Goal: Information Seeking & Learning: Find specific fact

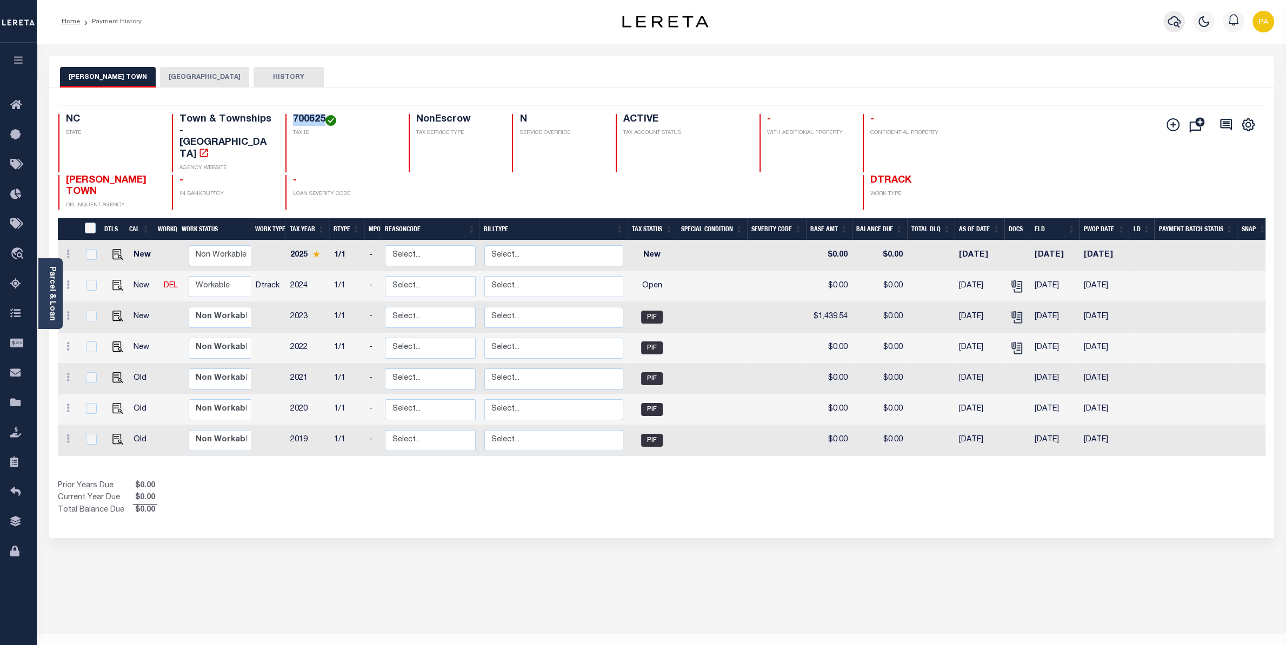
click at [1170, 24] on icon "button" at bounding box center [1173, 21] width 13 height 13
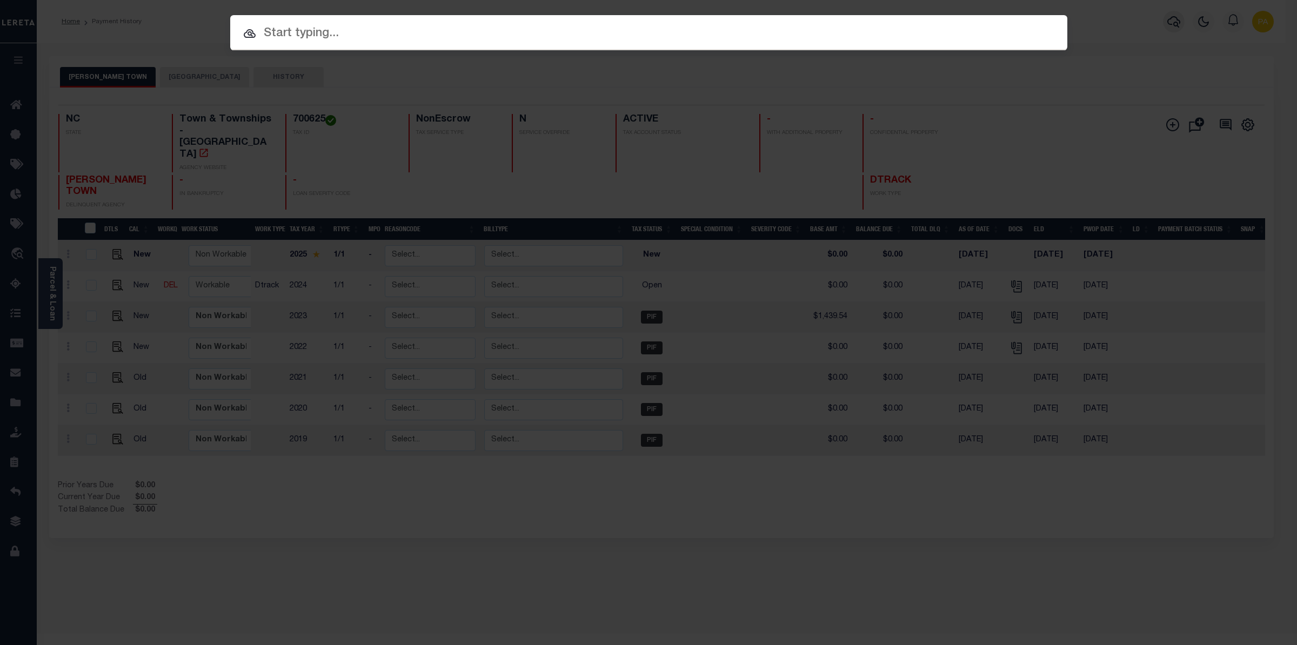
paste input "343097"
type input "343097"
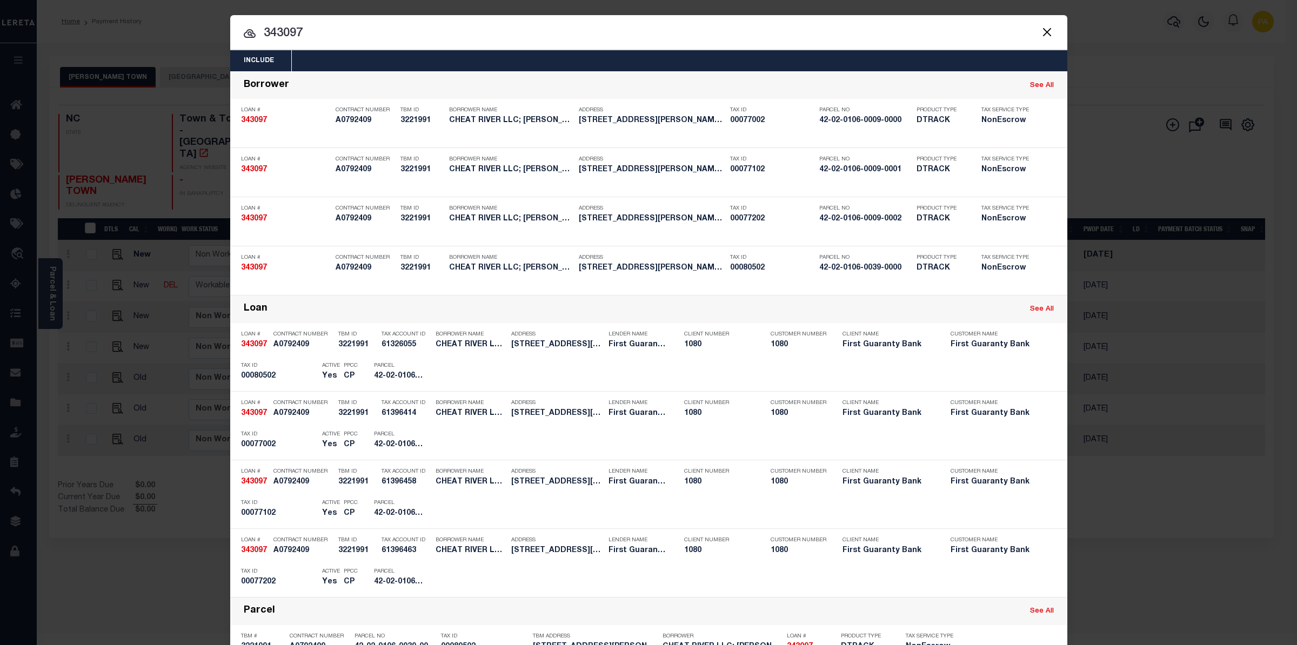
click at [627, 10] on div "Include Loans TBM Customers Borrowers Payments (Lender Non-Disb) Payments (Lend…" at bounding box center [648, 322] width 1297 height 645
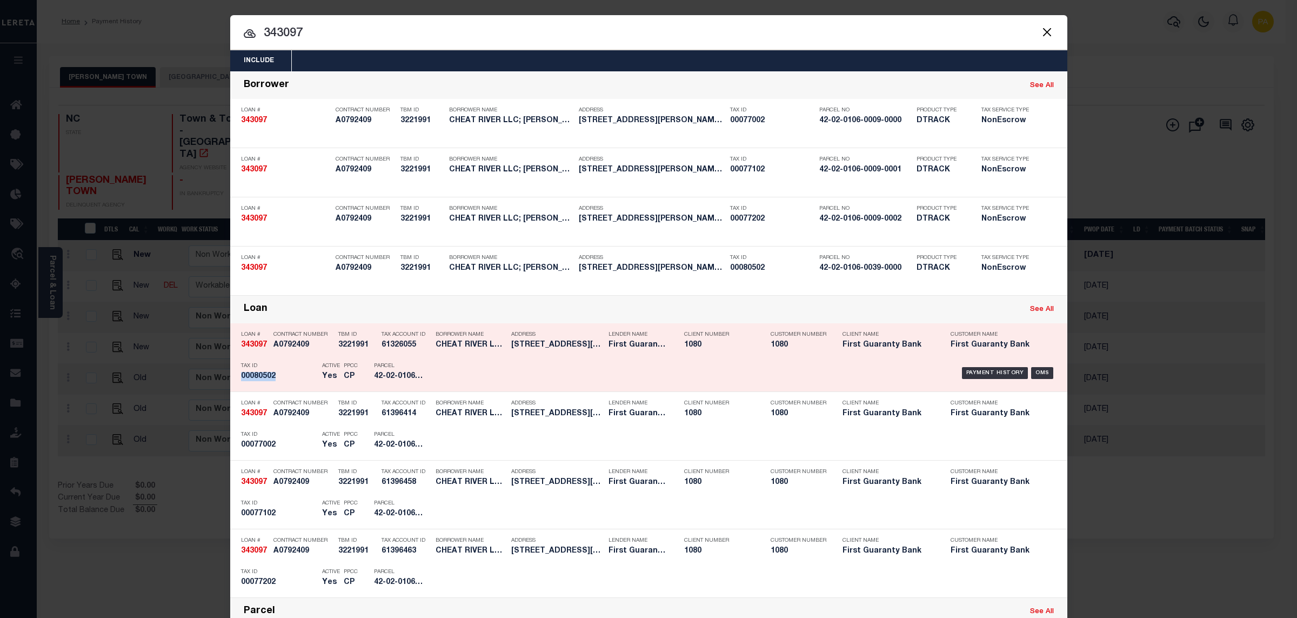
click at [992, 367] on div "Payment History OMS" at bounding box center [748, 372] width 618 height 31
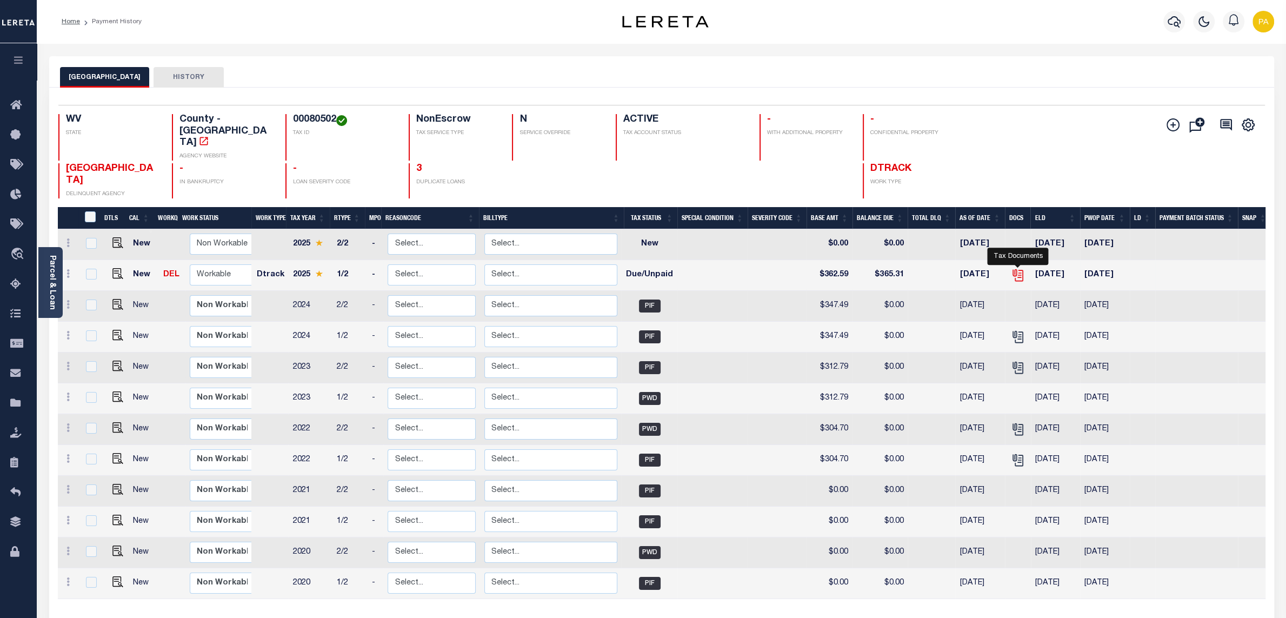
click at [1018, 268] on icon "" at bounding box center [1018, 275] width 14 height 14
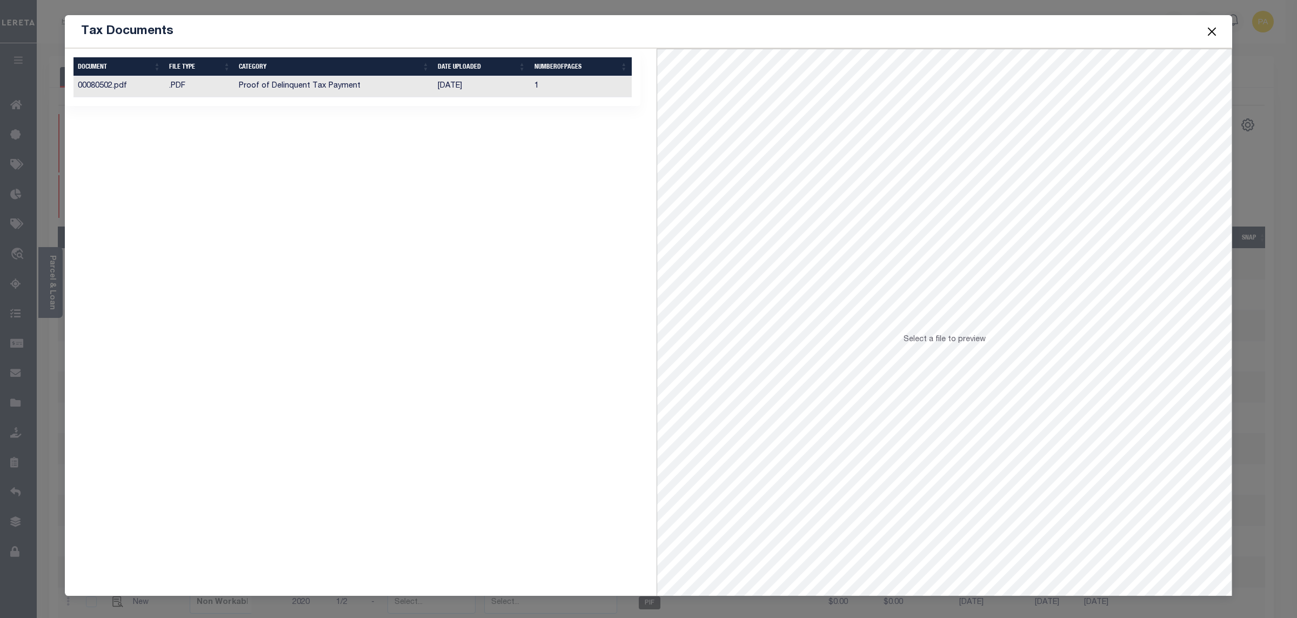
click at [1209, 33] on button "Close" at bounding box center [1212, 31] width 14 height 14
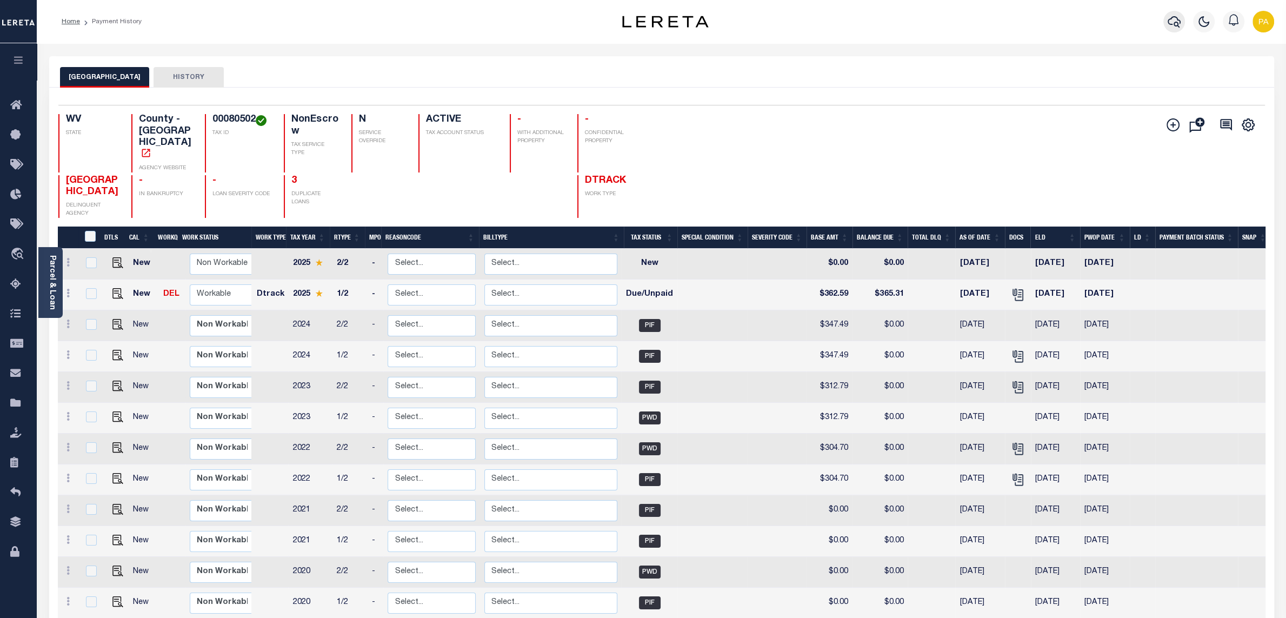
click at [1172, 22] on icon "button" at bounding box center [1173, 21] width 13 height 13
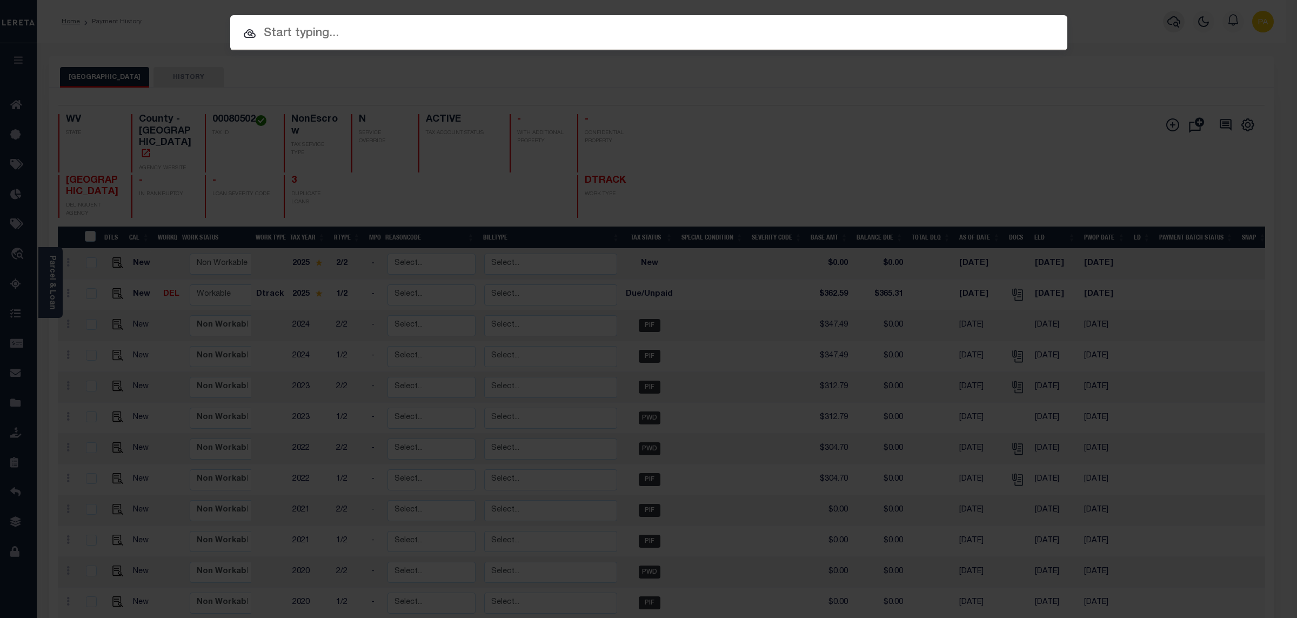
paste input "343096"
type input "343096"
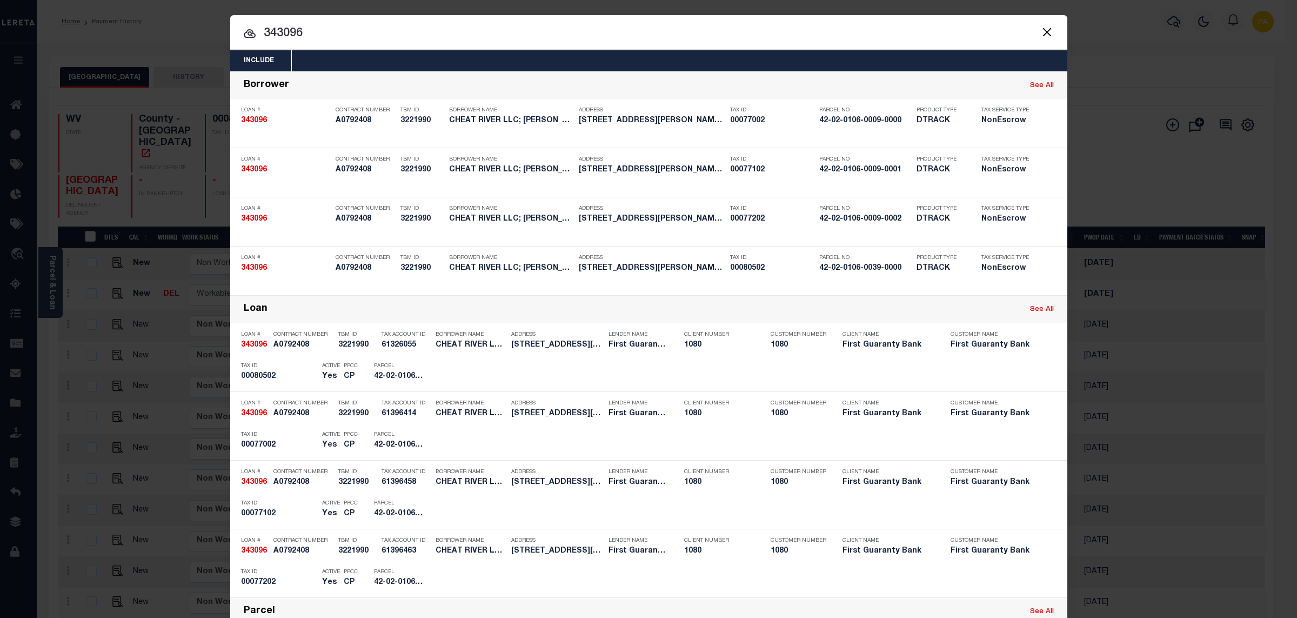
click at [835, 5] on div "Include Loans TBM Customers Borrowers Payments (Lender Non-Disb) Payments (Lend…" at bounding box center [648, 309] width 1297 height 618
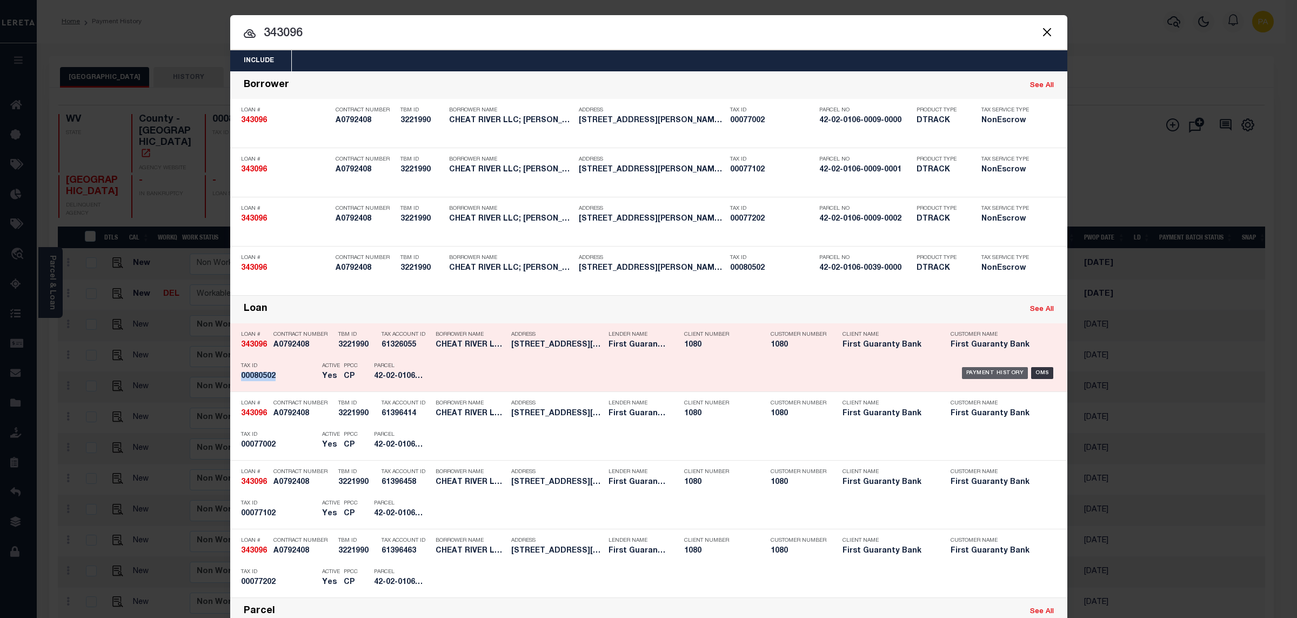
click at [965, 374] on div "Payment History" at bounding box center [995, 373] width 66 height 12
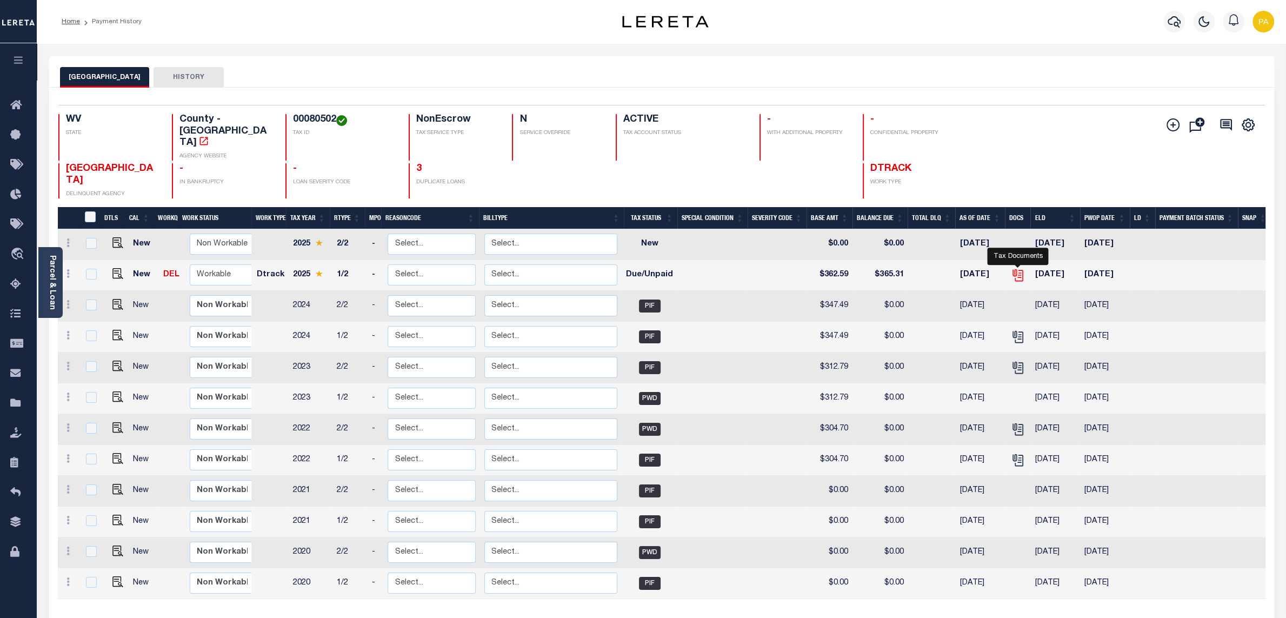
click at [1019, 269] on icon "" at bounding box center [1016, 273] width 9 height 9
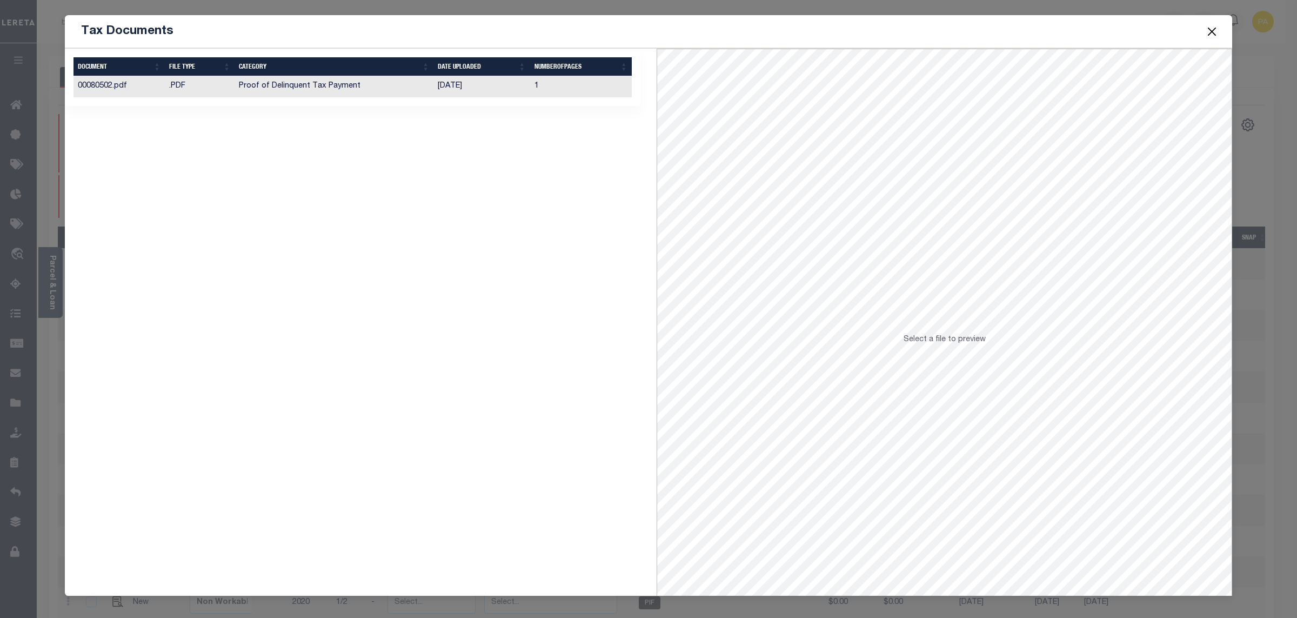
click at [1213, 32] on button "Close" at bounding box center [1212, 31] width 14 height 14
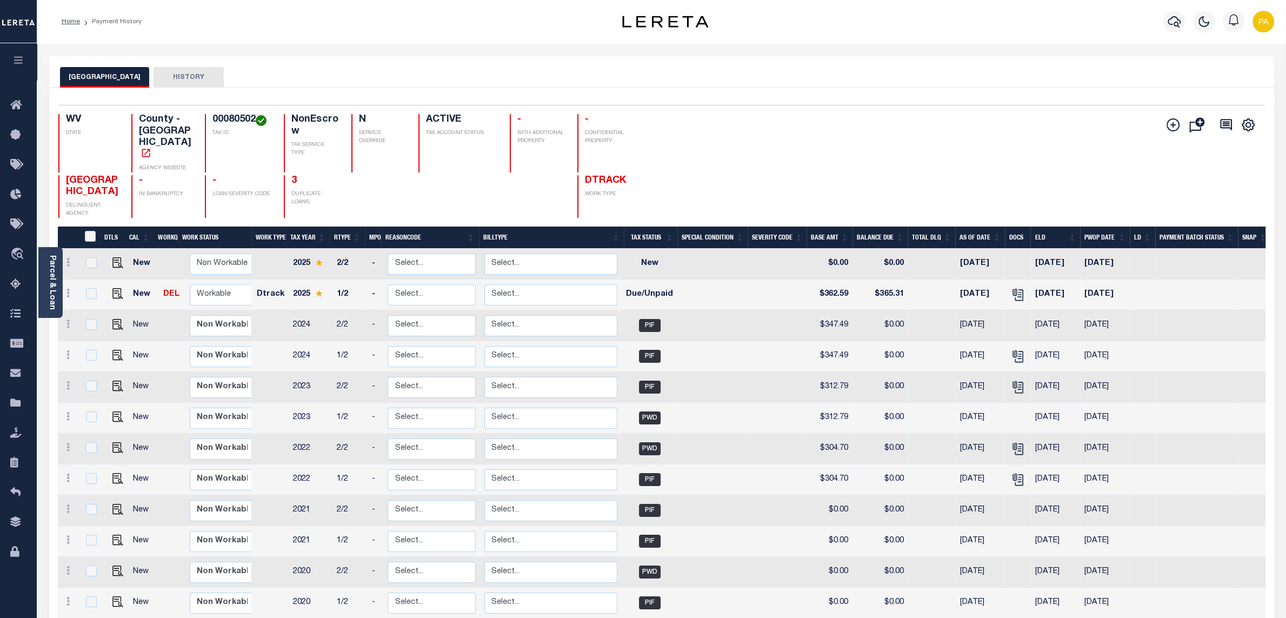
click at [1179, 12] on div at bounding box center [1174, 22] width 30 height 38
click at [1175, 24] on icon "button" at bounding box center [1173, 21] width 13 height 13
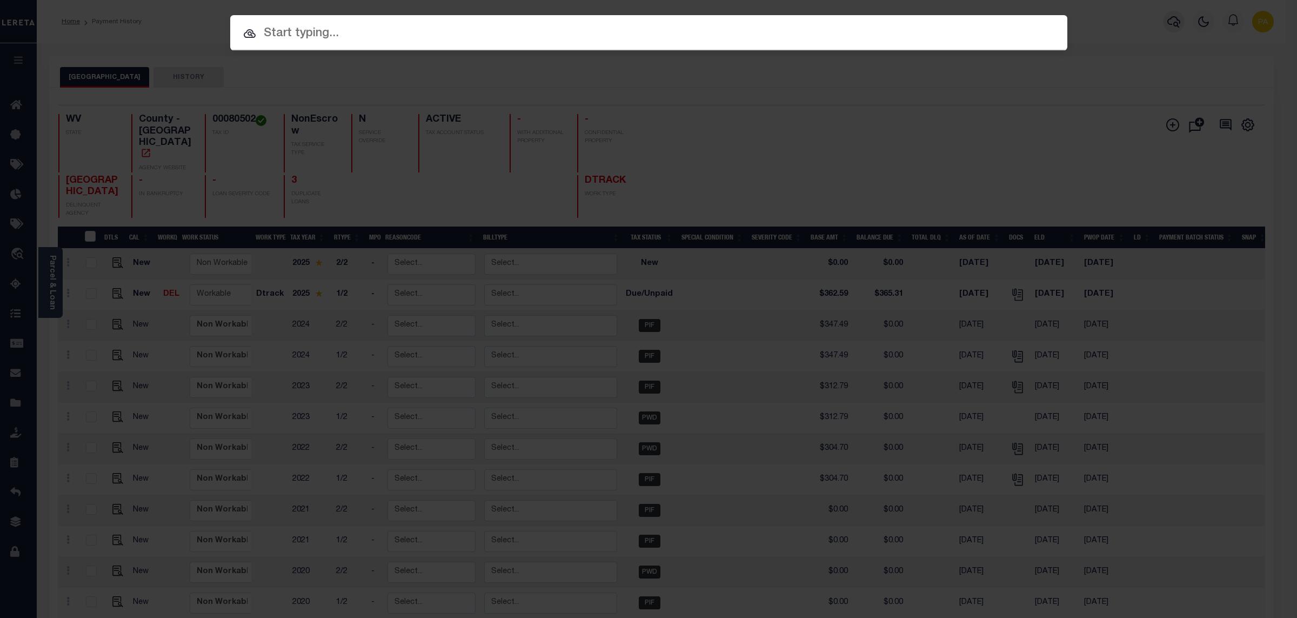
paste input "343098"
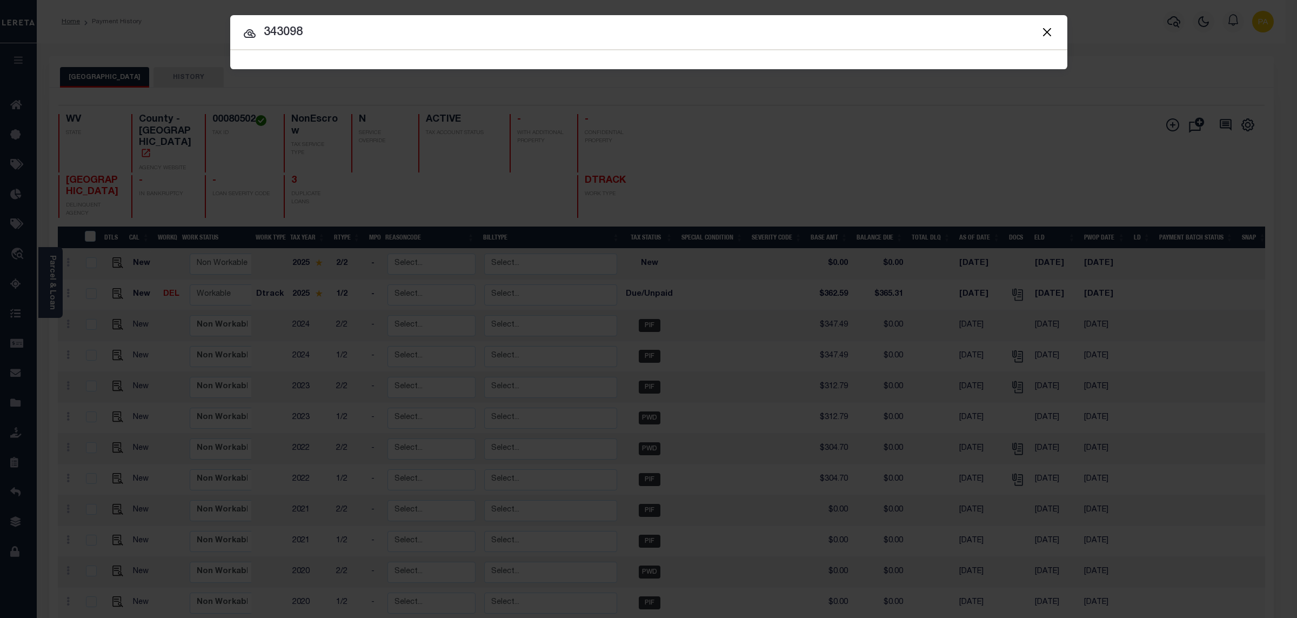
type input "343098"
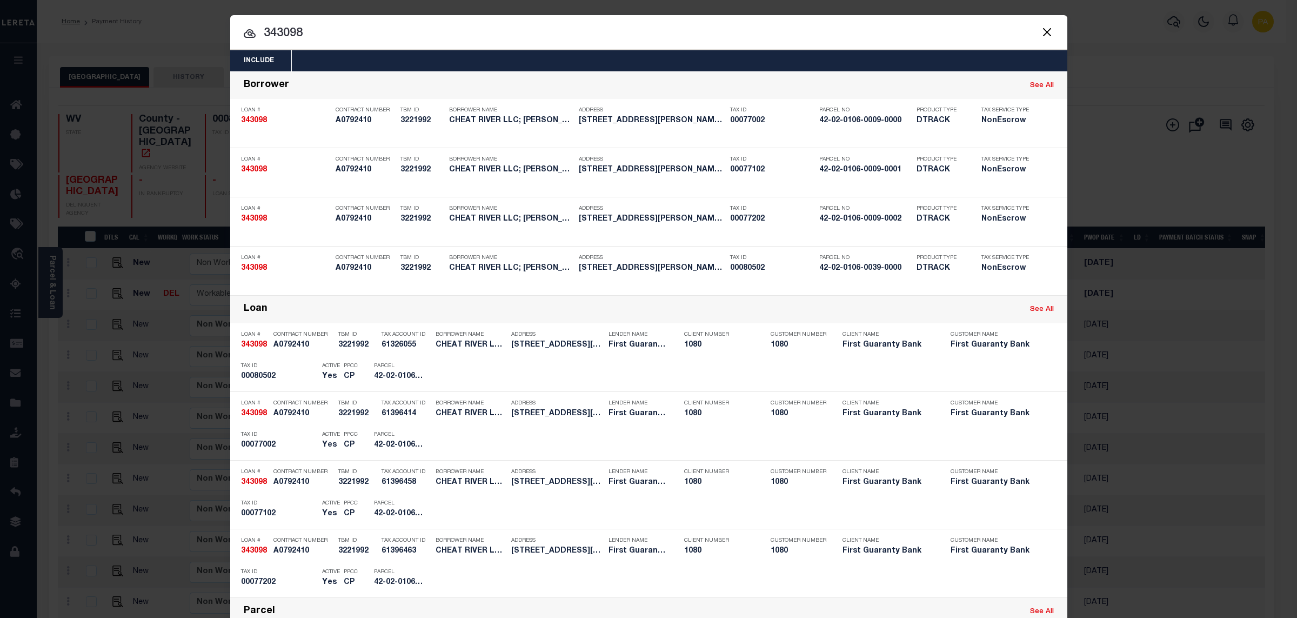
click at [741, 3] on div "Include Loans TBM Customers Borrowers Payments (Lender Non-Disb) Payments (Lend…" at bounding box center [648, 309] width 1297 height 618
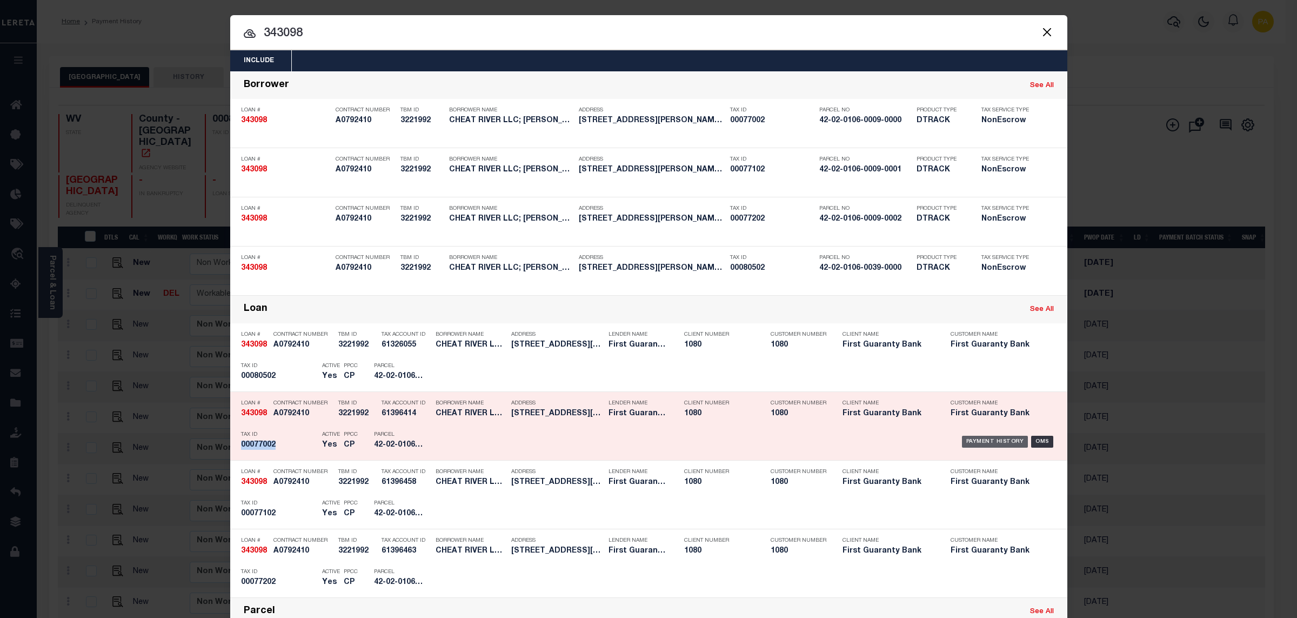
click at [962, 446] on div "Payment History" at bounding box center [995, 442] width 66 height 12
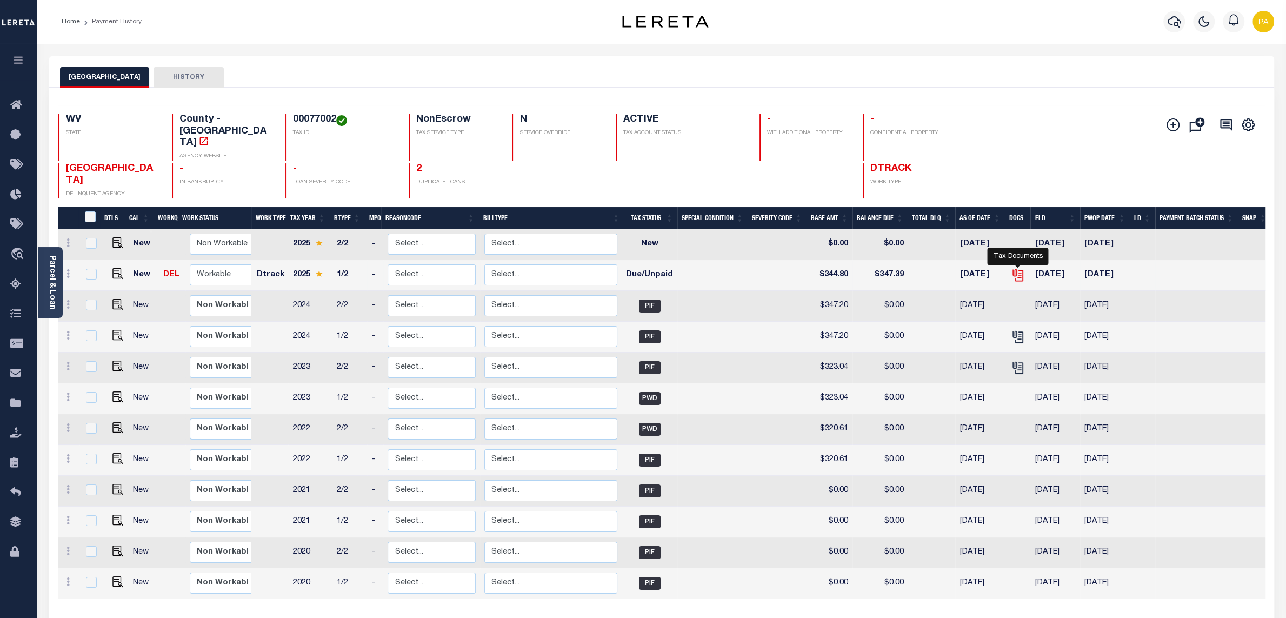
click at [1015, 268] on icon "" at bounding box center [1018, 275] width 14 height 14
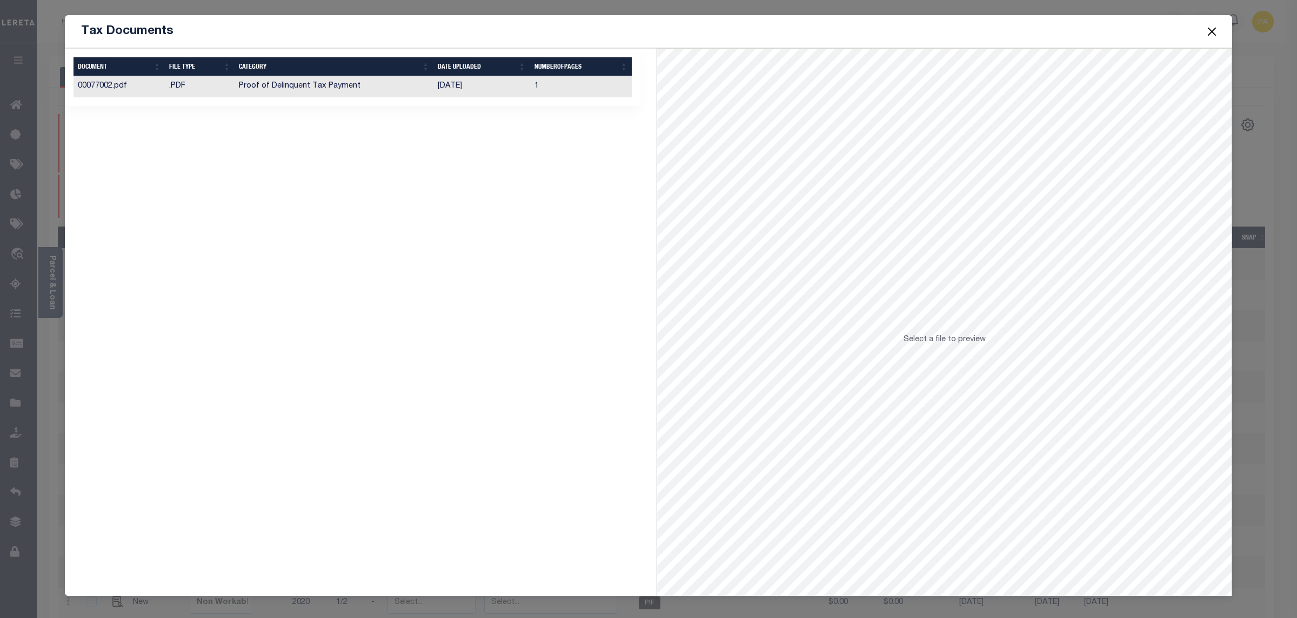
click at [1210, 33] on button "Close" at bounding box center [1212, 31] width 14 height 14
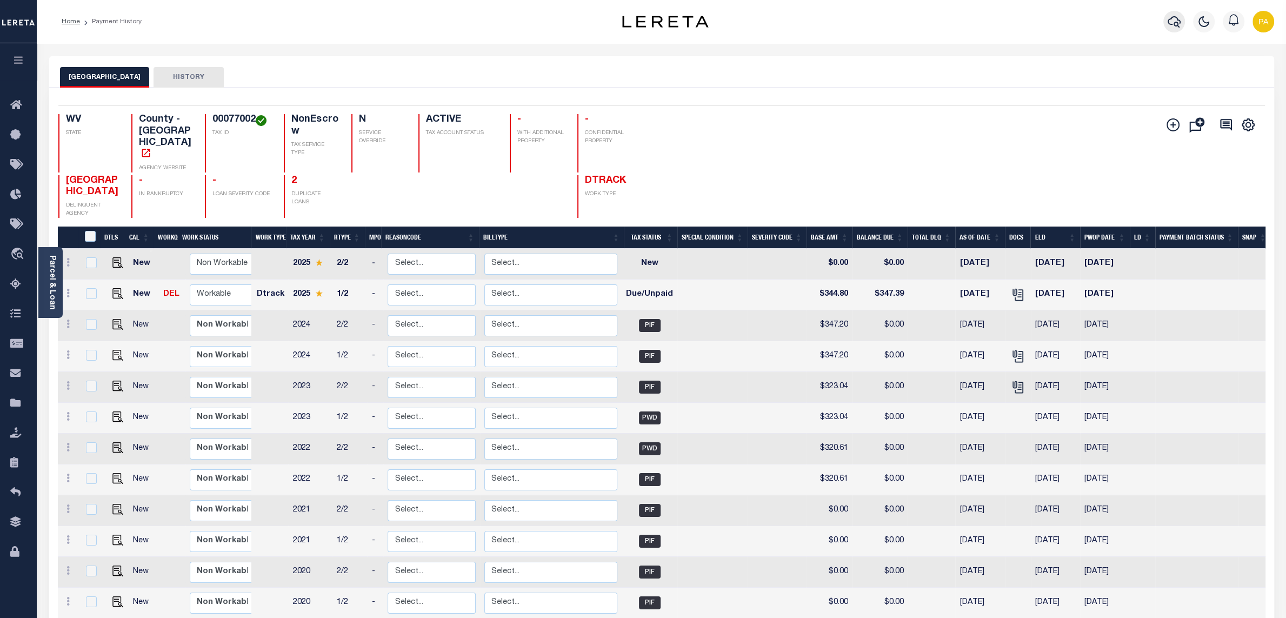
click at [1174, 22] on icon "button" at bounding box center [1173, 21] width 13 height 11
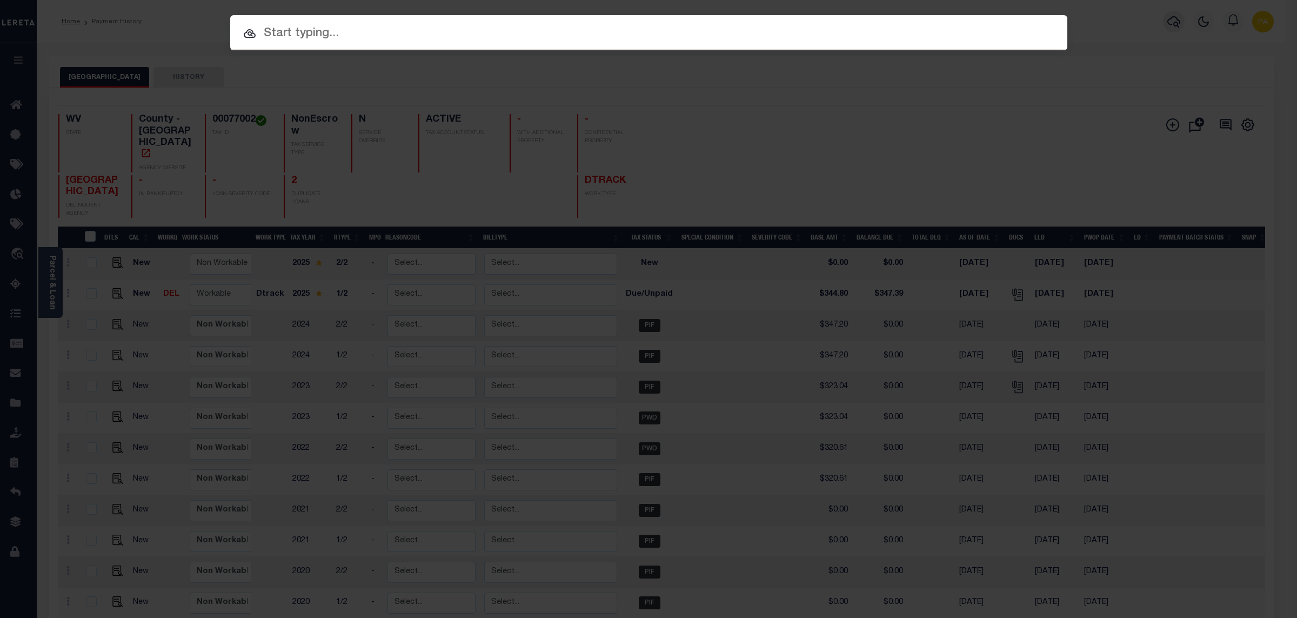
paste input "343097"
type input "343097"
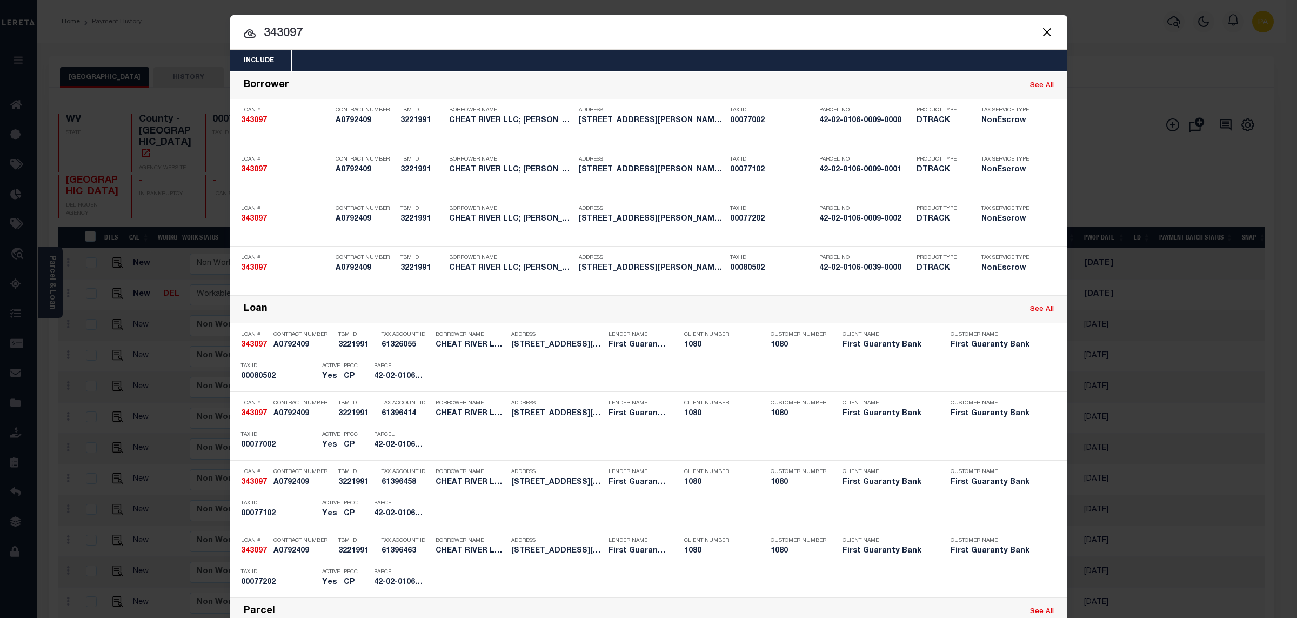
click at [751, 8] on div "Include Loans TBM Customers Borrowers Payments (Lender Non-Disb) Payments (Lend…" at bounding box center [648, 309] width 1297 height 618
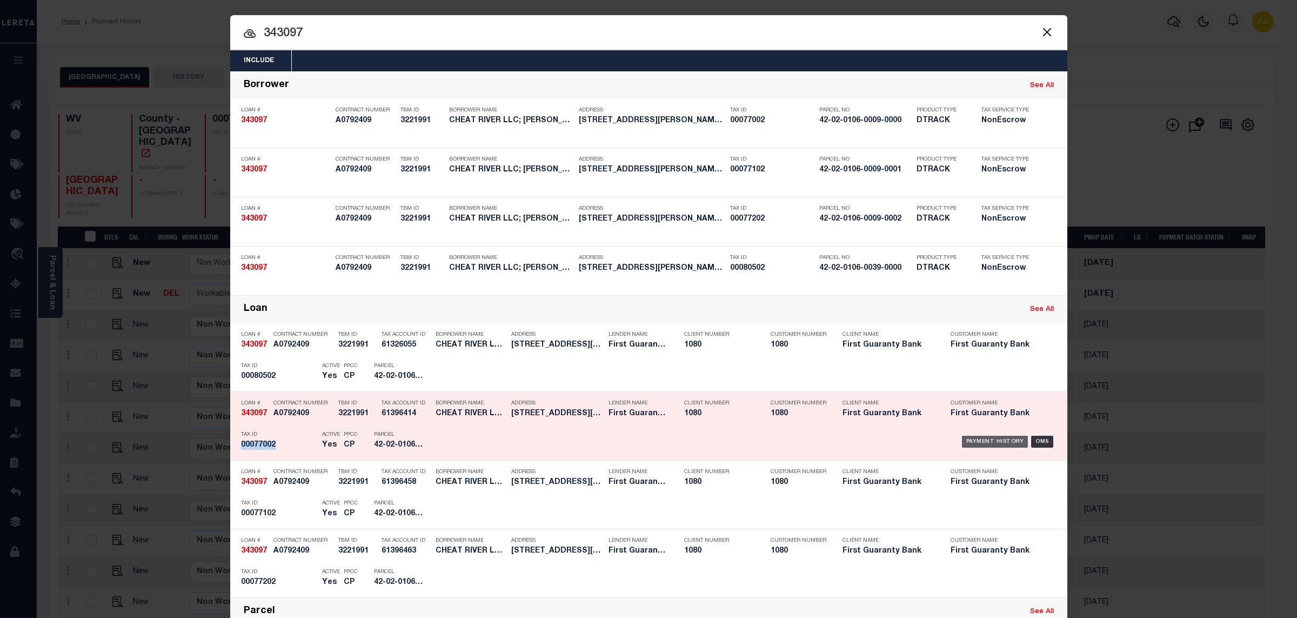
click at [979, 445] on div "Payment History" at bounding box center [995, 442] width 66 height 12
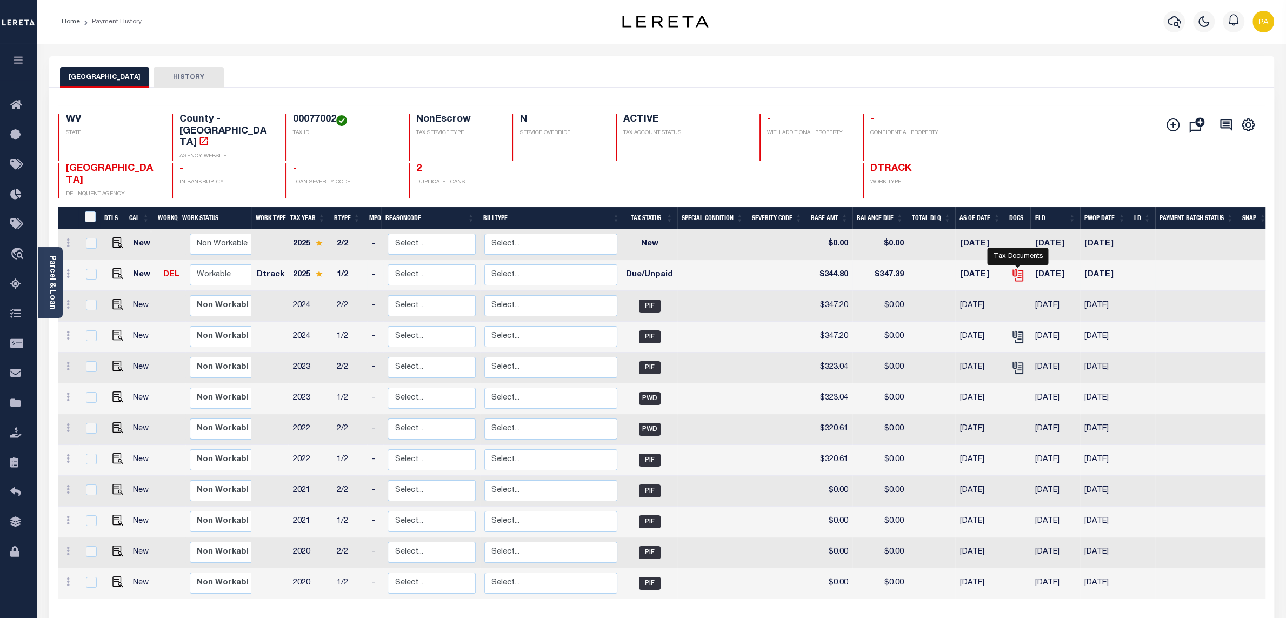
click at [1016, 269] on icon "" at bounding box center [1016, 273] width 9 height 9
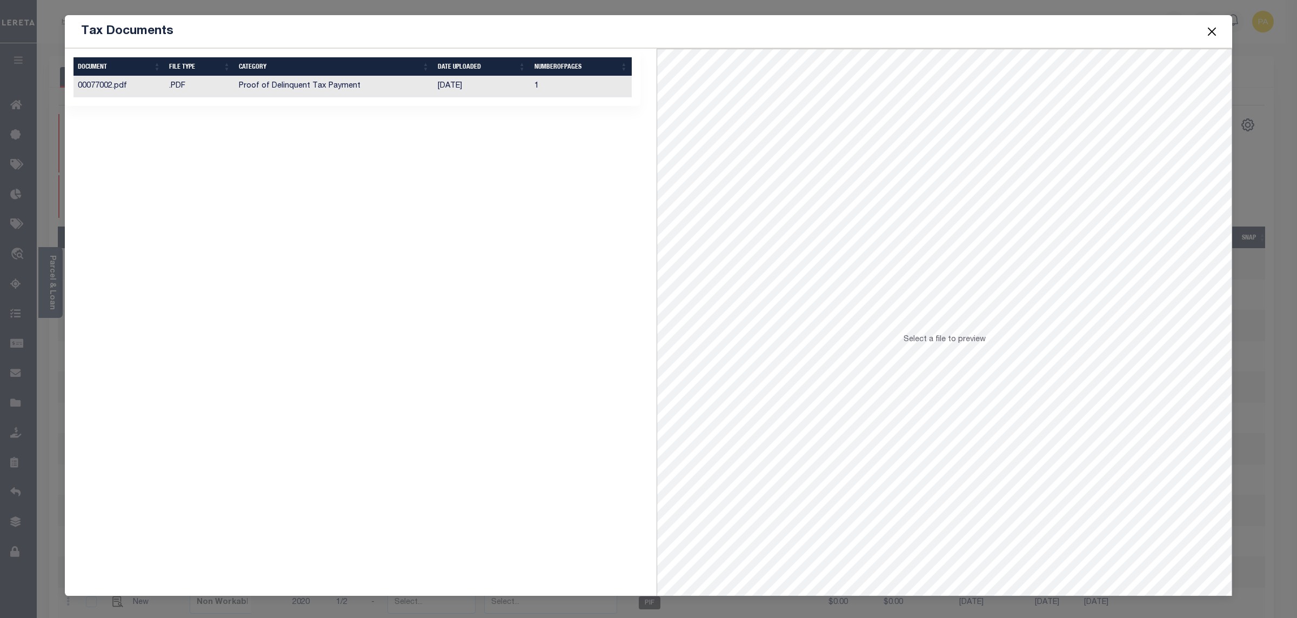
click at [1216, 30] on button "Close" at bounding box center [1212, 31] width 14 height 14
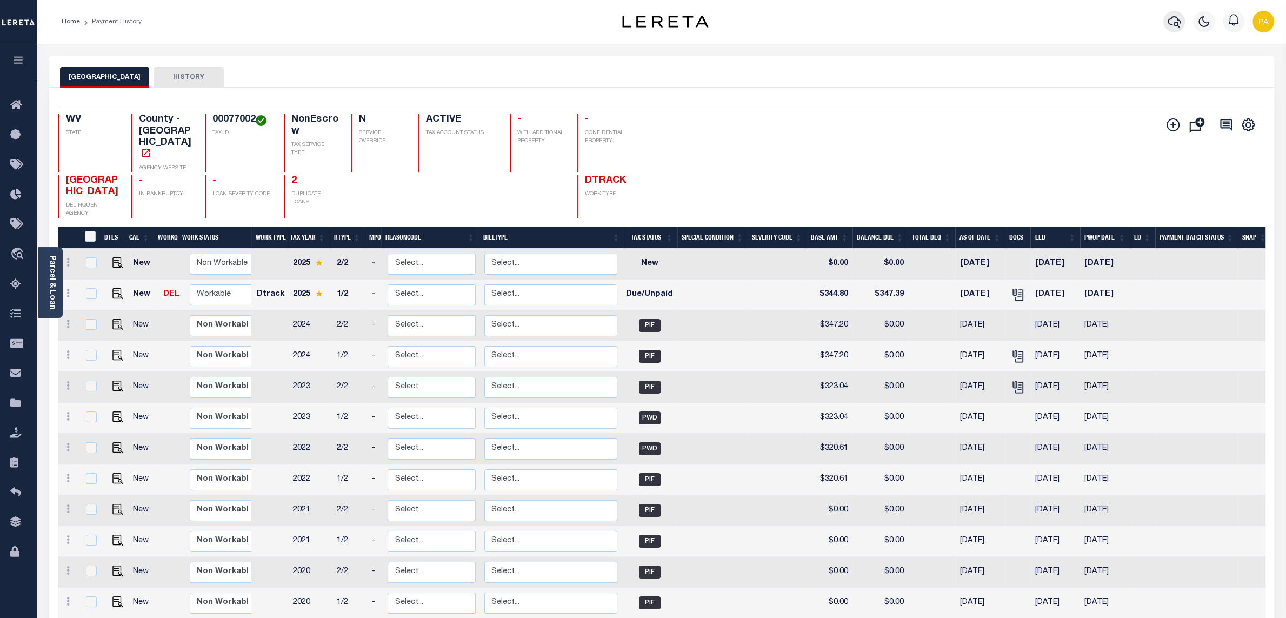
click at [1176, 21] on icon "button" at bounding box center [1173, 21] width 13 height 11
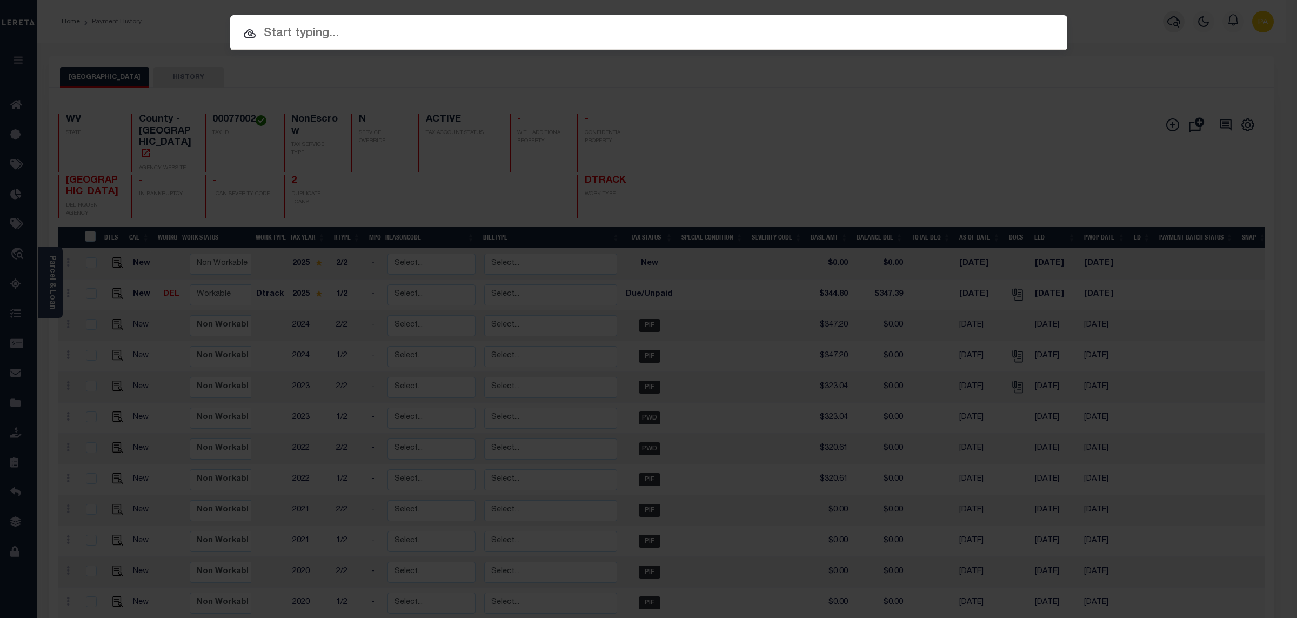
paste input "343096"
type input "343096"
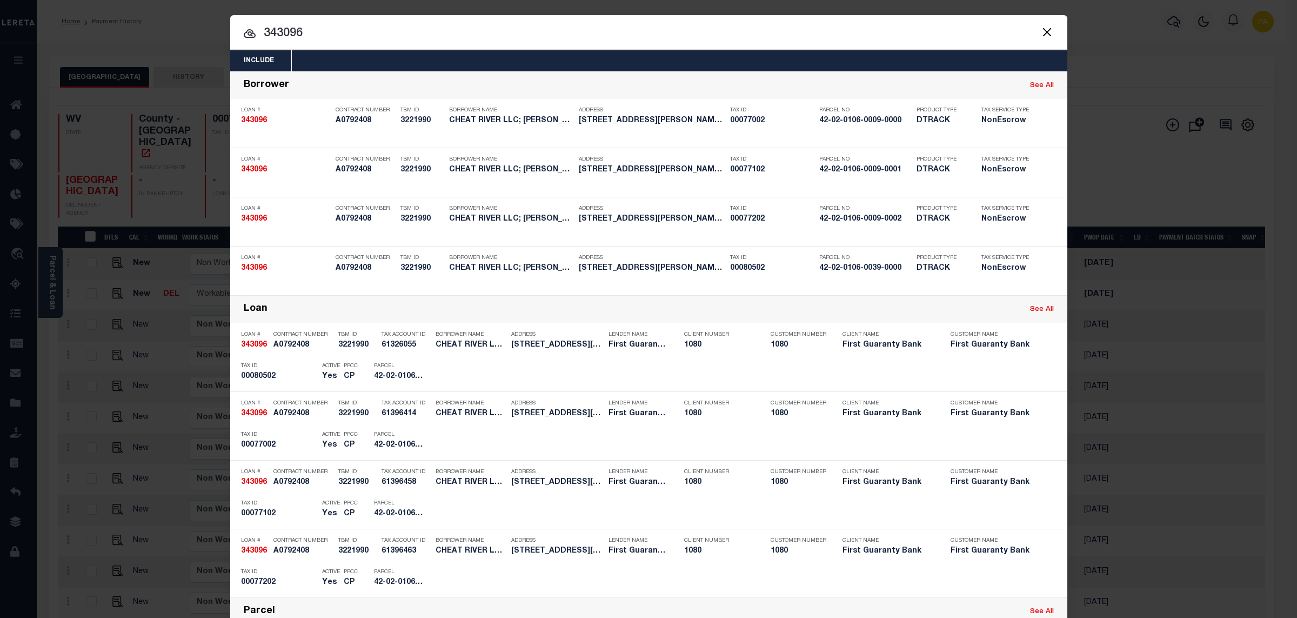
click at [897, 7] on div "Include Loans TBM Customers Borrowers Payments (Lender Non-Disb) Payments (Lend…" at bounding box center [648, 309] width 1297 height 618
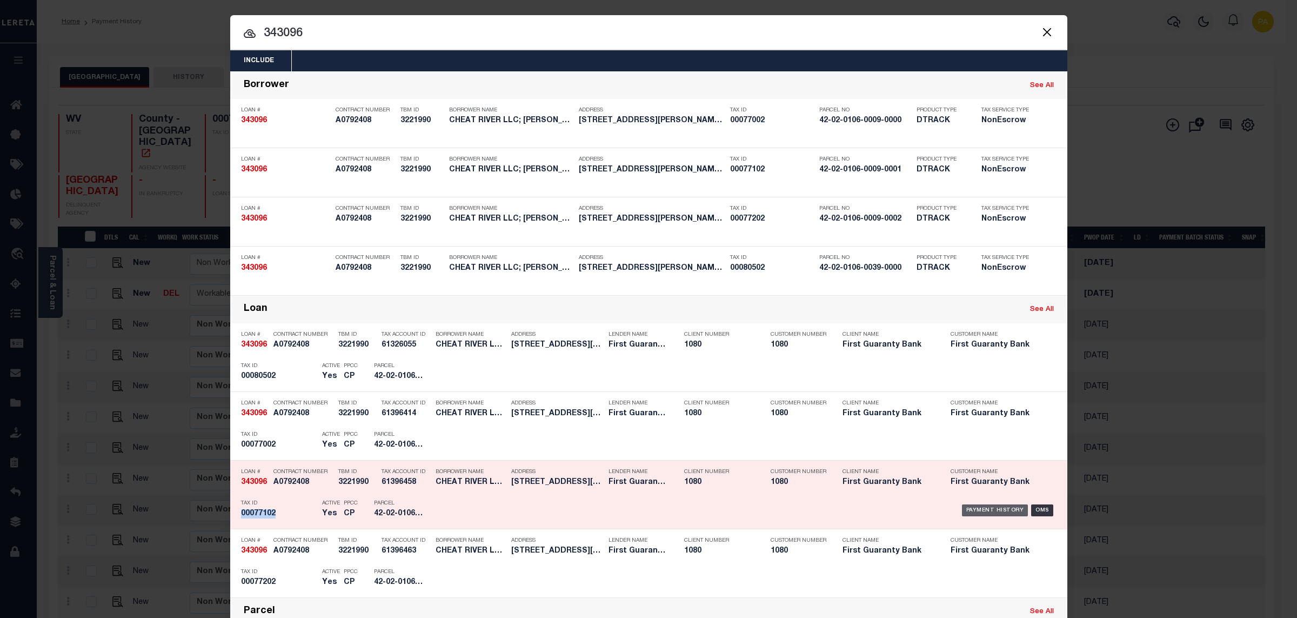
click at [981, 511] on div "Payment History" at bounding box center [995, 510] width 66 height 12
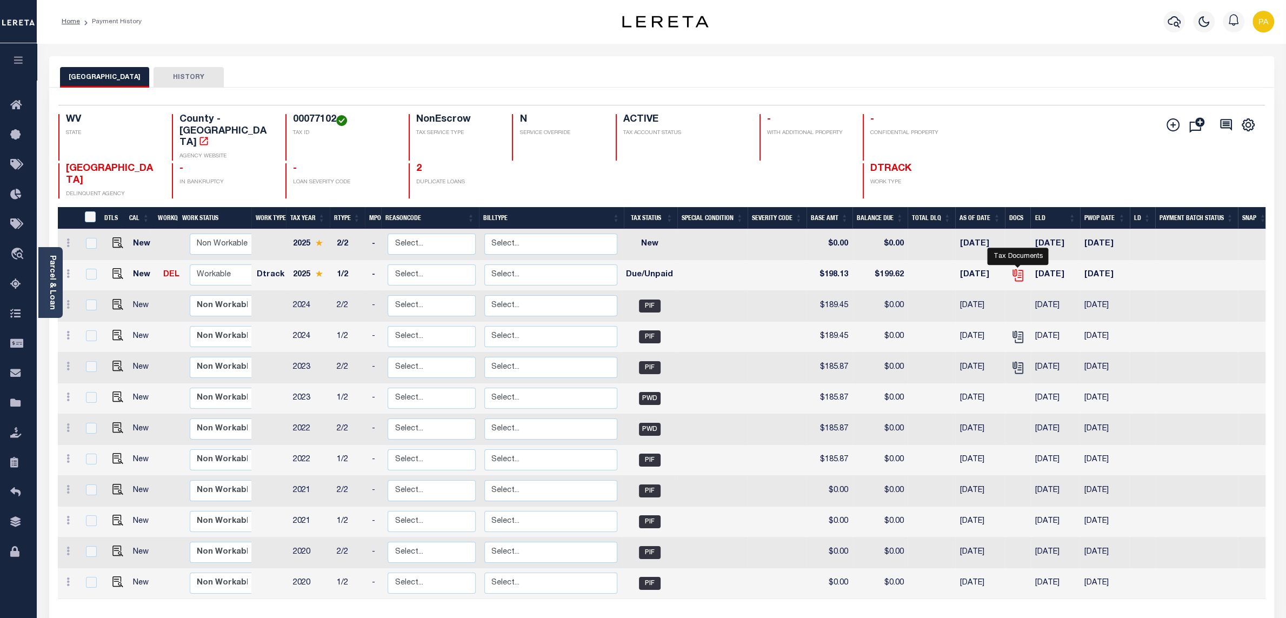
click at [1016, 268] on icon "" at bounding box center [1018, 275] width 14 height 14
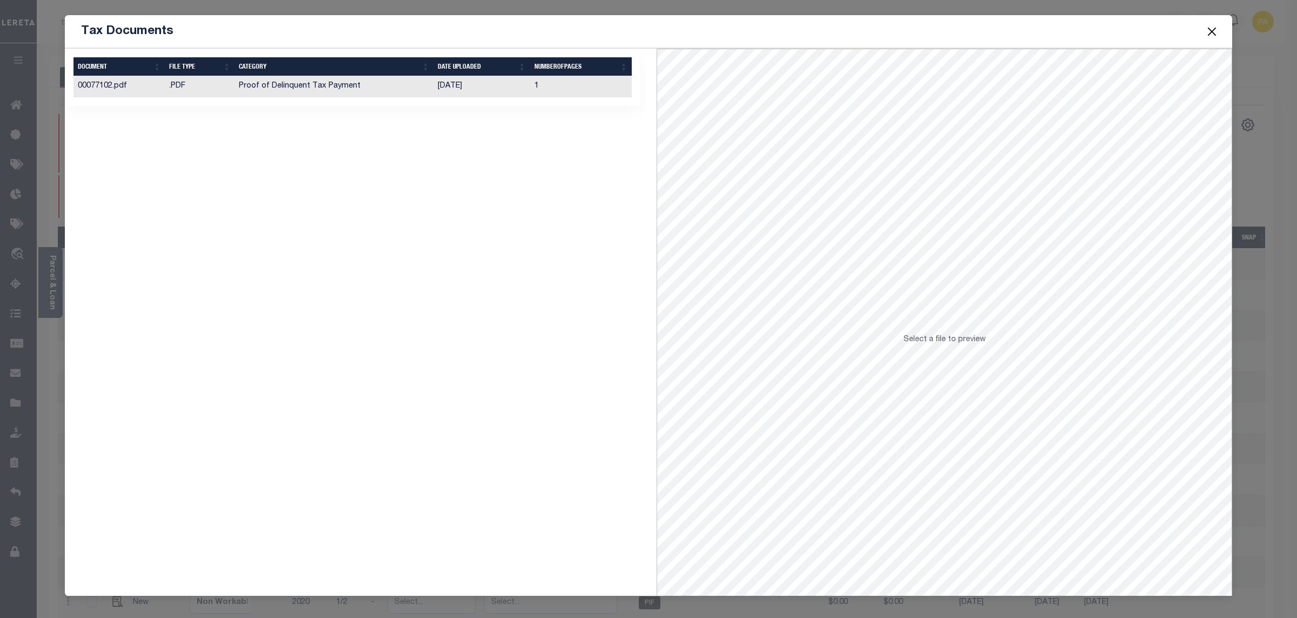
click at [461, 92] on td "[DATE]" at bounding box center [481, 86] width 96 height 21
click at [1213, 28] on button "Close" at bounding box center [1212, 31] width 14 height 14
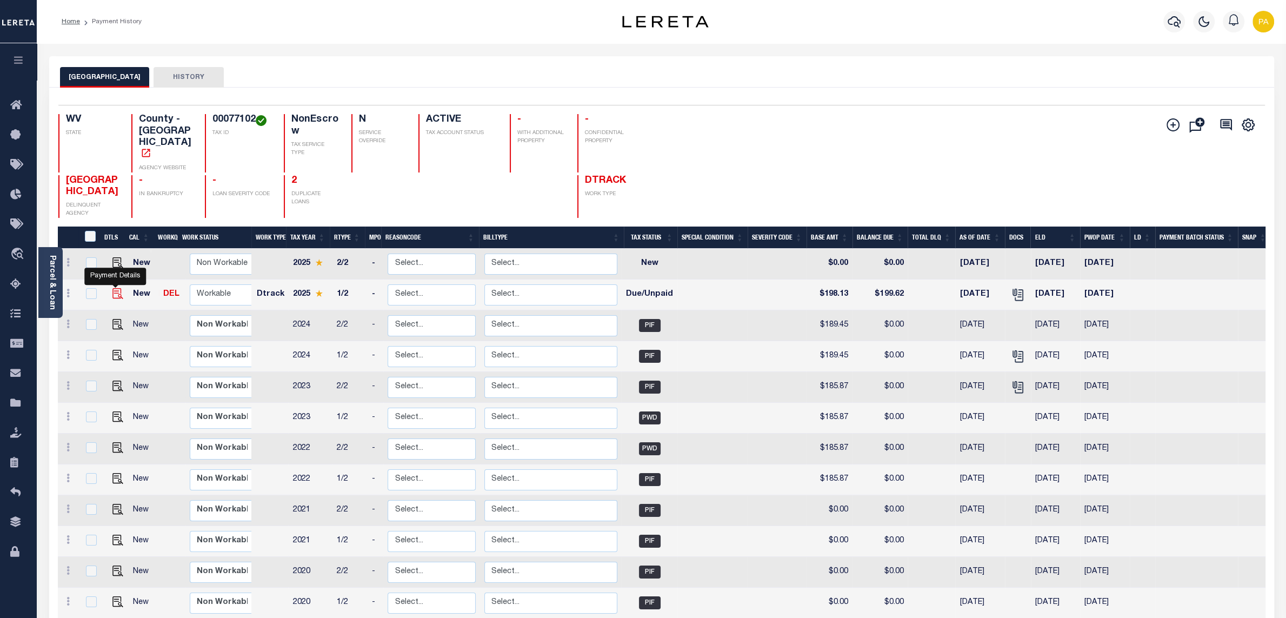
click at [113, 288] on img "" at bounding box center [117, 293] width 11 height 11
checkbox input "true"
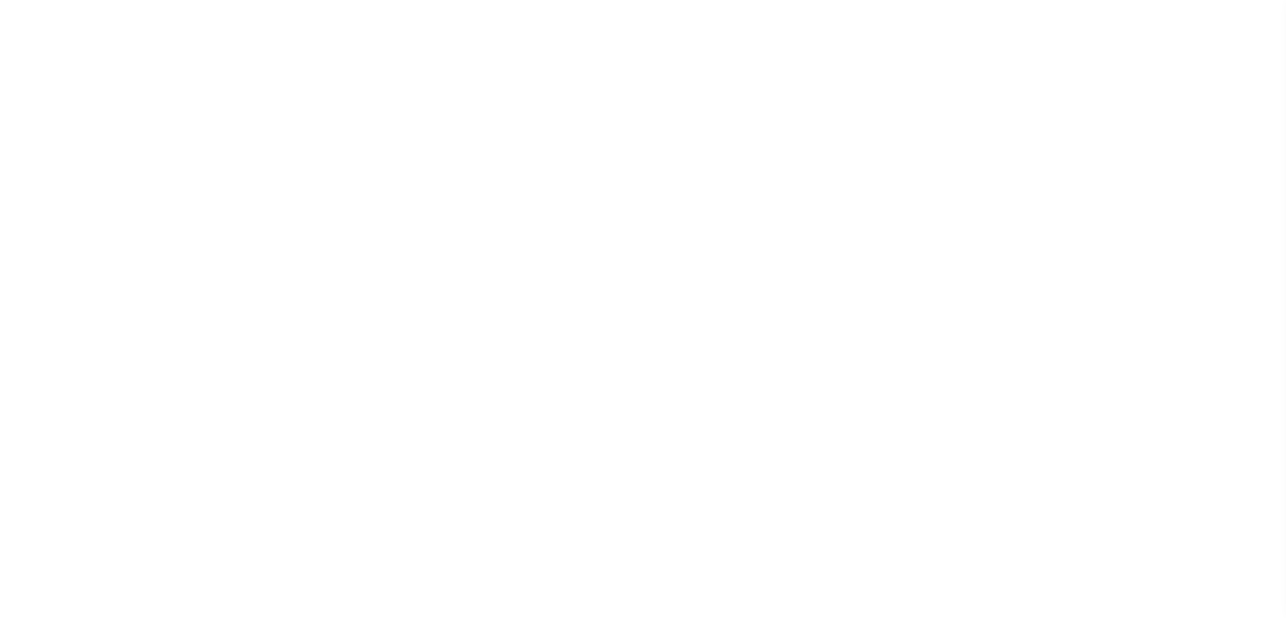
select select "DUE"
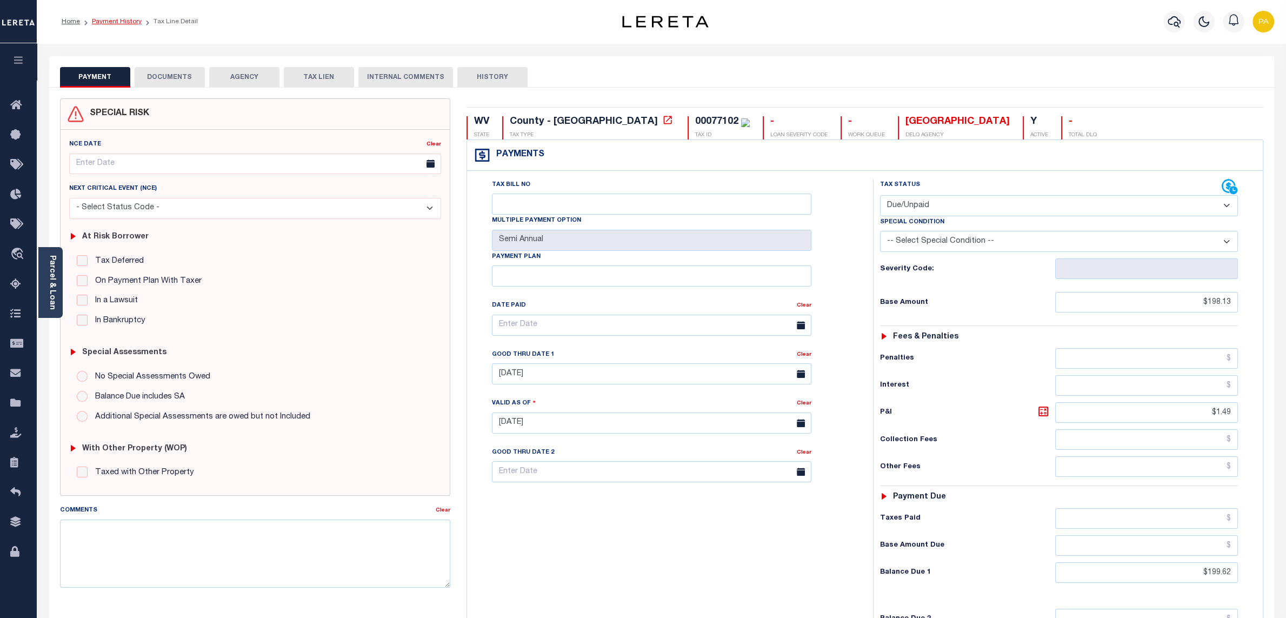
click at [128, 25] on link "Payment History" at bounding box center [117, 21] width 50 height 6
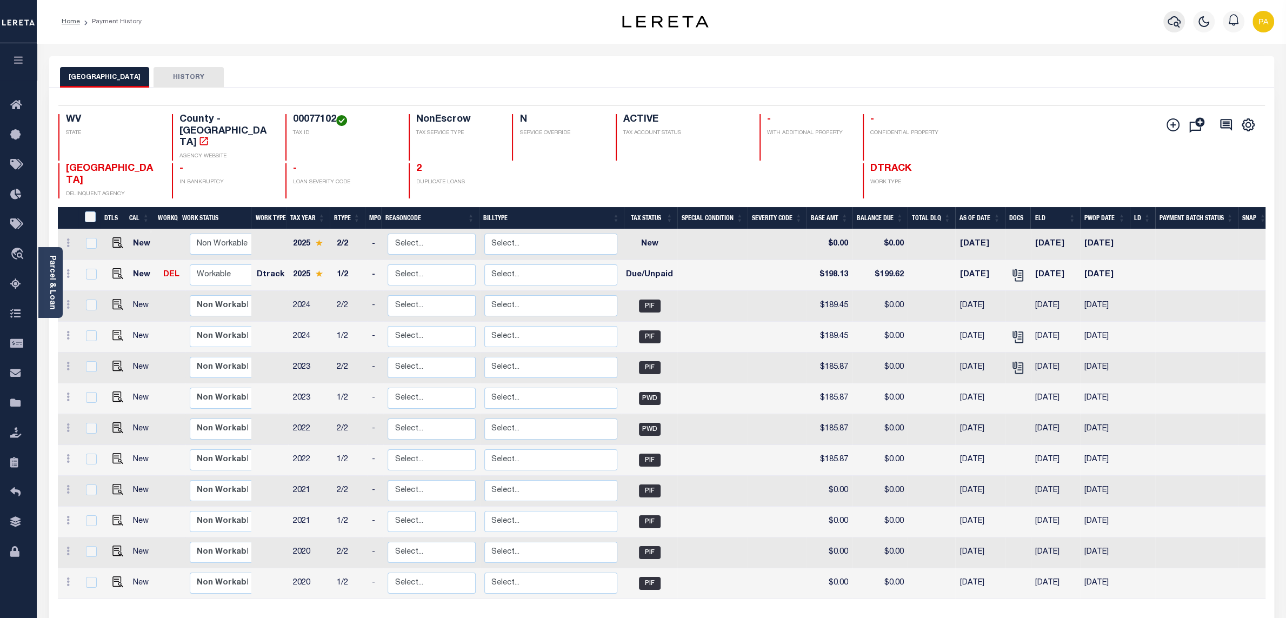
click at [1176, 24] on icon "button" at bounding box center [1173, 21] width 13 height 11
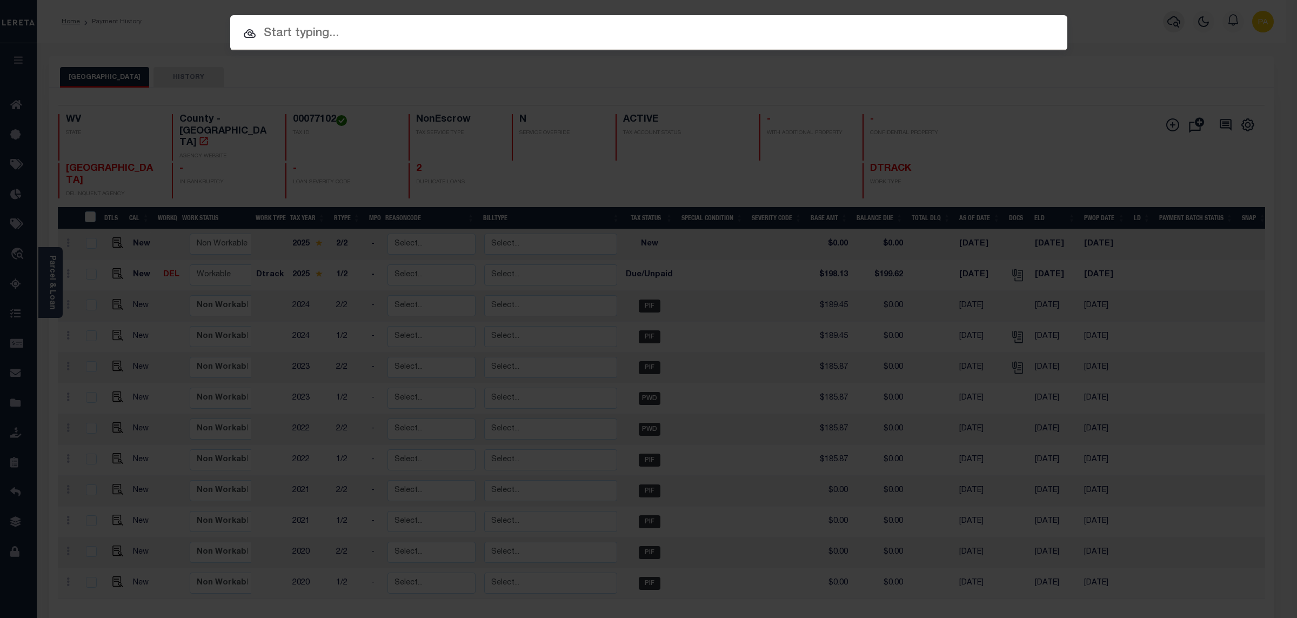
paste input "343097"
type input "343097"
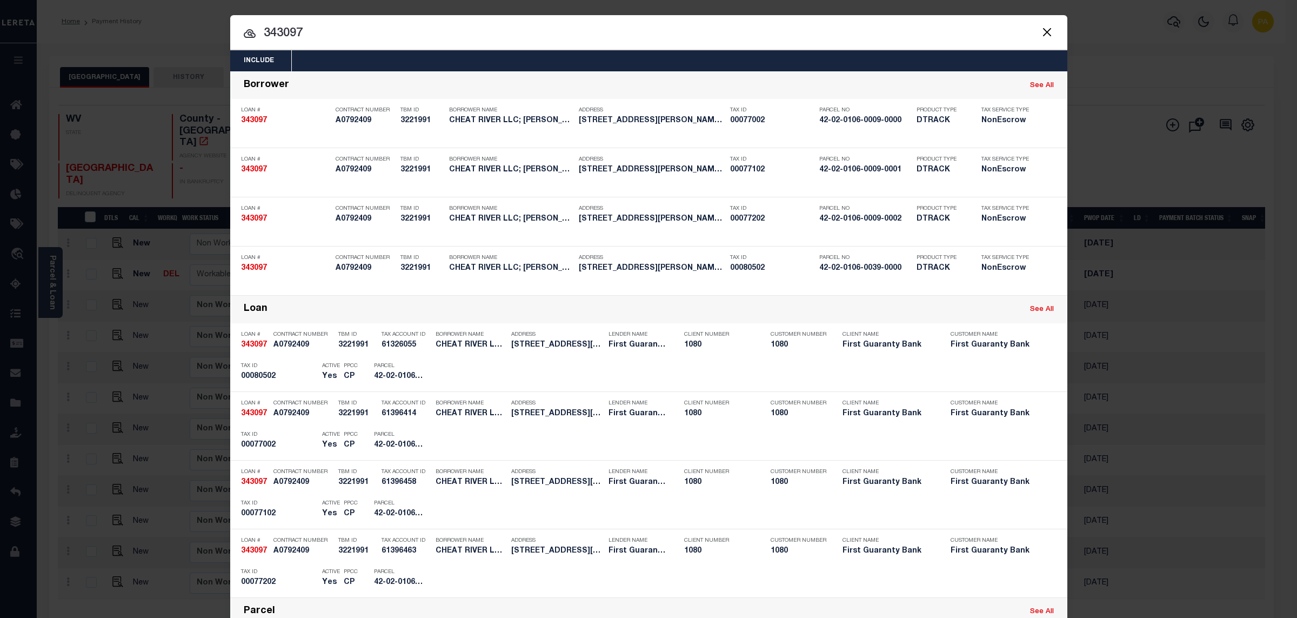
click at [670, 15] on div "Include Loans TBM Customers Borrowers Payments (Lender Non-Disb) Payments (Lend…" at bounding box center [648, 309] width 1297 height 618
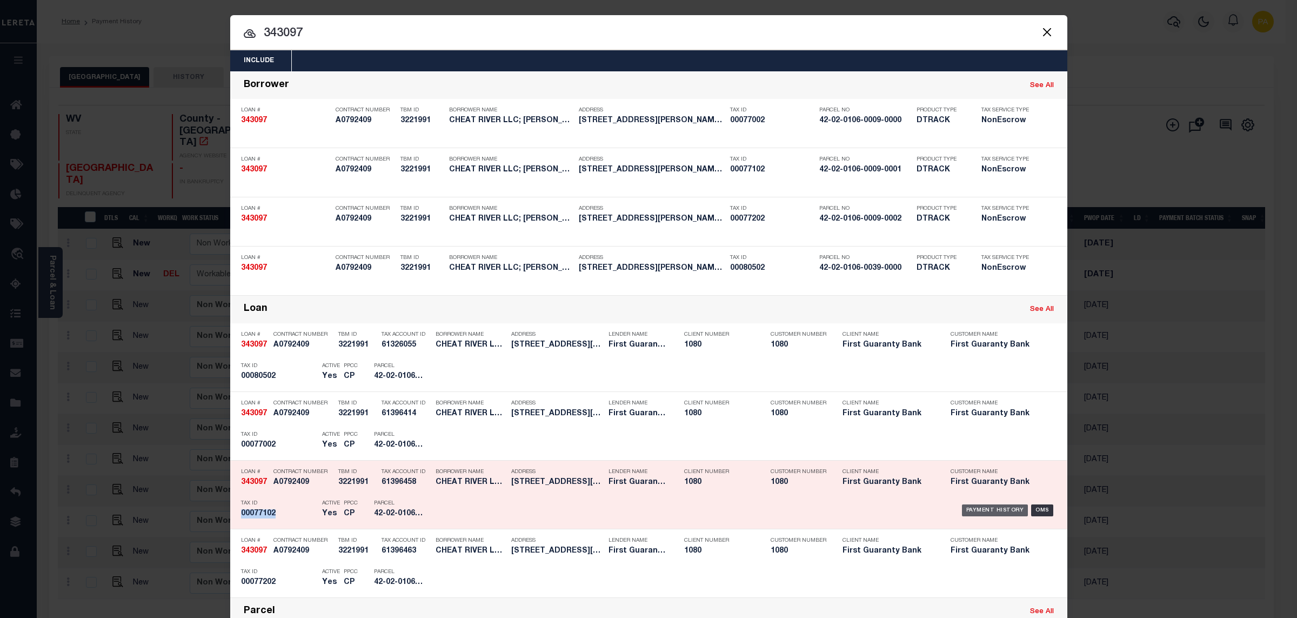
click at [994, 509] on div "Payment History" at bounding box center [995, 510] width 66 height 12
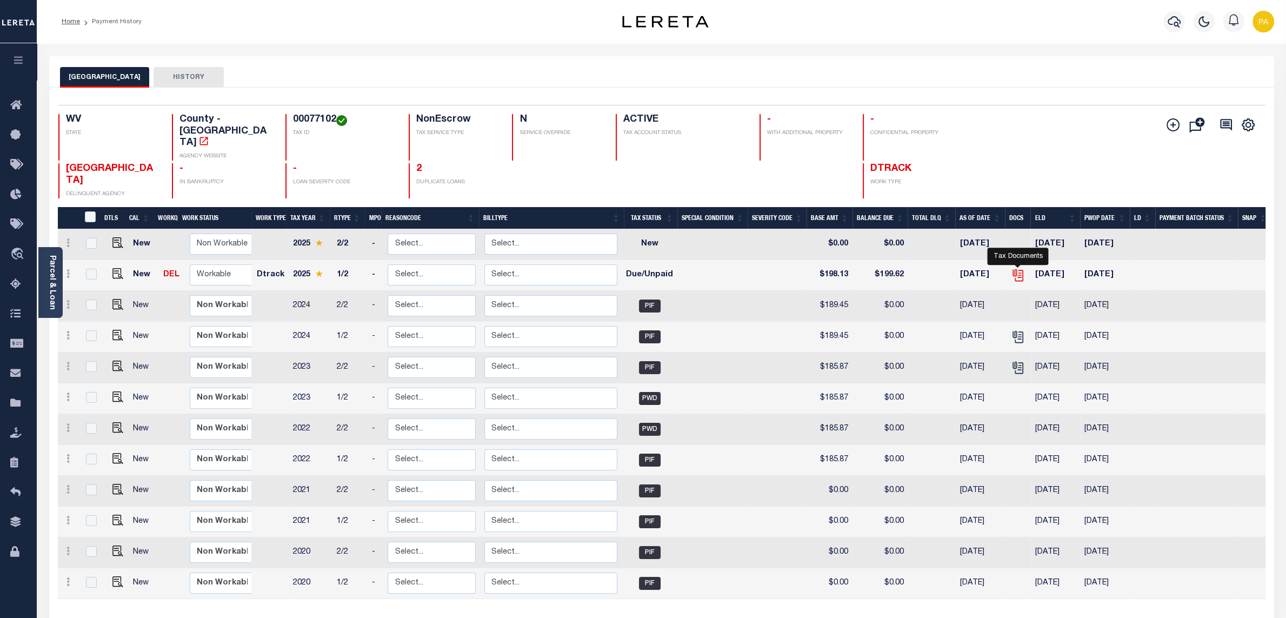
click at [1018, 268] on icon "" at bounding box center [1018, 275] width 14 height 14
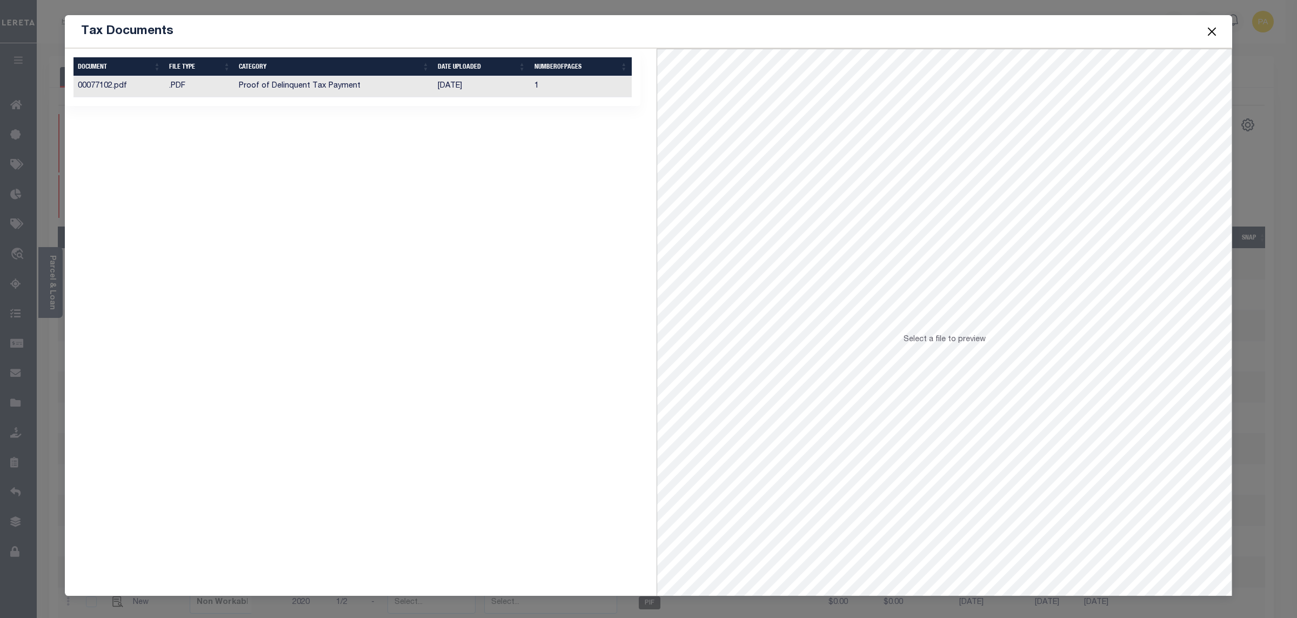
click at [1215, 28] on button "Close" at bounding box center [1212, 31] width 14 height 14
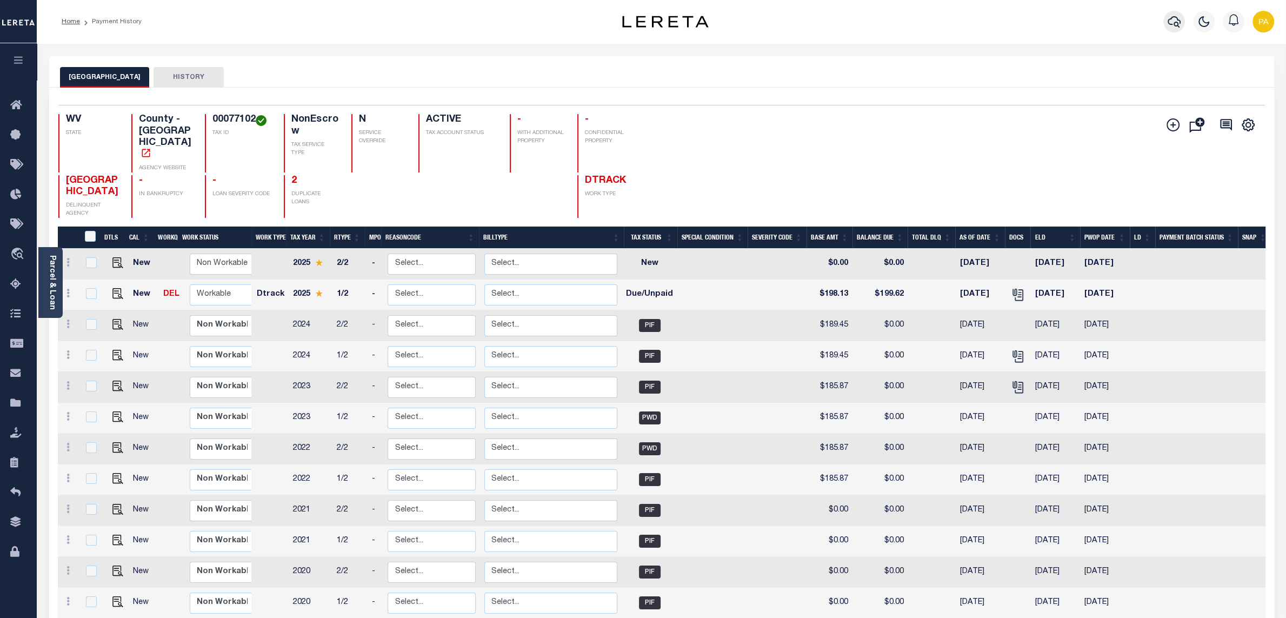
click at [1173, 21] on icon "button" at bounding box center [1173, 21] width 13 height 13
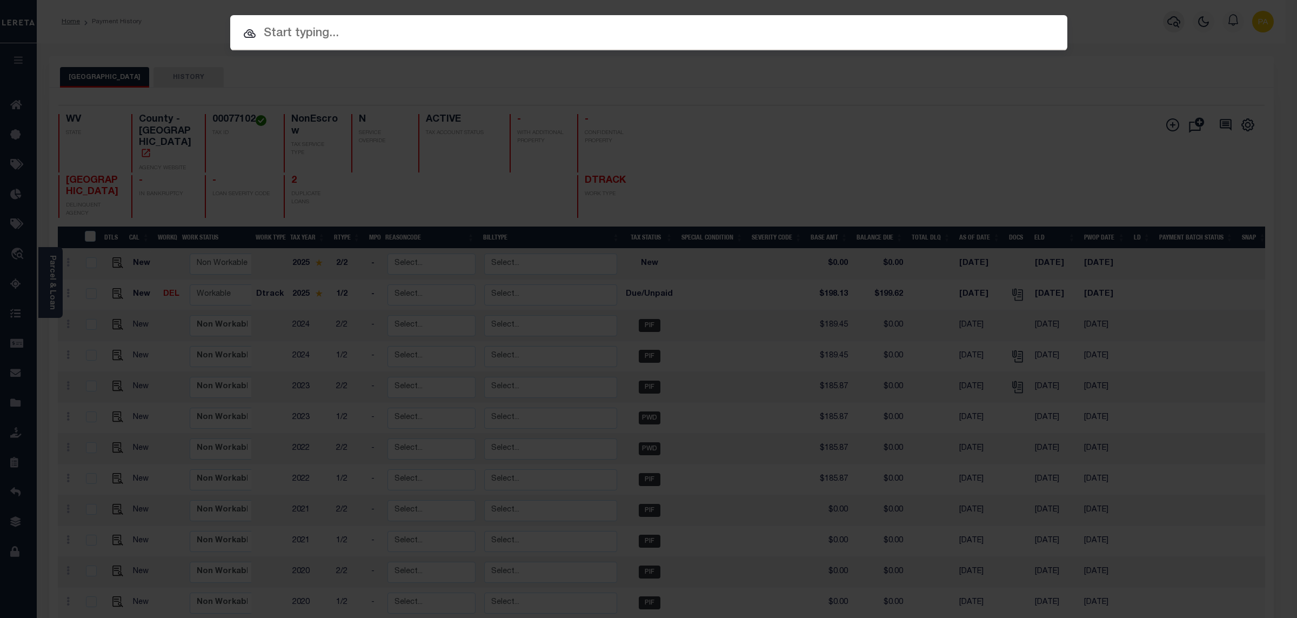
paste input "343098"
type input "343098"
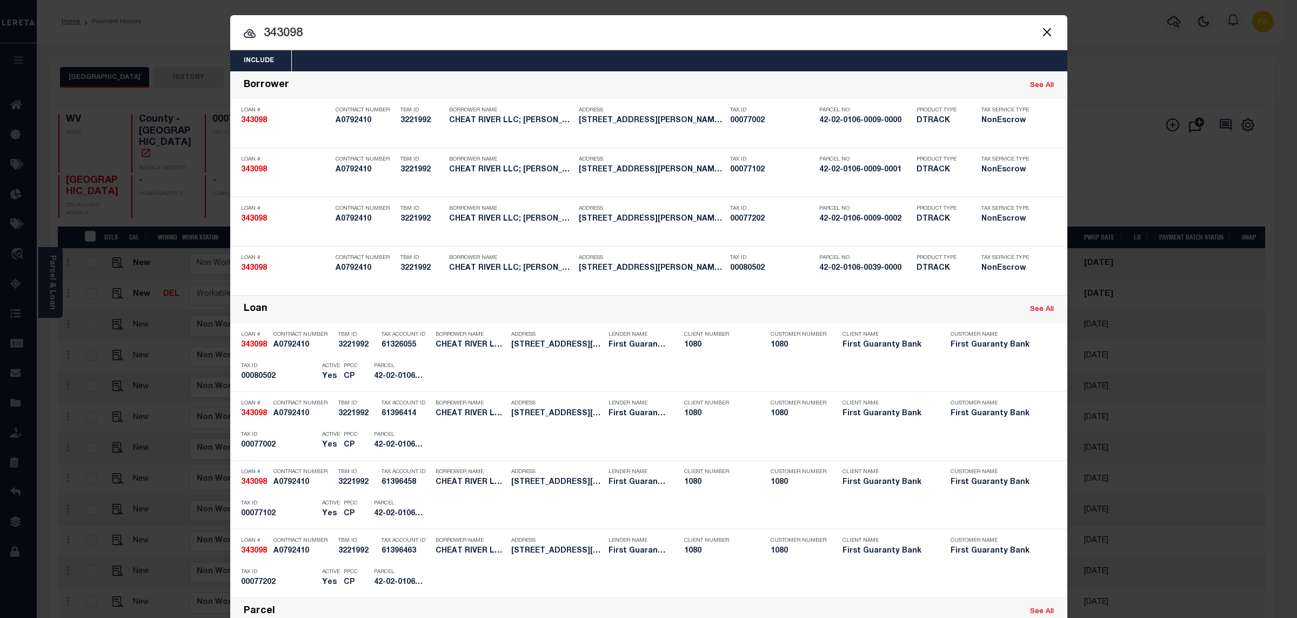
click at [743, 6] on div "Include Loans TBM Customers Borrowers Payments (Lender Non-Disb) Payments (Lend…" at bounding box center [648, 309] width 1297 height 618
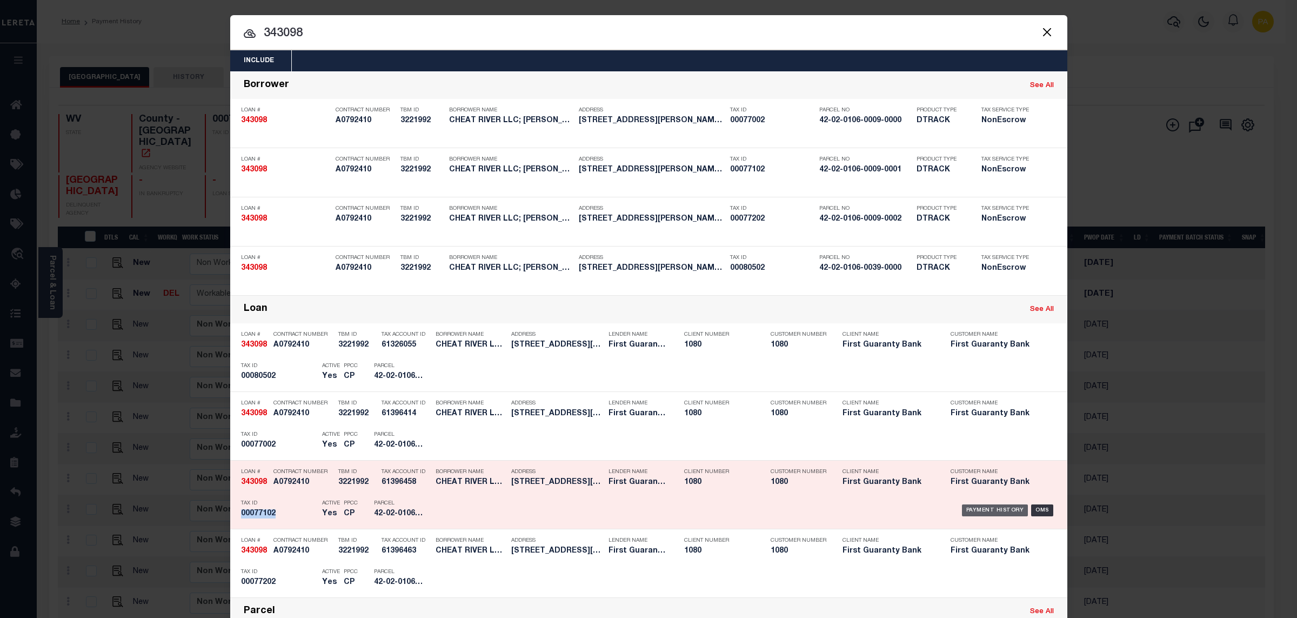
click at [980, 511] on div "Payment History" at bounding box center [995, 510] width 66 height 12
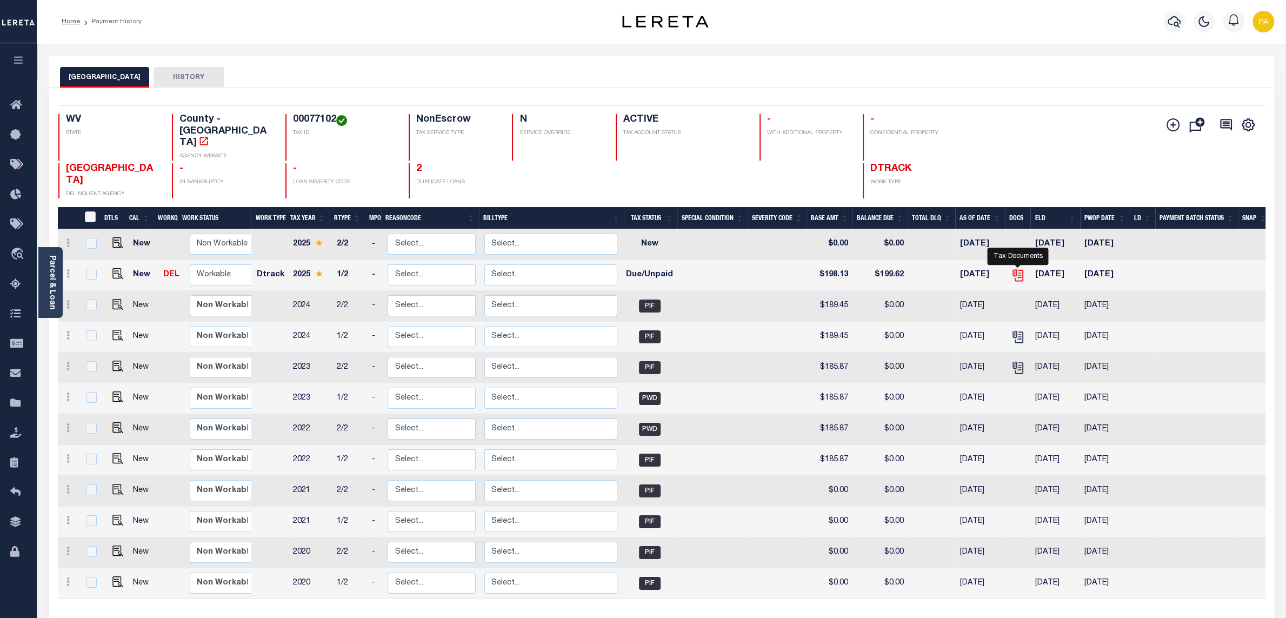
click at [1012, 268] on icon "" at bounding box center [1018, 275] width 14 height 14
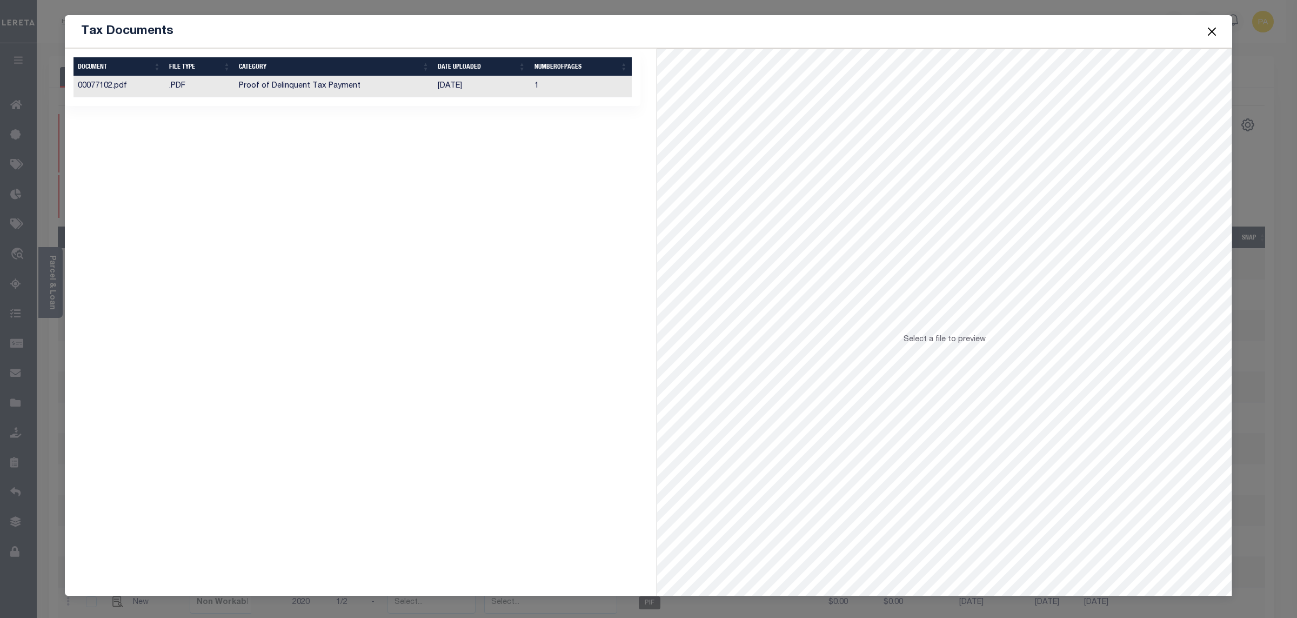
click at [1208, 36] on button "Close" at bounding box center [1212, 31] width 14 height 14
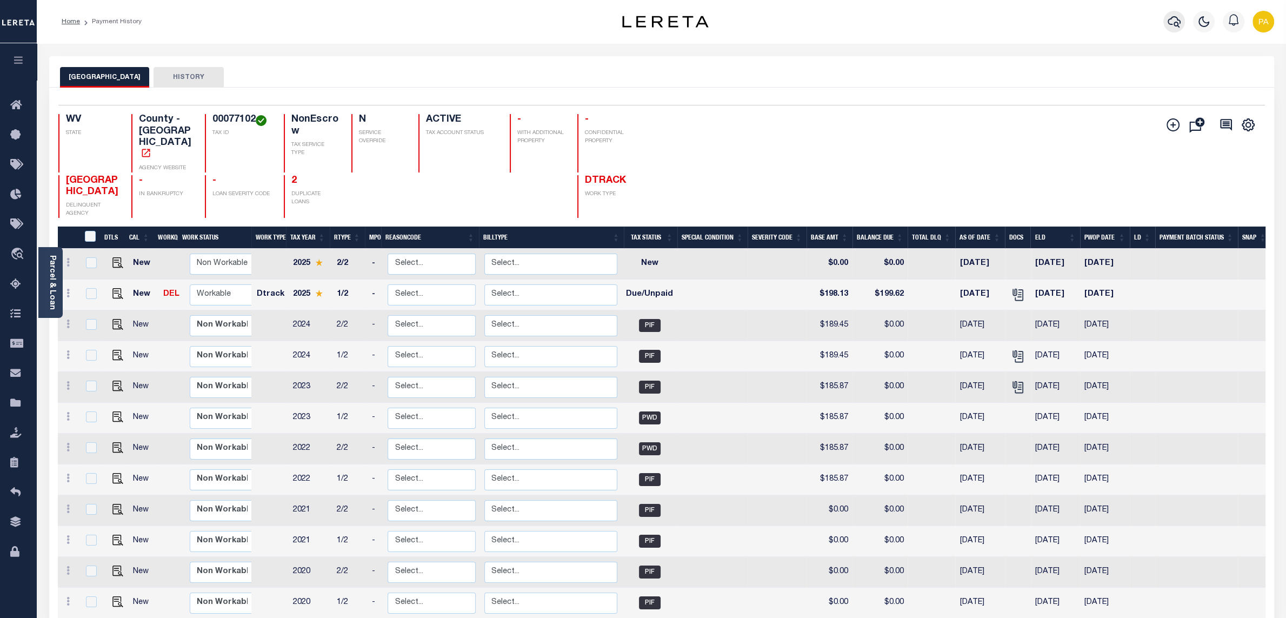
click at [1170, 19] on icon "button" at bounding box center [1173, 21] width 13 height 13
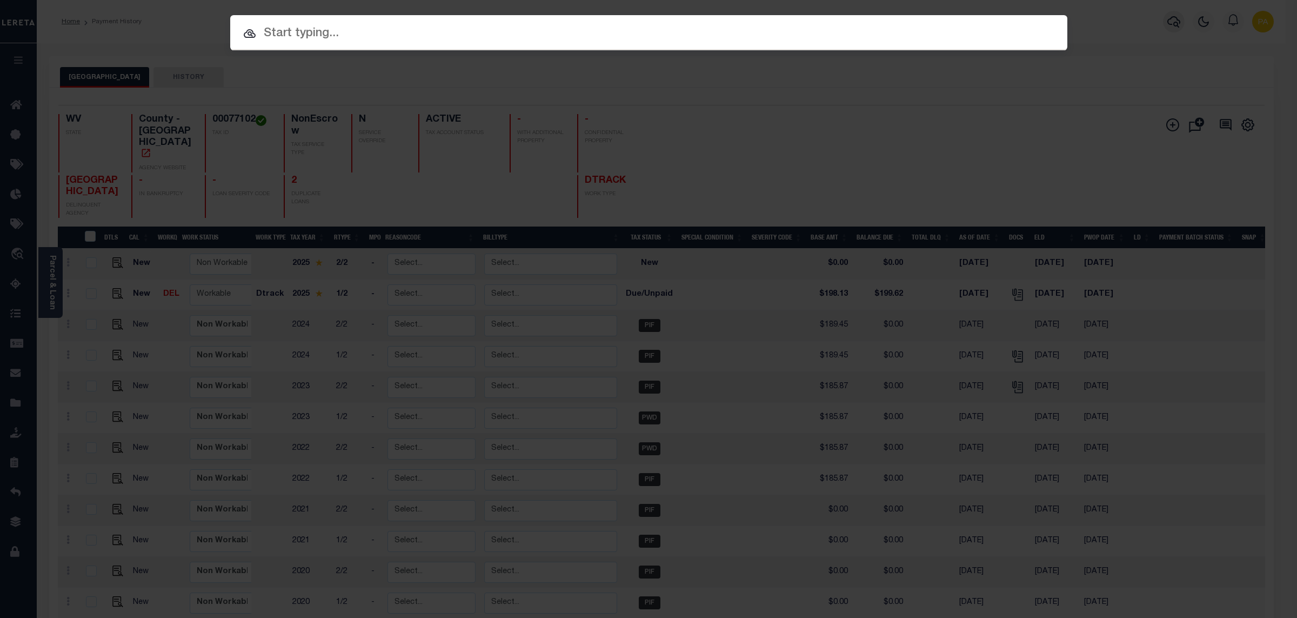
paste input "07338000702-00101"
type input "07338000702-00101"
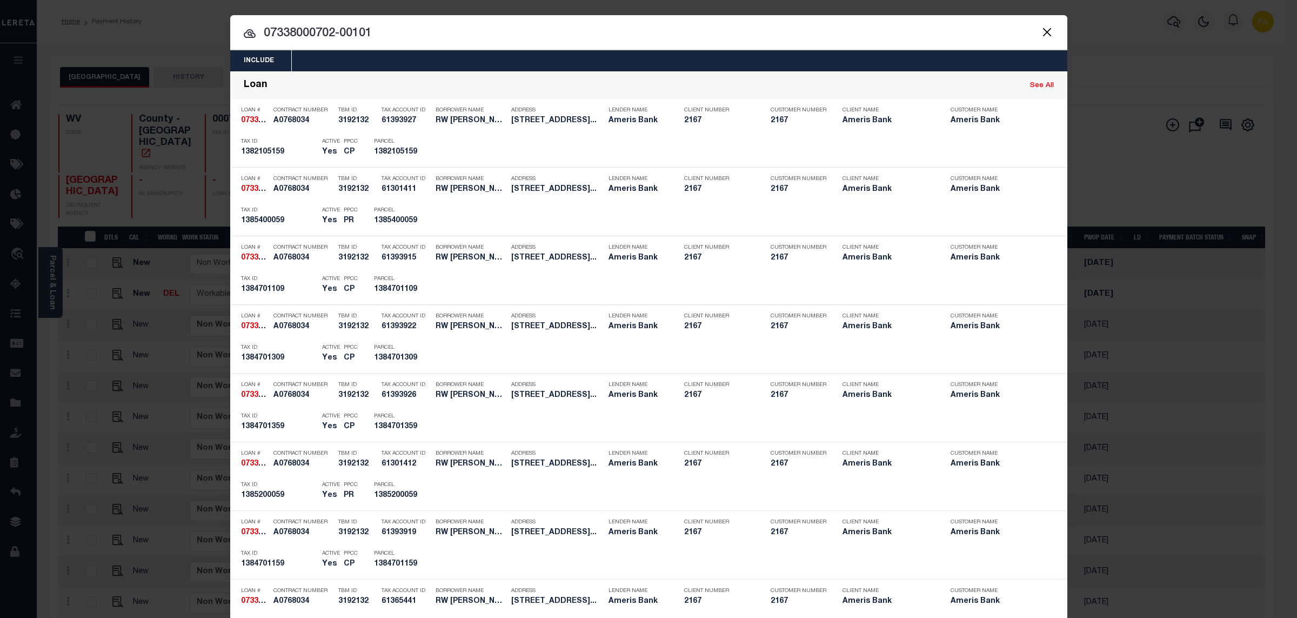
click at [571, 3] on div "Include Loans TBM Customers Borrowers Payments (Lender Non-Disb) Payments (Lend…" at bounding box center [648, 309] width 1297 height 618
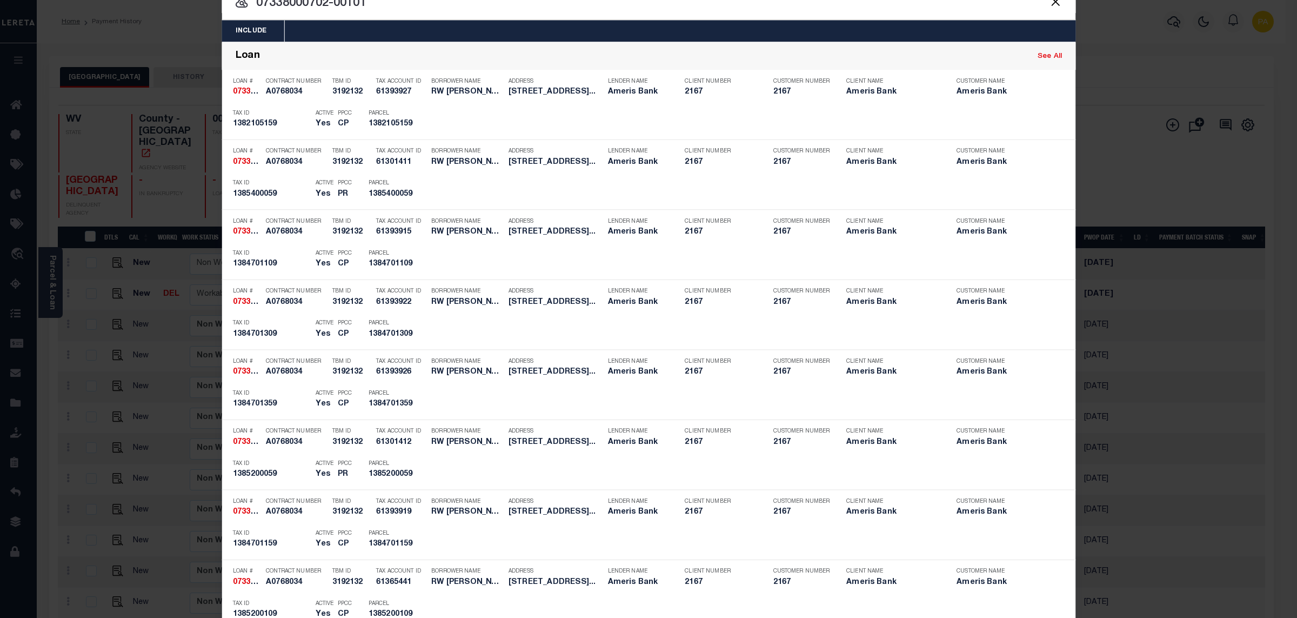
scroll to position [802, 0]
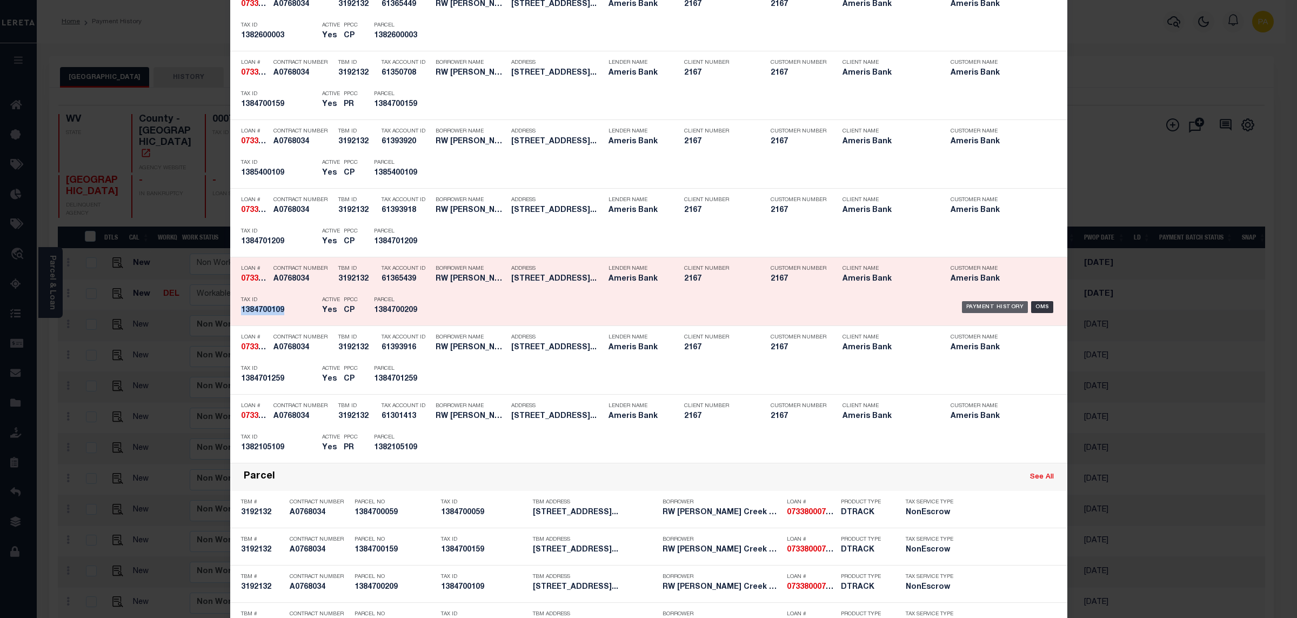
click at [989, 305] on div "Payment History" at bounding box center [995, 307] width 66 height 12
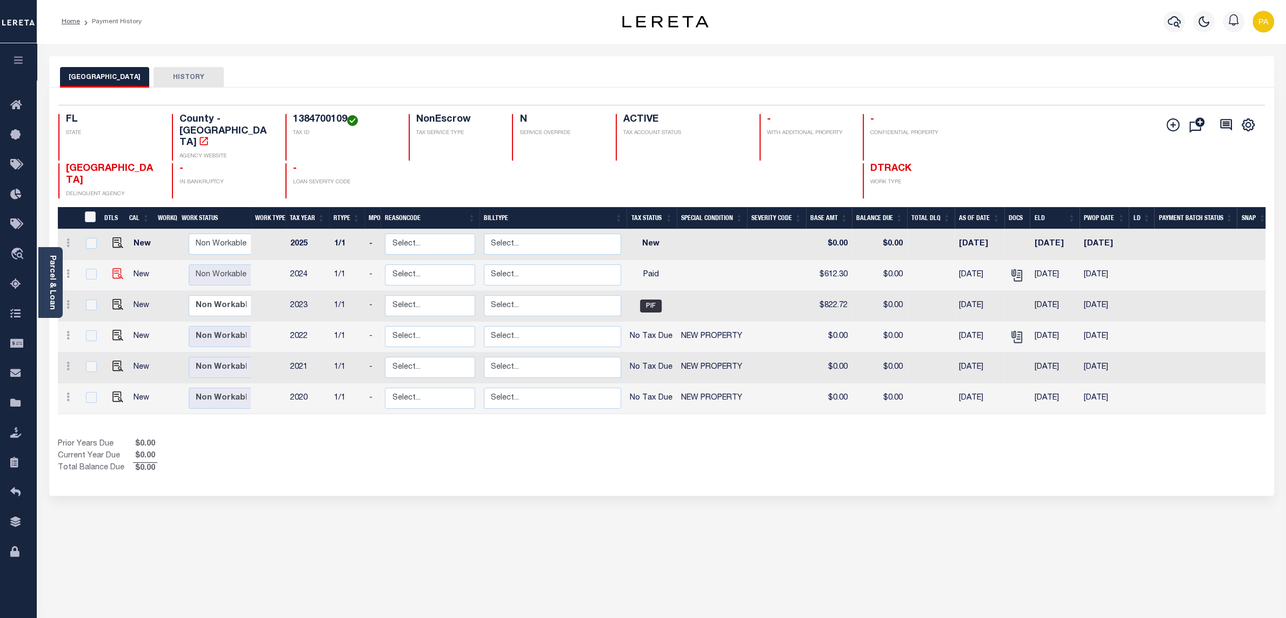
click at [116, 268] on img "" at bounding box center [117, 273] width 11 height 11
checkbox input "true"
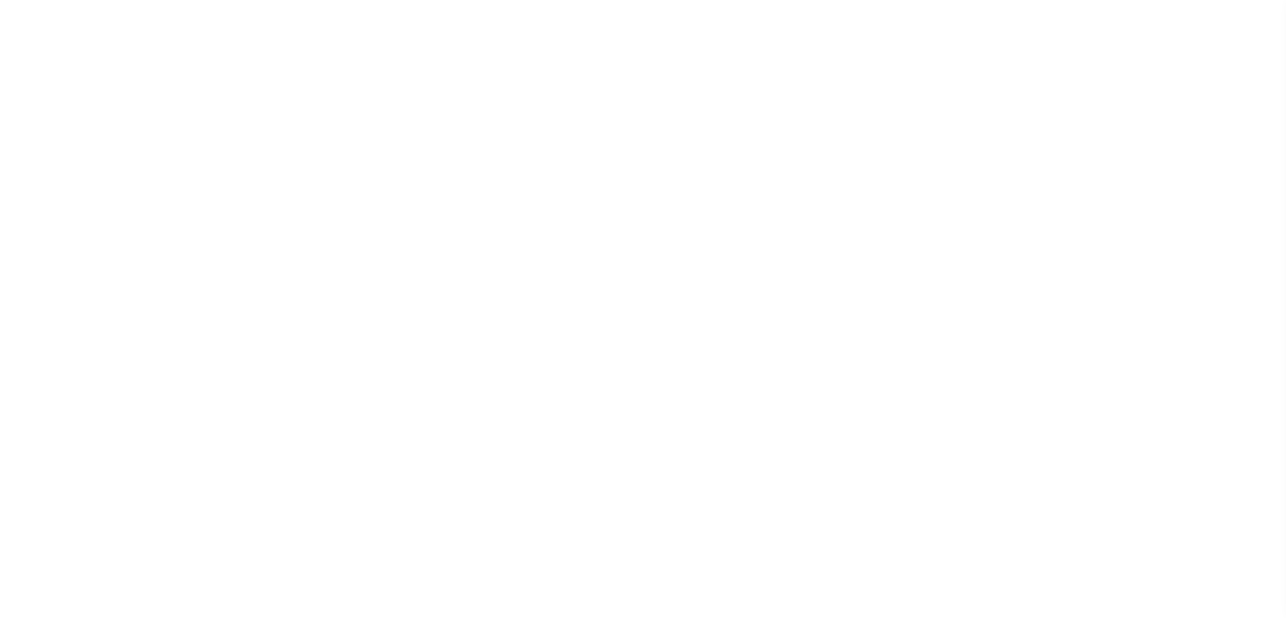
select select "PYD"
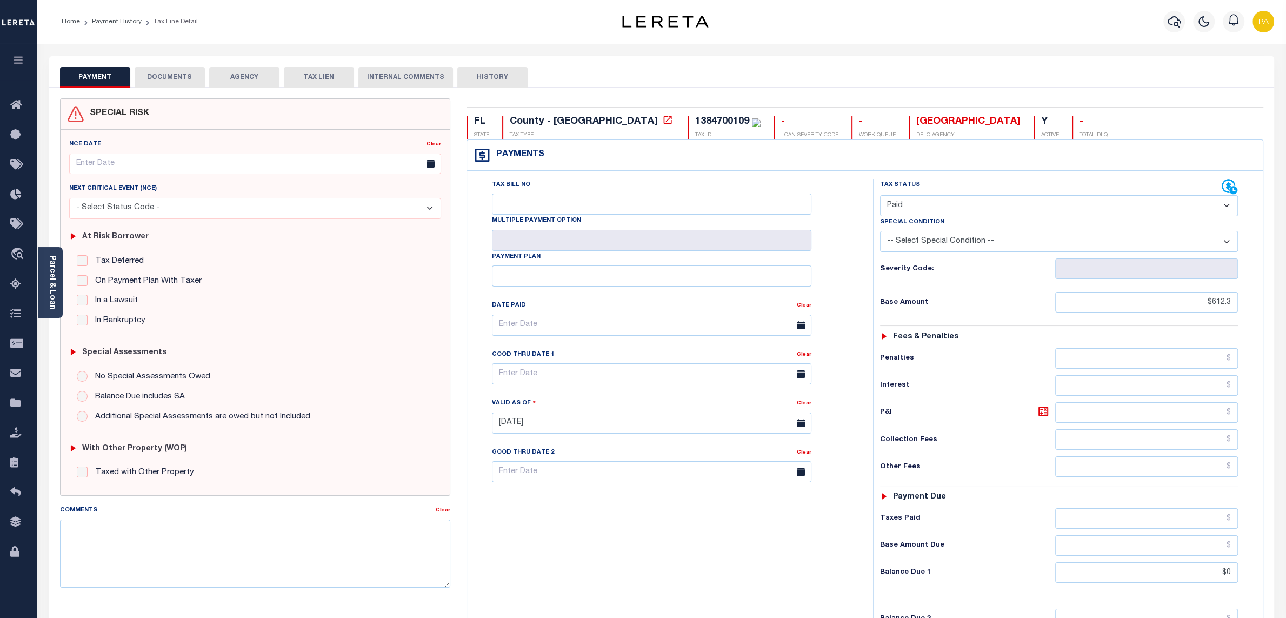
click at [186, 78] on button "DOCUMENTS" at bounding box center [170, 77] width 70 height 21
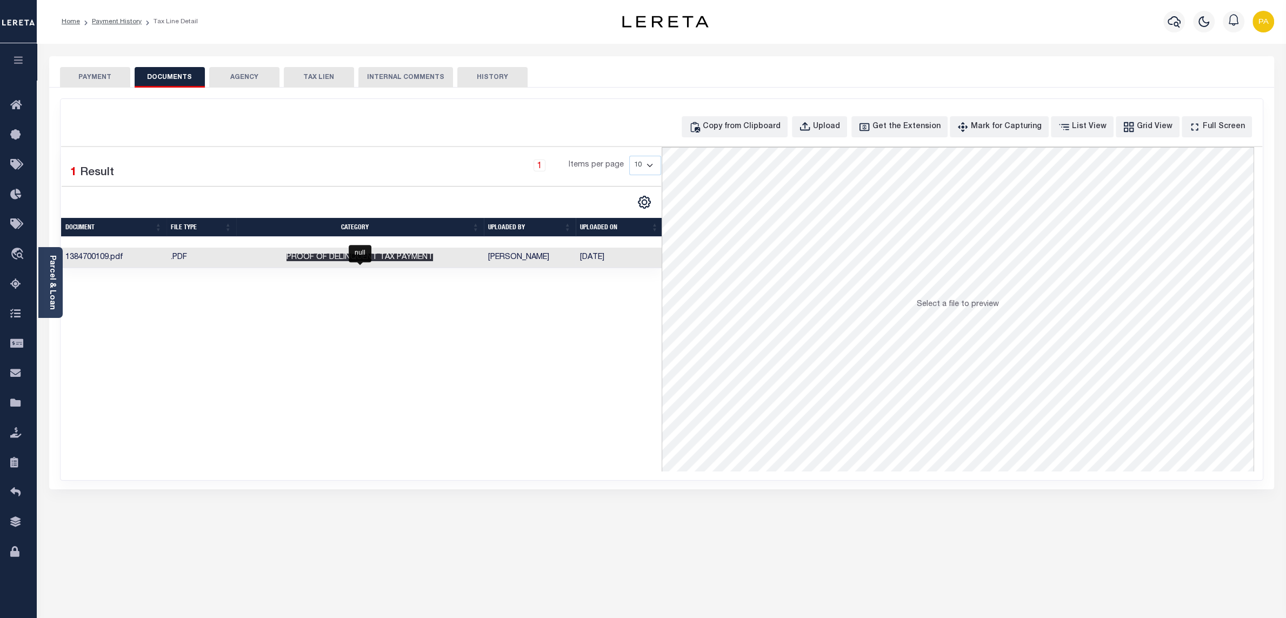
click at [399, 259] on span "Proof of Delinquent Tax Payment" at bounding box center [359, 257] width 146 height 8
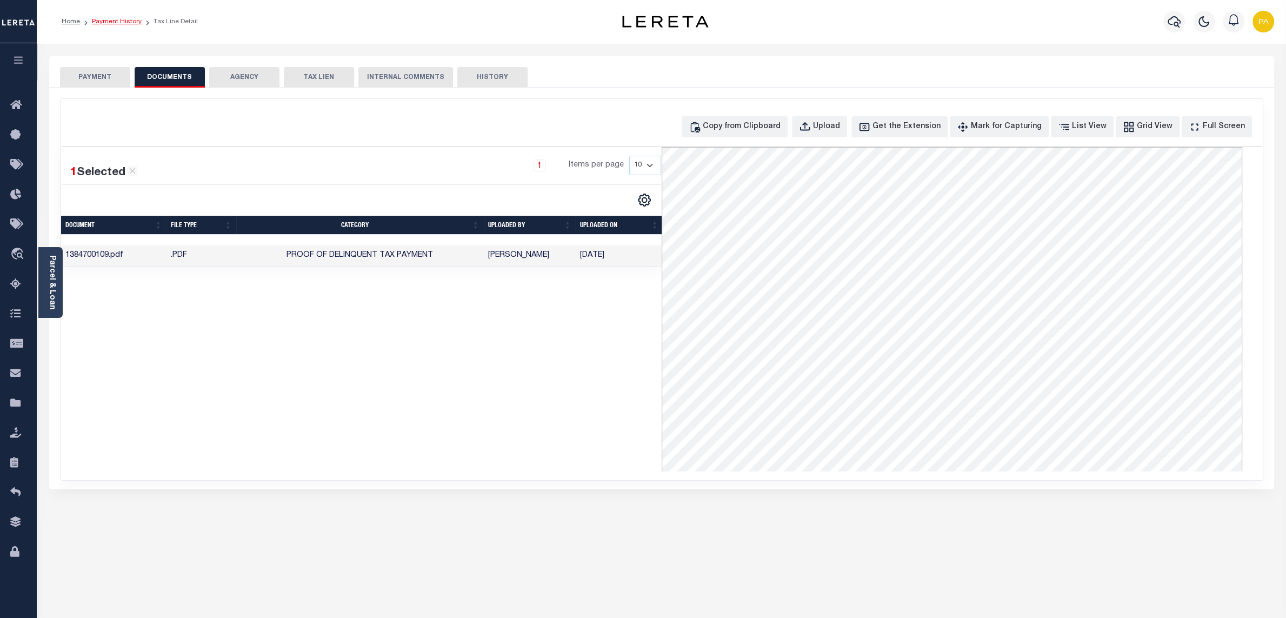
click at [113, 22] on link "Payment History" at bounding box center [117, 21] width 50 height 6
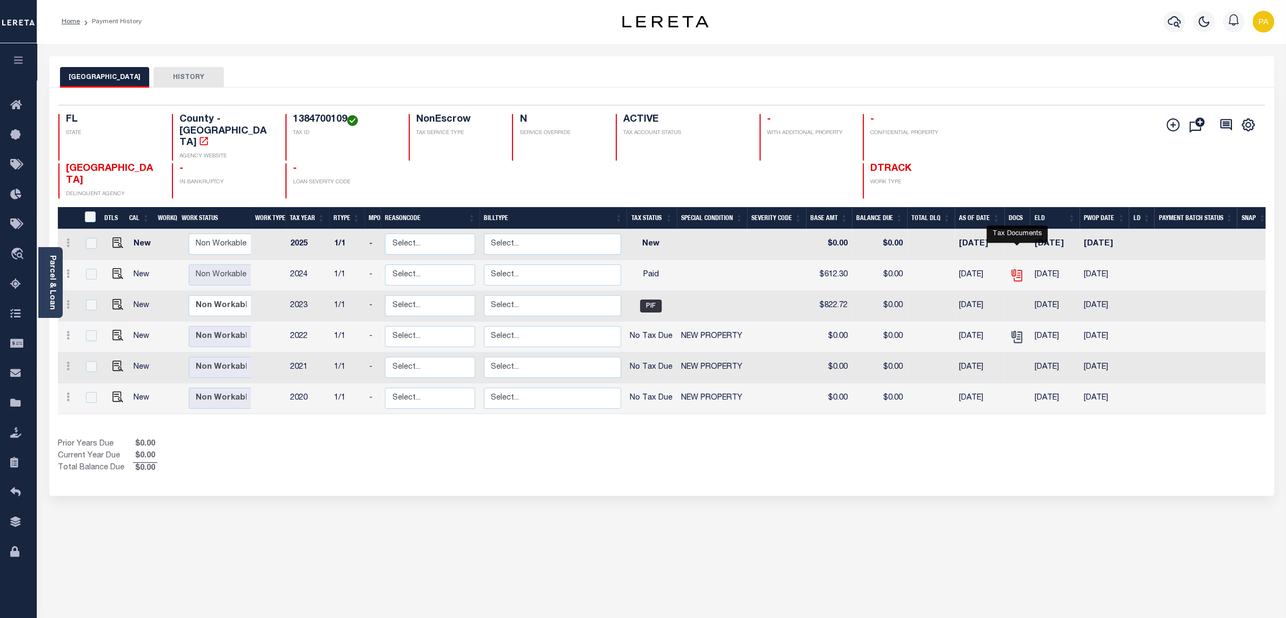
click at [1019, 269] on icon "" at bounding box center [1016, 273] width 9 height 9
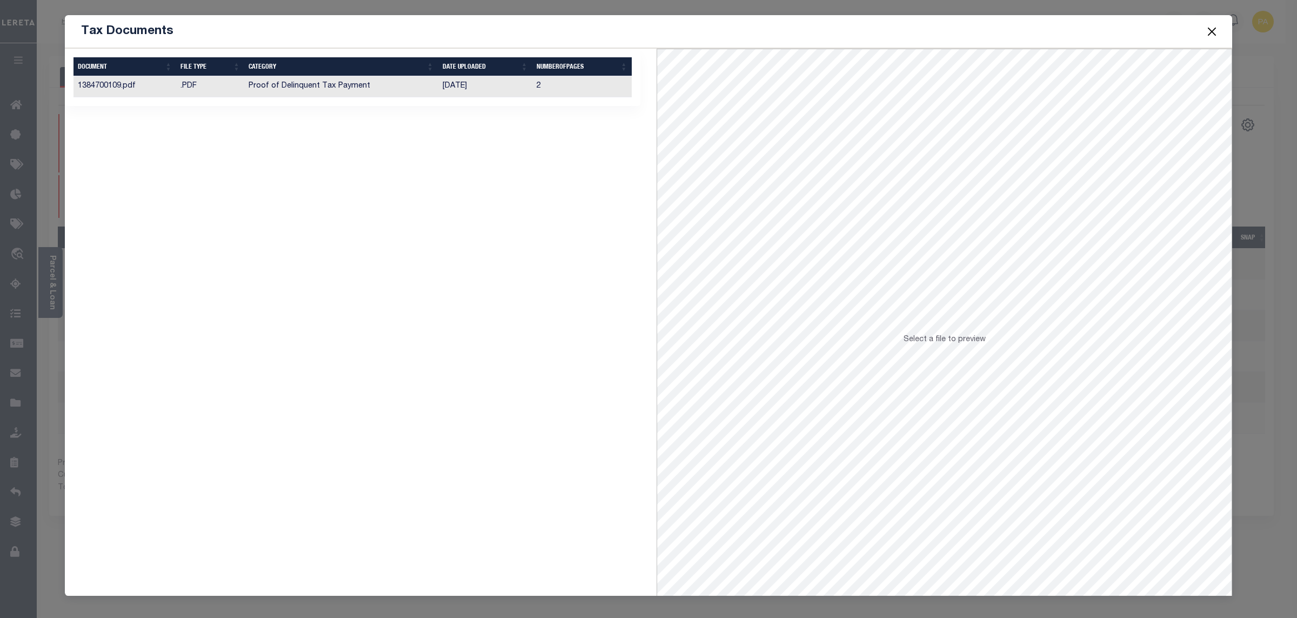
click at [464, 86] on td "[DATE]" at bounding box center [485, 86] width 94 height 21
click at [1217, 31] on button "Close" at bounding box center [1212, 31] width 14 height 14
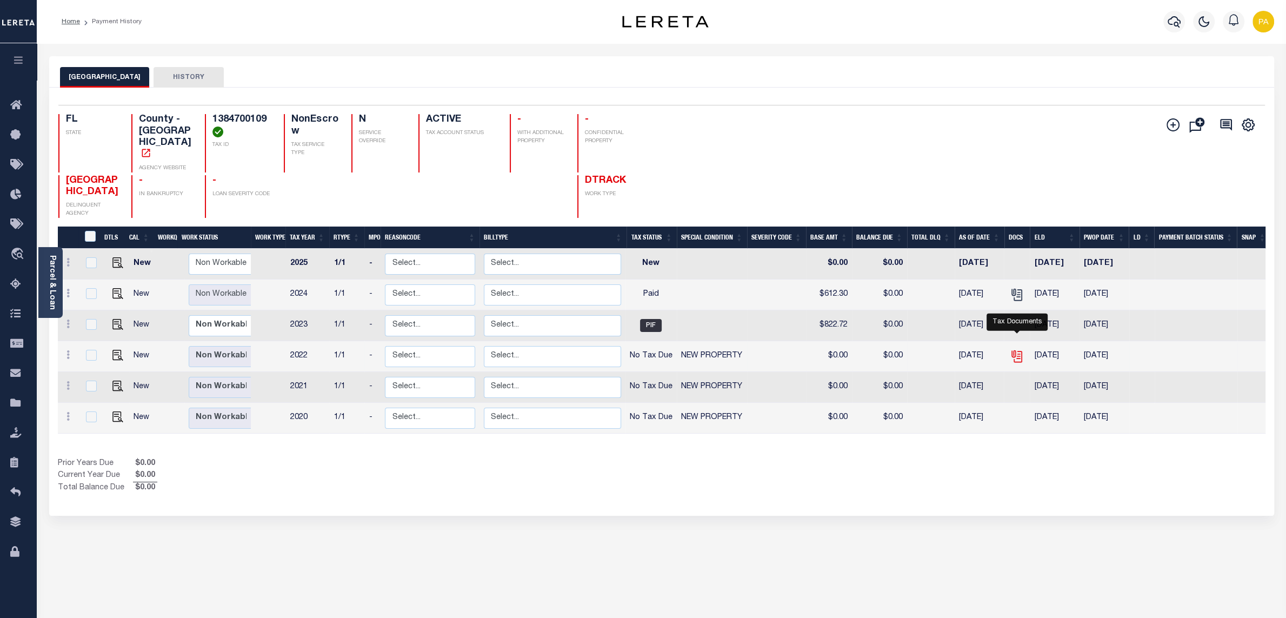
click at [1018, 349] on icon "" at bounding box center [1016, 356] width 14 height 14
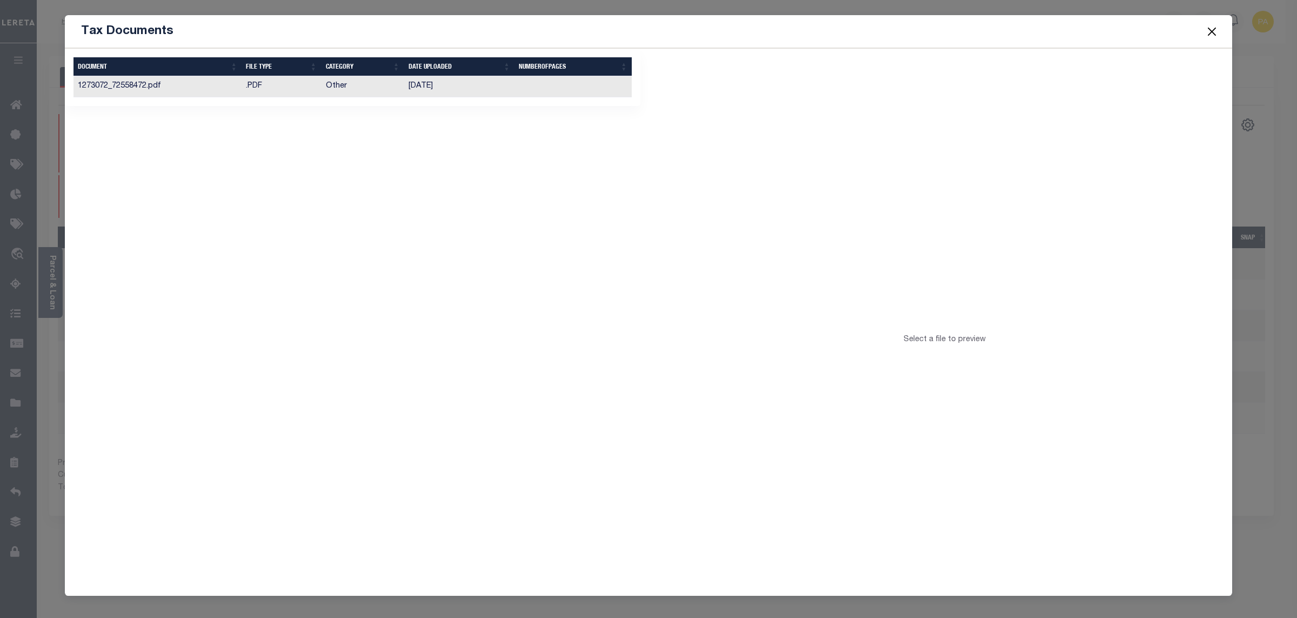
click at [426, 94] on td "08/10/2023" at bounding box center [459, 86] width 111 height 21
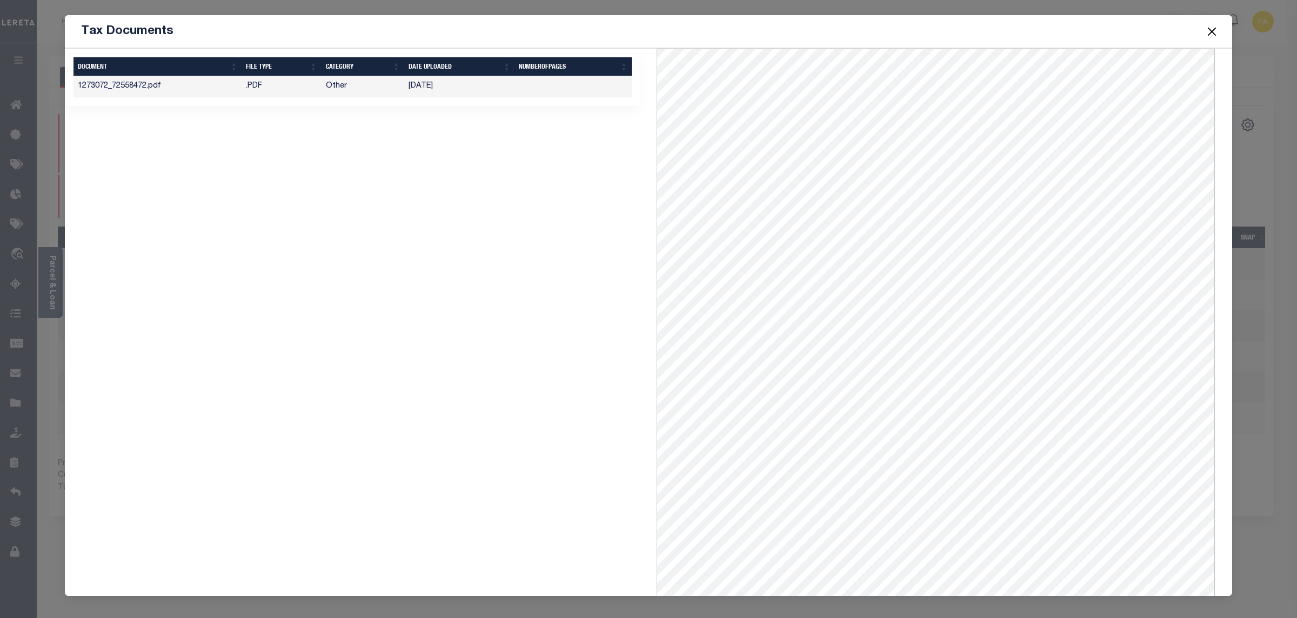
click at [1214, 31] on button "Close" at bounding box center [1212, 31] width 14 height 14
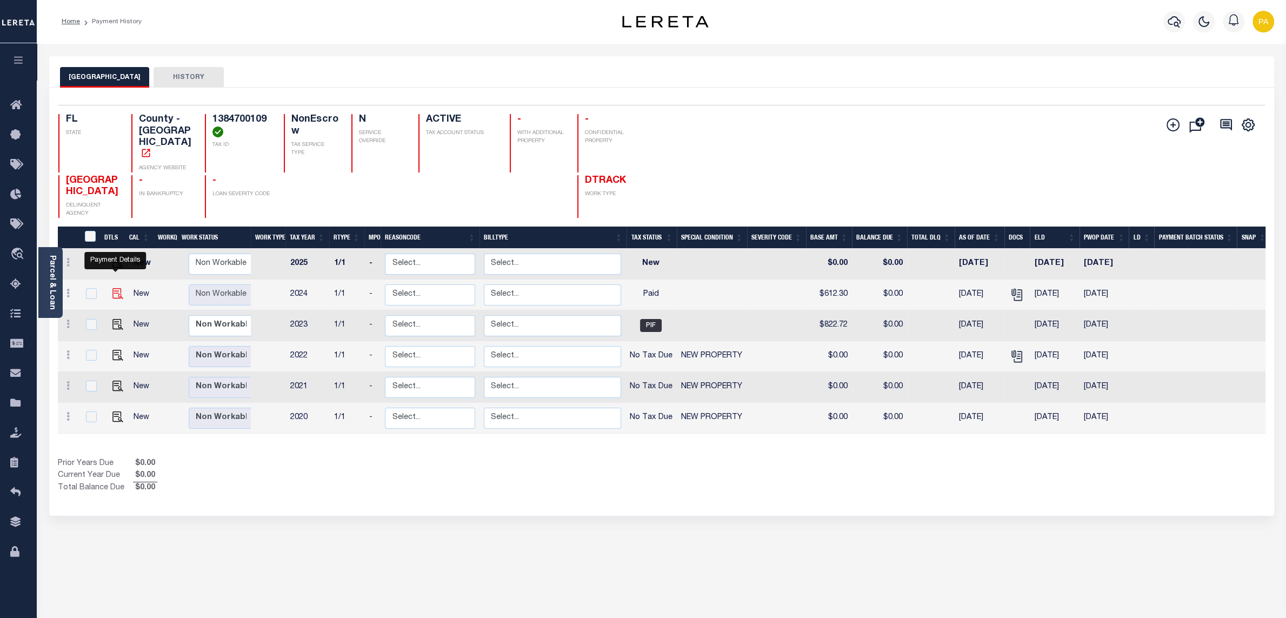
click at [119, 288] on img "" at bounding box center [117, 293] width 11 height 11
checkbox input "true"
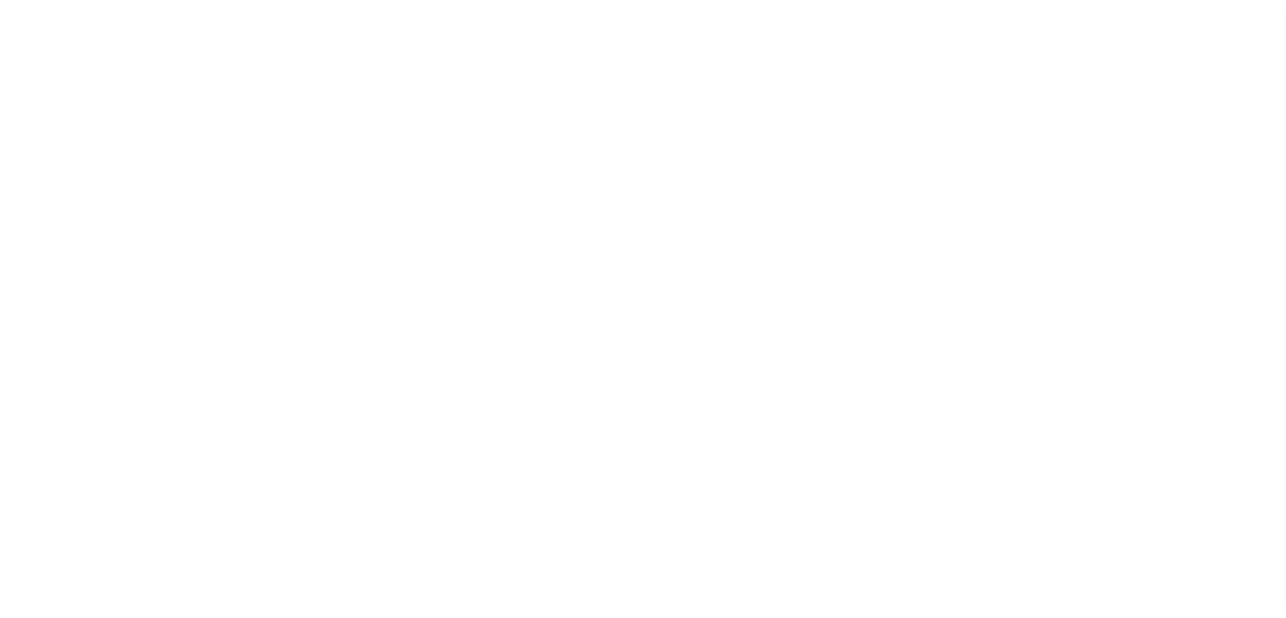
select select "PYD"
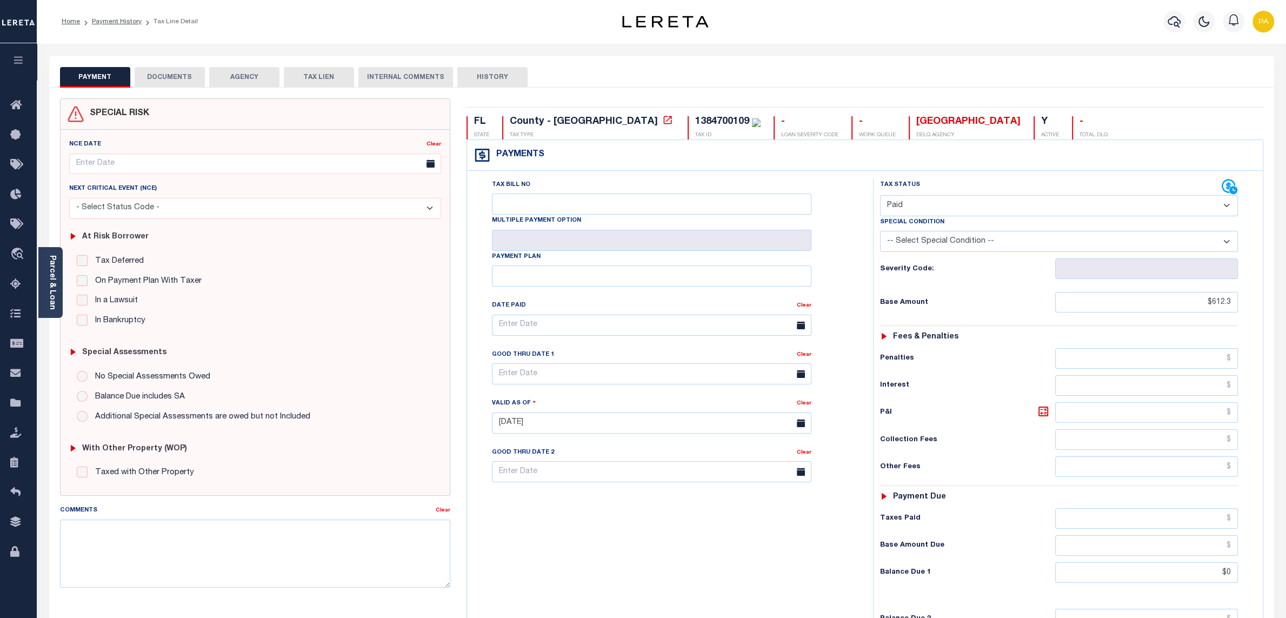
click at [171, 81] on button "DOCUMENTS" at bounding box center [170, 77] width 70 height 21
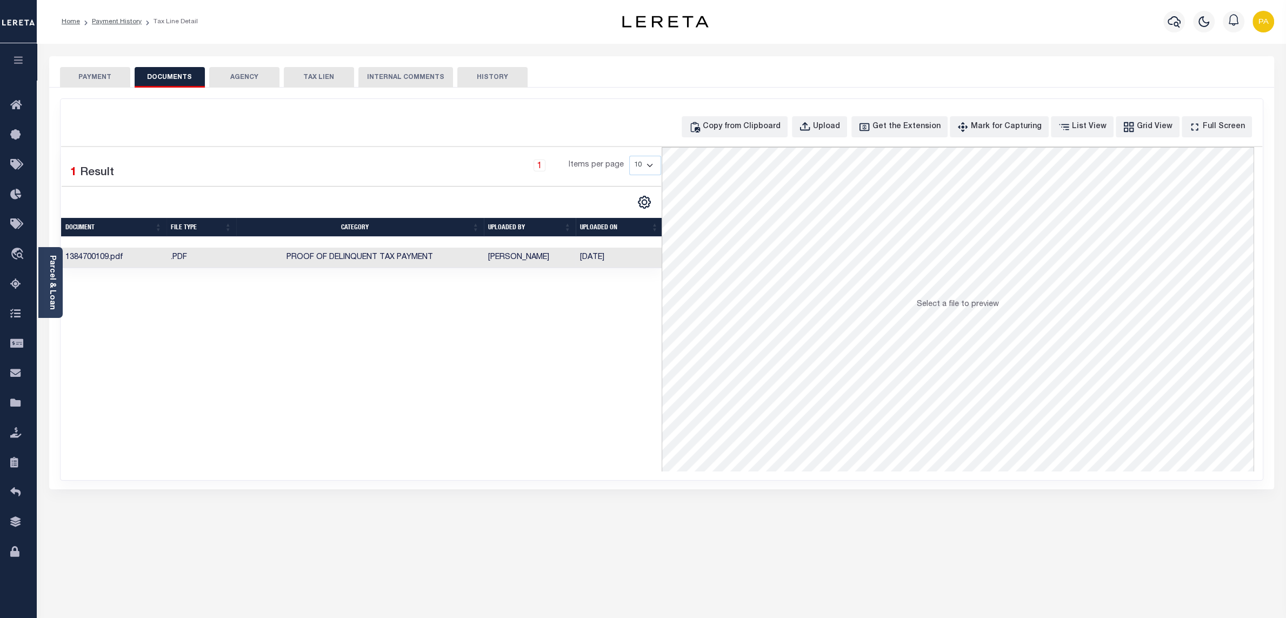
click at [516, 264] on td "[PERSON_NAME]" at bounding box center [530, 257] width 92 height 21
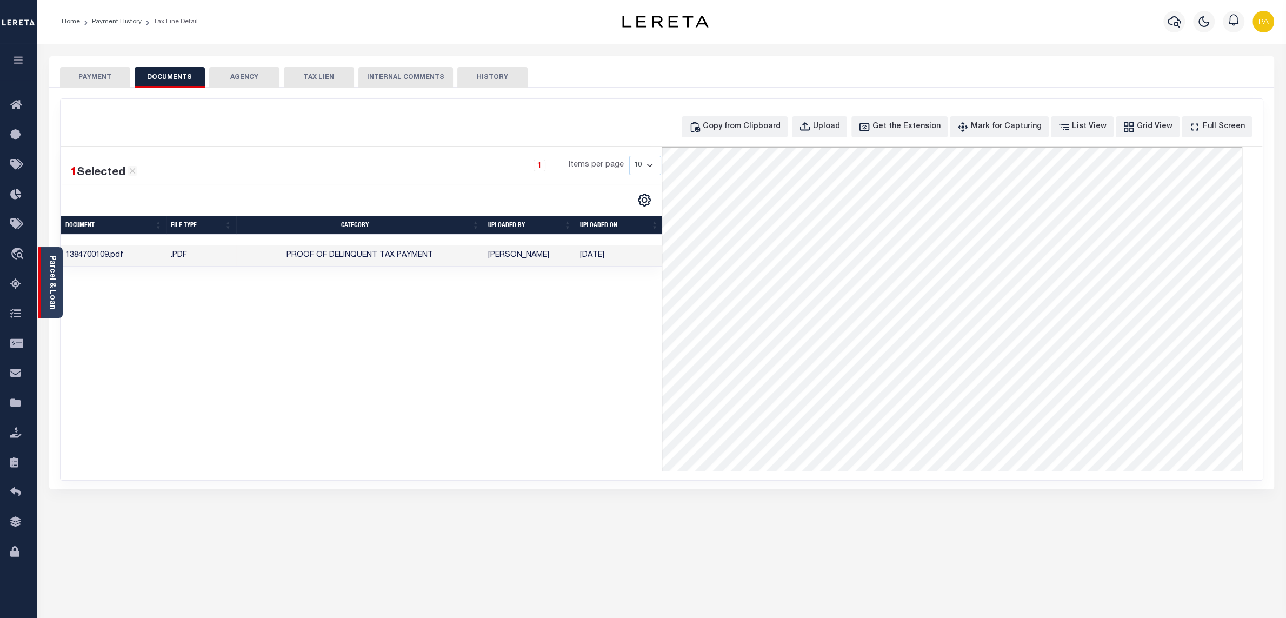
click at [54, 295] on link "Parcel & Loan" at bounding box center [52, 282] width 8 height 55
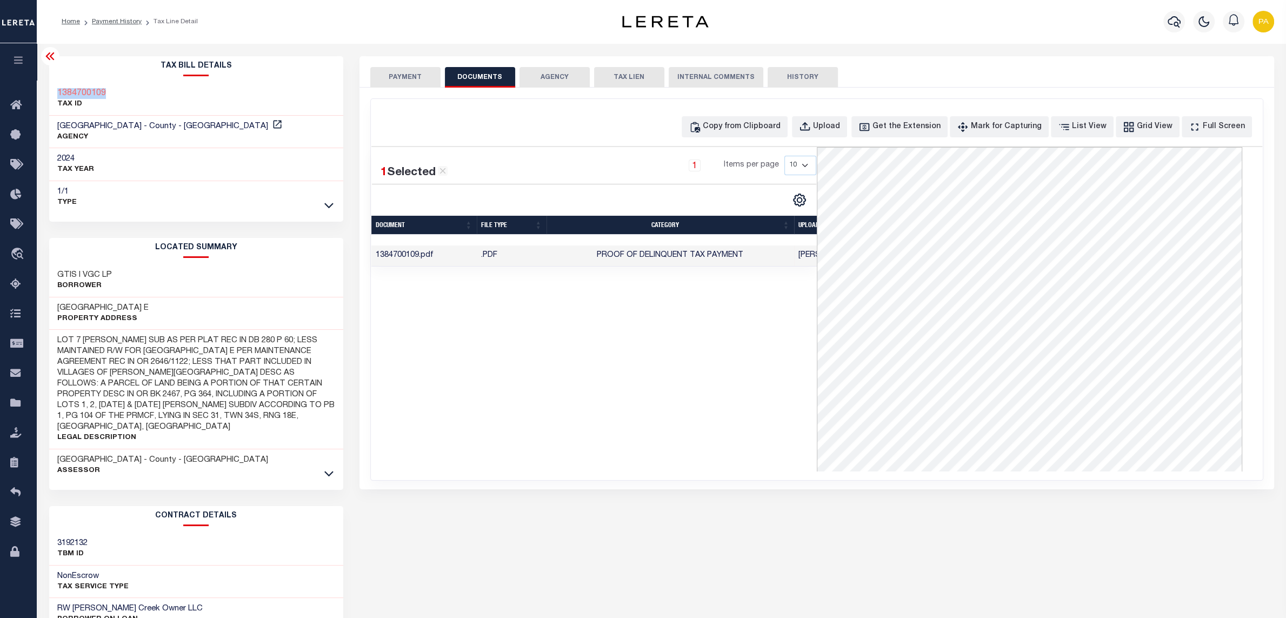
drag, startPoint x: 116, startPoint y: 86, endPoint x: 56, endPoint y: 89, distance: 59.5
click at [56, 89] on div "1384700109 TAX ID" at bounding box center [196, 99] width 294 height 33
copy h3 "1384700109"
drag, startPoint x: 116, startPoint y: 21, endPoint x: 272, endPoint y: 66, distance: 162.8
click at [116, 19] on link "Payment History" at bounding box center [117, 21] width 50 height 6
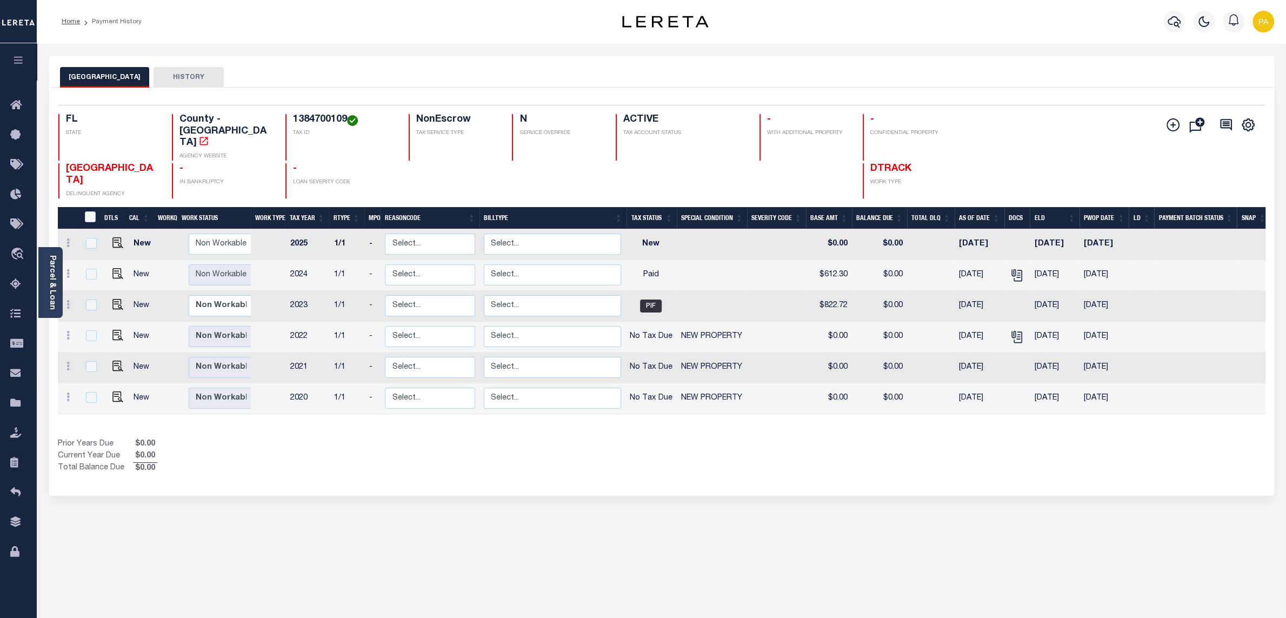
click at [619, 510] on div "MANATEE COUNTY HISTORY Selected 6 Results" at bounding box center [661, 361] width 1241 height 610
click at [116, 268] on img at bounding box center [117, 273] width 11 height 11
checkbox input "true"
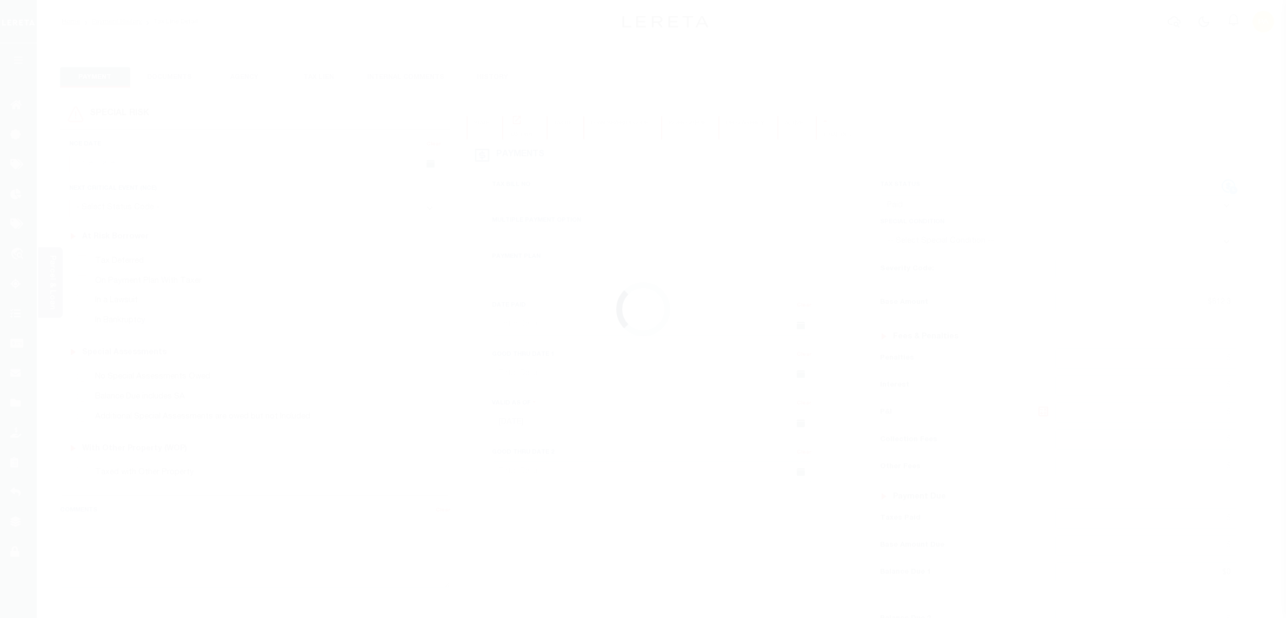
select select "PYD"
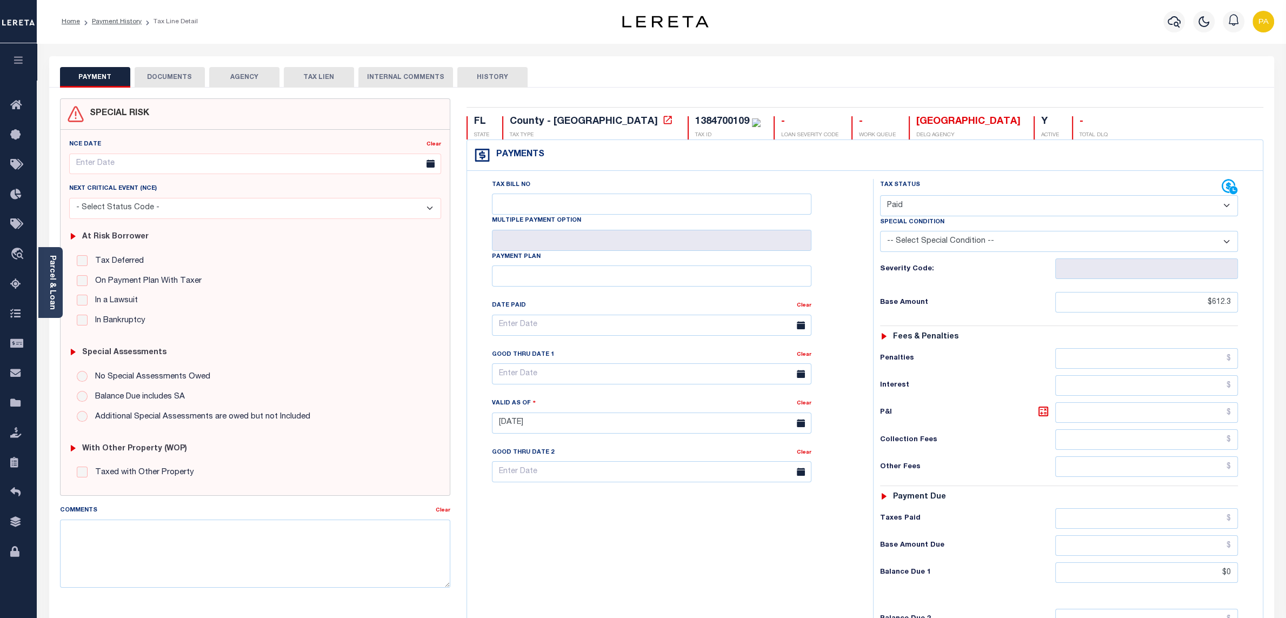
click at [184, 81] on button "DOCUMENTS" at bounding box center [170, 77] width 70 height 21
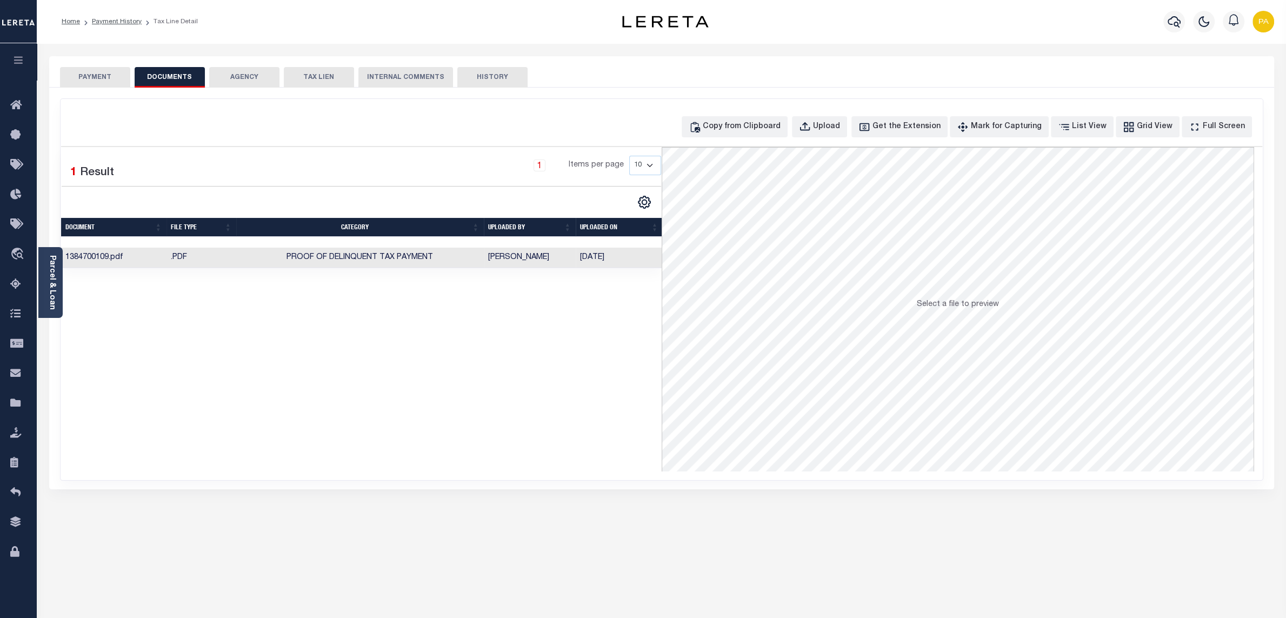
click at [1176, 497] on div "PAYMENT DOCUMENTS AGENCY DELINQUENT PAYEE" at bounding box center [661, 437] width 1241 height 762
click at [103, 73] on button "PAYMENT" at bounding box center [95, 77] width 70 height 21
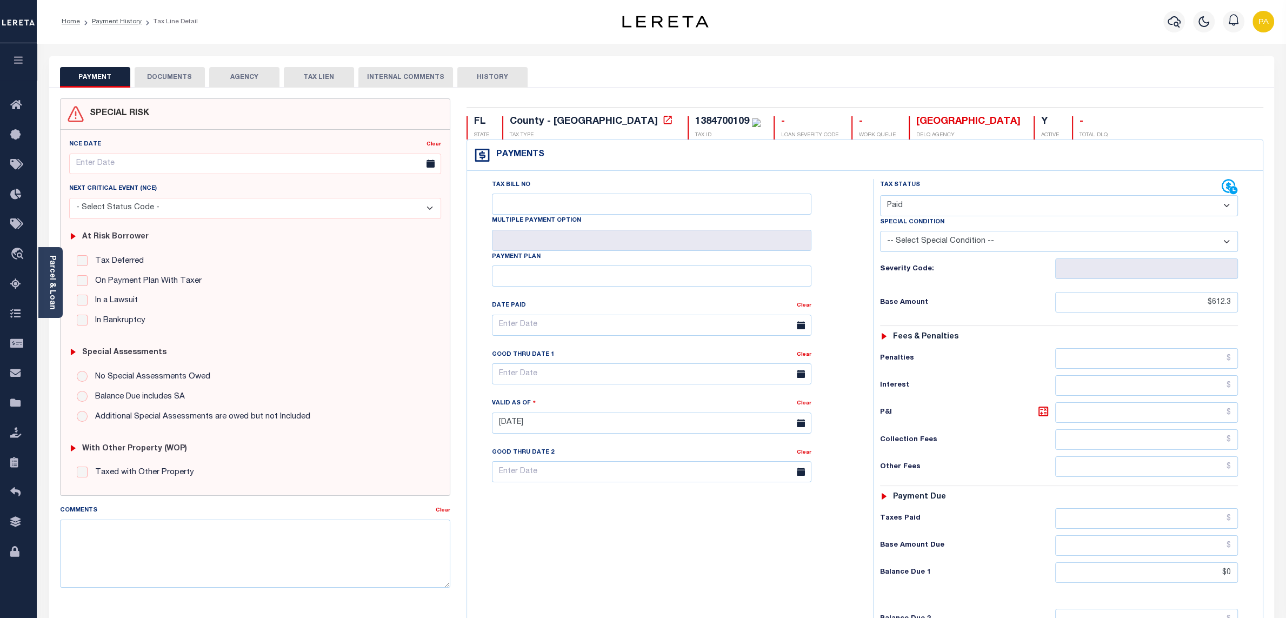
click at [162, 82] on button "DOCUMENTS" at bounding box center [170, 77] width 70 height 21
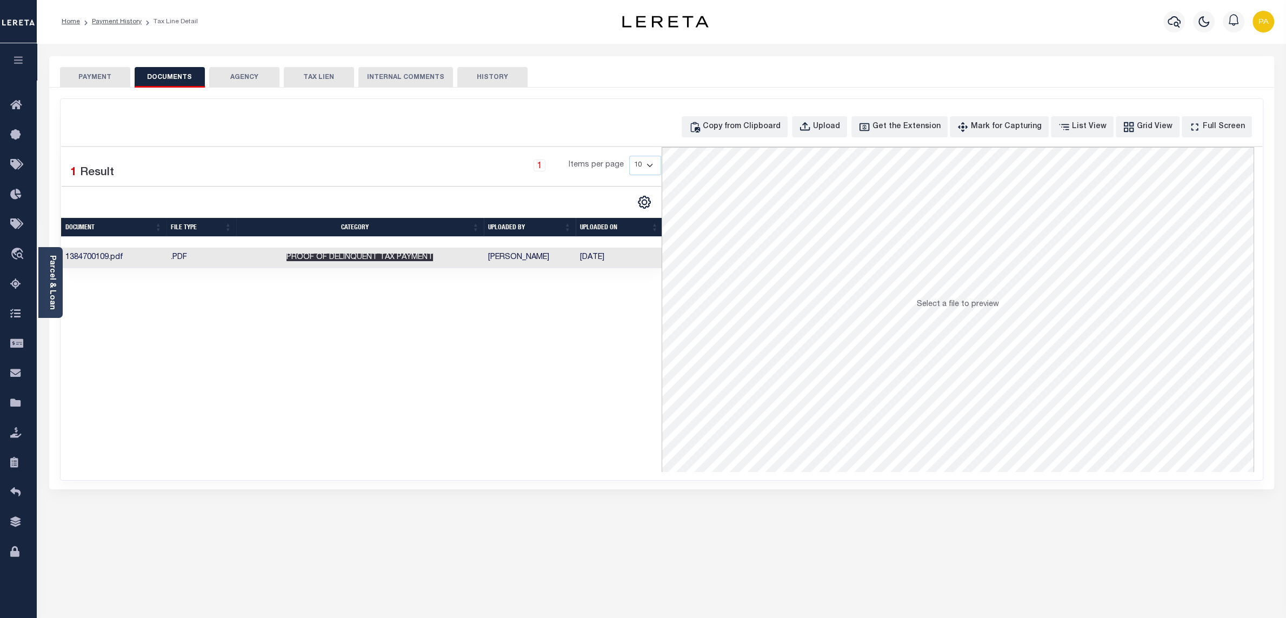
click at [345, 261] on span "Proof of Delinquent Tax Payment" at bounding box center [359, 257] width 146 height 8
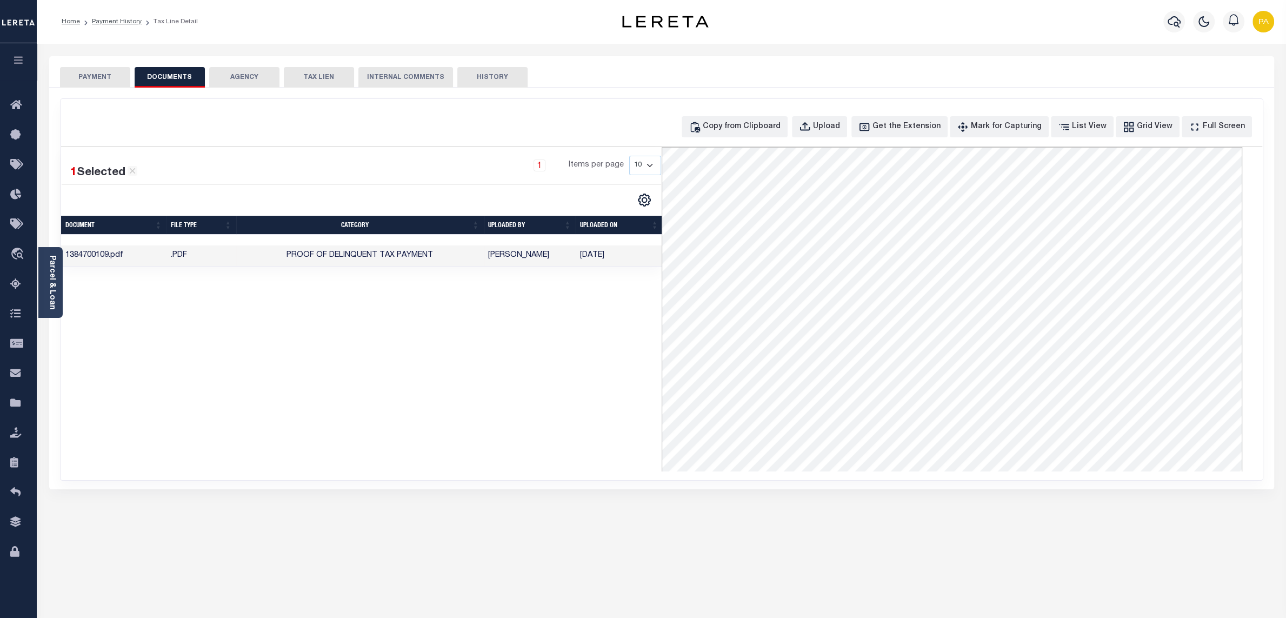
click at [108, 83] on button "PAYMENT" at bounding box center [95, 77] width 70 height 21
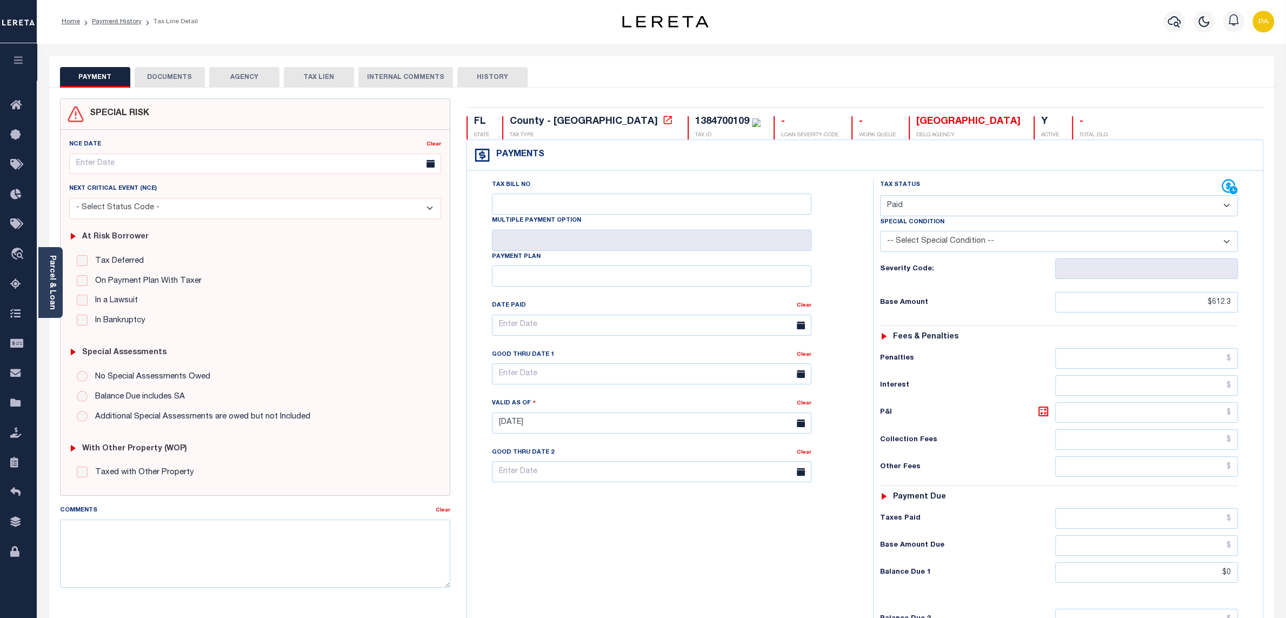
click at [172, 77] on button "DOCUMENTS" at bounding box center [170, 77] width 70 height 21
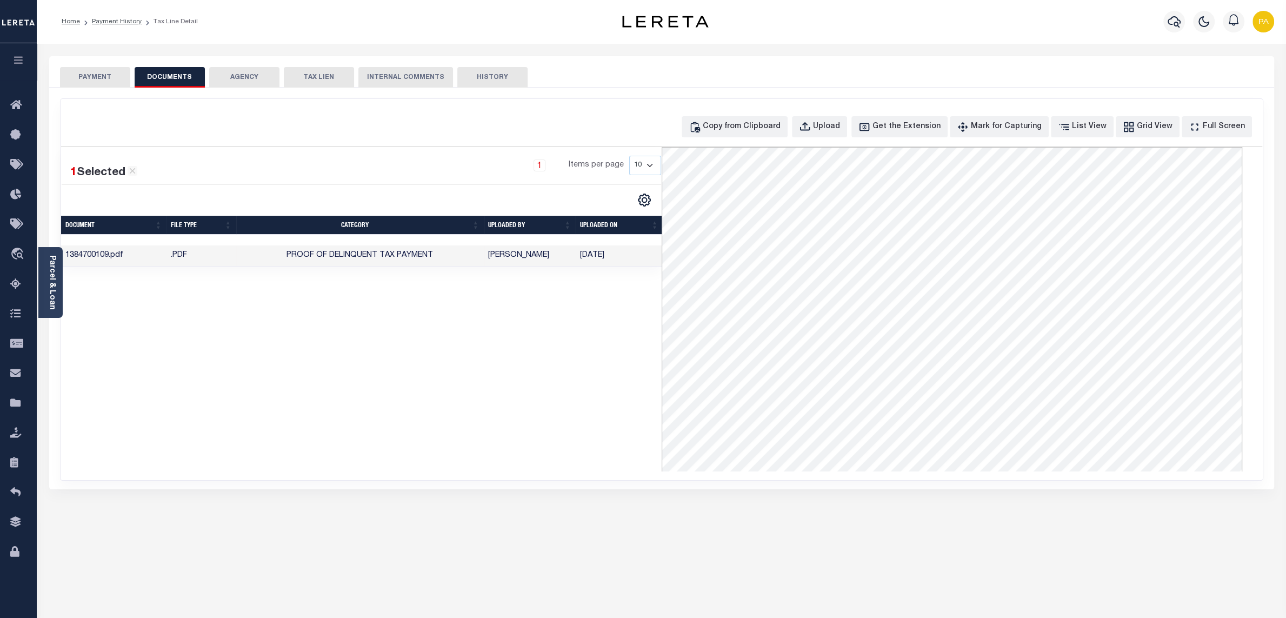
click at [93, 72] on button "PAYMENT" at bounding box center [95, 77] width 70 height 21
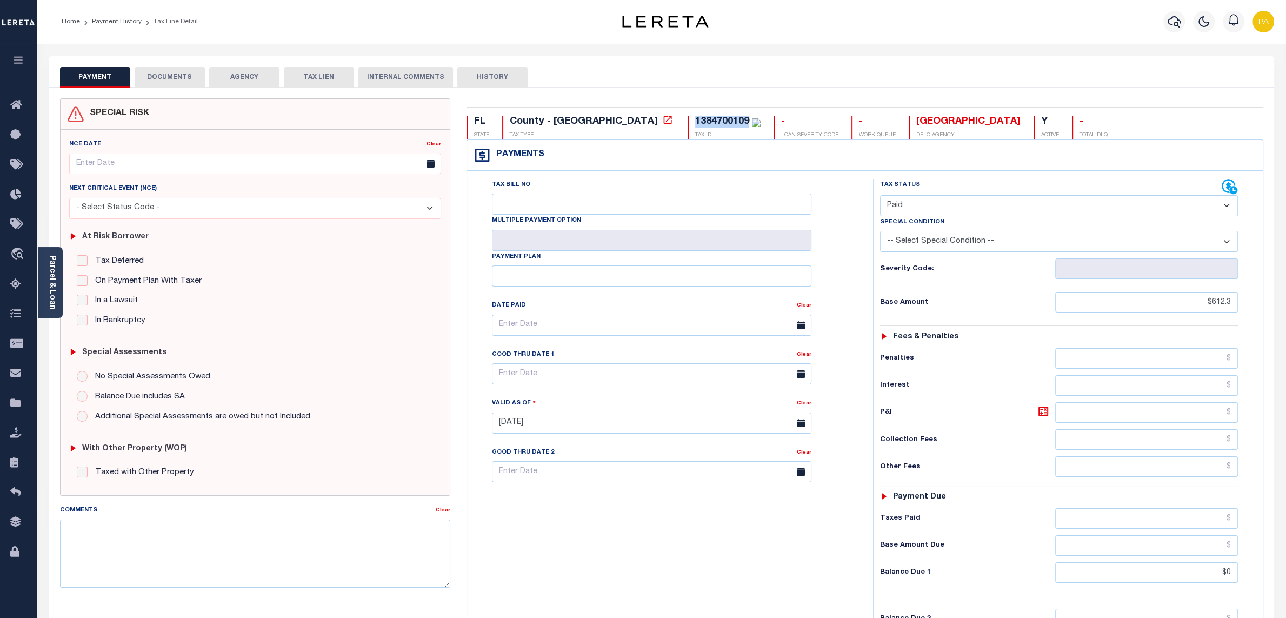
drag, startPoint x: 600, startPoint y: 121, endPoint x: 653, endPoint y: 121, distance: 53.0
click at [687, 121] on div "1384700109 TAX ID" at bounding box center [723, 127] width 73 height 23
copy div "1384700109"
click at [164, 83] on button "DOCUMENTS" at bounding box center [170, 77] width 70 height 21
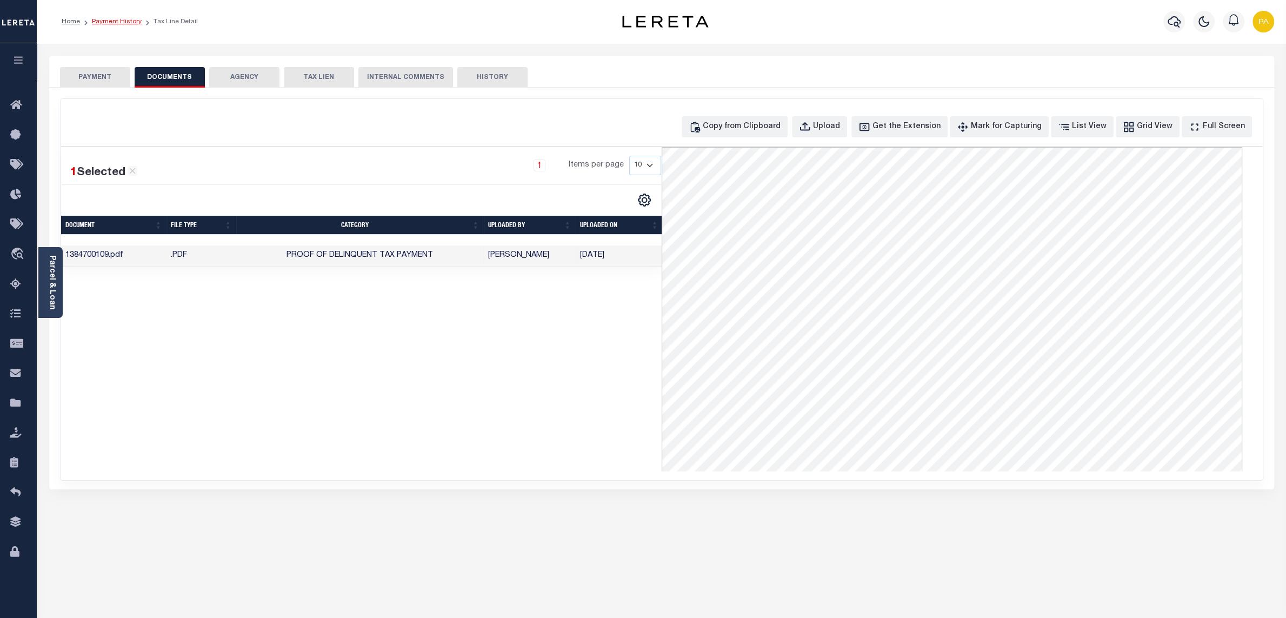
click at [126, 22] on link "Payment History" at bounding box center [117, 21] width 50 height 6
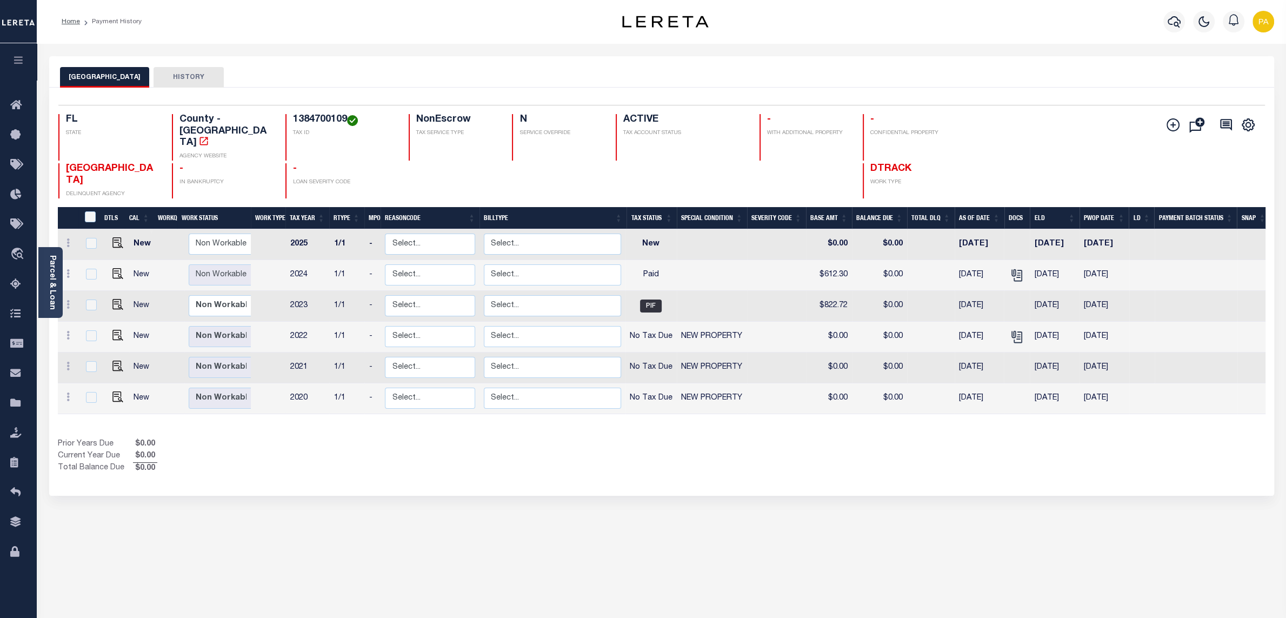
click at [566, 497] on div "MANATEE COUNTY HISTORY Selected 6 Results" at bounding box center [661, 361] width 1241 height 610
click at [115, 268] on img "" at bounding box center [117, 273] width 11 height 11
checkbox input "true"
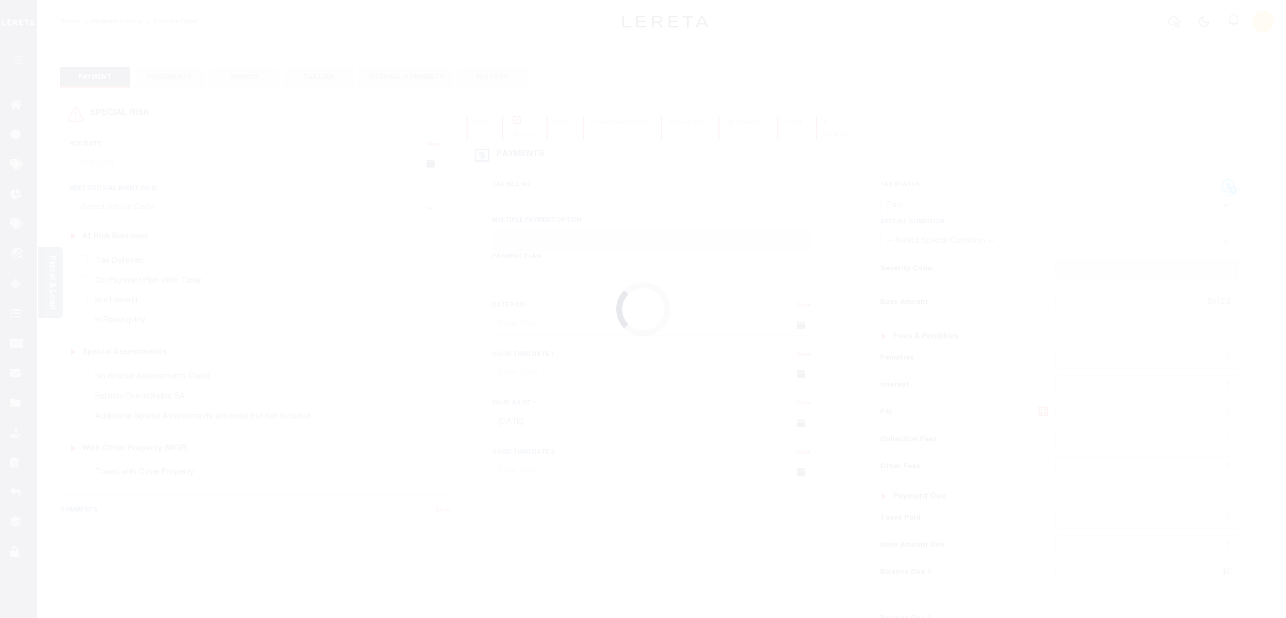
select select "PYD"
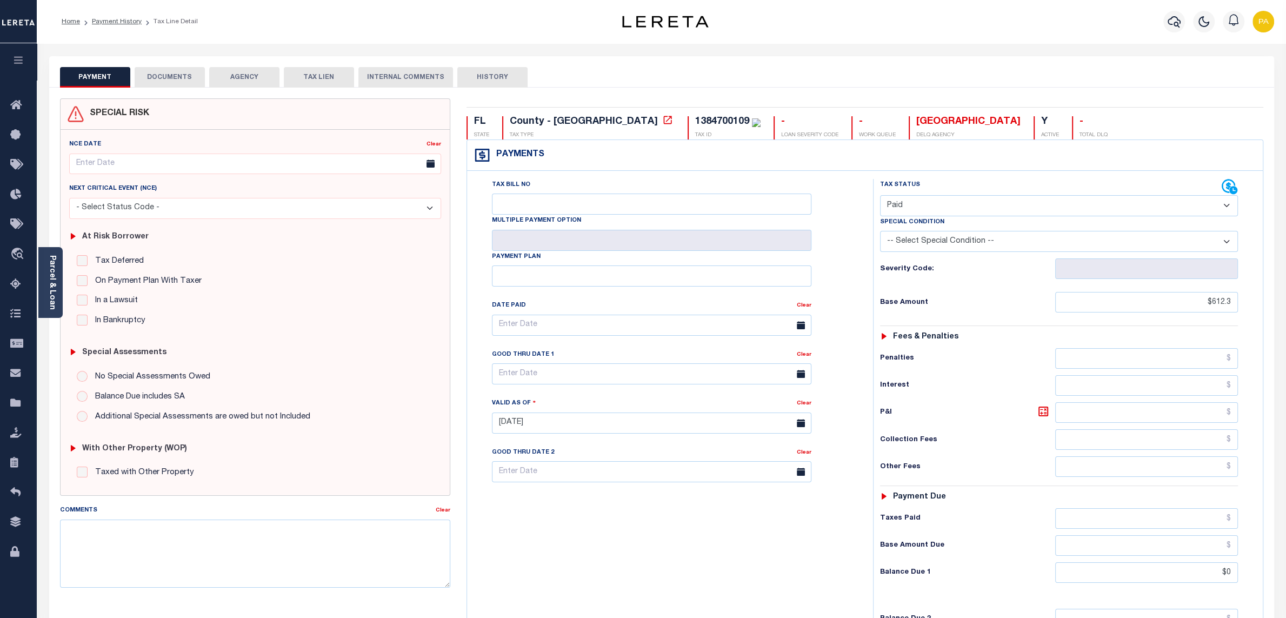
click at [163, 76] on button "DOCUMENTS" at bounding box center [170, 77] width 70 height 21
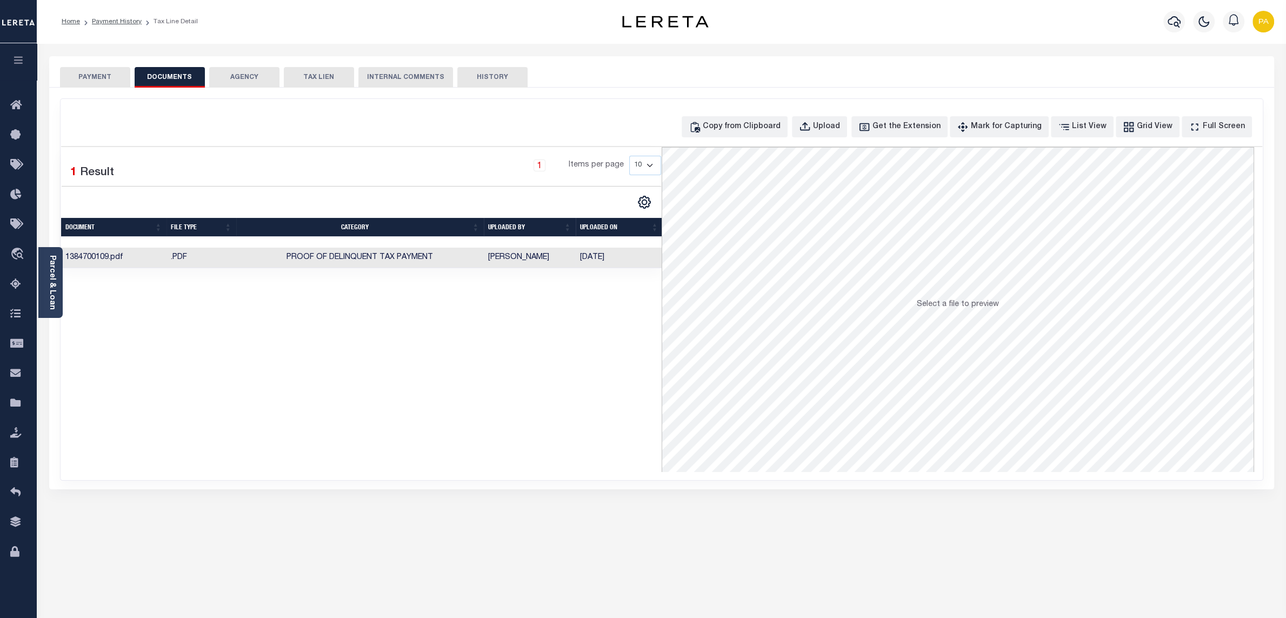
click at [497, 255] on td "Monica Selles" at bounding box center [530, 257] width 92 height 21
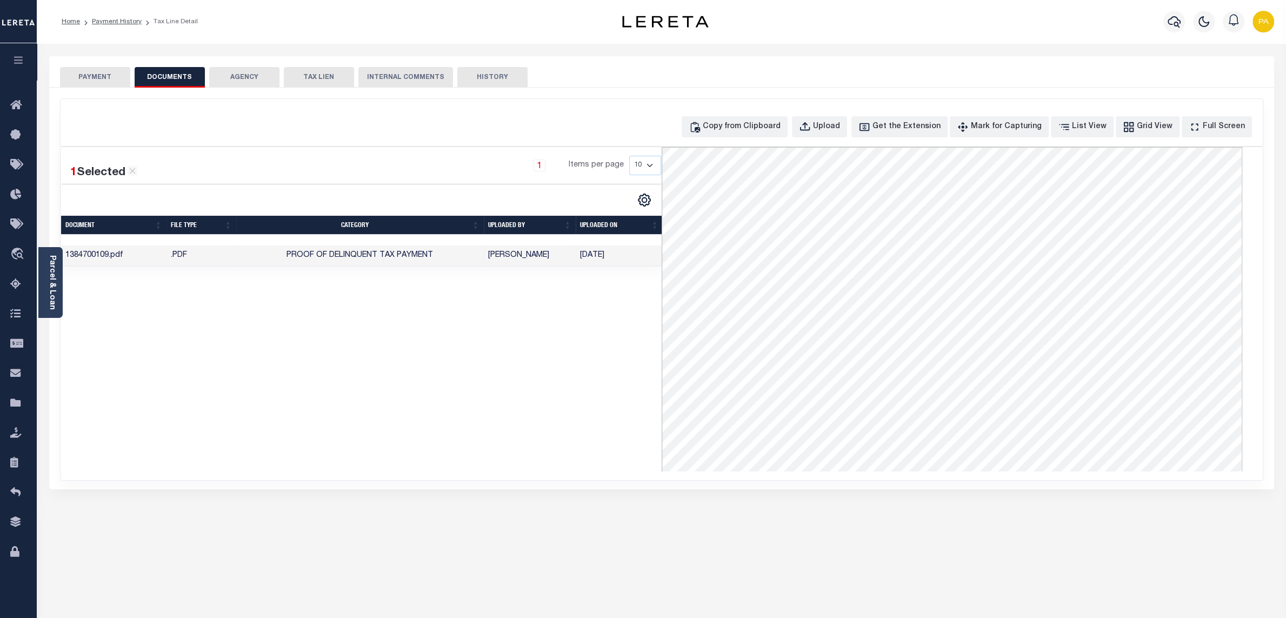
click at [118, 77] on button "PAYMENT" at bounding box center [95, 77] width 70 height 21
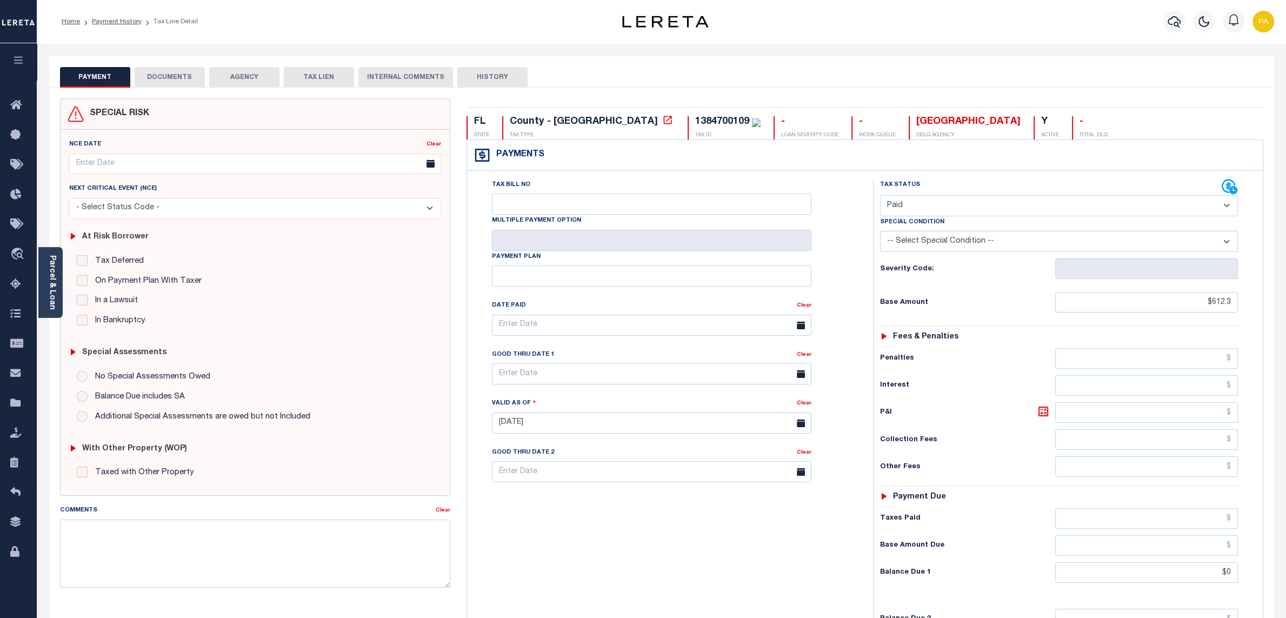
click at [148, 81] on button "DOCUMENTS" at bounding box center [170, 77] width 70 height 21
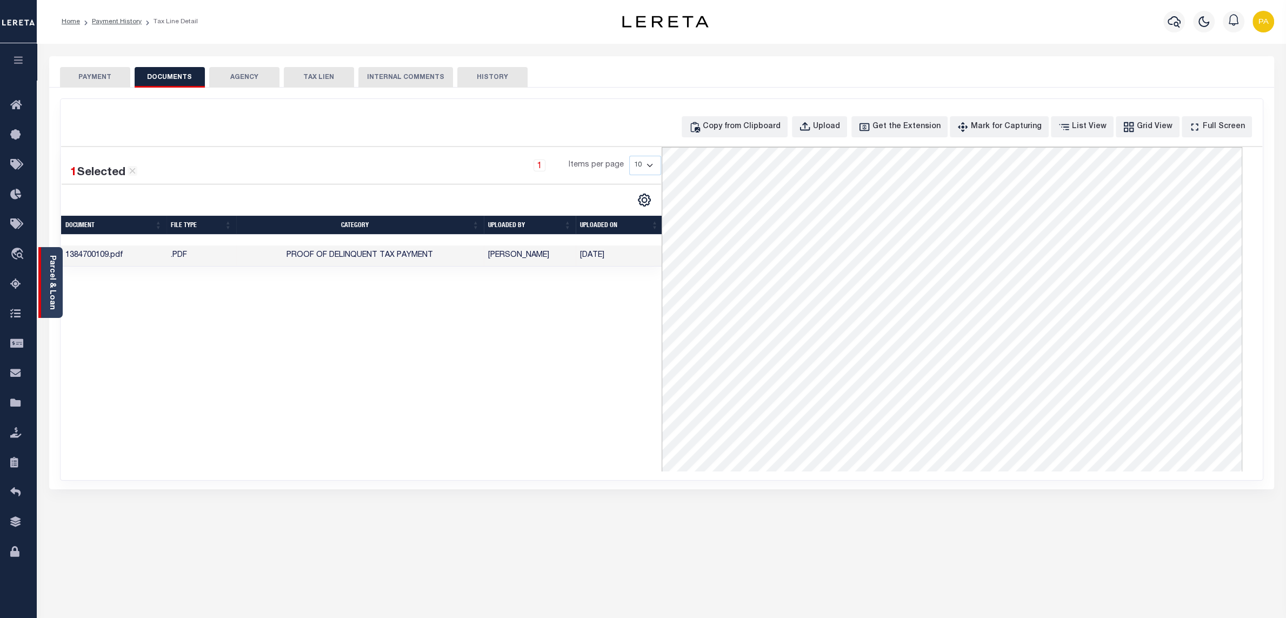
click at [49, 269] on link "Parcel & Loan" at bounding box center [52, 282] width 8 height 55
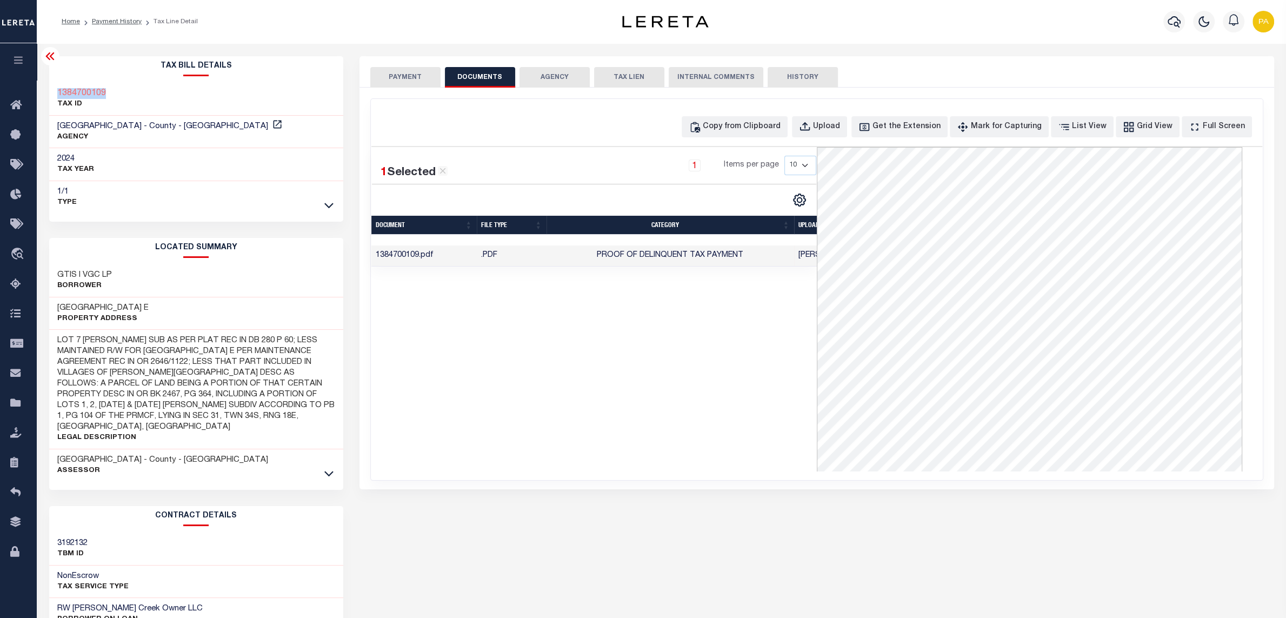
drag, startPoint x: 110, startPoint y: 92, endPoint x: 57, endPoint y: 89, distance: 53.6
click at [57, 89] on div "1384700109 TAX ID" at bounding box center [196, 99] width 294 height 33
copy h3 "1384700109"
click at [122, 21] on link "Payment History" at bounding box center [117, 21] width 50 height 6
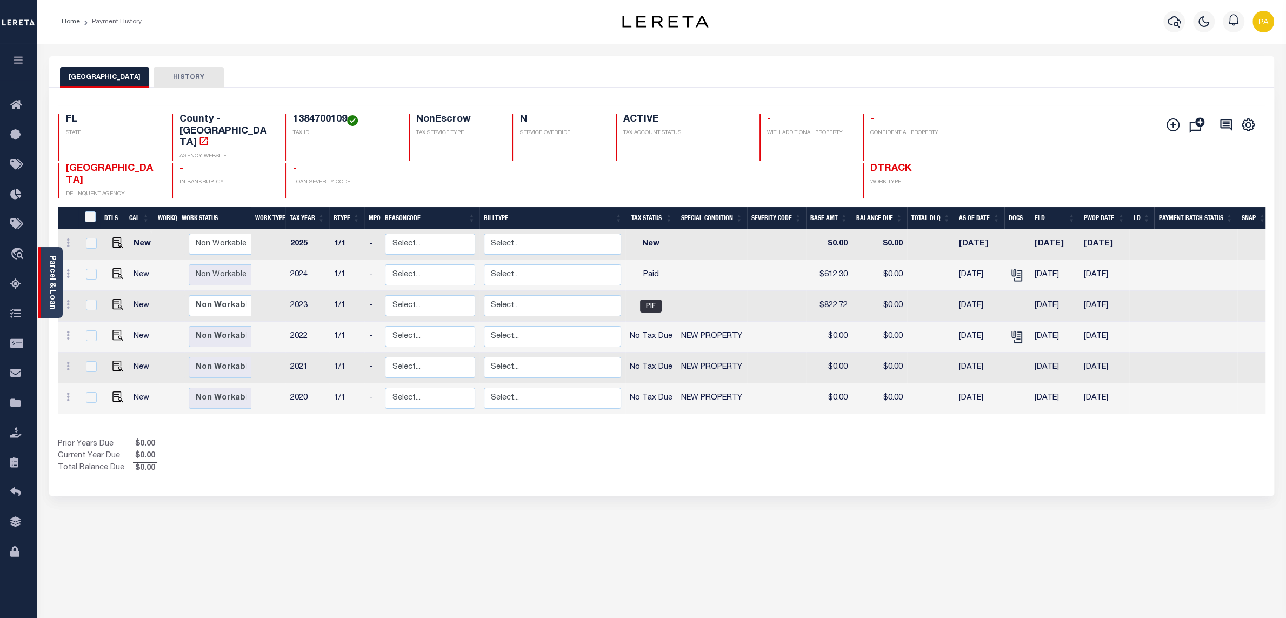
click at [52, 267] on link "Parcel & Loan" at bounding box center [52, 282] width 8 height 55
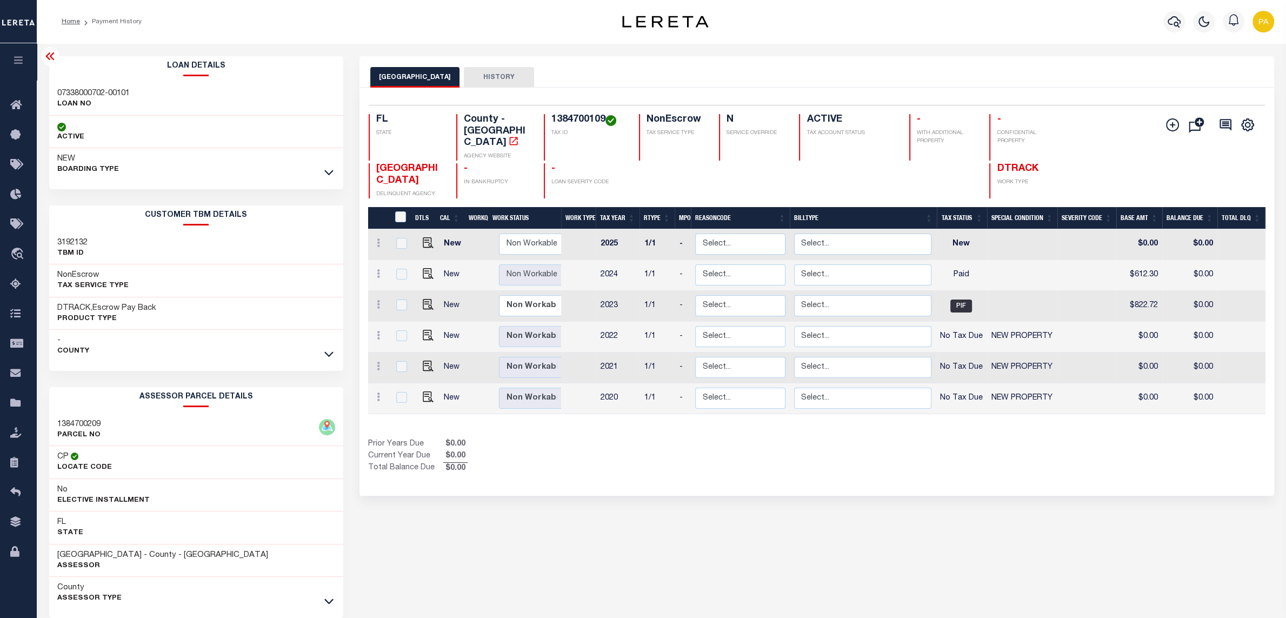
click at [91, 91] on h3 "07338000702-00101" at bounding box center [93, 93] width 72 height 11
click at [81, 240] on h3 "3192132" at bounding box center [72, 242] width 30 height 11
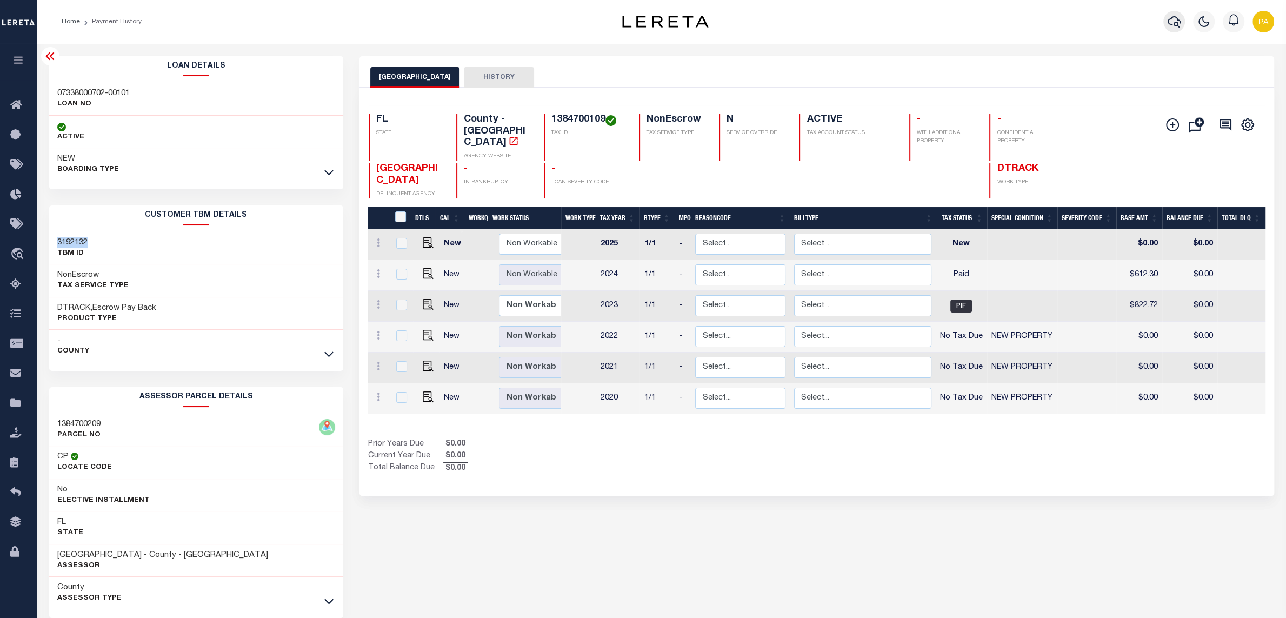
click at [1173, 15] on button "button" at bounding box center [1174, 22] width 22 height 22
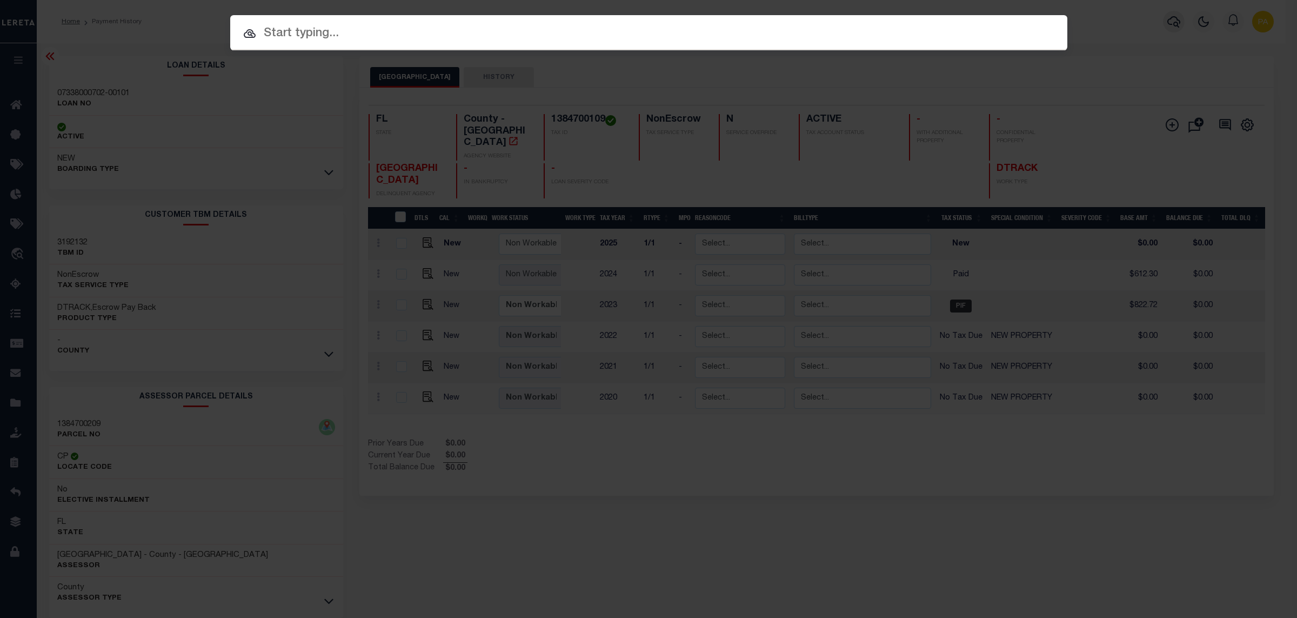
paste input "00000768064-00001"
type input "00000768064-00001"
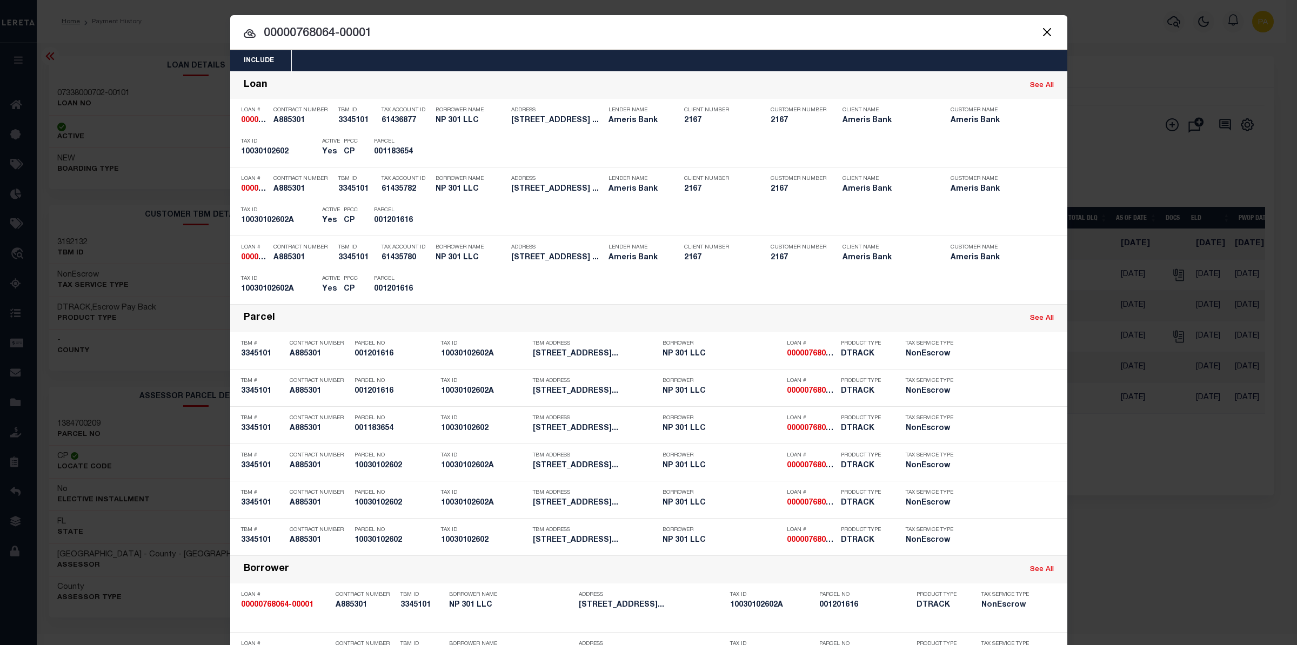
click at [596, 4] on div "Include Loans TBM Customers Borrowers Payments (Lender Non-Disb) Payments (Lend…" at bounding box center [648, 322] width 1297 height 645
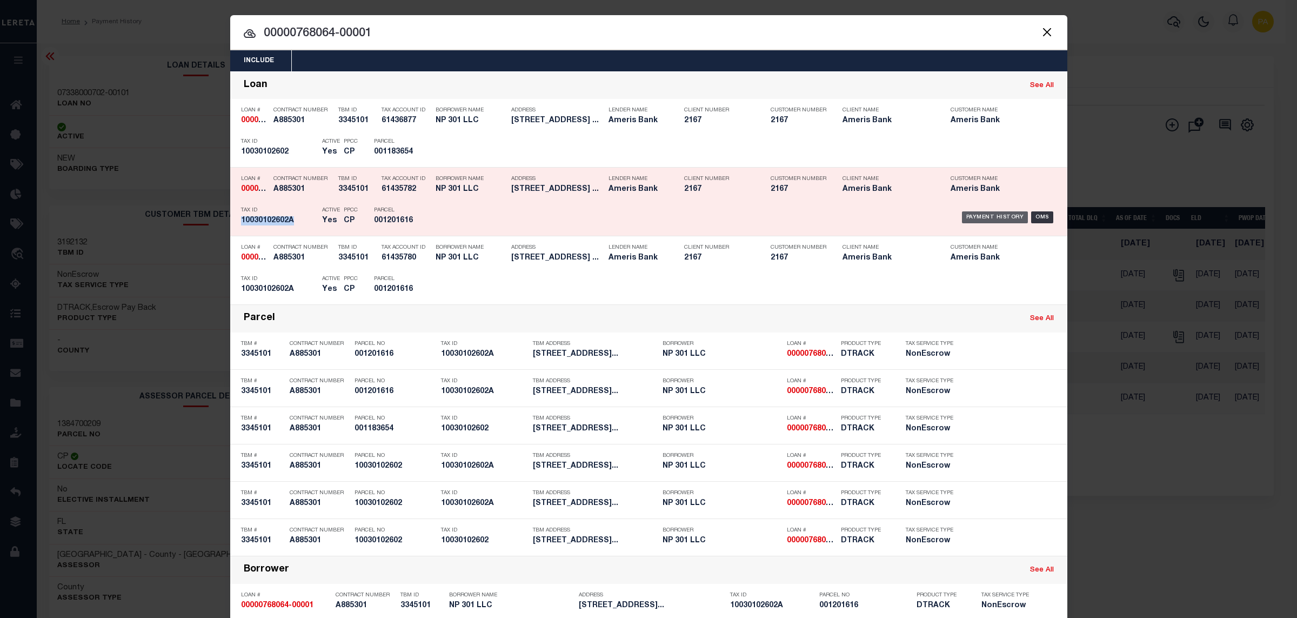
click at [989, 219] on div "Payment History" at bounding box center [995, 217] width 66 height 12
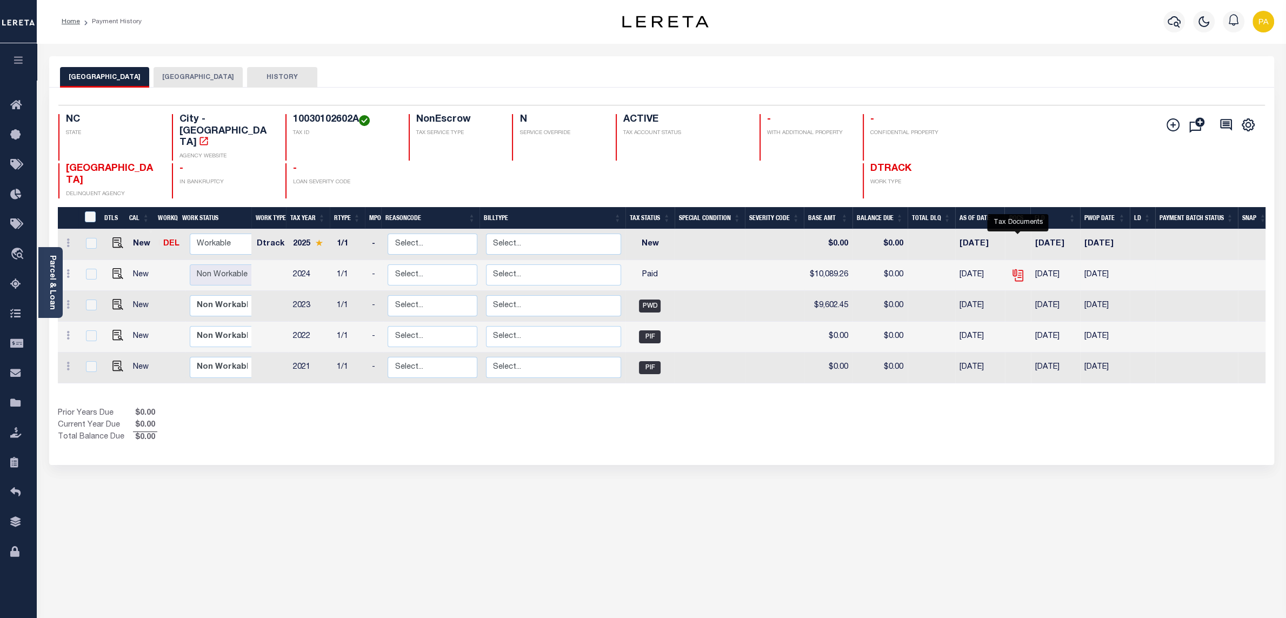
click at [1020, 269] on icon "" at bounding box center [1016, 273] width 9 height 9
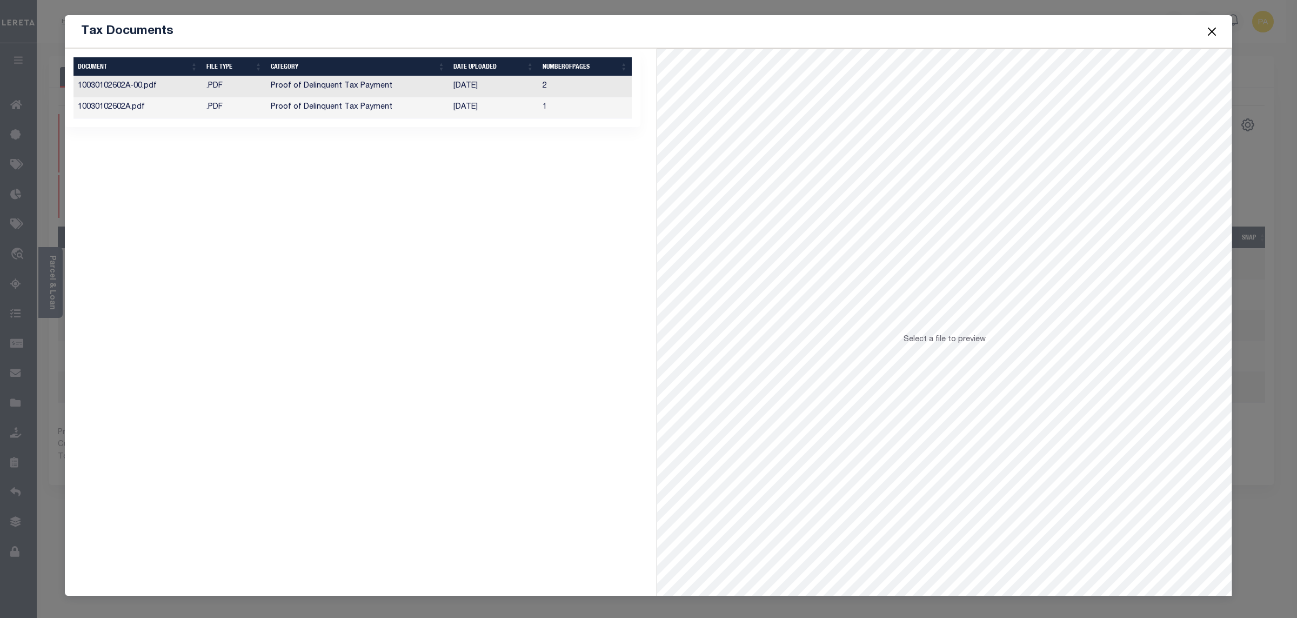
click at [376, 106] on td "Proof of Delinquent Tax Payment" at bounding box center [357, 107] width 183 height 21
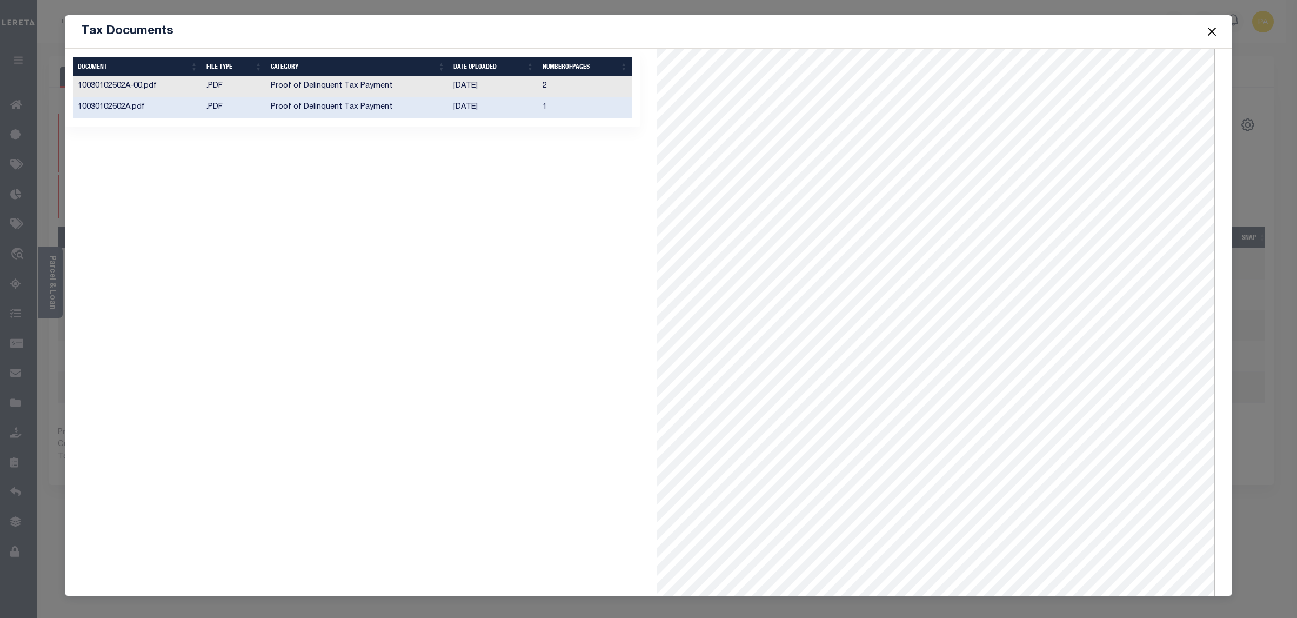
scroll to position [3, 0]
click at [462, 90] on td "[DATE]" at bounding box center [493, 86] width 89 height 21
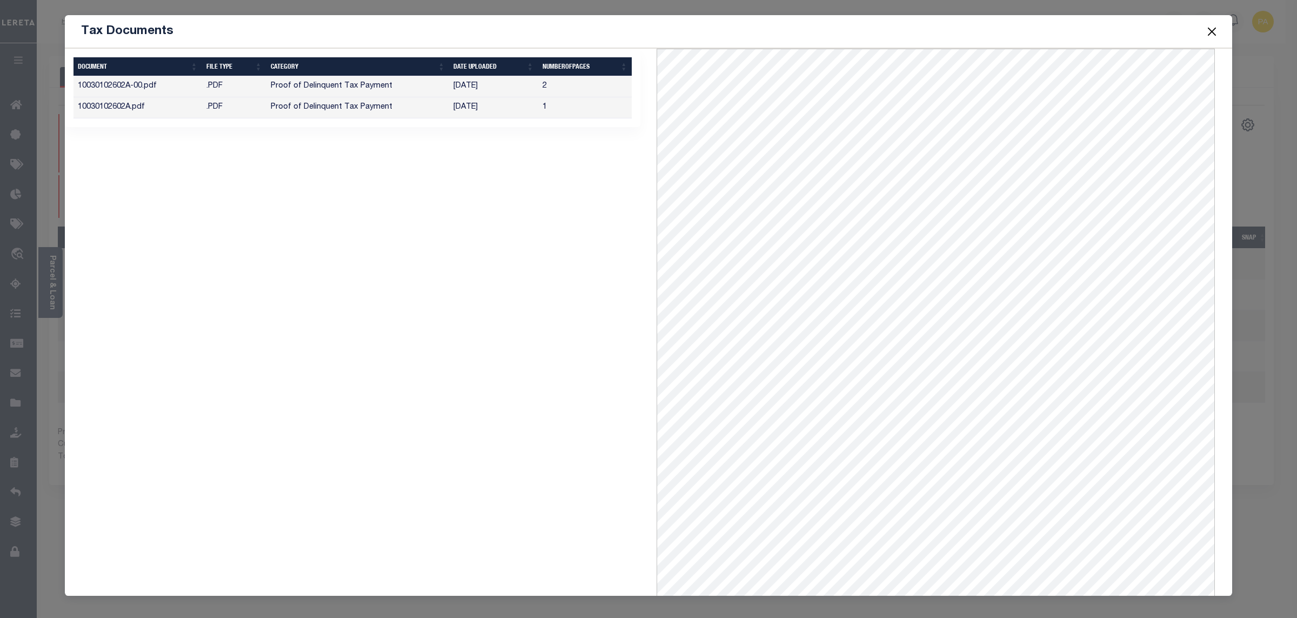
click at [1208, 31] on button "Close" at bounding box center [1212, 31] width 14 height 14
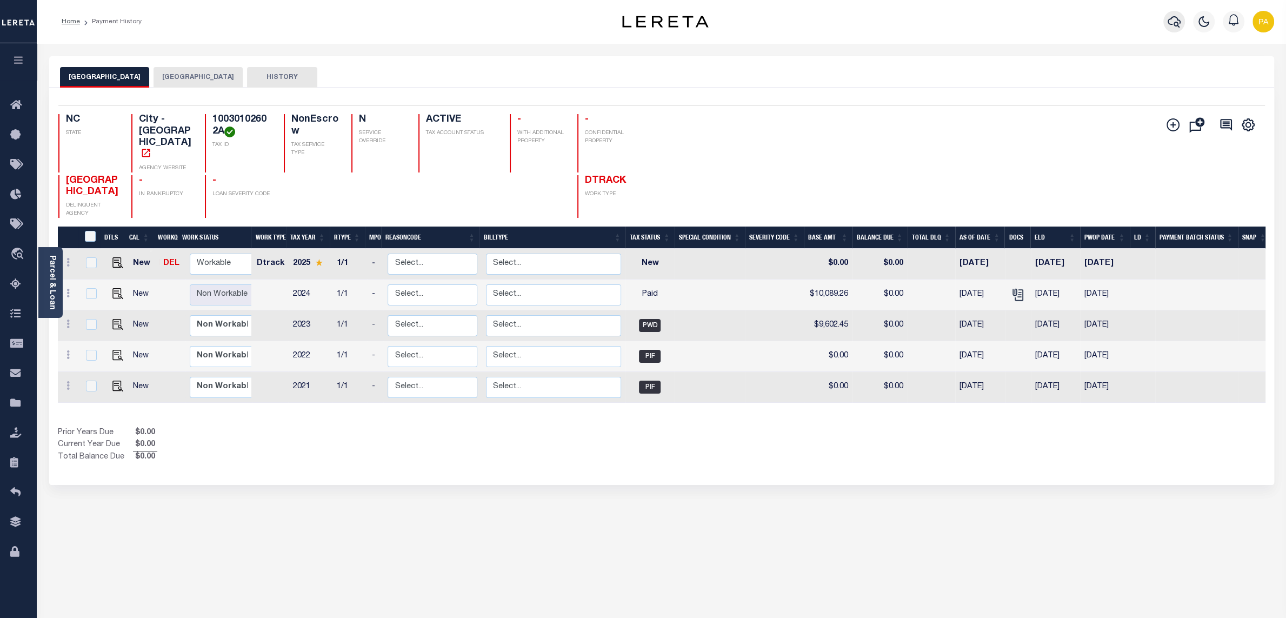
click at [1178, 22] on icon "button" at bounding box center [1173, 21] width 13 height 13
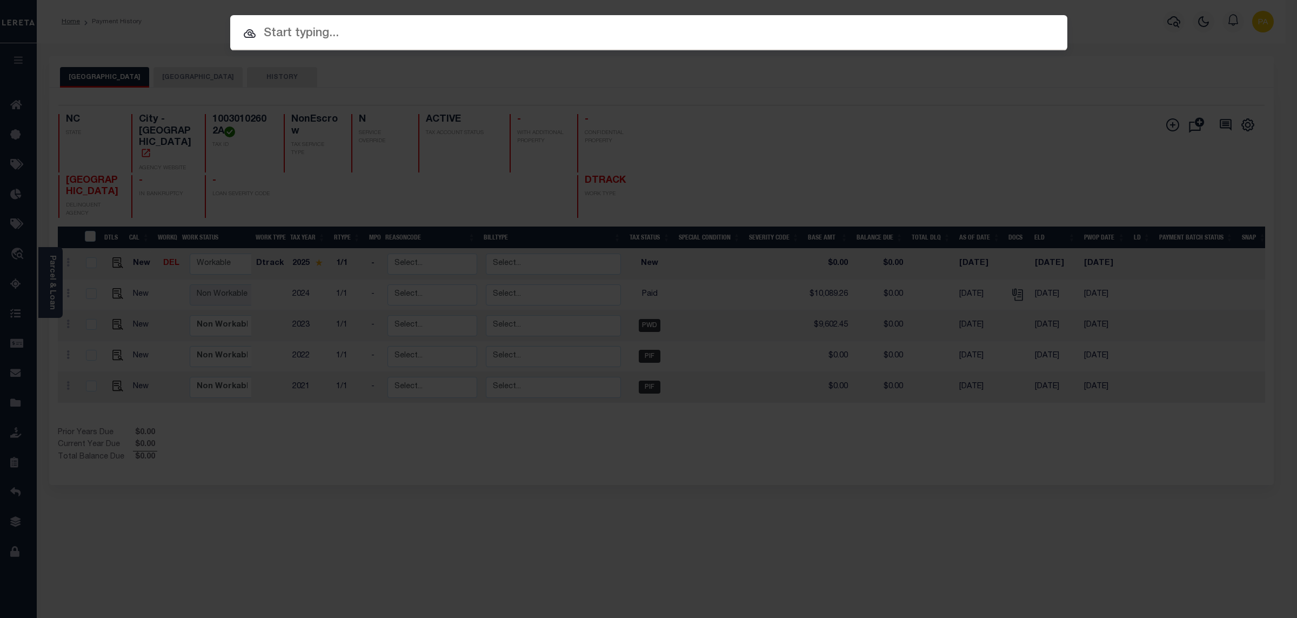
paste input "343098"
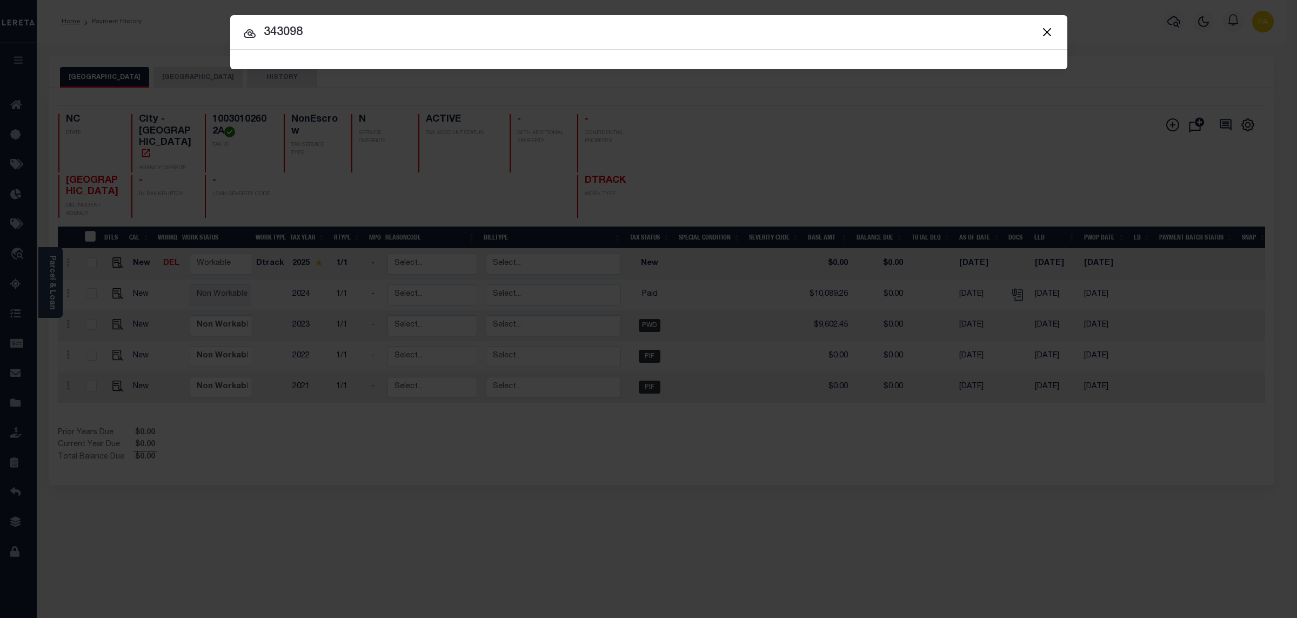
type input "343098"
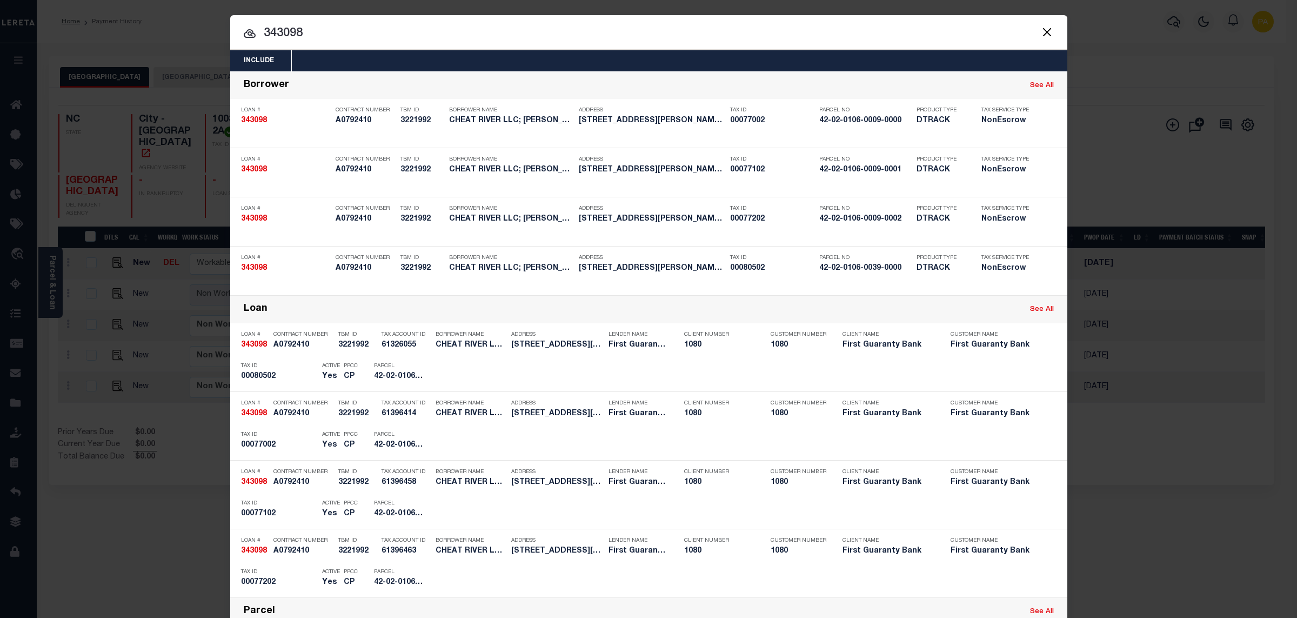
click at [507, 4] on div "Include Loans TBM Customers Borrowers Payments (Lender Non-Disb) Payments (Lend…" at bounding box center [648, 309] width 1297 height 618
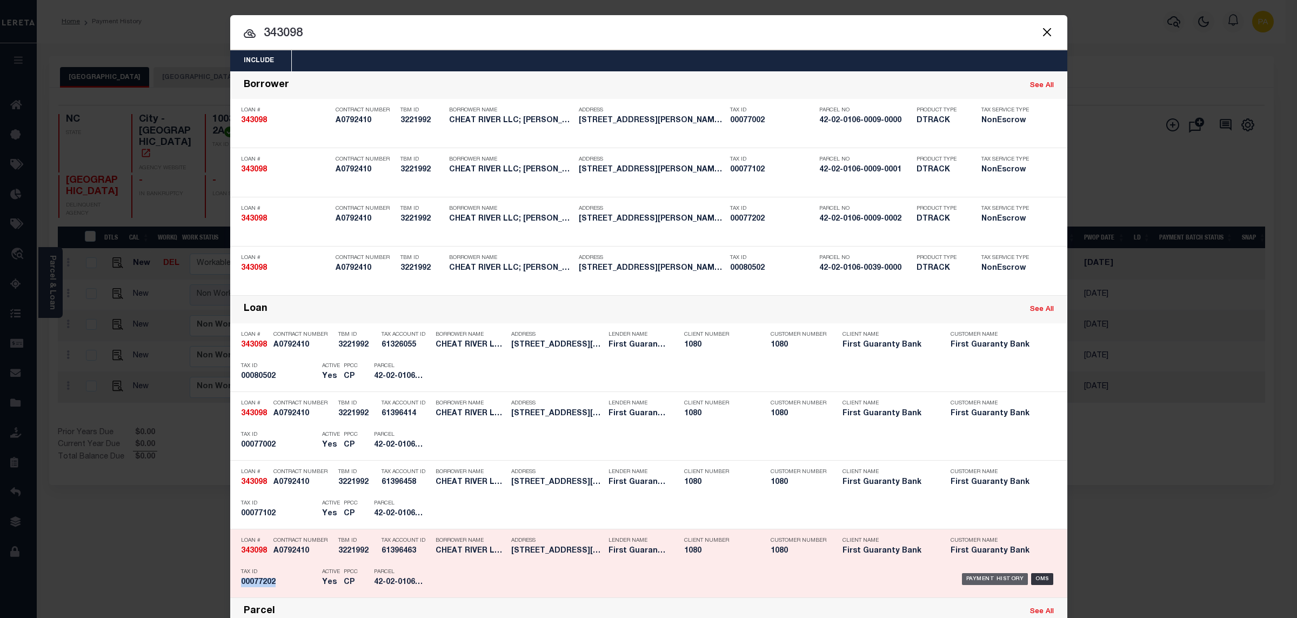
click at [995, 581] on div "Payment History" at bounding box center [995, 579] width 66 height 12
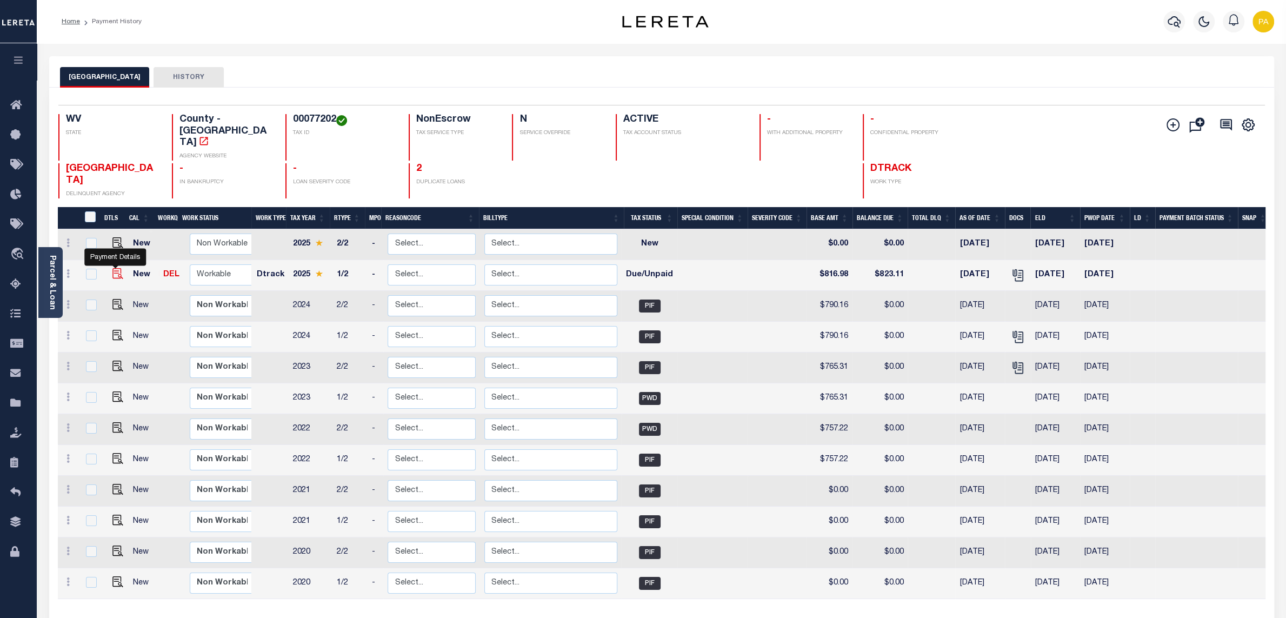
click at [117, 268] on img "" at bounding box center [117, 273] width 11 height 11
checkbox input "true"
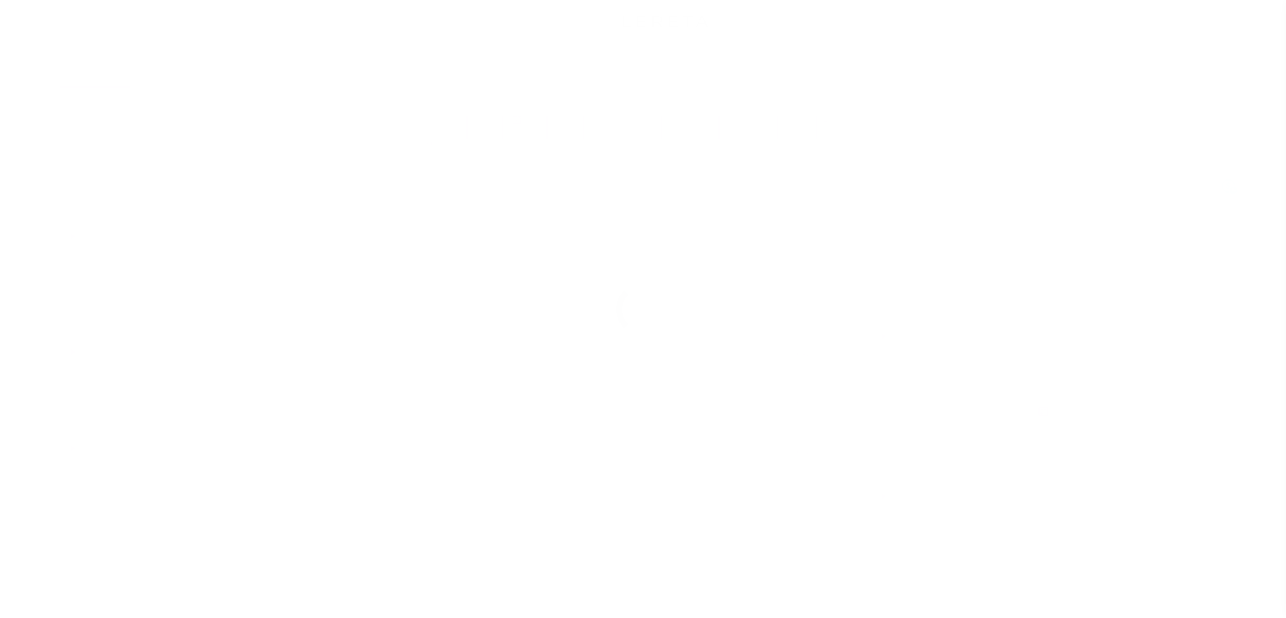
select select "DUE"
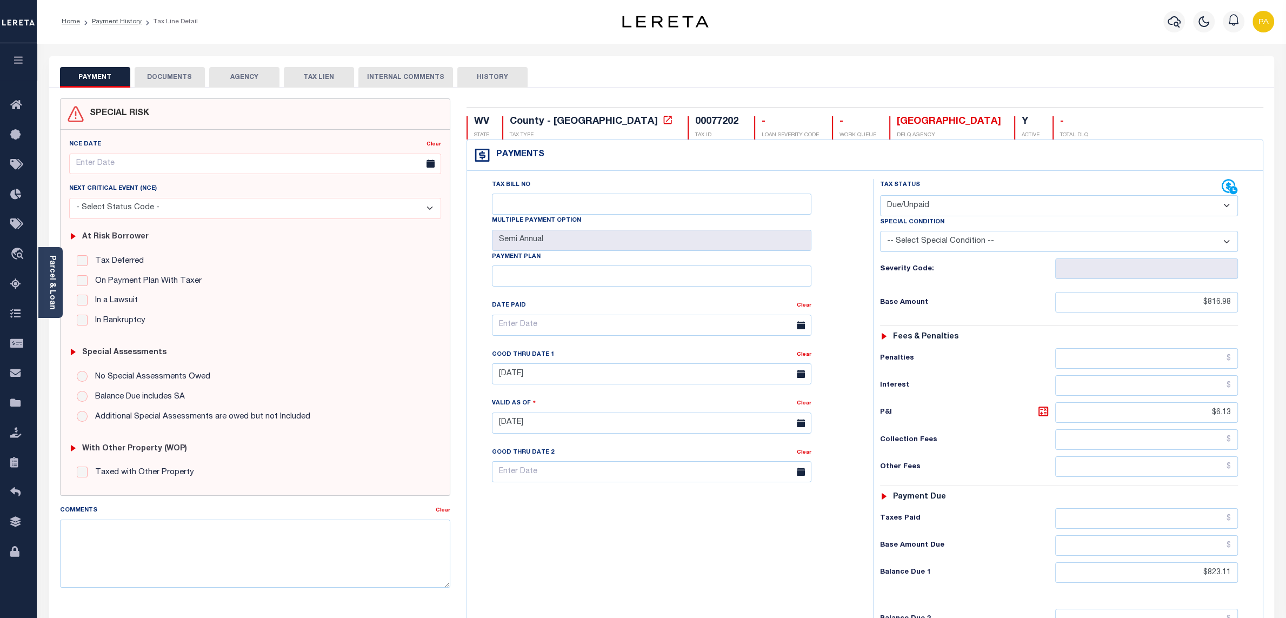
drag, startPoint x: 170, startPoint y: 67, endPoint x: 167, endPoint y: 77, distance: 10.6
click at [170, 66] on div "PAYMENT DOCUMENTS AGENCY DELINQUENT PAYEE TAX LIEN" at bounding box center [661, 71] width 1225 height 31
click at [167, 77] on button "DOCUMENTS" at bounding box center [170, 77] width 70 height 21
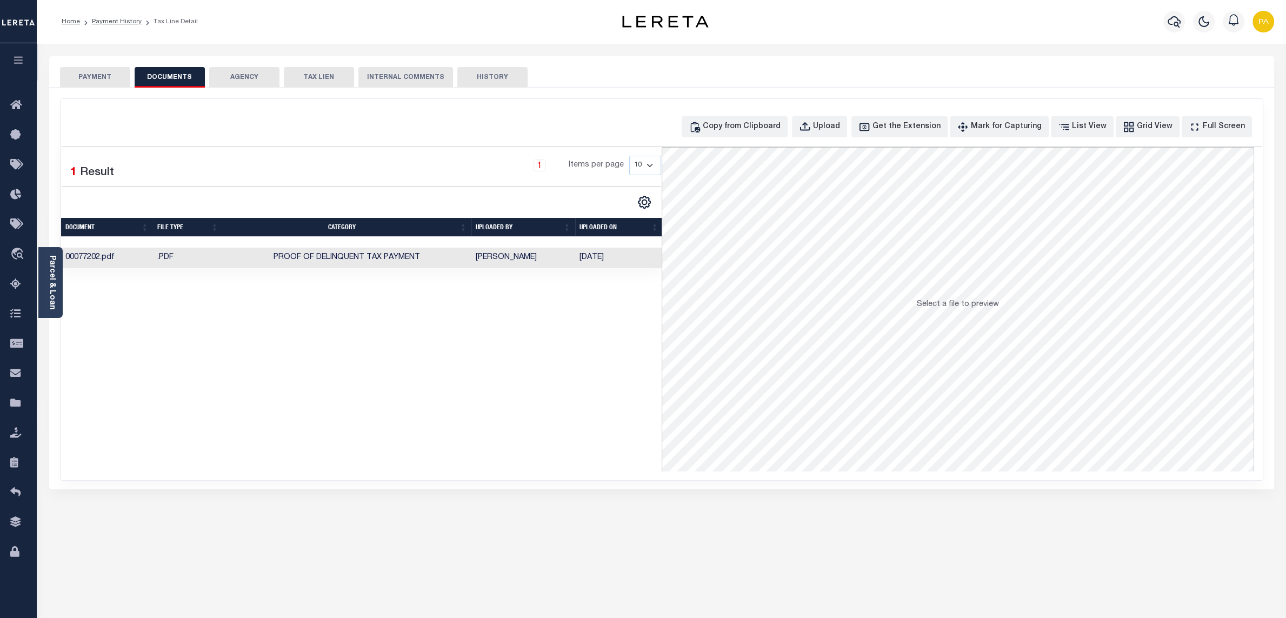
click at [486, 261] on td "[PERSON_NAME]" at bounding box center [523, 257] width 104 height 21
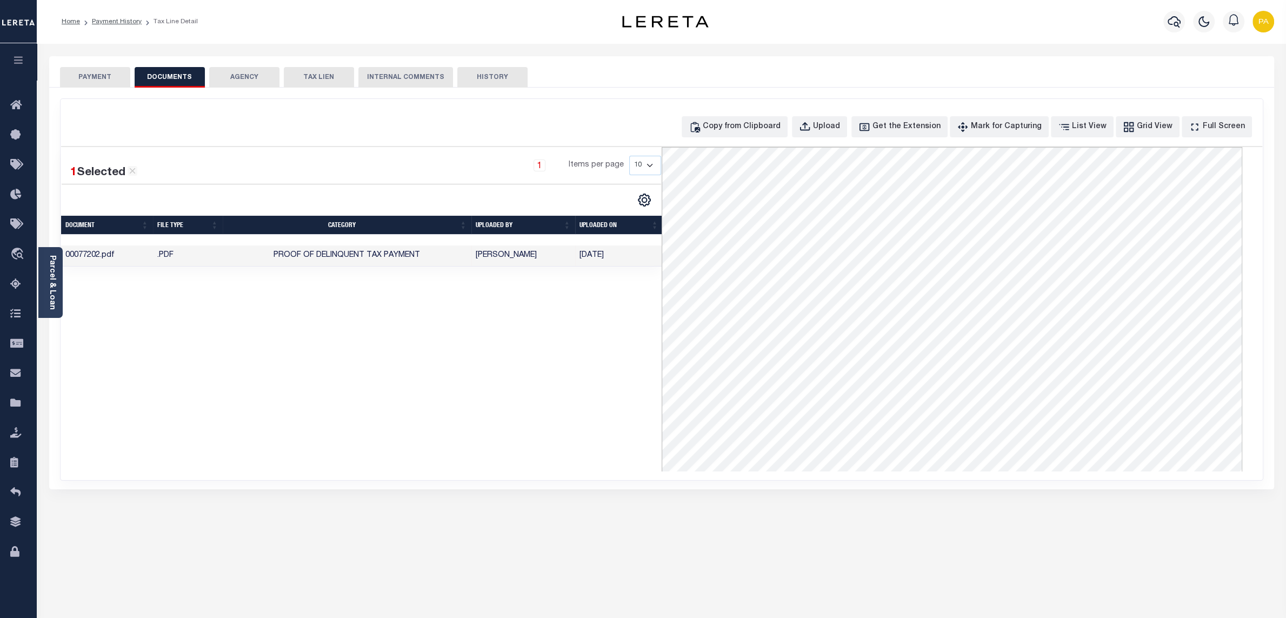
click at [99, 76] on button "PAYMENT" at bounding box center [95, 77] width 70 height 21
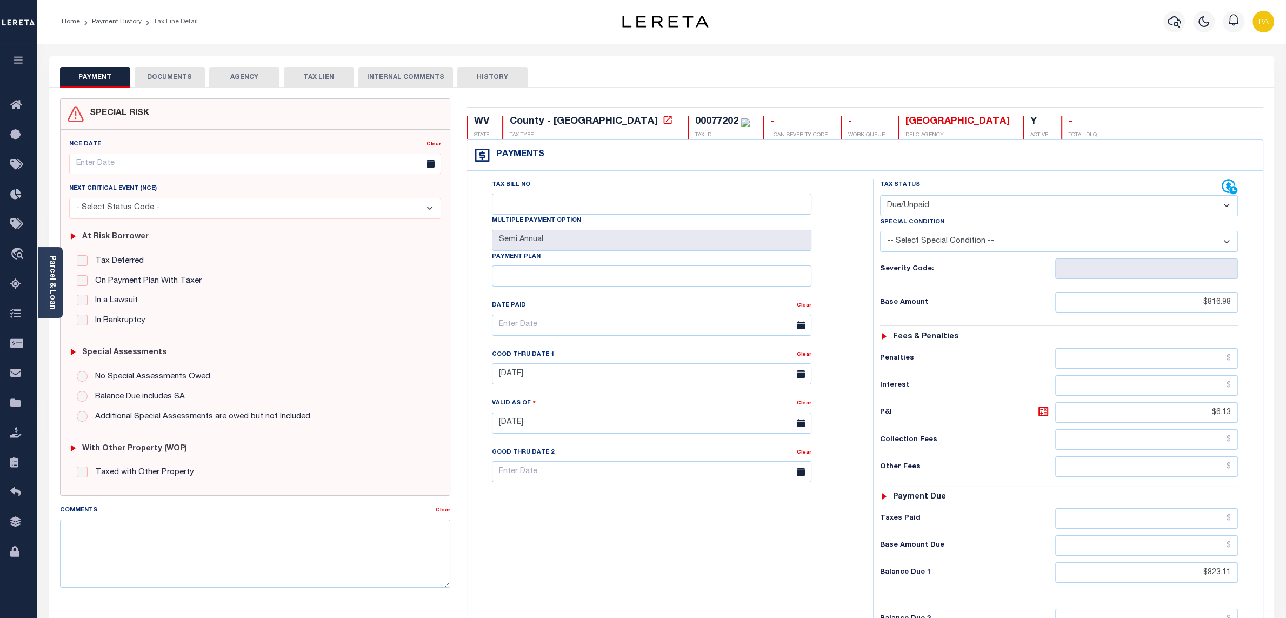
click at [196, 78] on button "DOCUMENTS" at bounding box center [170, 77] width 70 height 21
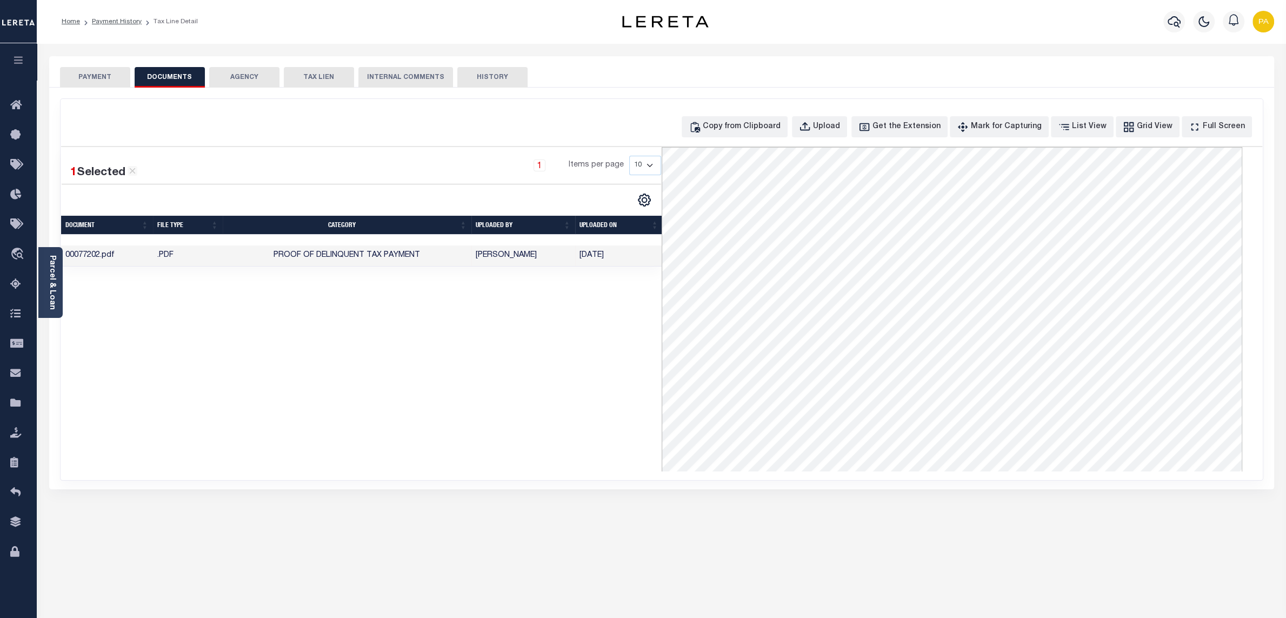
click at [136, 78] on button "DOCUMENTS" at bounding box center [170, 77] width 70 height 21
click at [117, 78] on button "PAYMENT" at bounding box center [95, 77] width 70 height 21
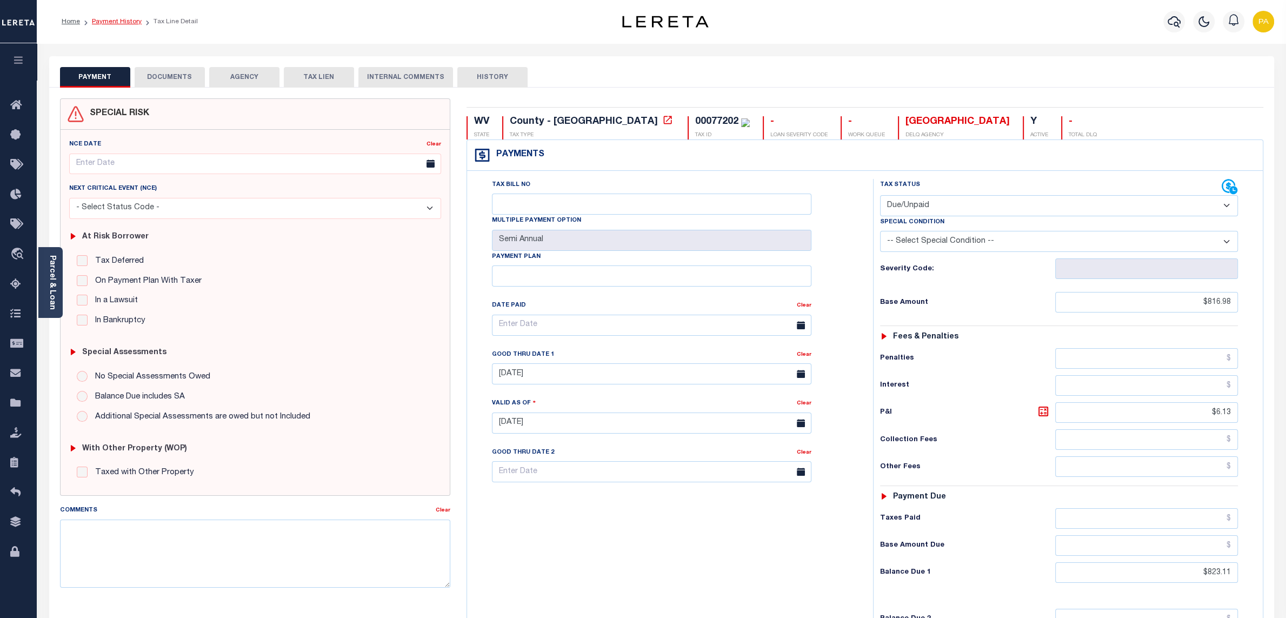
click at [116, 21] on link "Payment History" at bounding box center [117, 21] width 50 height 6
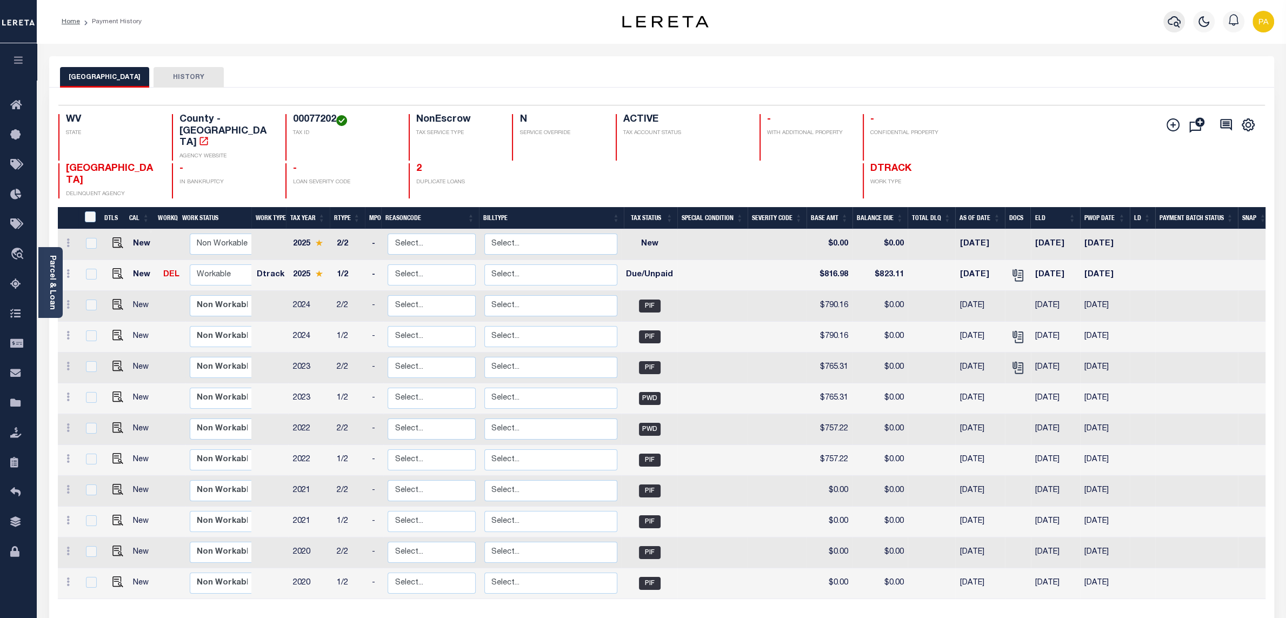
click at [1169, 26] on icon "button" at bounding box center [1173, 21] width 13 height 13
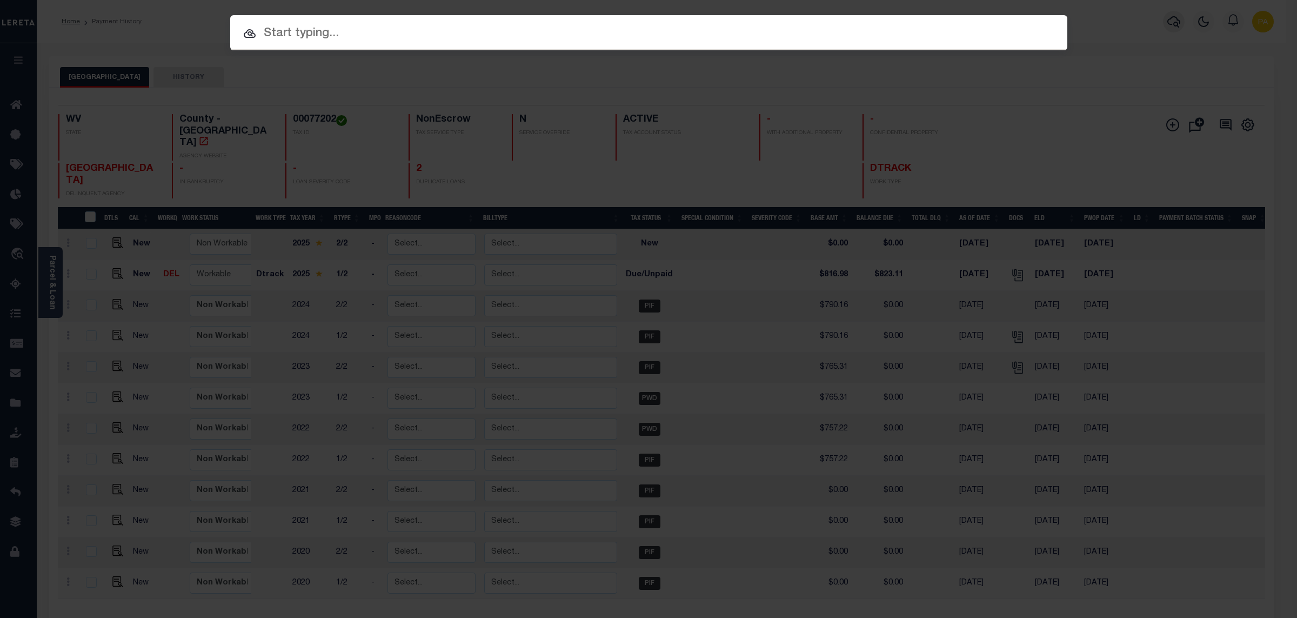
paste input "343096"
type input "343096"
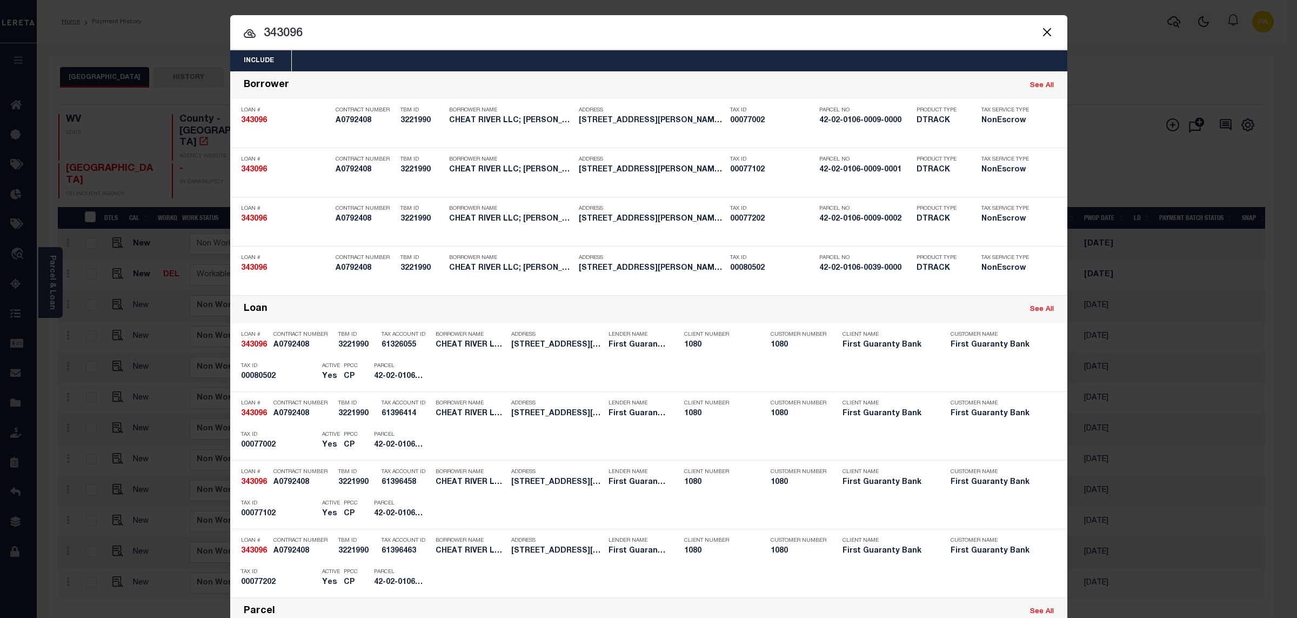
click at [698, 5] on div "Include Loans TBM Customers Borrowers Payments (Lender Non-Disb) Payments (Lend…" at bounding box center [648, 309] width 1297 height 618
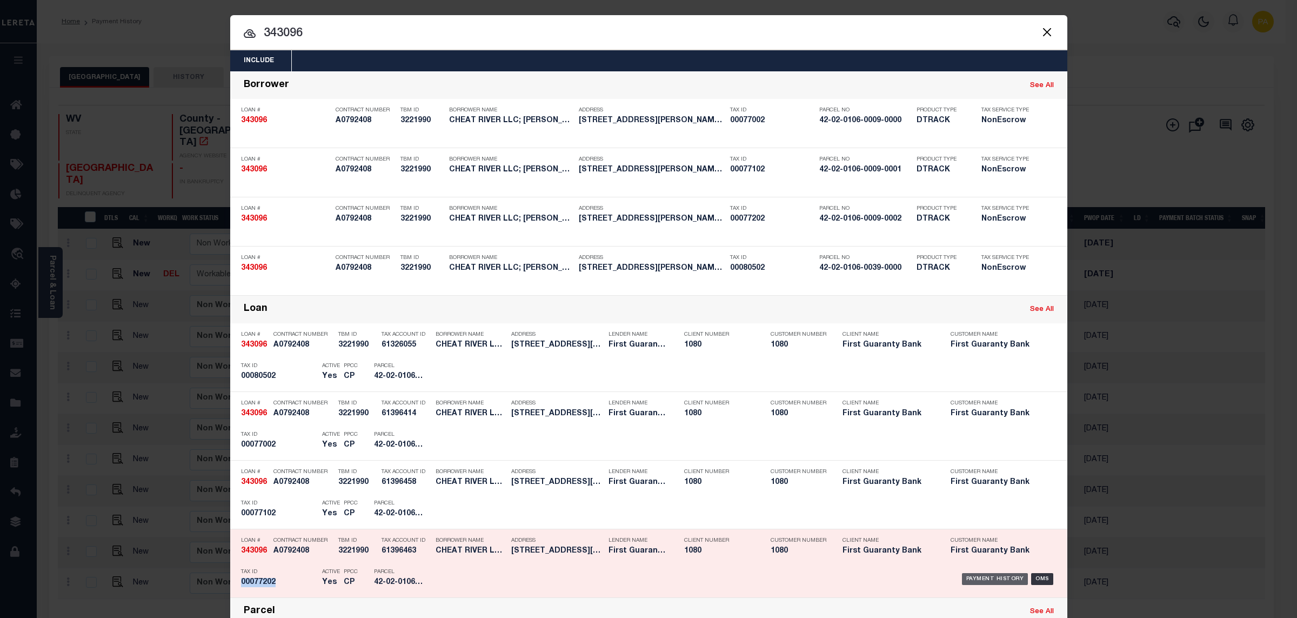
click at [1008, 583] on div "Payment History" at bounding box center [995, 579] width 66 height 12
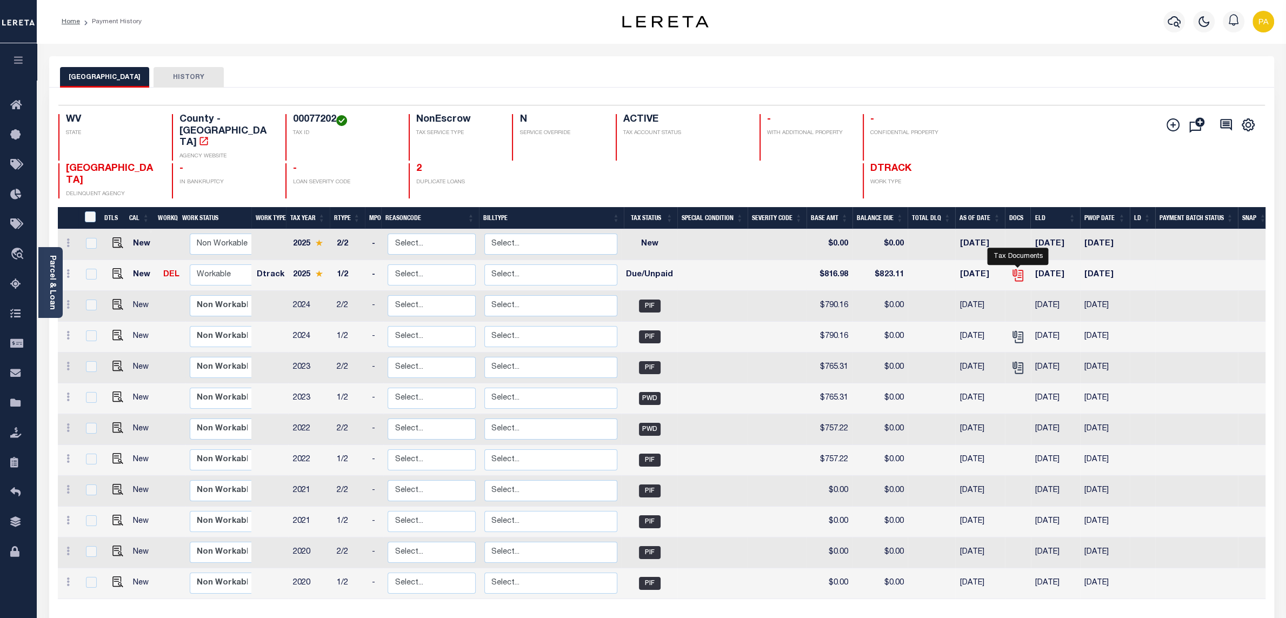
click at [1022, 270] on icon "" at bounding box center [1018, 275] width 8 height 11
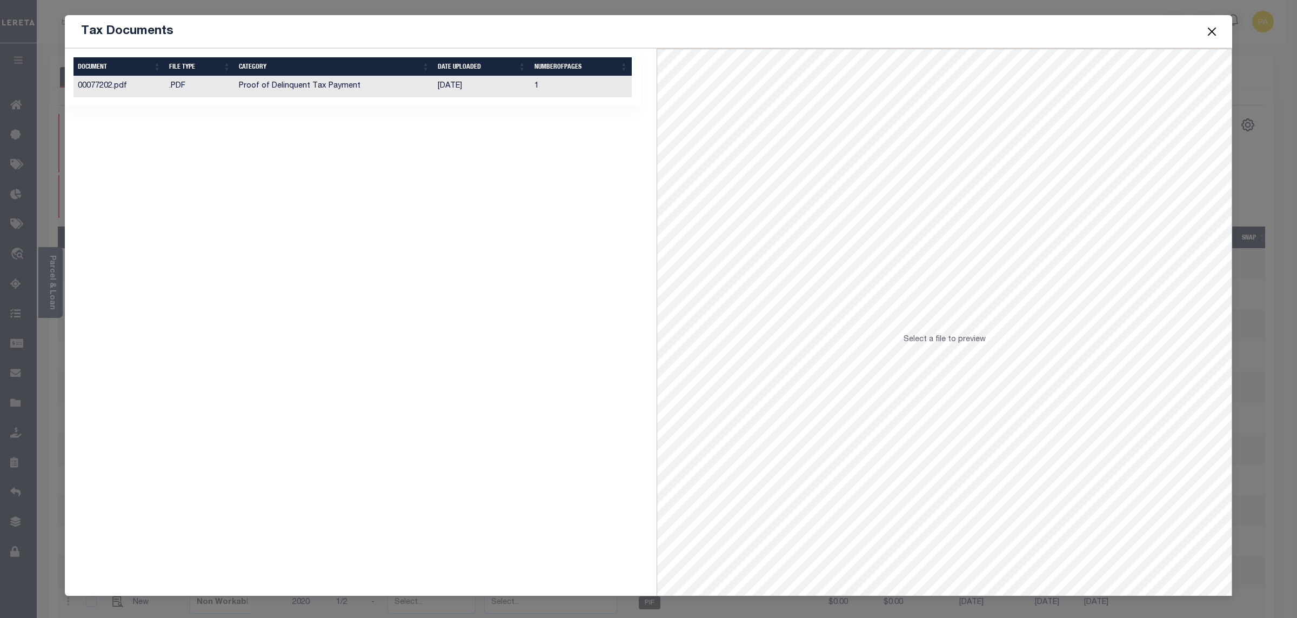
click at [1209, 33] on button "Close" at bounding box center [1212, 31] width 14 height 14
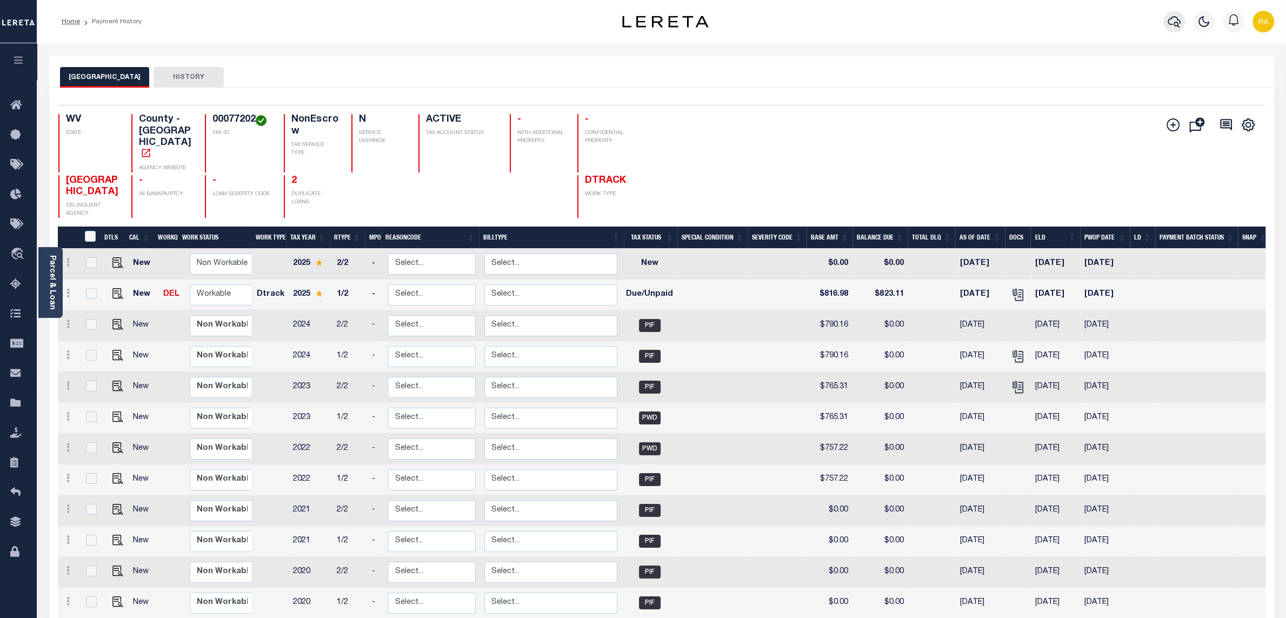
click at [1181, 22] on button "button" at bounding box center [1174, 22] width 22 height 22
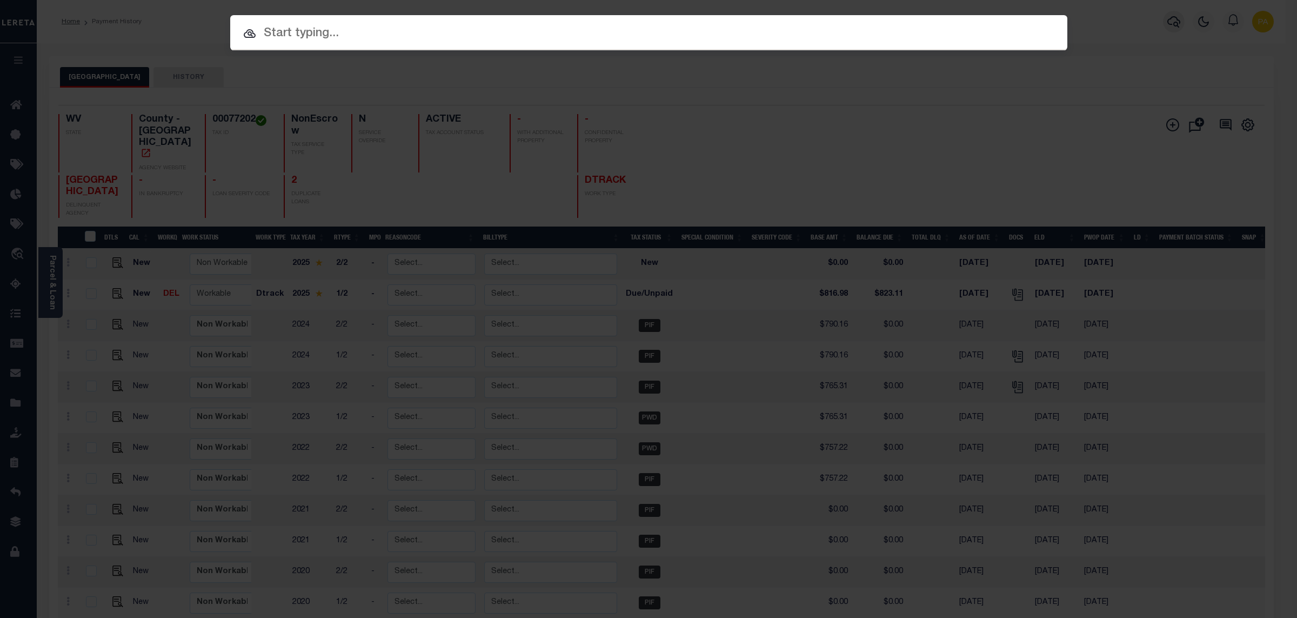
paste input "07088500291-00101"
type input "07088500291-00101"
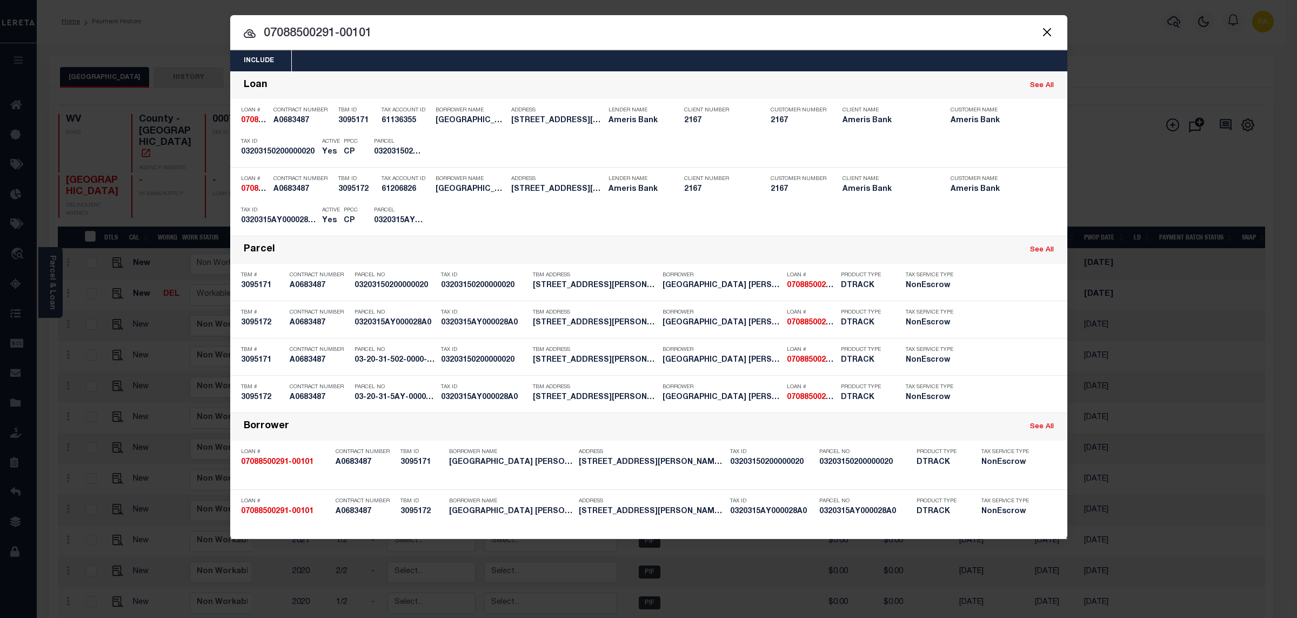
click at [611, 5] on div "Include Loans TBM Customers Borrowers Payments (Lender Non-Disb) Payments (Lend…" at bounding box center [648, 309] width 1297 height 618
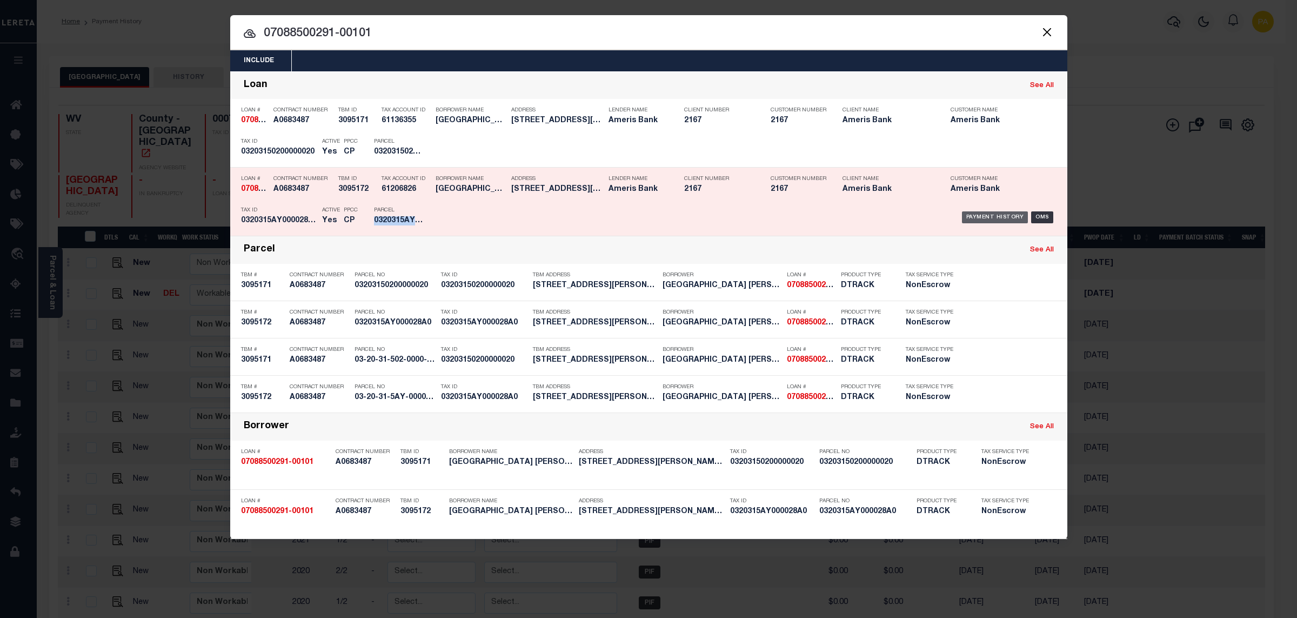
click at [1003, 216] on div "Payment History" at bounding box center [995, 217] width 66 height 12
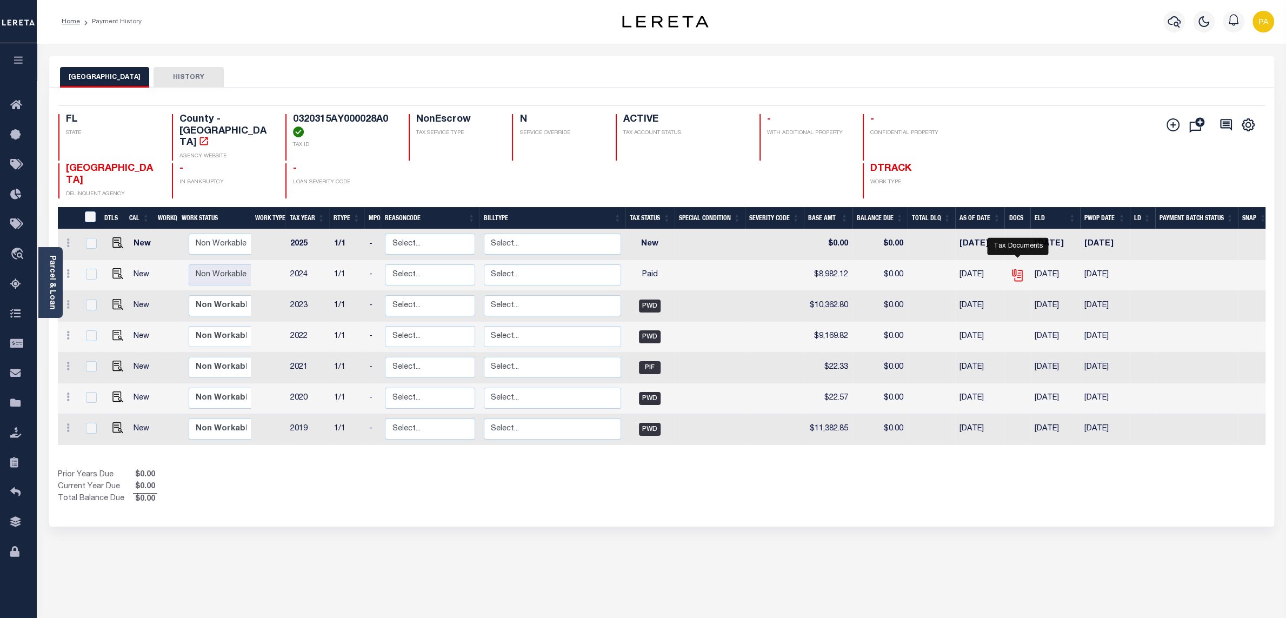
click at [1013, 269] on icon "" at bounding box center [1016, 273] width 9 height 9
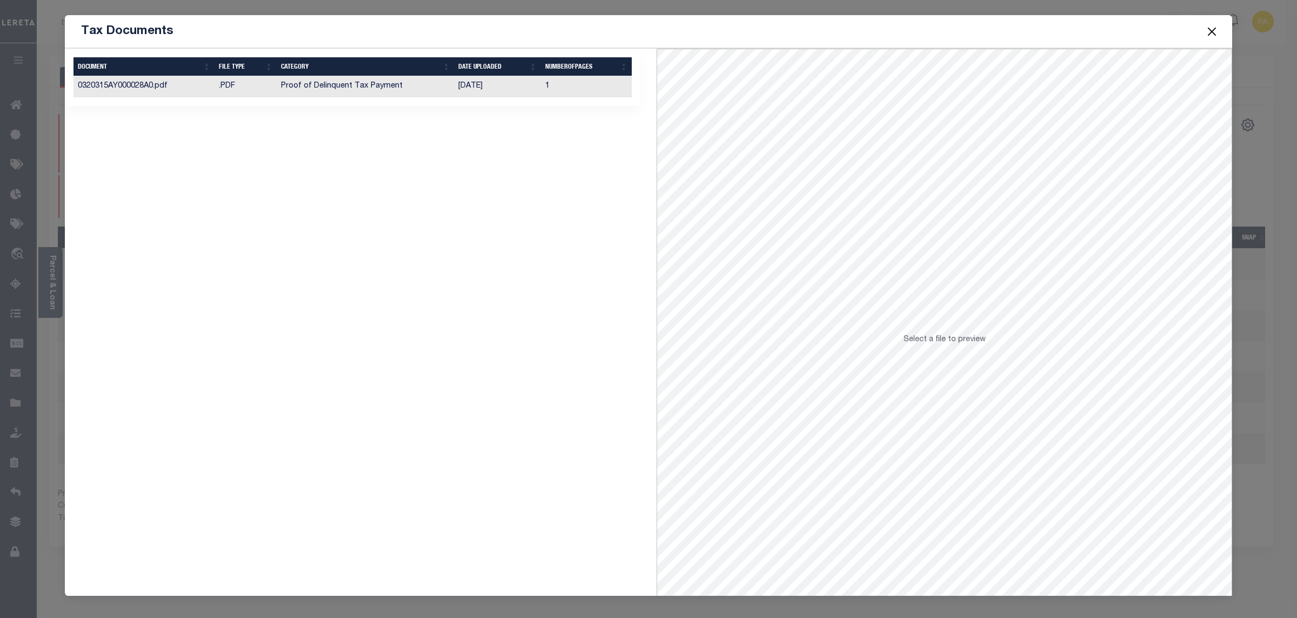
click at [382, 85] on td "Proof of Delinquent Tax Payment" at bounding box center [366, 86] width 178 height 21
click at [1213, 36] on button "Close" at bounding box center [1212, 31] width 14 height 14
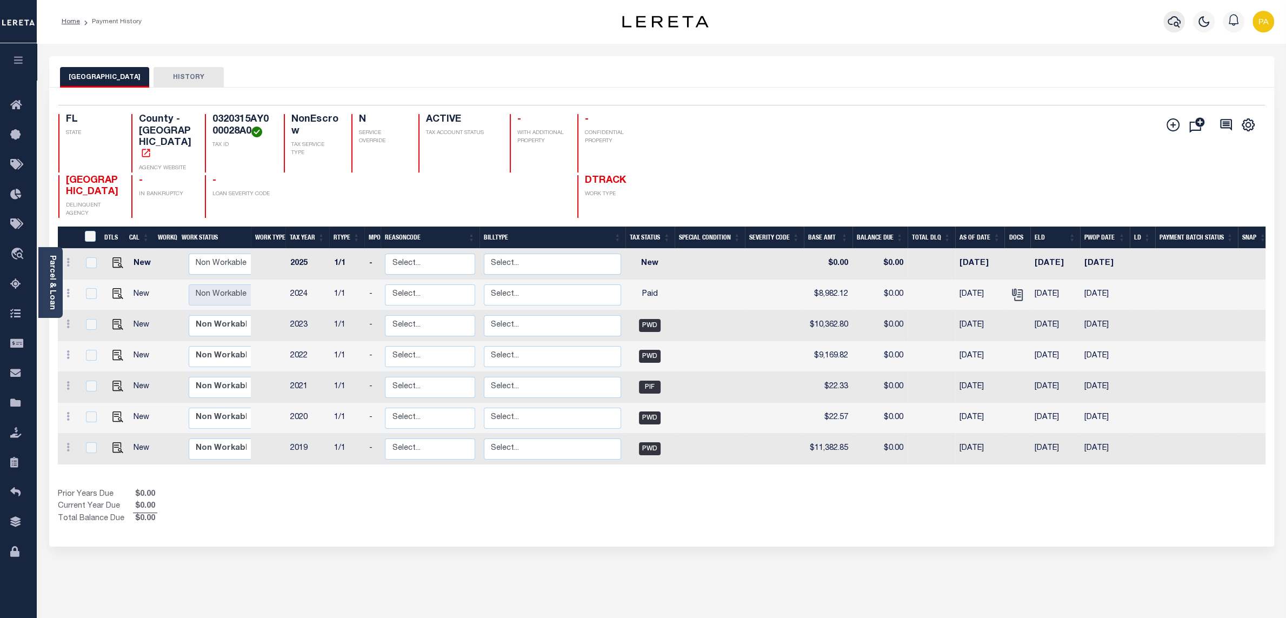
click at [1173, 19] on icon "button" at bounding box center [1173, 21] width 13 height 13
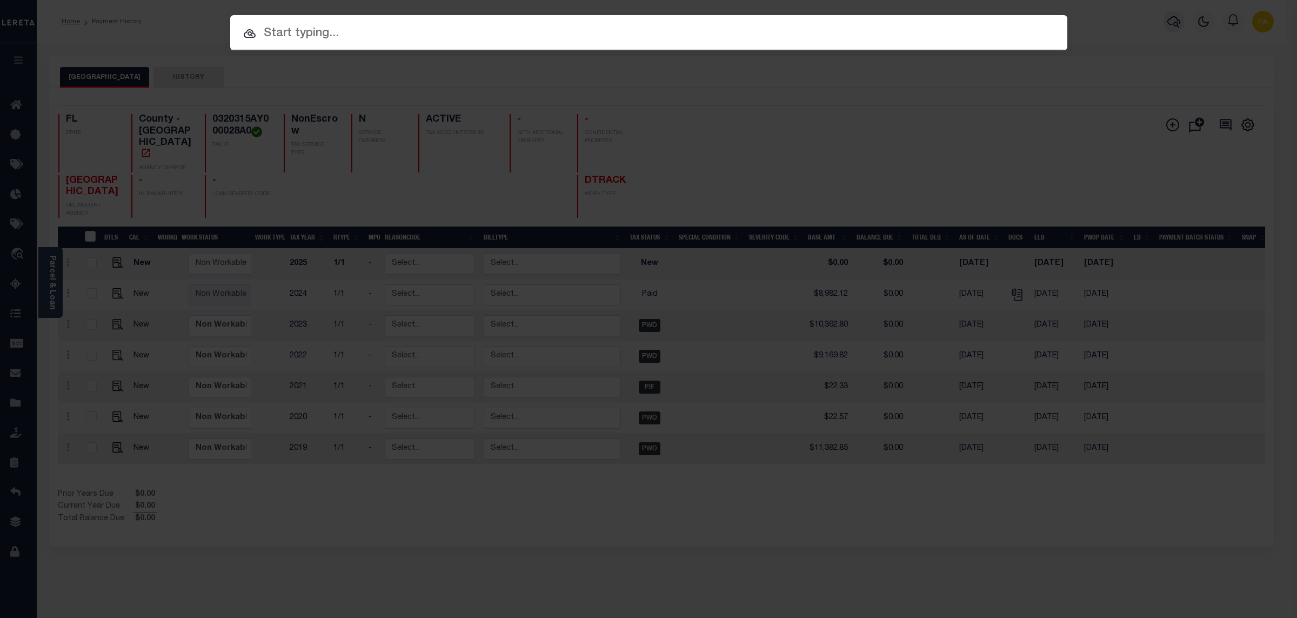
paste input "FTF_142622_164460"
type input "FTF_142622_164460"
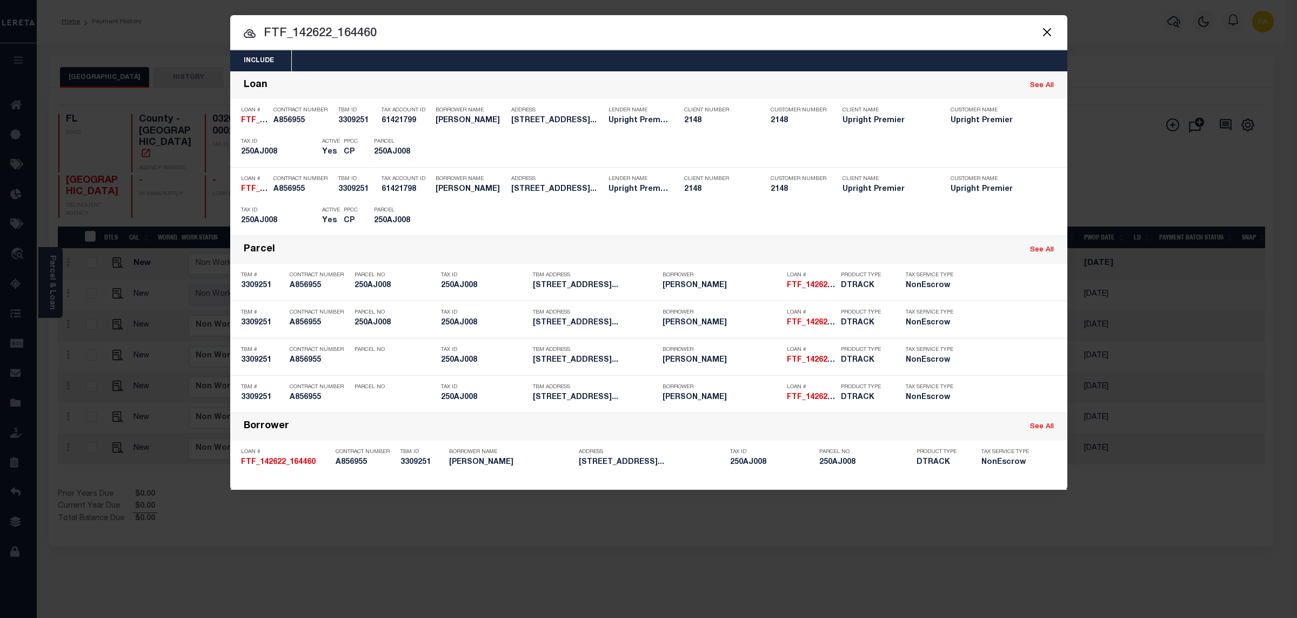
click at [554, 10] on div "Include Loans TBM Customers Borrowers Payments (Lender Non-Disb) Payments (Lend…" at bounding box center [648, 309] width 1297 height 618
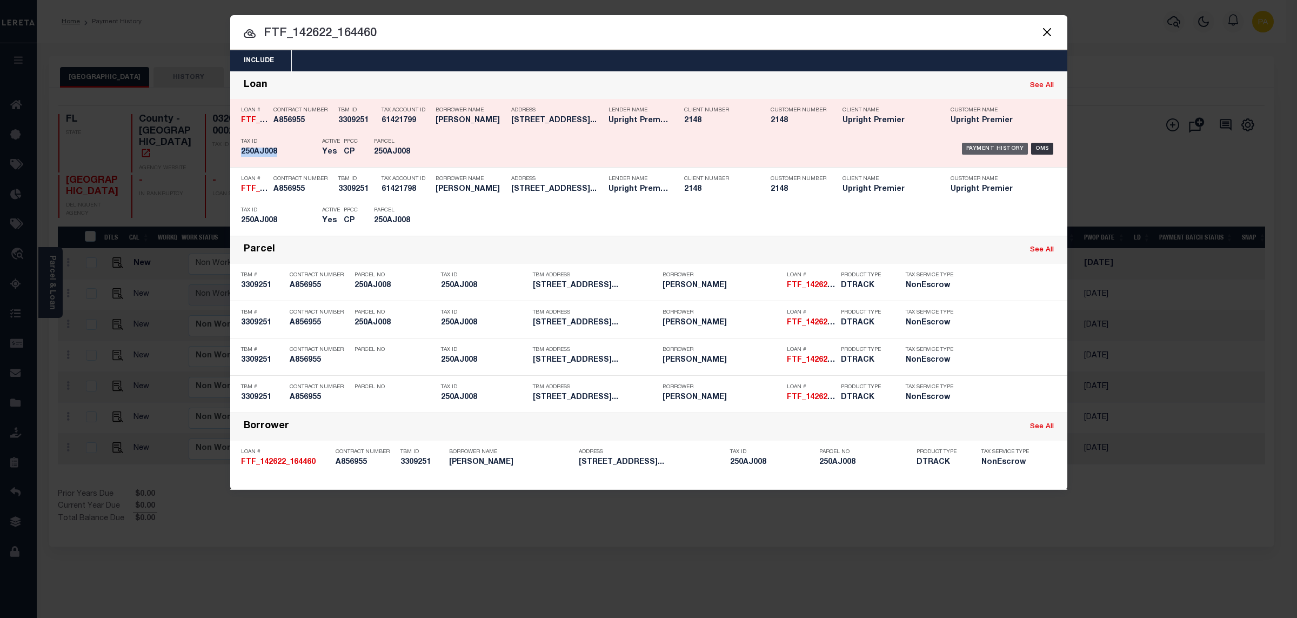
click at [975, 148] on div "Payment History" at bounding box center [995, 149] width 66 height 12
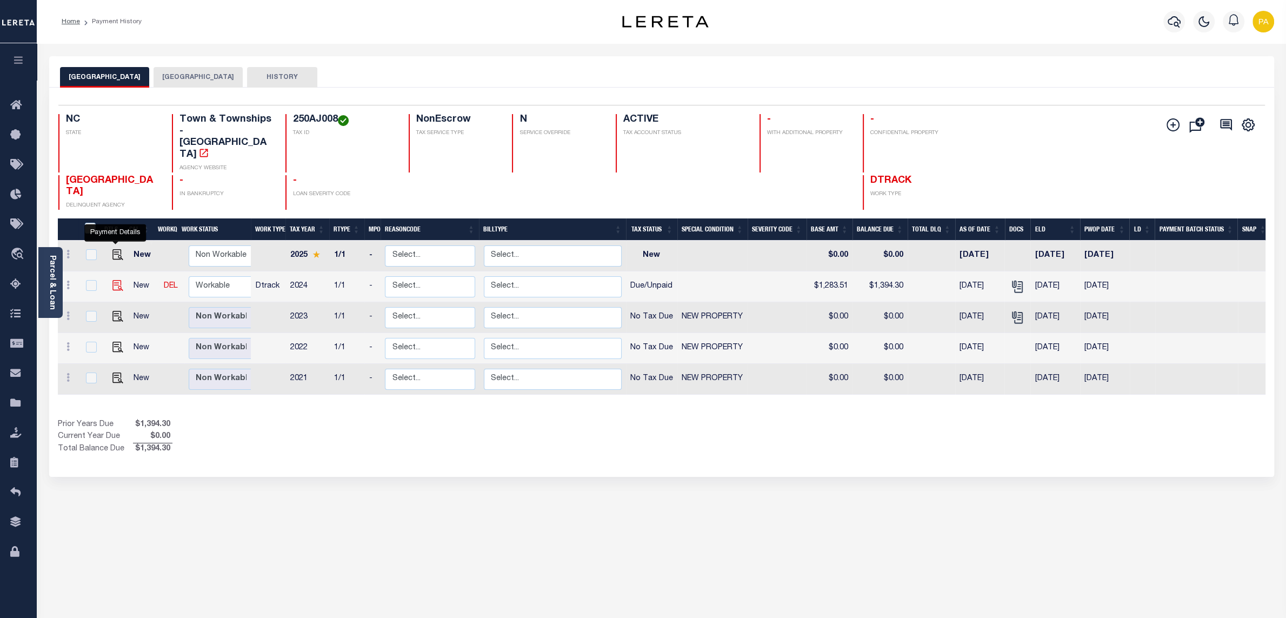
click at [116, 280] on img "" at bounding box center [117, 285] width 11 height 11
checkbox input "true"
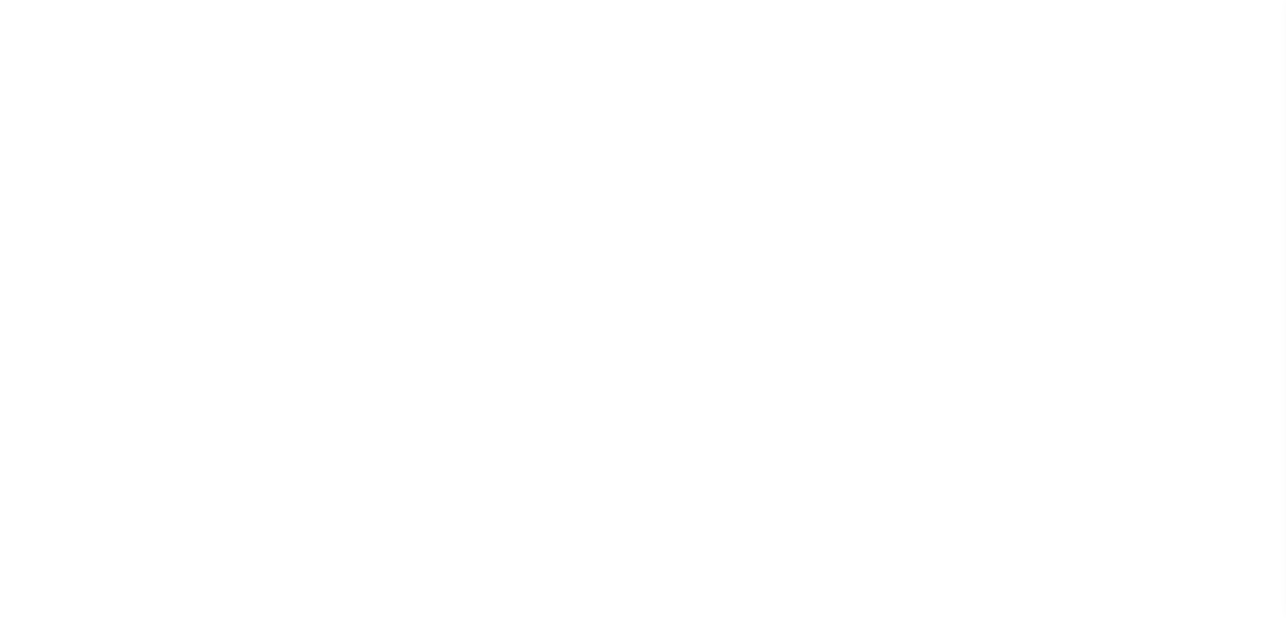
select select "DUE"
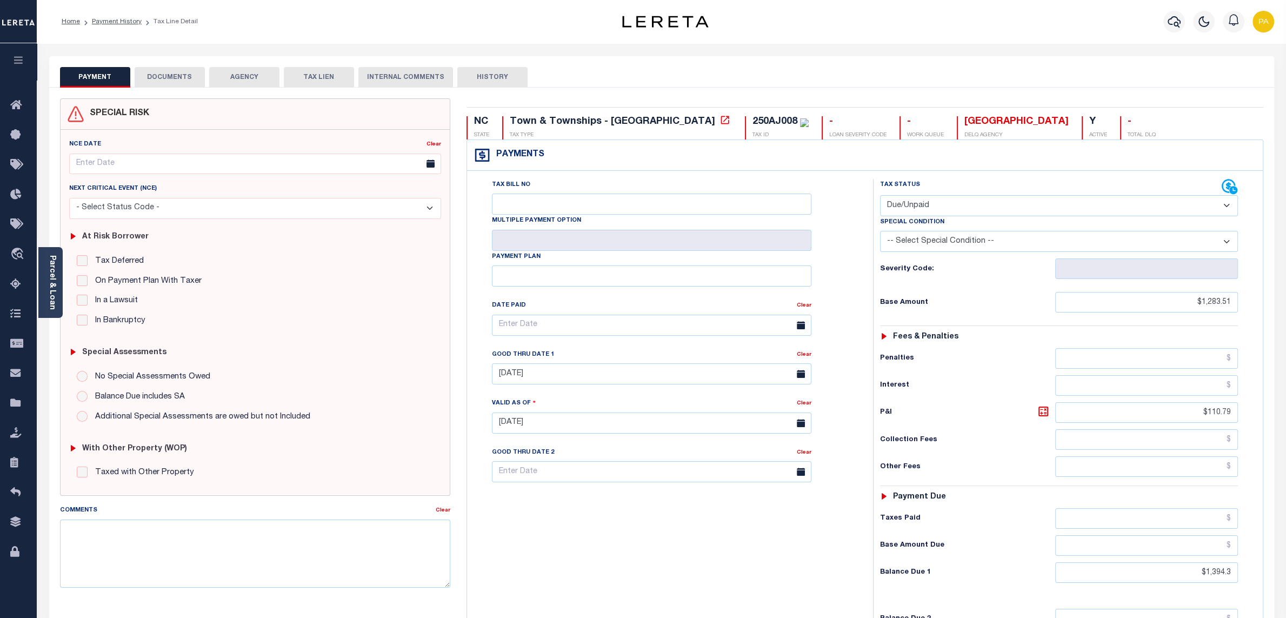
click at [198, 76] on button "DOCUMENTS" at bounding box center [170, 77] width 70 height 21
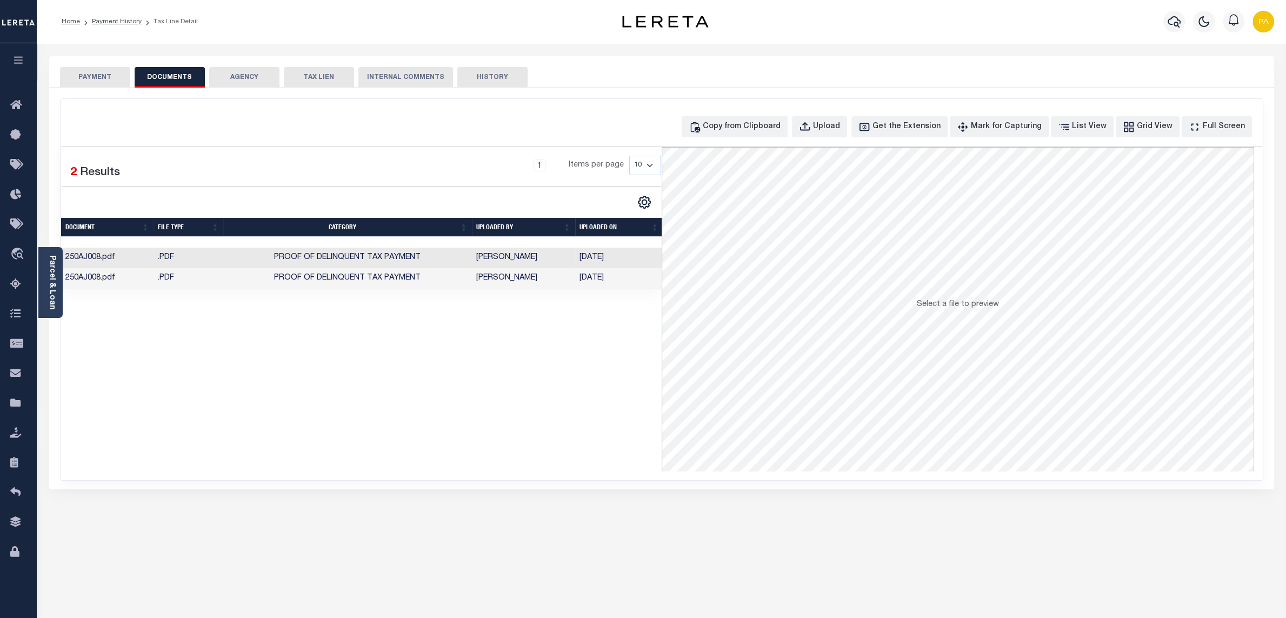
click at [495, 280] on td "Preethi Ramesh" at bounding box center [523, 278] width 103 height 21
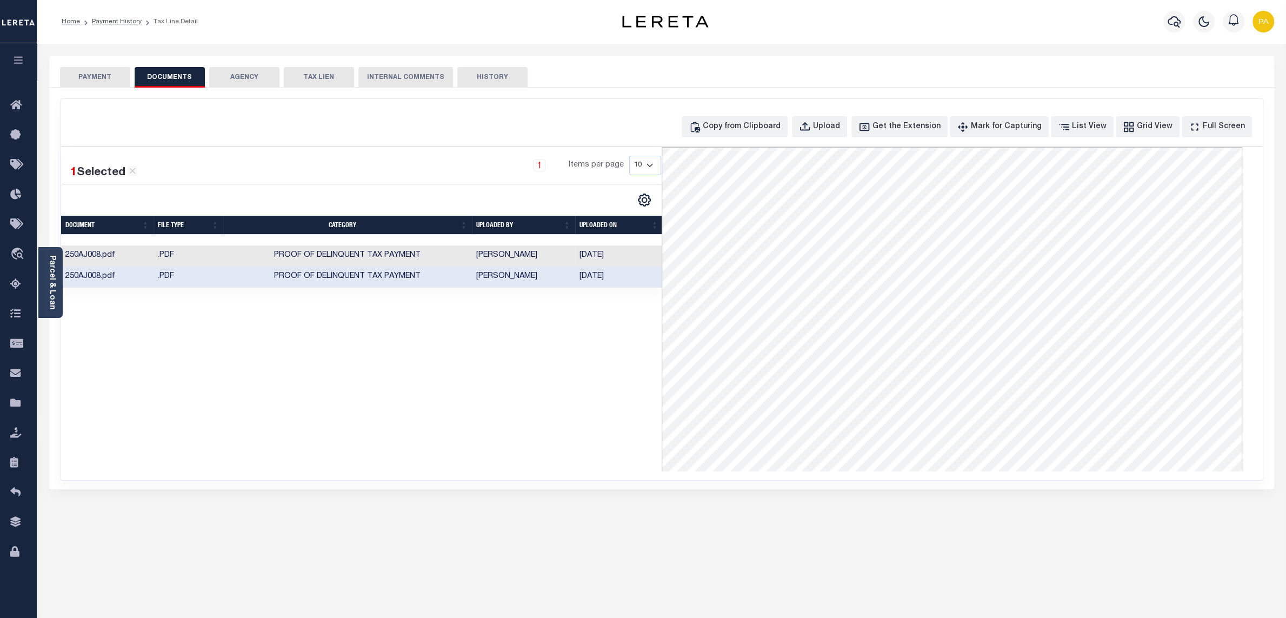
click at [126, 80] on button "PAYMENT" at bounding box center [95, 77] width 70 height 21
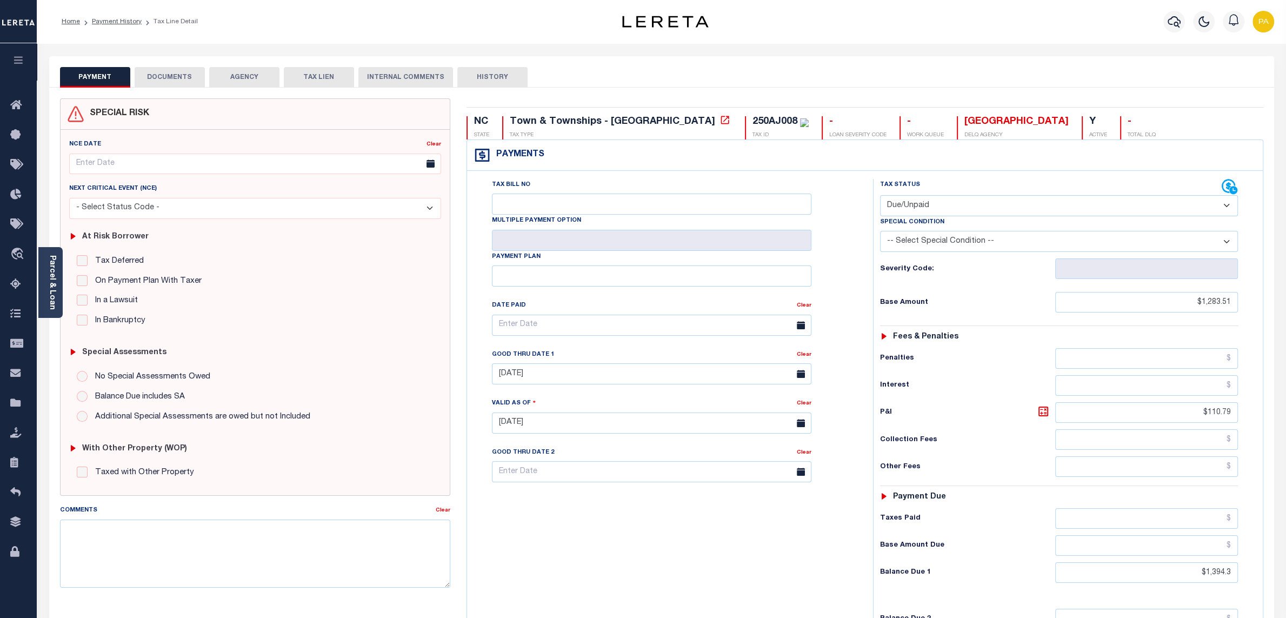
click at [176, 78] on button "DOCUMENTS" at bounding box center [170, 77] width 70 height 21
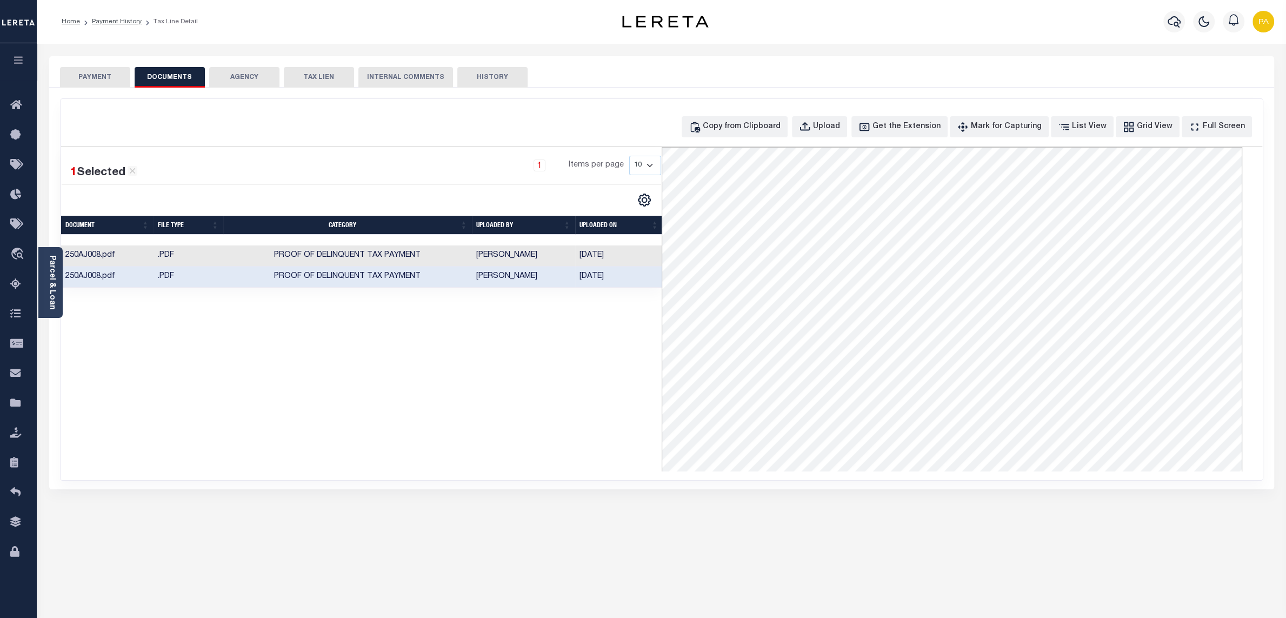
click at [107, 76] on button "PAYMENT" at bounding box center [95, 77] width 70 height 21
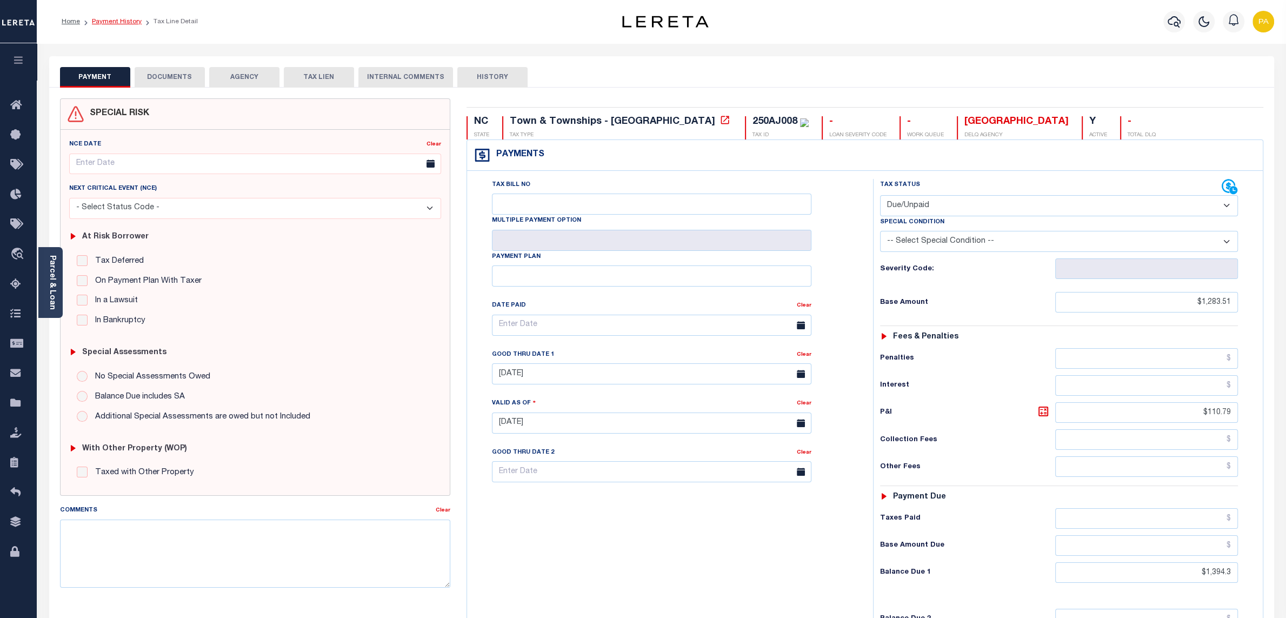
click at [125, 21] on link "Payment History" at bounding box center [117, 21] width 50 height 6
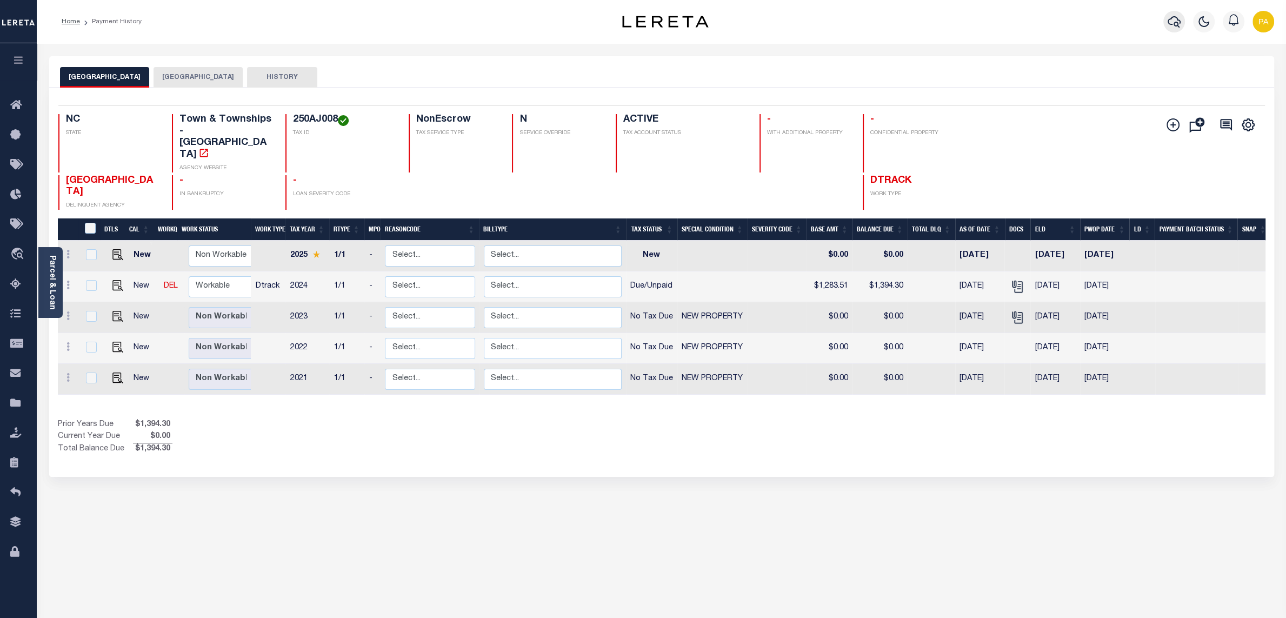
click at [1170, 22] on icon "button" at bounding box center [1173, 21] width 13 height 13
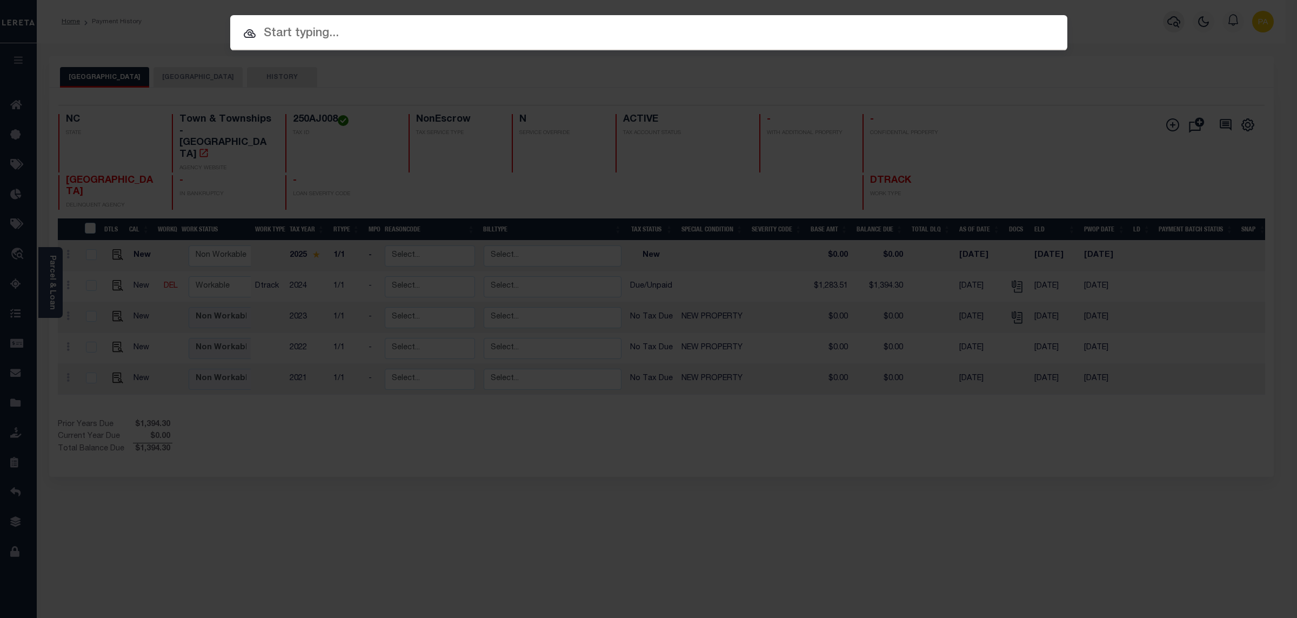
paste input "FTF_143132_226896"
type input "FTF_143132_226896"
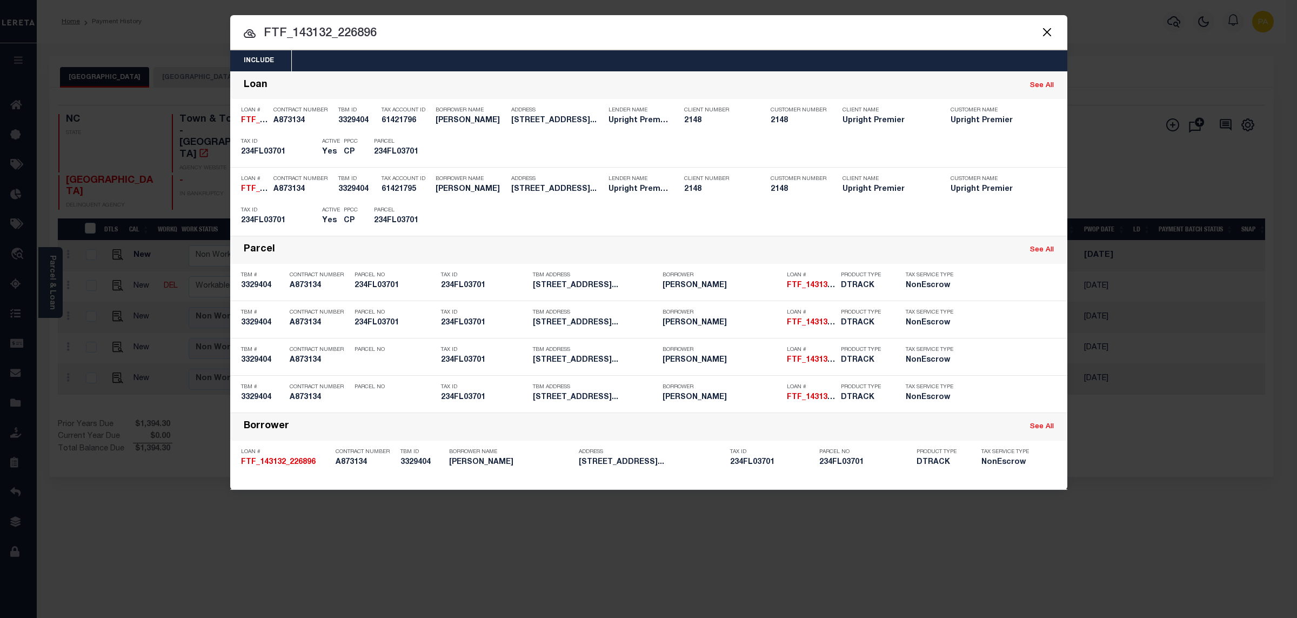
click at [659, 8] on div "Include Loans TBM Customers Borrowers Payments (Lender Non-Disb) Payments (Lend…" at bounding box center [648, 309] width 1297 height 618
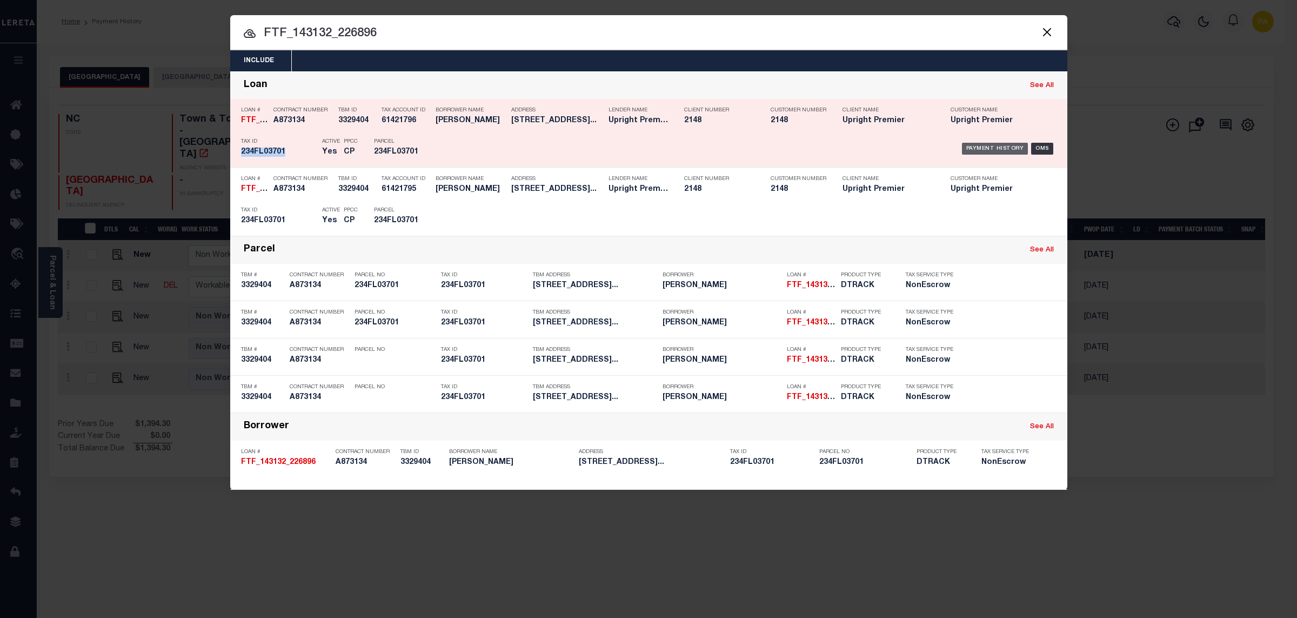
click at [986, 152] on div "Payment History" at bounding box center [995, 149] width 66 height 12
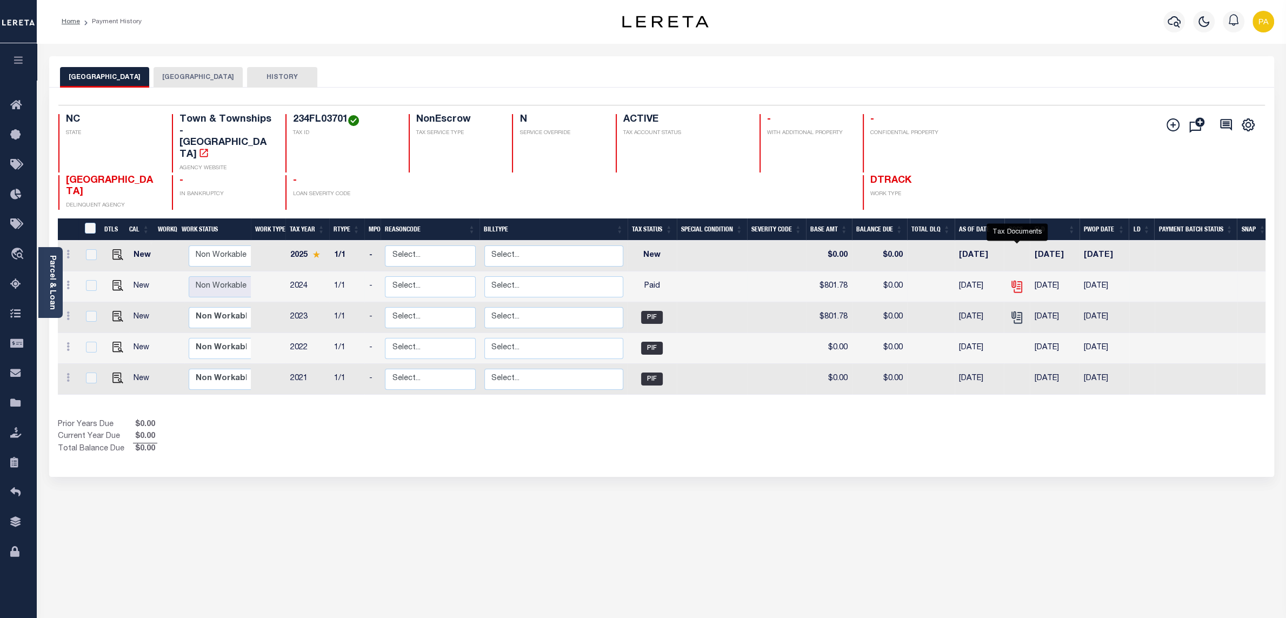
click at [1015, 280] on icon "" at bounding box center [1016, 284] width 9 height 9
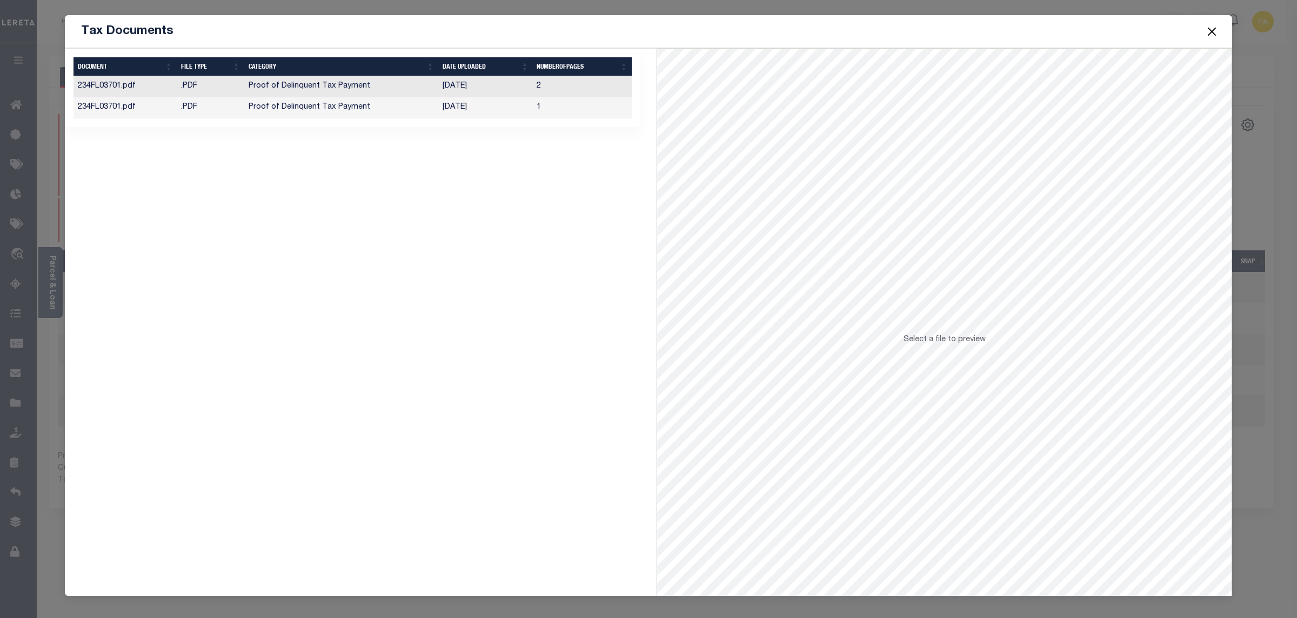
click at [473, 105] on td "[DATE]" at bounding box center [485, 107] width 95 height 21
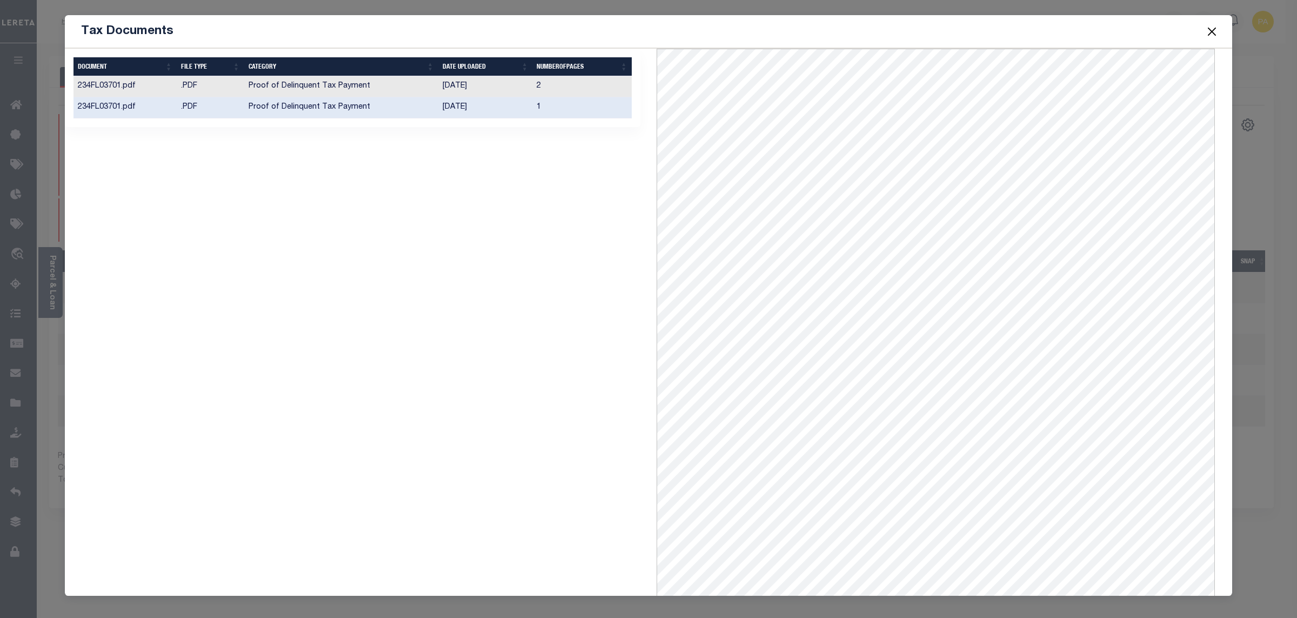
click at [1213, 36] on button "Close" at bounding box center [1212, 31] width 14 height 14
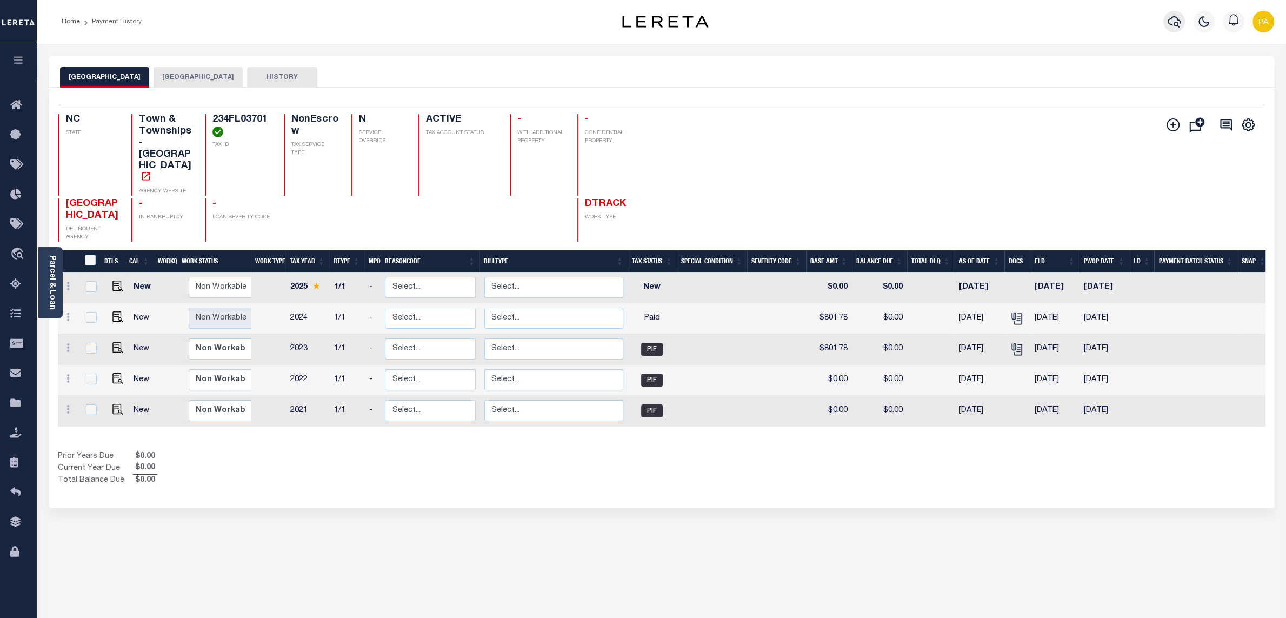
click at [1169, 19] on icon "button" at bounding box center [1173, 21] width 13 height 11
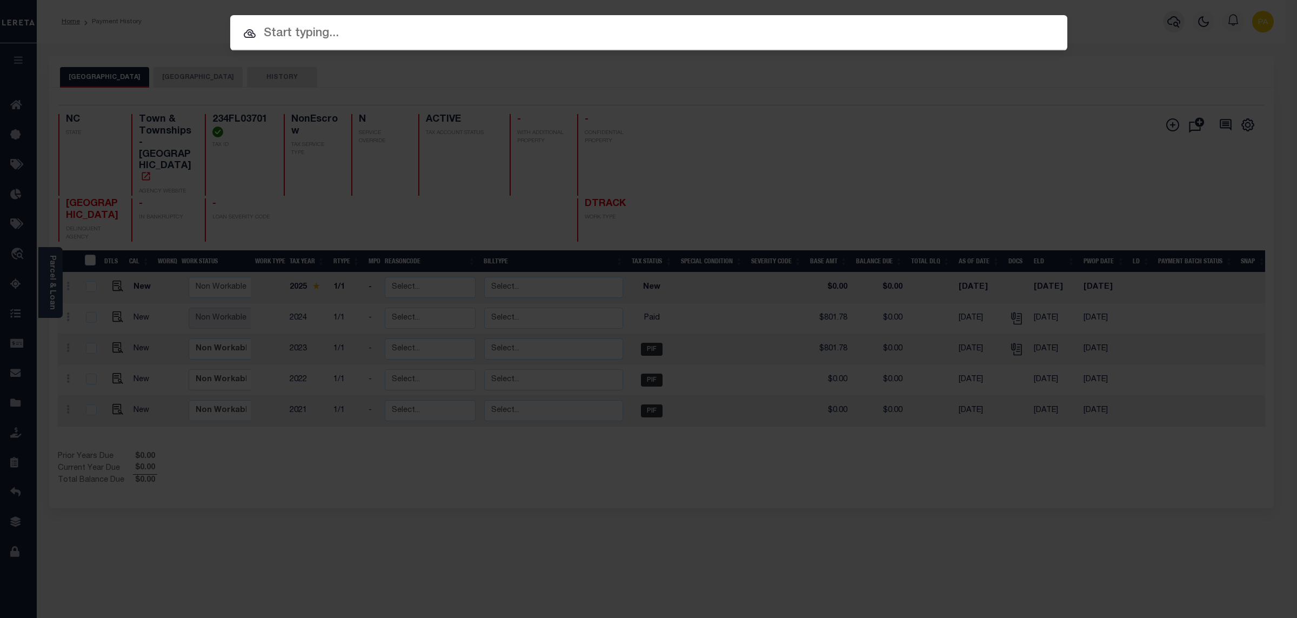
paste input "346540"
type input "346540"
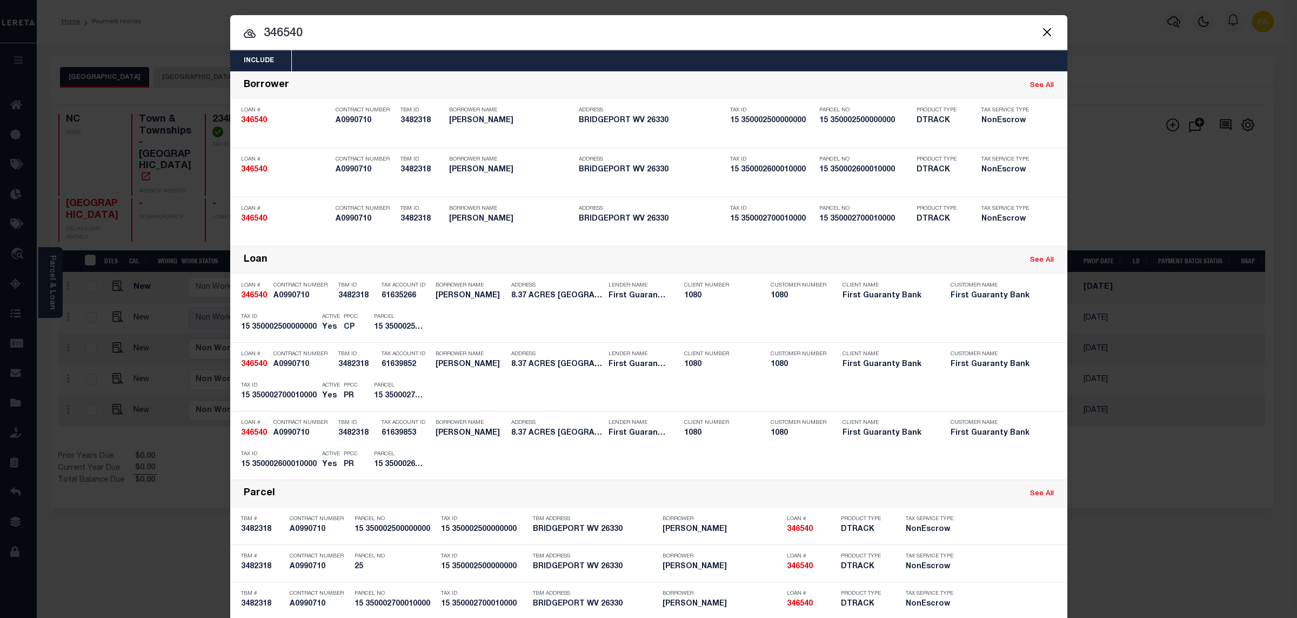
click at [661, 5] on div "Include Loans TBM Customers Borrowers Payments (Lender Non-Disb) Payments (Lend…" at bounding box center [648, 309] width 1297 height 618
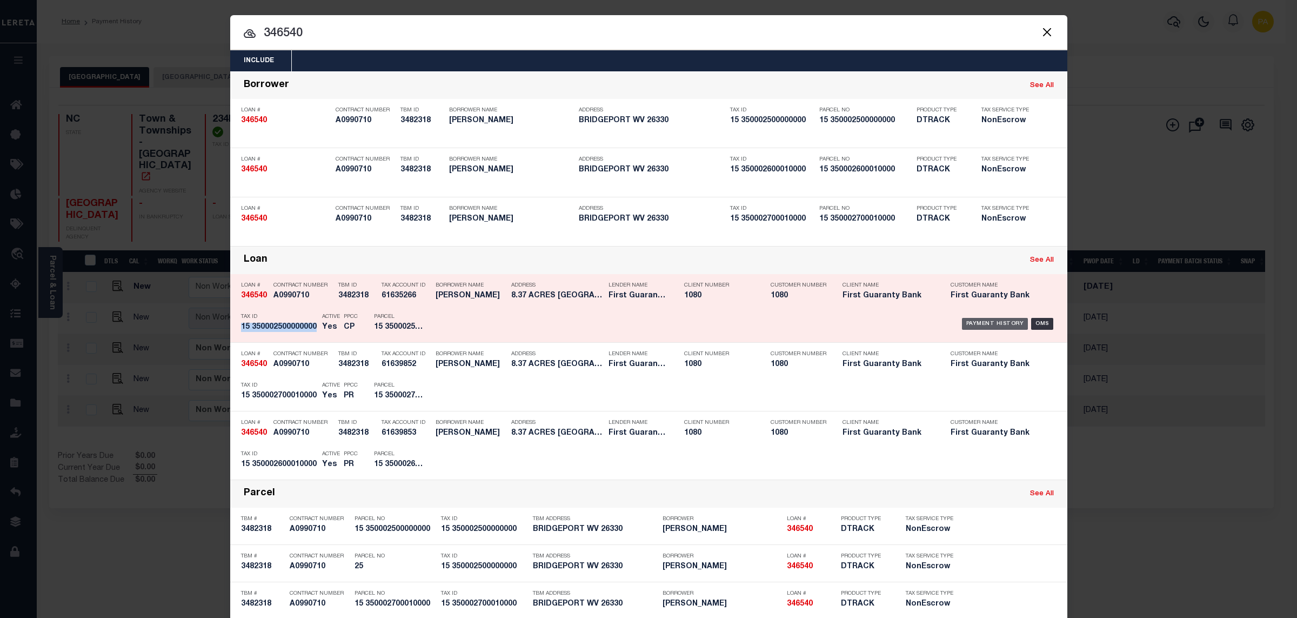
click at [980, 326] on div "Payment History" at bounding box center [995, 324] width 66 height 12
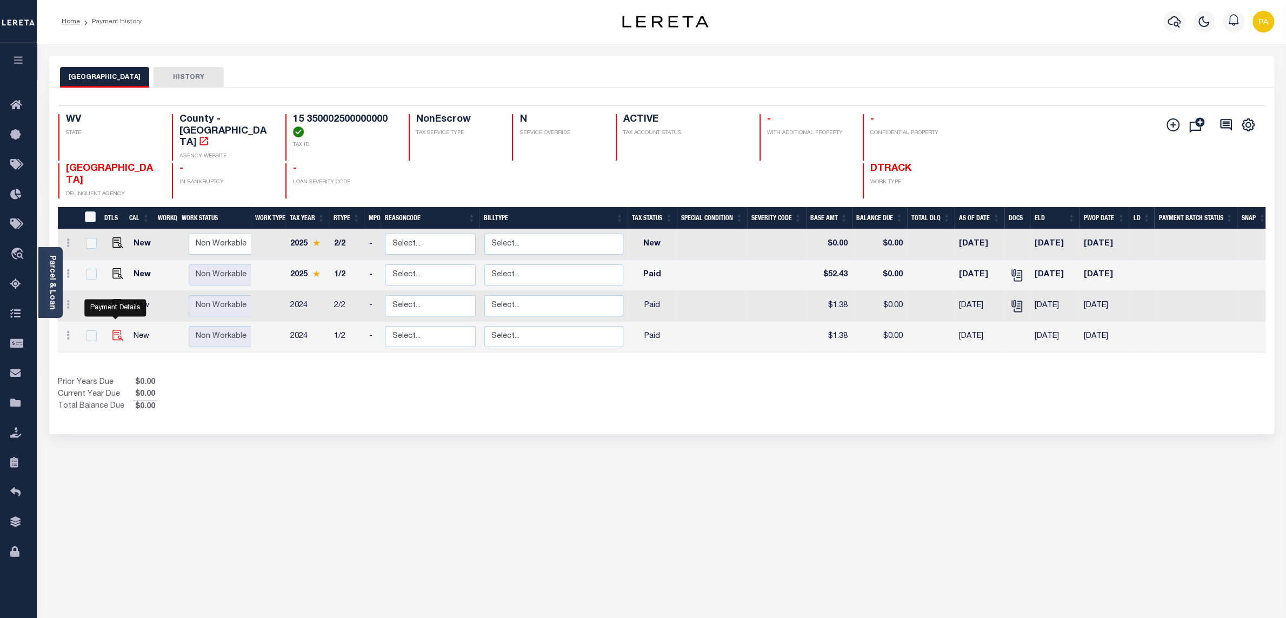
click at [115, 330] on img "" at bounding box center [117, 335] width 11 height 11
checkbox input "true"
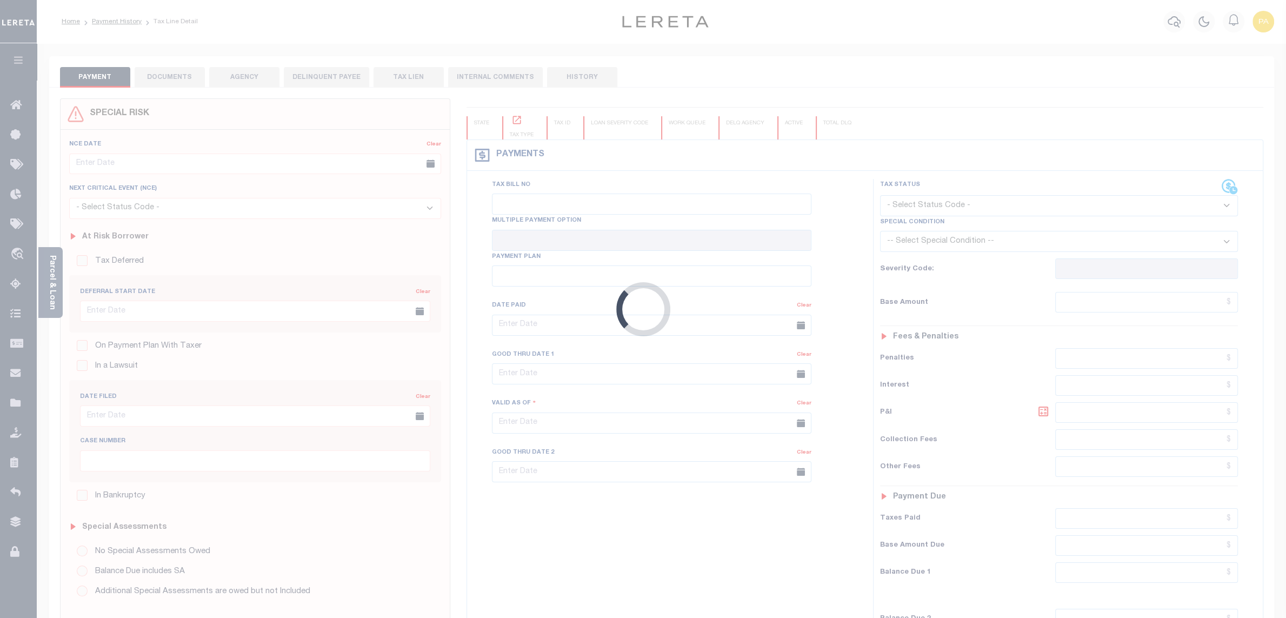
checkbox input "false"
type textarea "Please refer 2024 2/2 line for Tax Supporting Document."
type input "Semi Annual"
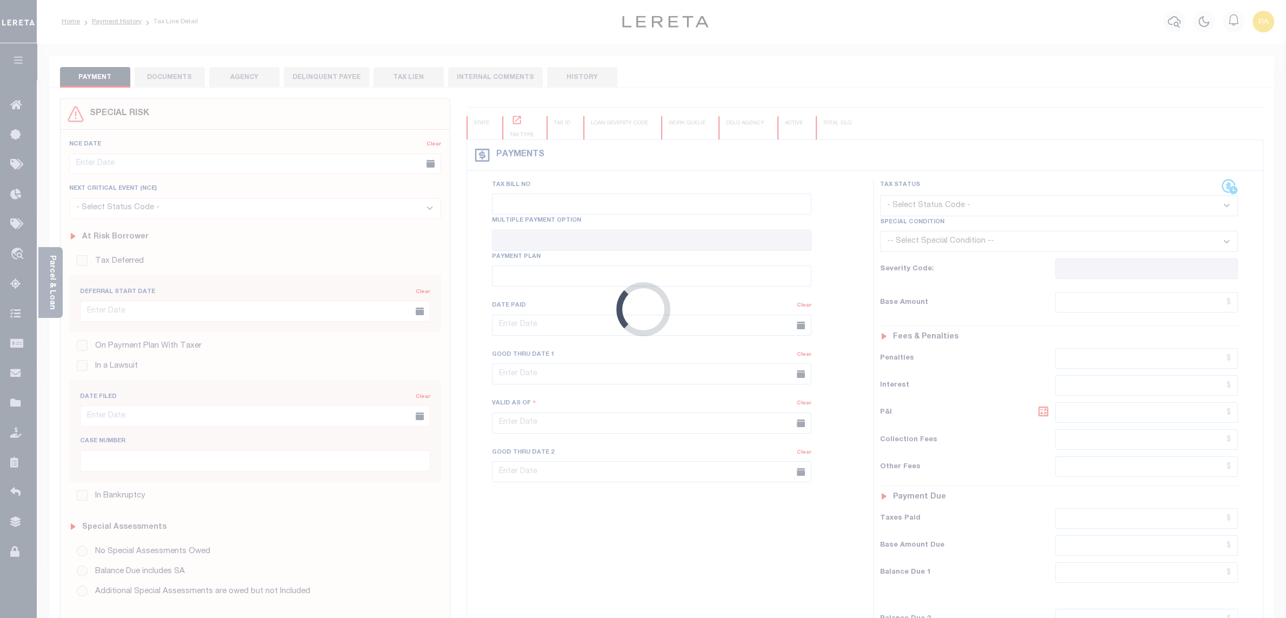
type input "[DATE]"
select select "PYD"
type input "$1.38"
type input "$0"
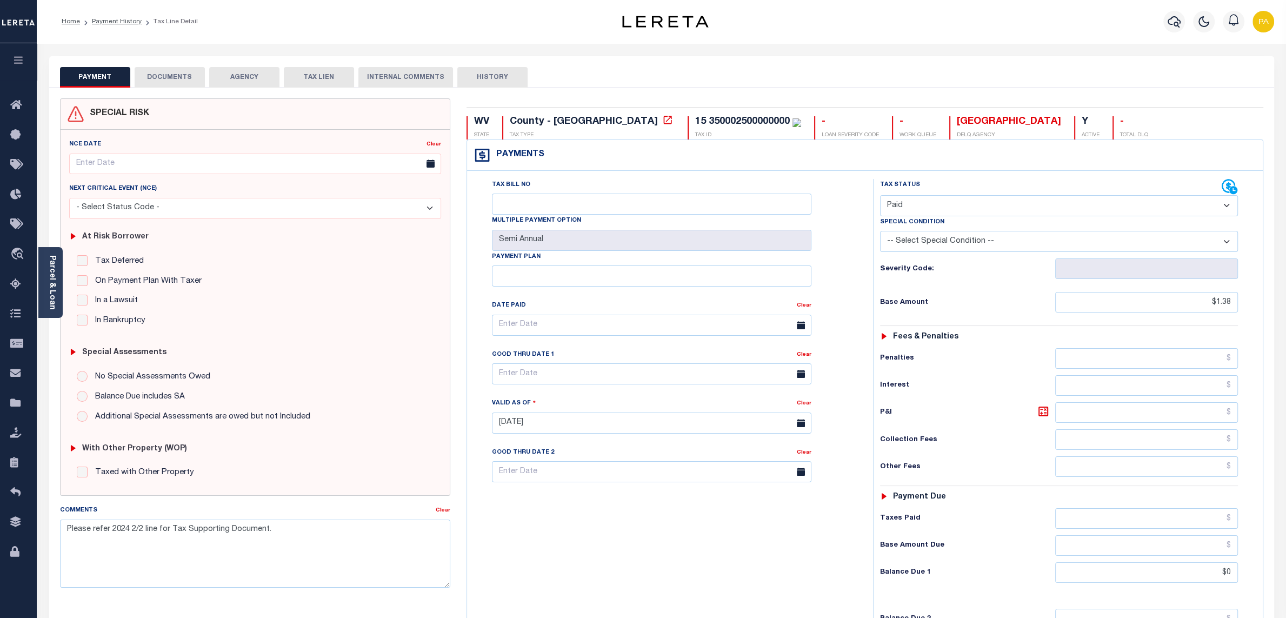
click at [186, 84] on button "DOCUMENTS" at bounding box center [170, 77] width 70 height 21
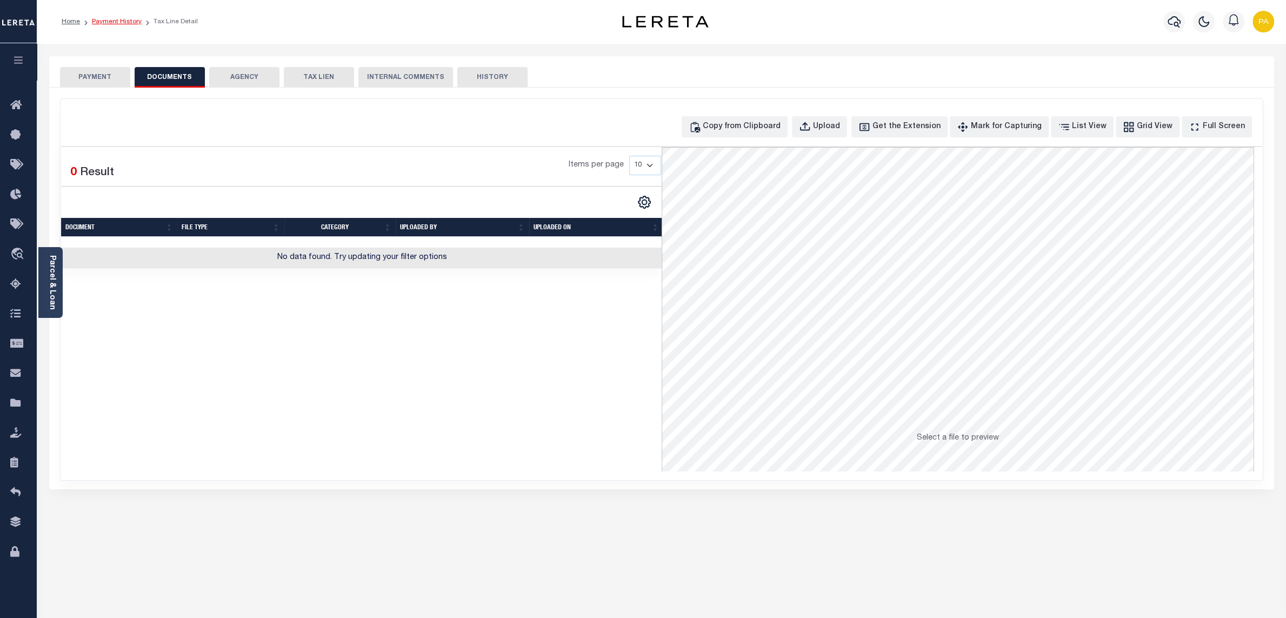
click at [126, 21] on link "Payment History" at bounding box center [117, 21] width 50 height 6
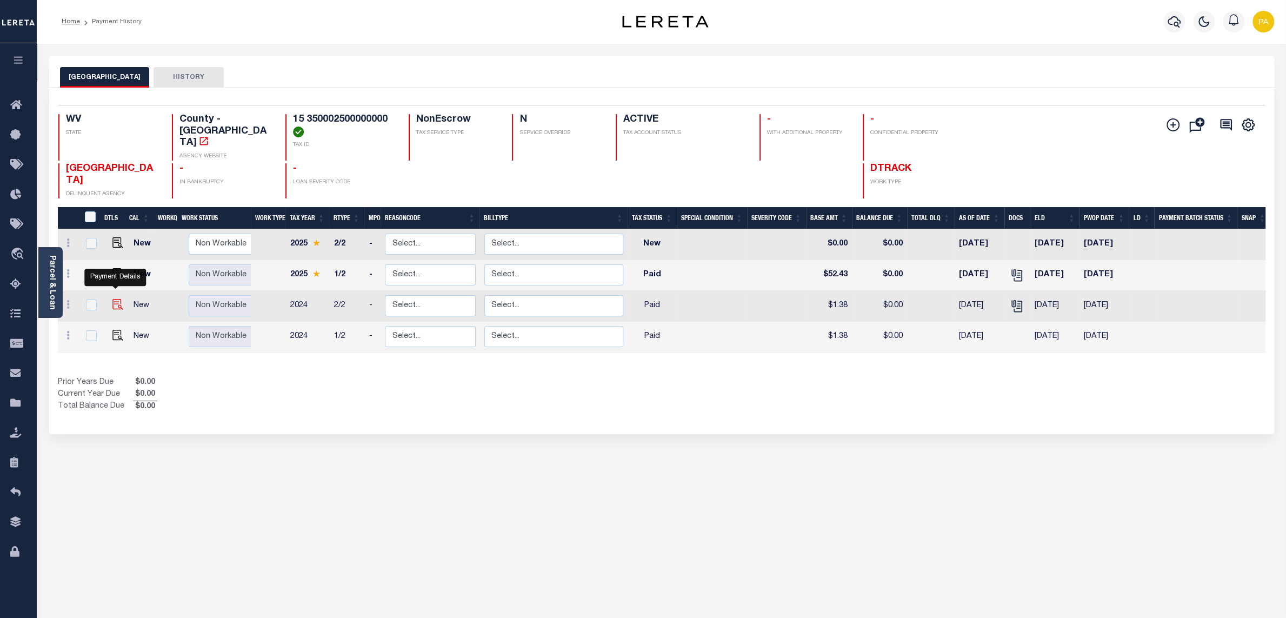
click at [116, 299] on img "" at bounding box center [117, 304] width 11 height 11
checkbox input "true"
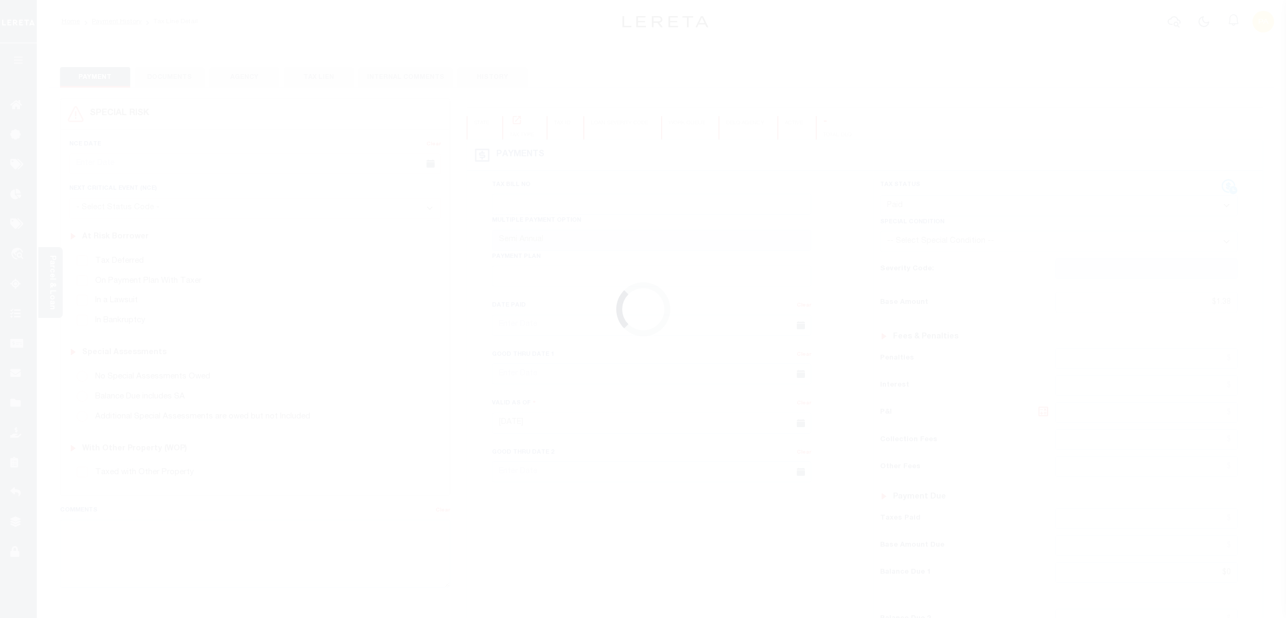
select select "PYD"
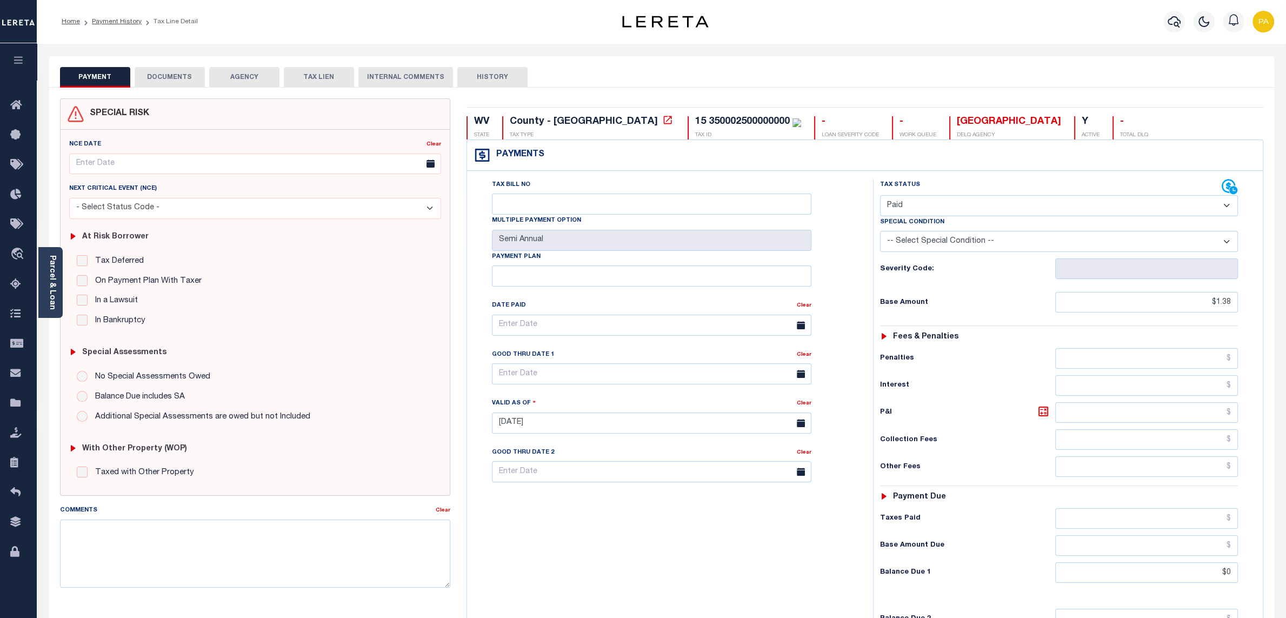
click at [181, 80] on button "DOCUMENTS" at bounding box center [170, 77] width 70 height 21
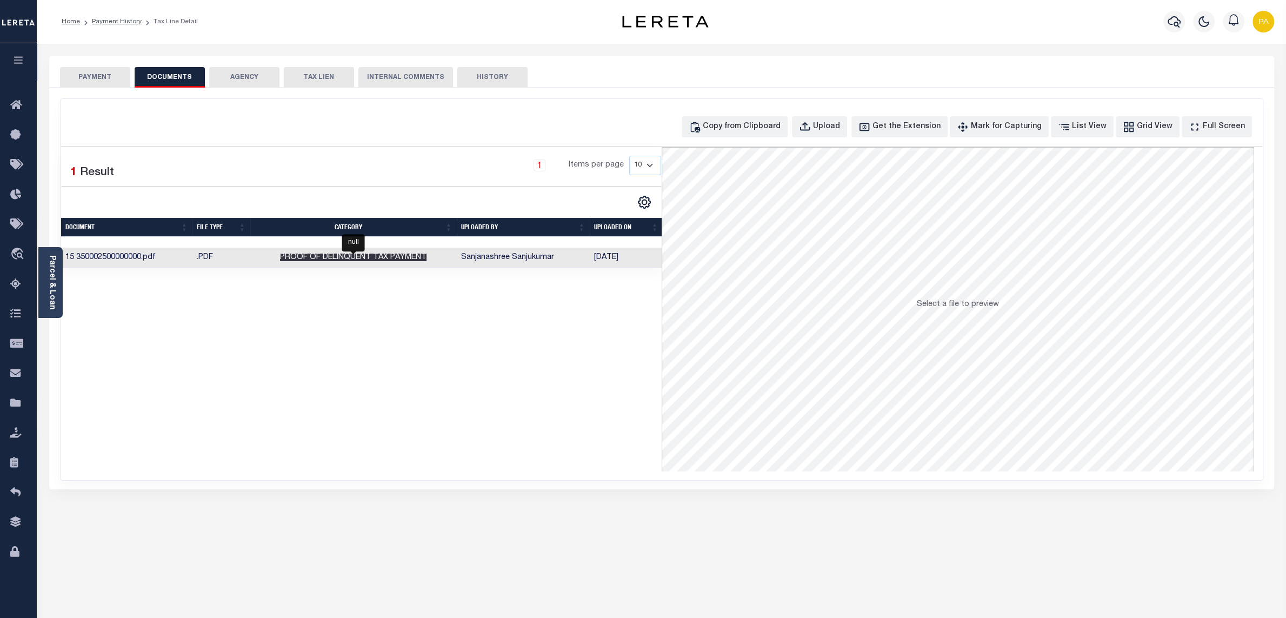
click at [375, 256] on span "Proof of Delinquent Tax Payment" at bounding box center [353, 257] width 146 height 8
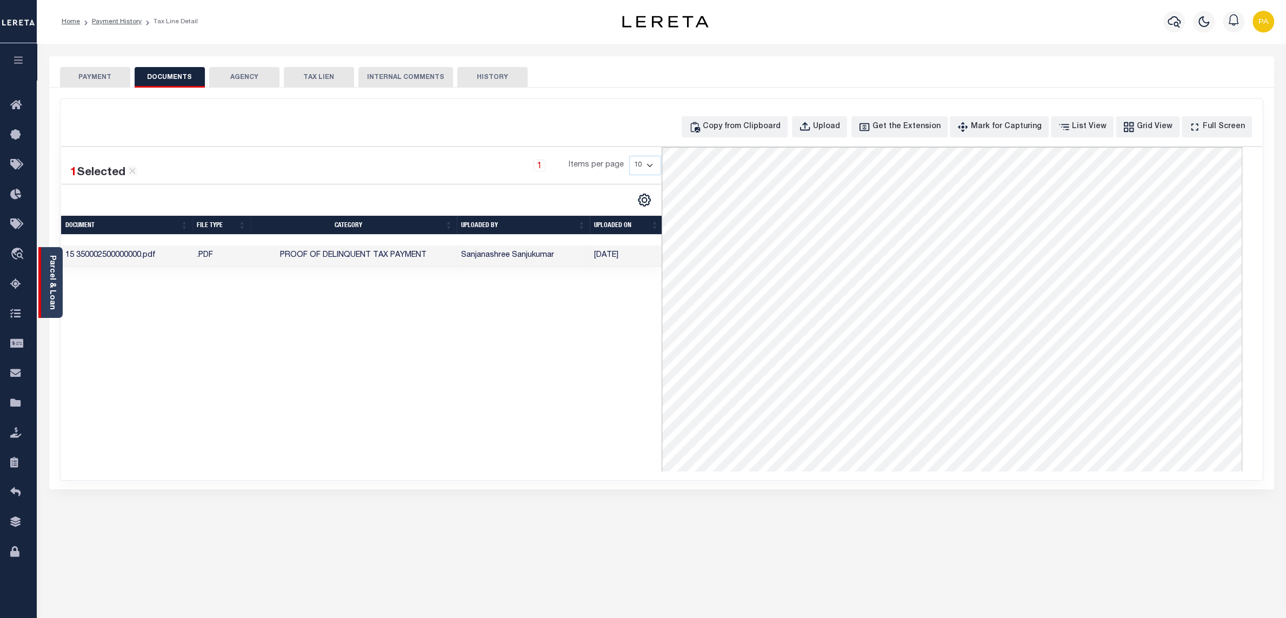
click at [49, 277] on link "Parcel & Loan" at bounding box center [52, 282] width 8 height 55
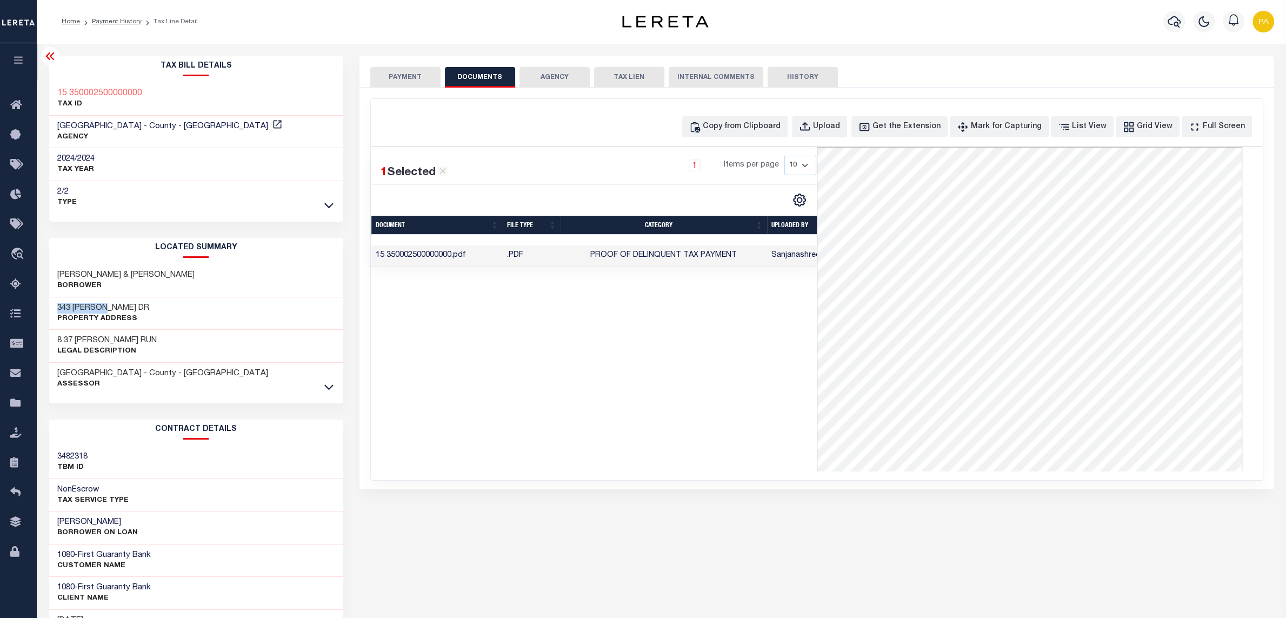
drag, startPoint x: 59, startPoint y: 307, endPoint x: 110, endPoint y: 305, distance: 50.8
click at [110, 305] on div "343 FORREST DR Property Address" at bounding box center [196, 313] width 294 height 33
copy h3 "343 FORREST"
drag, startPoint x: 56, startPoint y: 270, endPoint x: 121, endPoint y: 270, distance: 64.8
click at [121, 270] on div "ALLEN TIMOTHY M II & MEGAN E Borrower" at bounding box center [196, 280] width 294 height 33
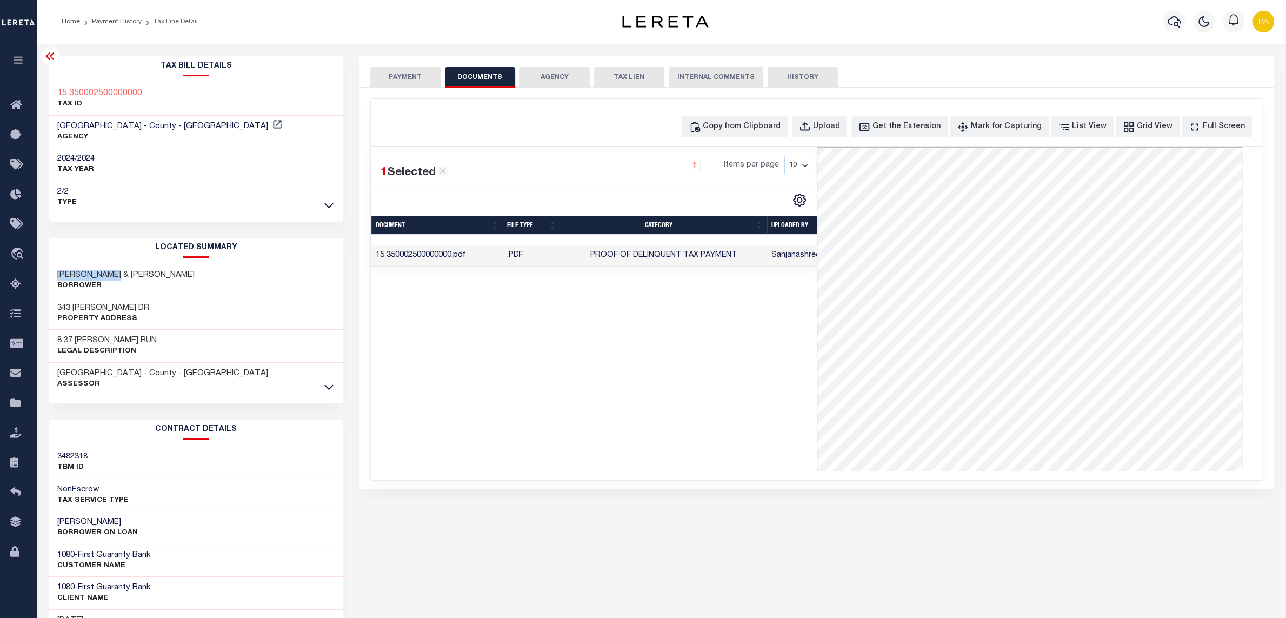
copy h3 "ALLEN TIMOTHY"
drag, startPoint x: 56, startPoint y: 307, endPoint x: 108, endPoint y: 305, distance: 52.5
click at [108, 305] on div "343 FORREST DR Property Address" at bounding box center [196, 313] width 294 height 33
copy h3 "343 FORREST"
click at [76, 313] on p "Property Address" at bounding box center [103, 318] width 92 height 11
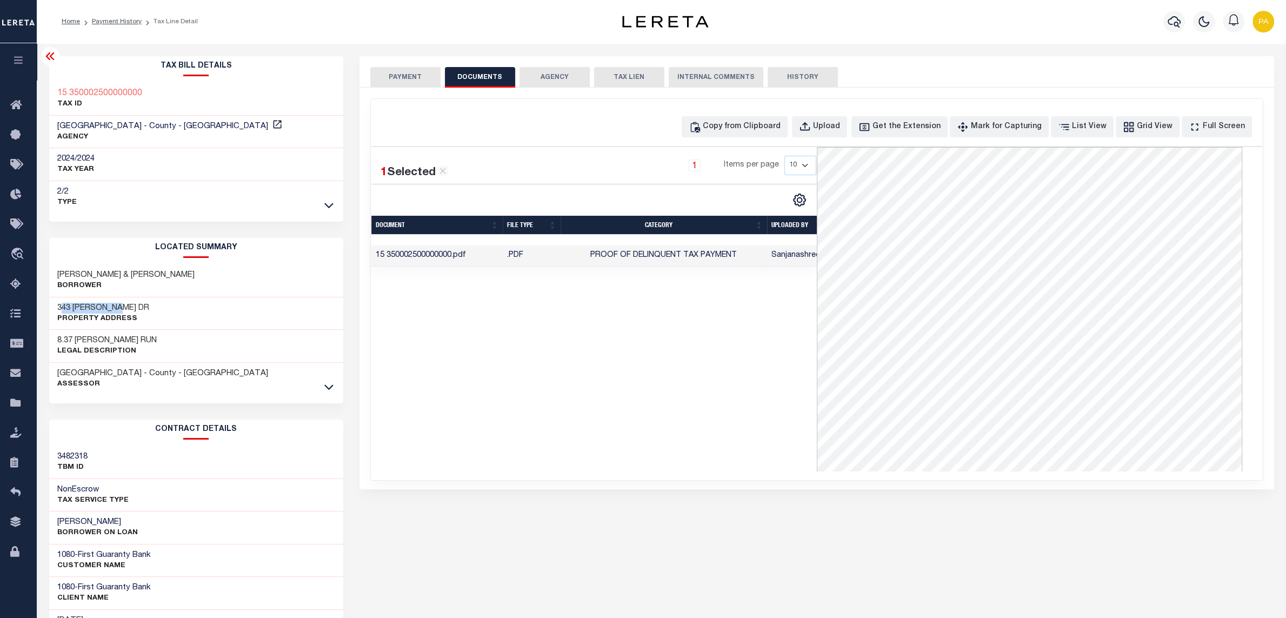
drag, startPoint x: 61, startPoint y: 307, endPoint x: 126, endPoint y: 303, distance: 65.6
click at [126, 303] on h3 "343 FORREST DR" at bounding box center [103, 308] width 92 height 11
click at [67, 302] on div "343 FORREST DR Property Address" at bounding box center [196, 313] width 294 height 33
drag, startPoint x: 57, startPoint y: 303, endPoint x: 121, endPoint y: 307, distance: 64.5
click at [121, 307] on div "343 FORREST DR Property Address" at bounding box center [196, 313] width 294 height 33
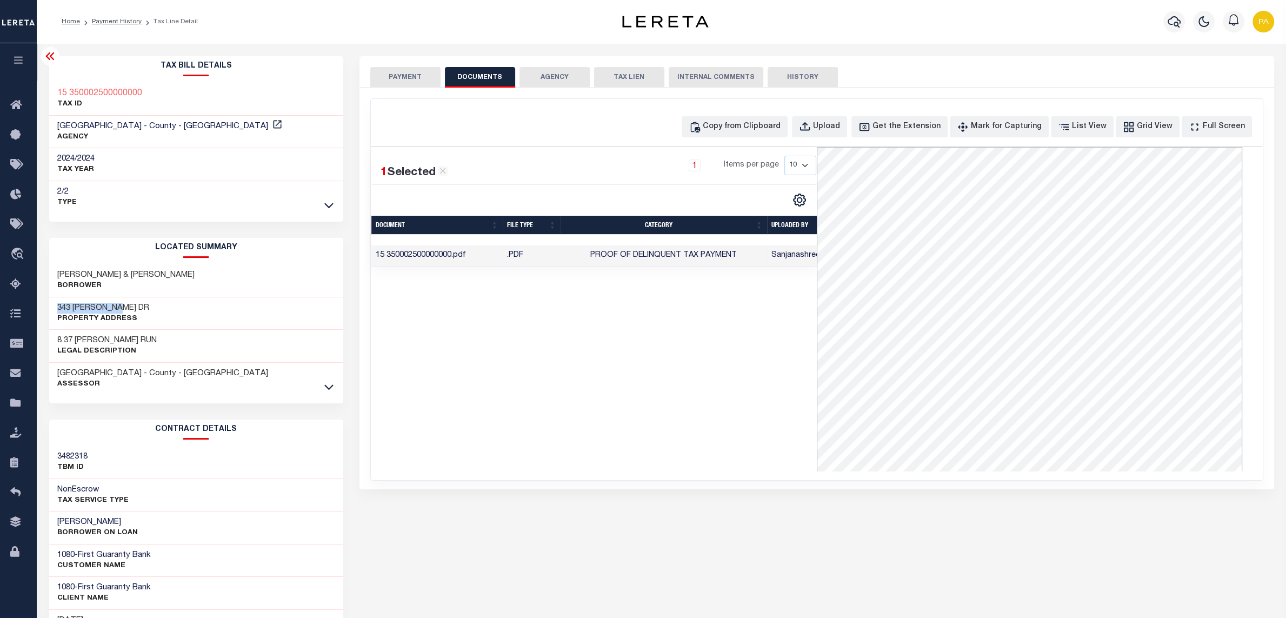
copy h3 "343 FORREST DR"
click at [65, 307] on h3 "343 FORREST DR" at bounding box center [103, 308] width 92 height 11
drag, startPoint x: 56, startPoint y: 305, endPoint x: 125, endPoint y: 308, distance: 68.7
click at [125, 308] on div "343 FORREST DR Property Address" at bounding box center [196, 313] width 294 height 33
copy h3 "343 FORREST DR"
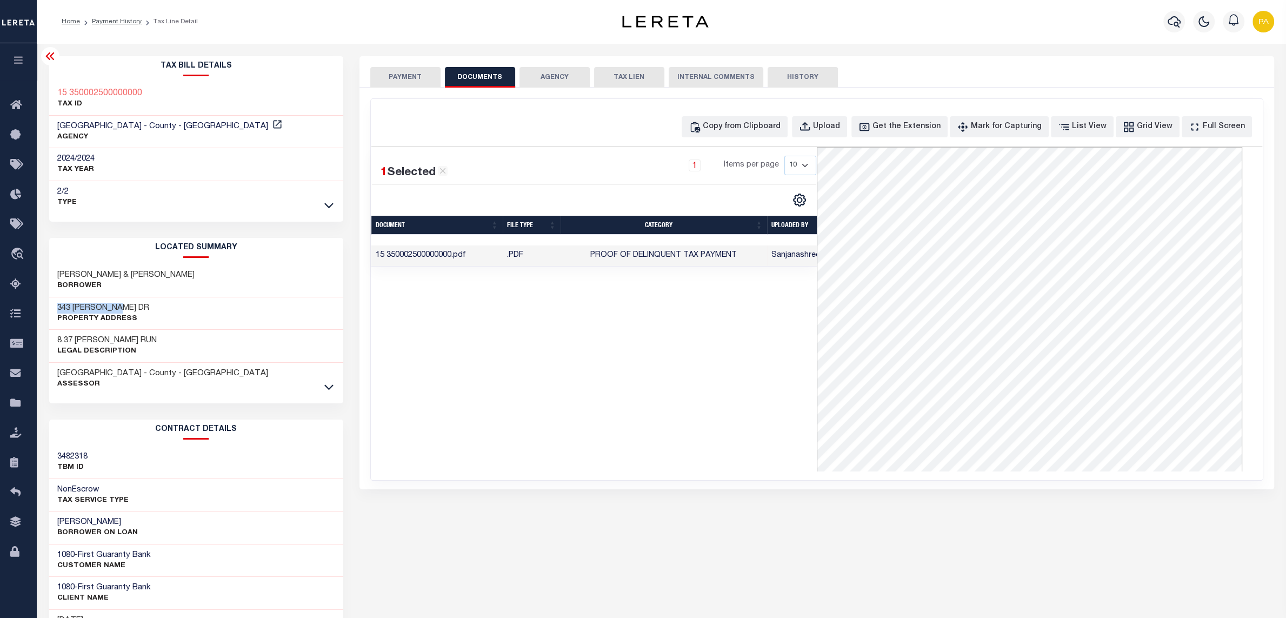
scroll to position [115, 0]
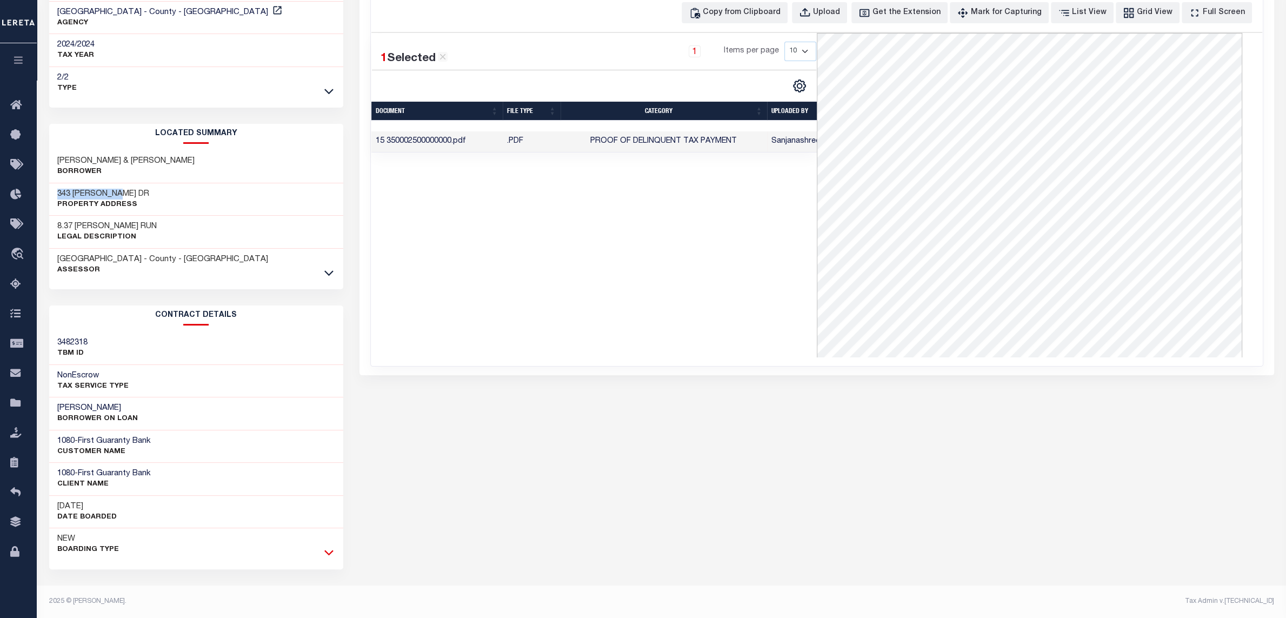
click at [331, 548] on icon at bounding box center [328, 551] width 9 height 11
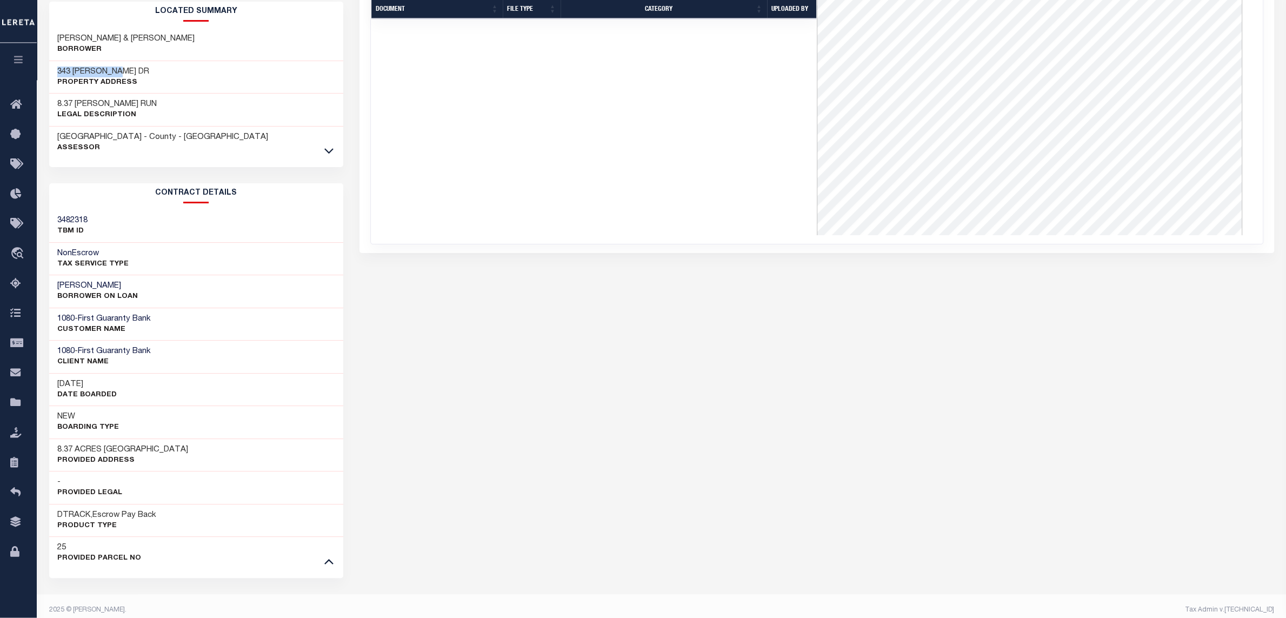
scroll to position [235, 0]
click at [59, 64] on div "343 FORREST DR Property Address" at bounding box center [196, 78] width 294 height 33
drag, startPoint x: 57, startPoint y: 71, endPoint x: 110, endPoint y: 69, distance: 53.5
click at [110, 69] on div "343 FORREST DR Property Address" at bounding box center [196, 78] width 294 height 33
copy h3 "343 FORREST"
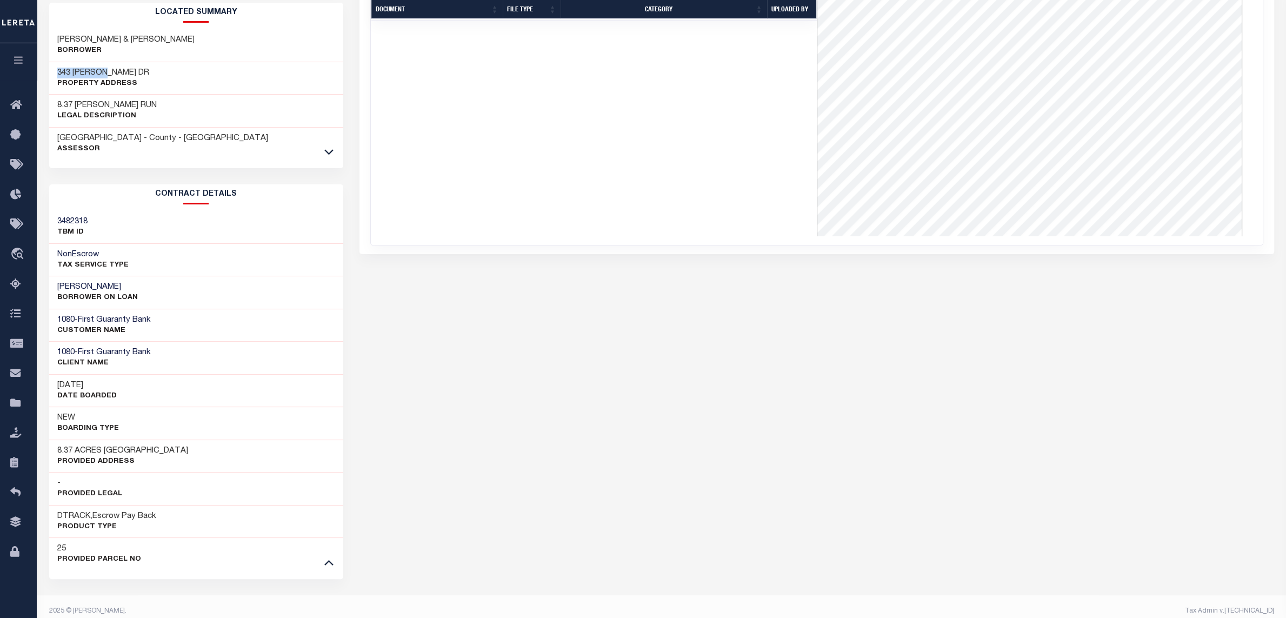
drag, startPoint x: 57, startPoint y: 284, endPoint x: 131, endPoint y: 287, distance: 74.1
click at [131, 287] on h3 "[PERSON_NAME]" at bounding box center [97, 287] width 81 height 11
copy h3 "[PERSON_NAME]"
click at [72, 296] on p "BORROWER ON LOAN" at bounding box center [97, 297] width 81 height 11
drag, startPoint x: 55, startPoint y: 291, endPoint x: 130, endPoint y: 283, distance: 76.1
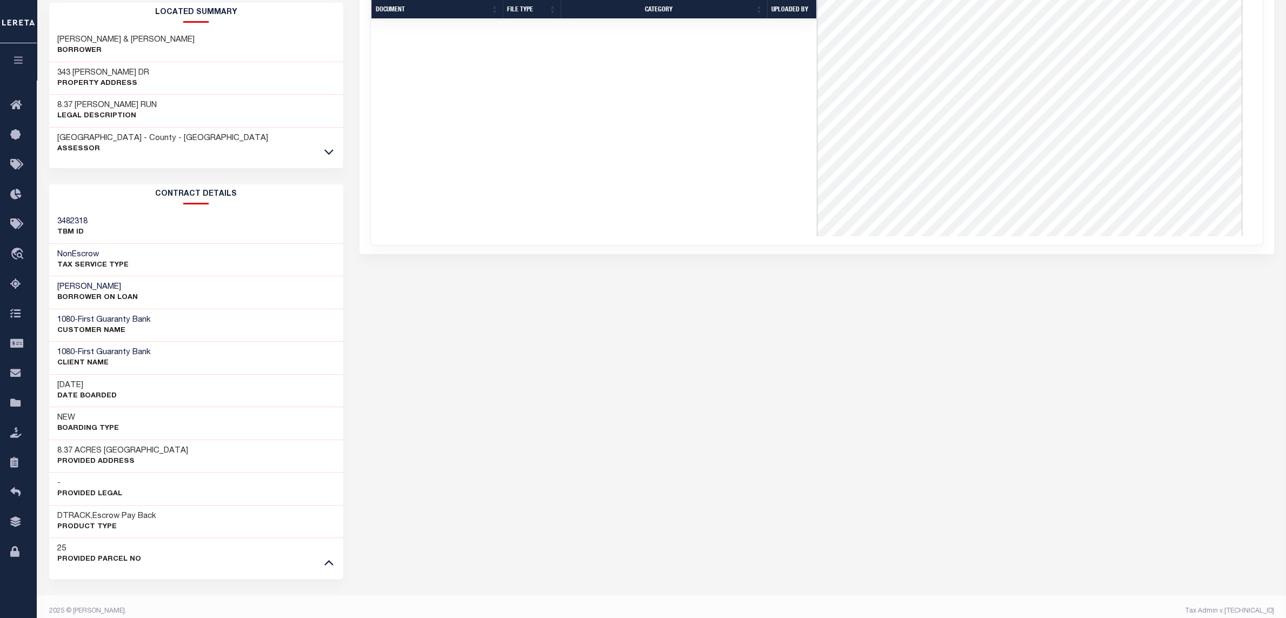
click at [130, 283] on div "TIMOTHY M ALLEN BORROWER ON LOAN" at bounding box center [196, 292] width 294 height 33
copy h3 "[PERSON_NAME]"
drag, startPoint x: 59, startPoint y: 41, endPoint x: 118, endPoint y: 37, distance: 59.6
click at [118, 37] on div "ALLEN TIMOTHY M II & MEGAN E Borrower" at bounding box center [196, 45] width 294 height 33
copy h3 "ALLEN TIMOTHY"
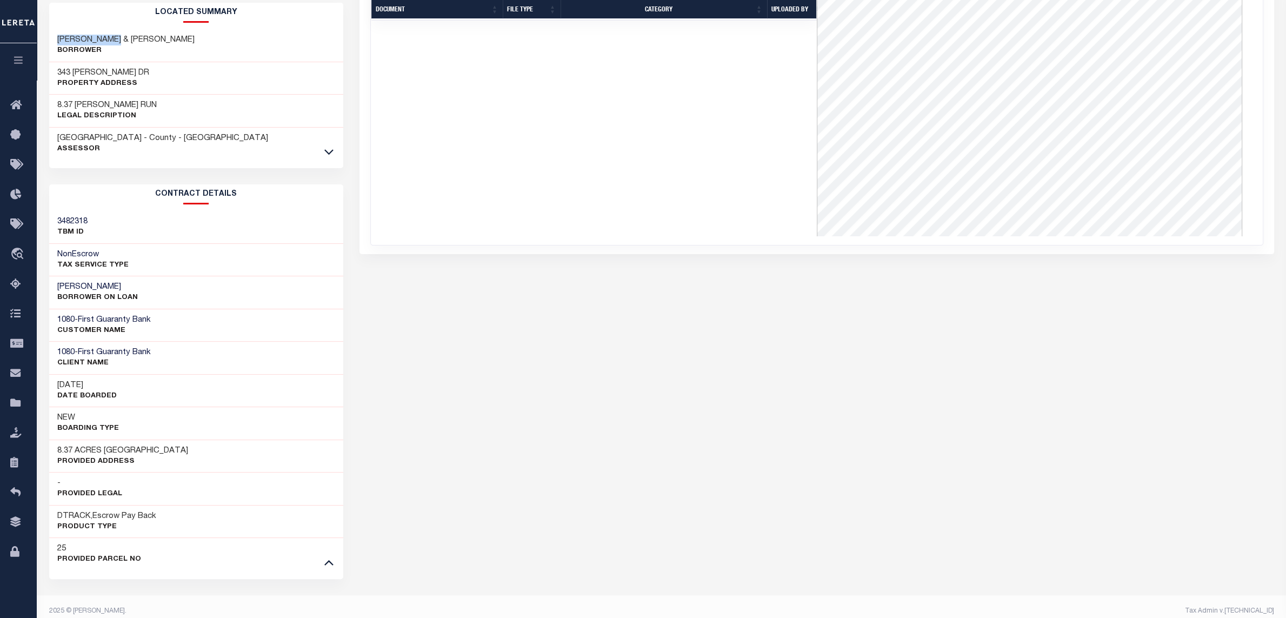
click at [480, 479] on div "PAYMENT DOCUMENTS AGENCY DELINQUENT PAYEE" at bounding box center [816, 224] width 931 height 806
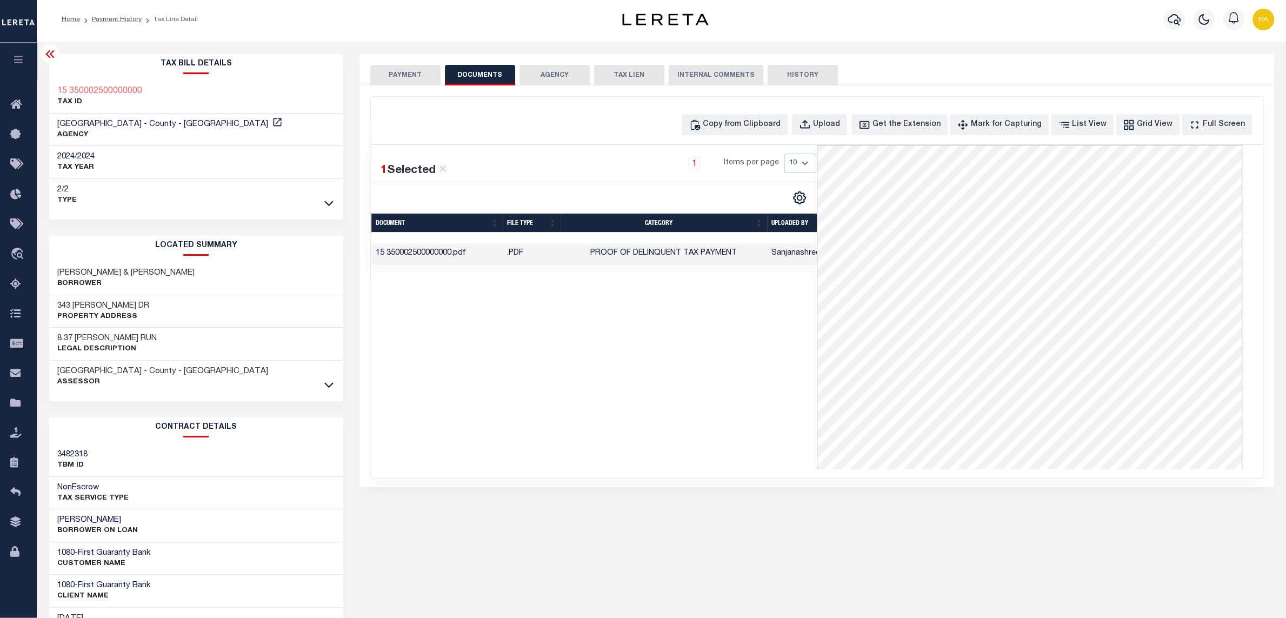
scroll to position [0, 0]
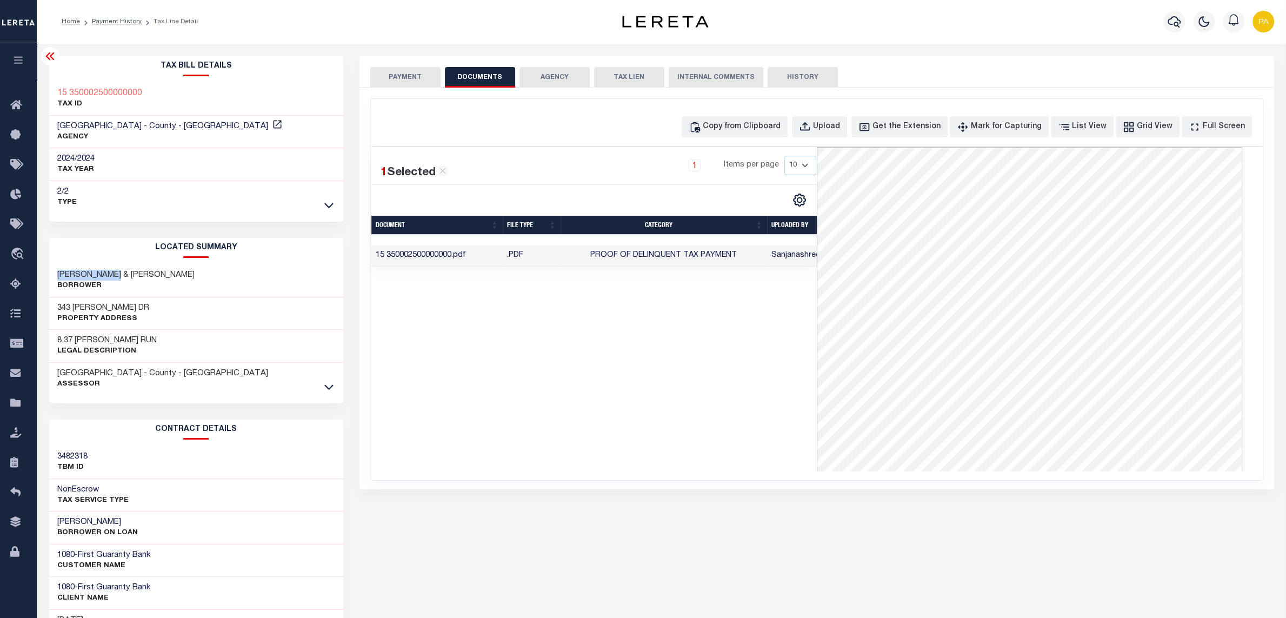
drag, startPoint x: 56, startPoint y: 275, endPoint x: 121, endPoint y: 269, distance: 65.6
click at [121, 269] on div "ALLEN TIMOTHY M II & MEGAN E Borrower" at bounding box center [196, 280] width 294 height 33
copy h3 "ALLEN TIMOTHY"
drag, startPoint x: 65, startPoint y: 338, endPoint x: 139, endPoint y: 338, distance: 74.0
click at [139, 338] on div "8.37 AC COPLIN RUN Legal Description" at bounding box center [196, 346] width 294 height 33
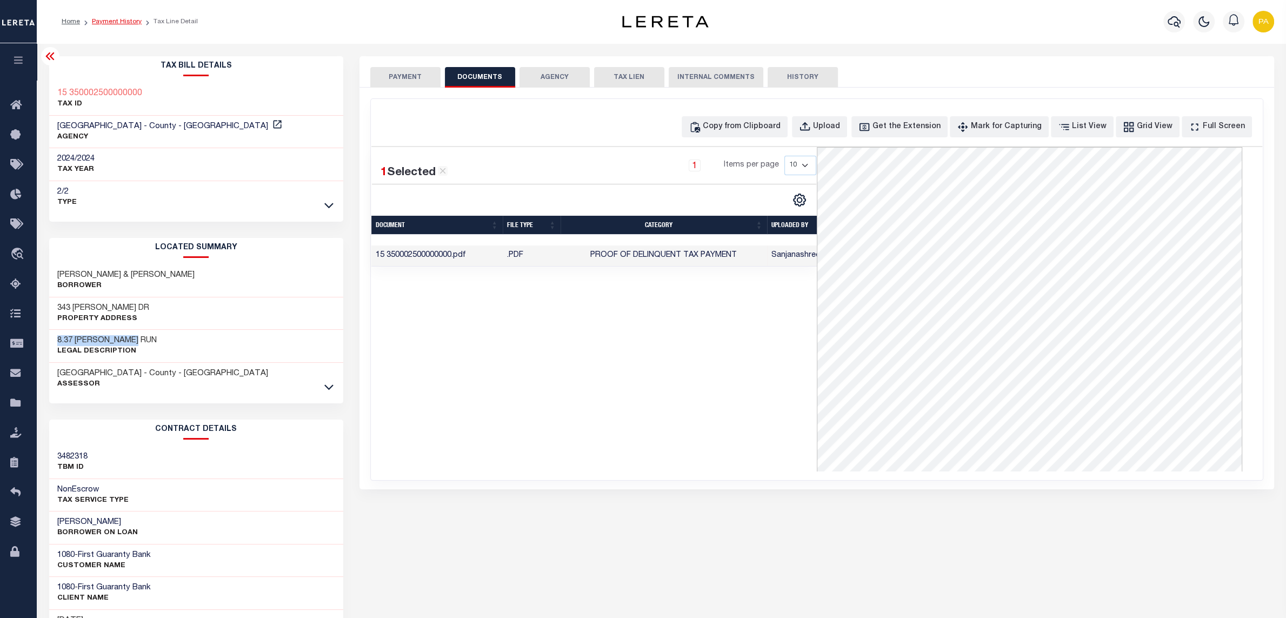
click at [126, 23] on link "Payment History" at bounding box center [117, 21] width 50 height 6
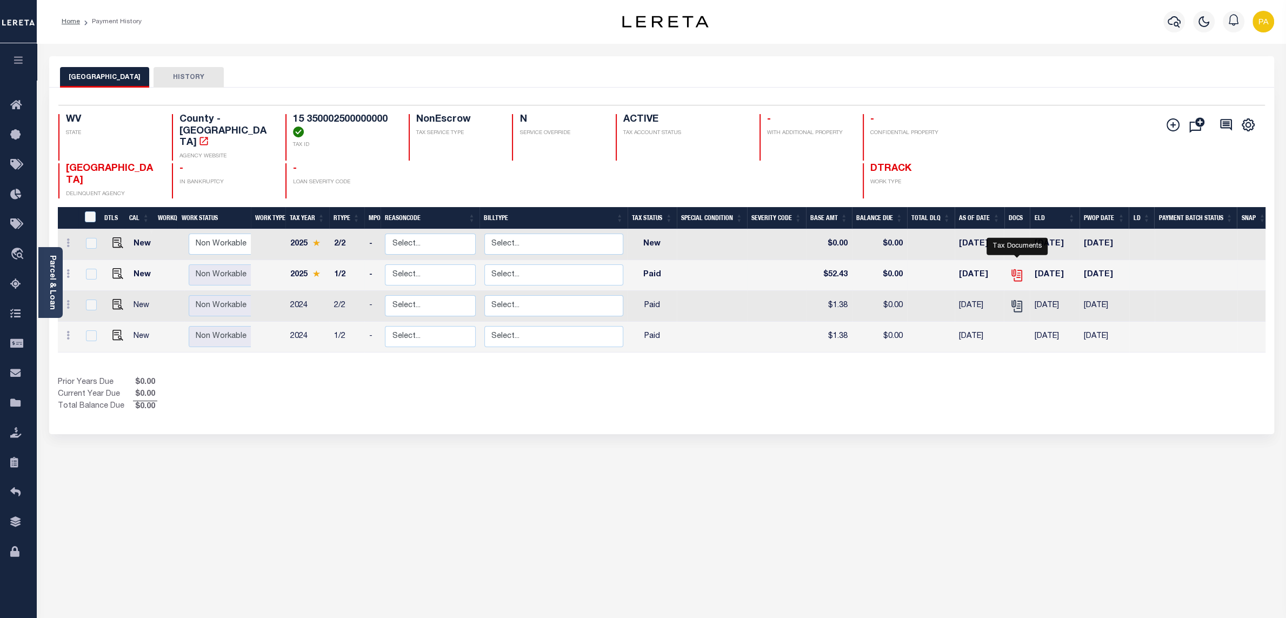
click at [1015, 268] on icon "" at bounding box center [1016, 275] width 14 height 14
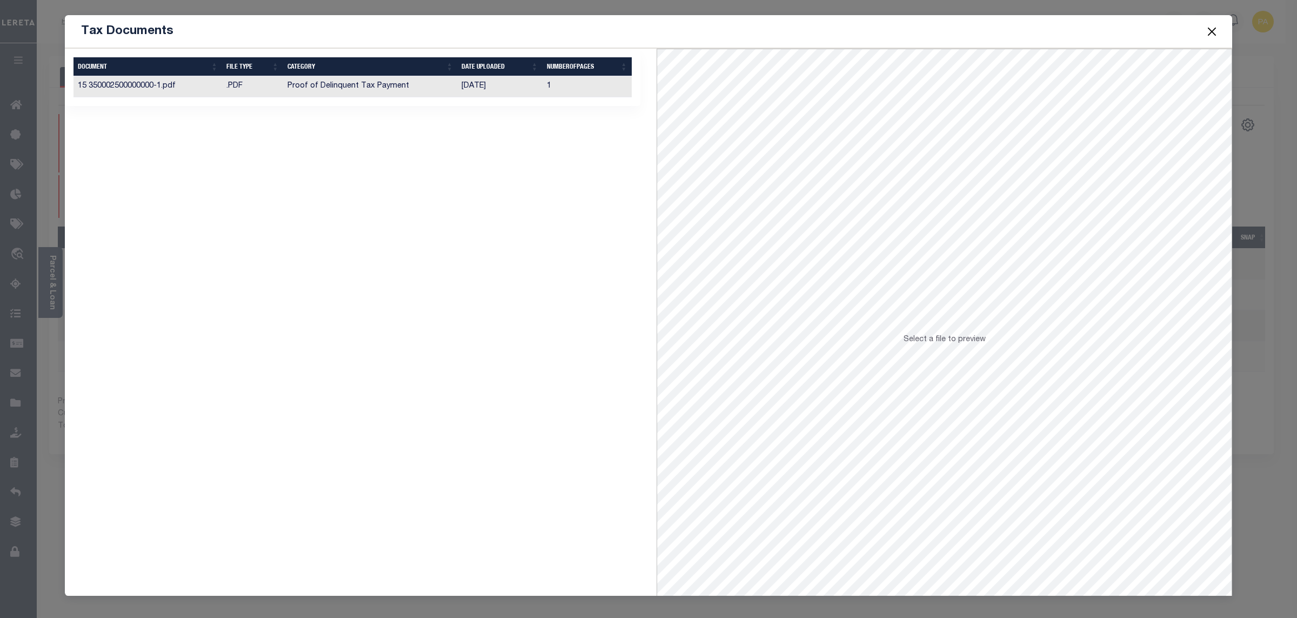
click at [473, 80] on td "[DATE]" at bounding box center [499, 86] width 85 height 21
click at [372, 89] on td "Proof of Delinquent Tax Payment" at bounding box center [370, 86] width 174 height 21
click at [1211, 31] on button "Close" at bounding box center [1212, 31] width 14 height 14
